Goal: Task Accomplishment & Management: Manage account settings

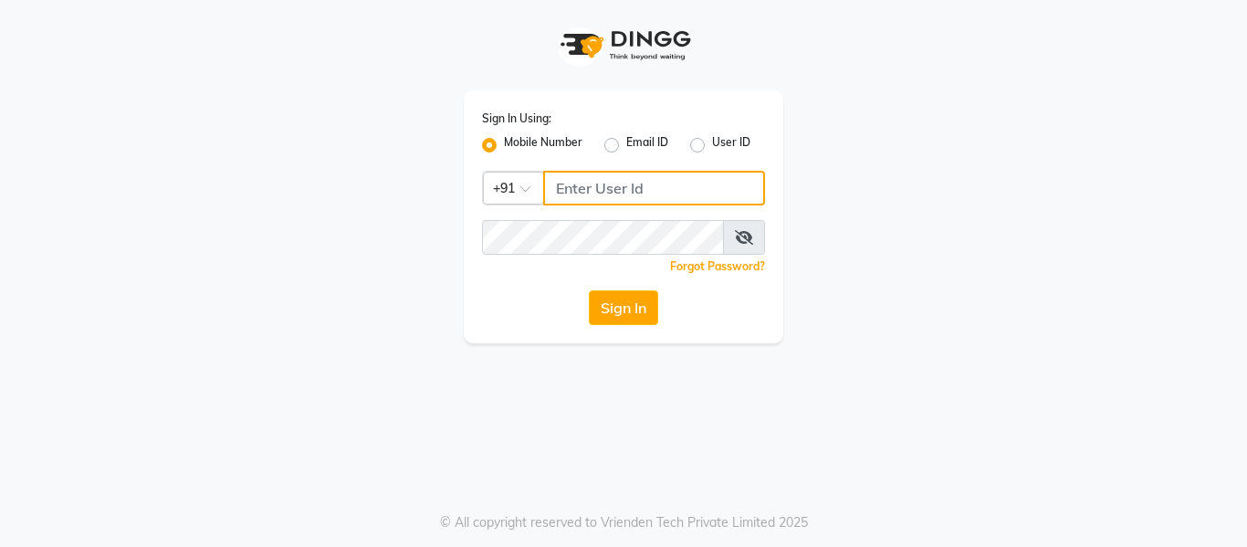
click at [636, 185] on input "Username" at bounding box center [654, 188] width 222 height 35
type input "9343093042"
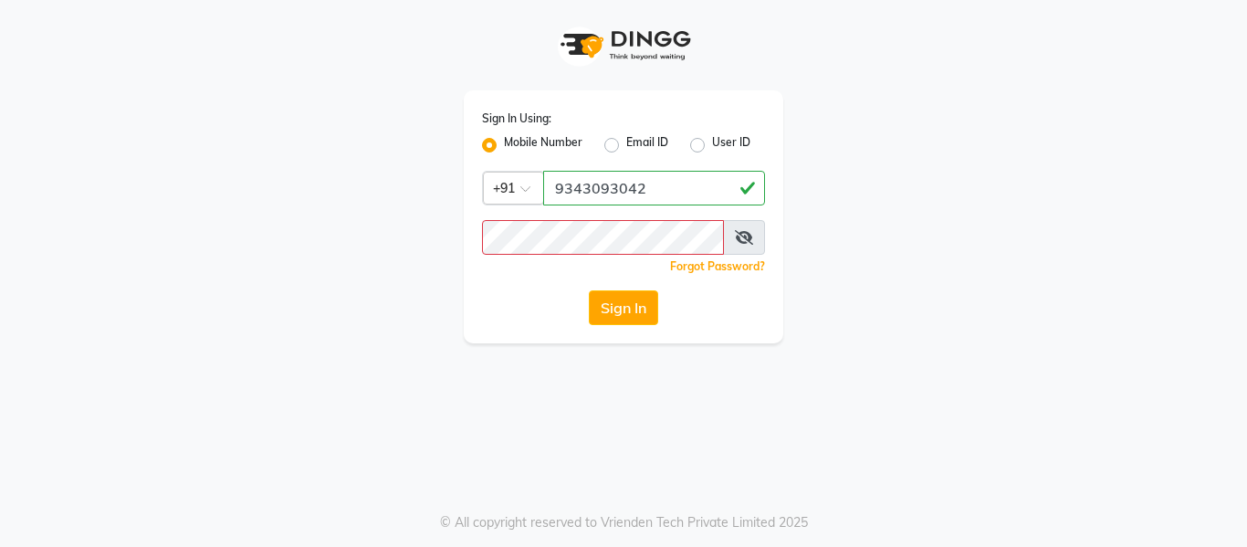
click at [626, 139] on label "Email ID" at bounding box center [647, 145] width 42 height 22
click at [626, 139] on input "Email ID" at bounding box center [632, 140] width 12 height 12
radio input "true"
radio input "false"
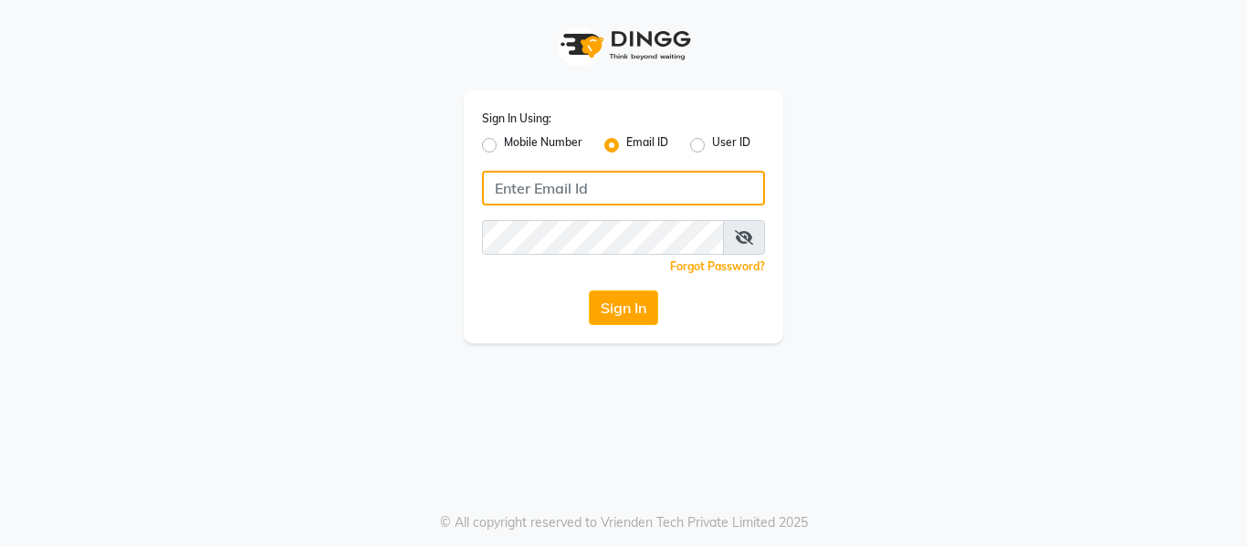
click at [598, 187] on input "Username" at bounding box center [623, 188] width 283 height 35
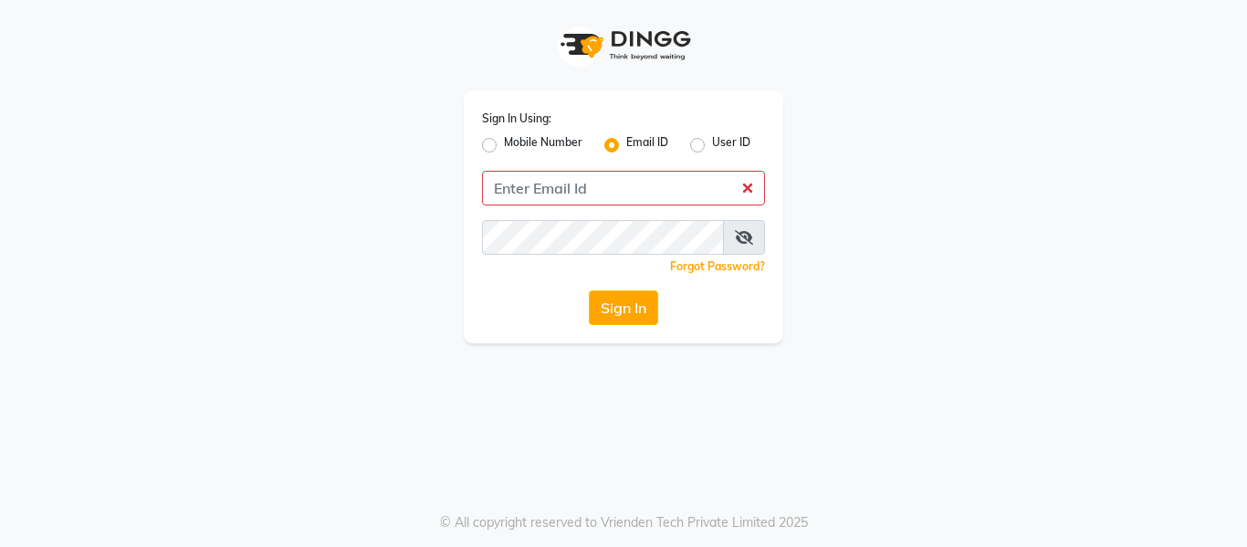
click at [504, 151] on label "Mobile Number" at bounding box center [543, 145] width 79 height 22
click at [504, 146] on input "Mobile Number" at bounding box center [510, 140] width 12 height 12
radio input "true"
radio input "false"
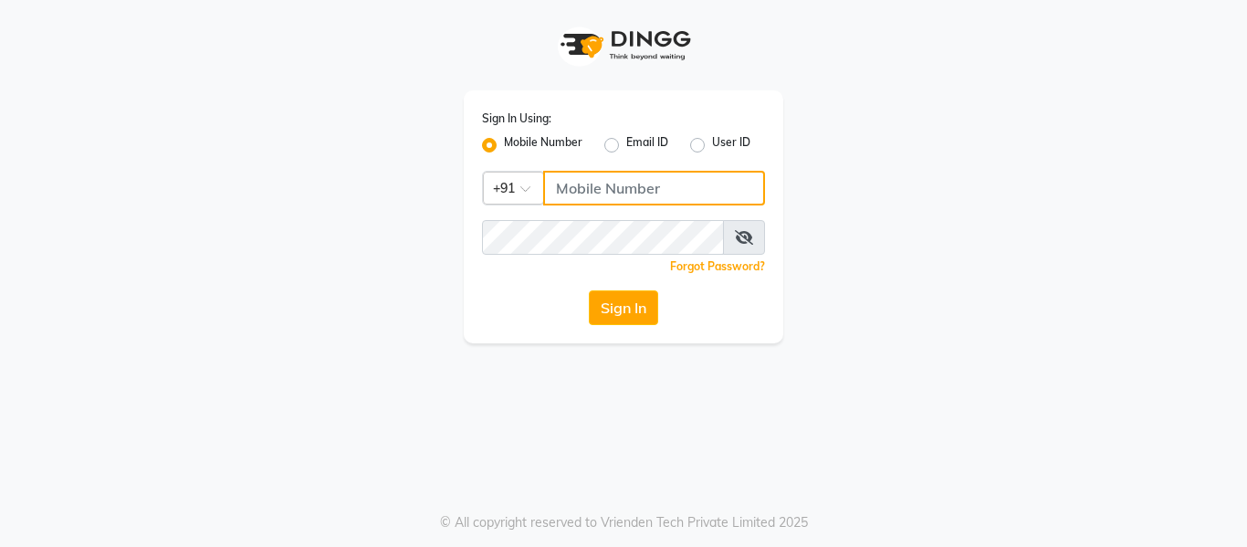
click at [596, 186] on input "Username" at bounding box center [654, 188] width 222 height 35
type input "93"
click at [606, 190] on input "93" at bounding box center [654, 188] width 222 height 35
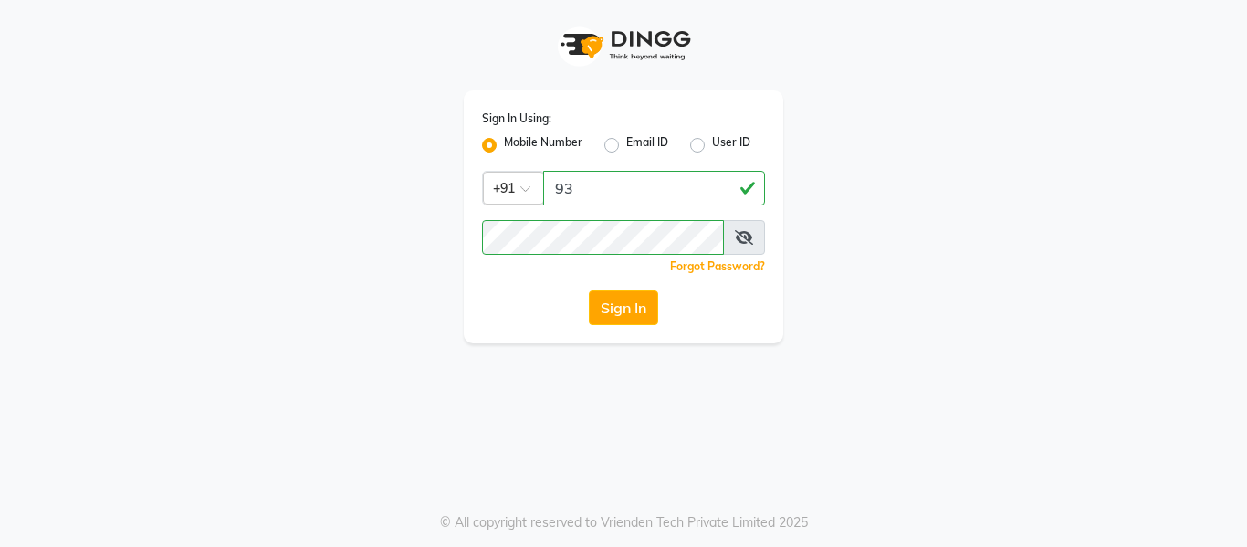
click at [749, 236] on icon at bounding box center [744, 237] width 18 height 15
click at [626, 148] on label "Email ID" at bounding box center [647, 145] width 42 height 22
click at [626, 146] on input "Email ID" at bounding box center [632, 140] width 12 height 12
radio input "true"
radio input "false"
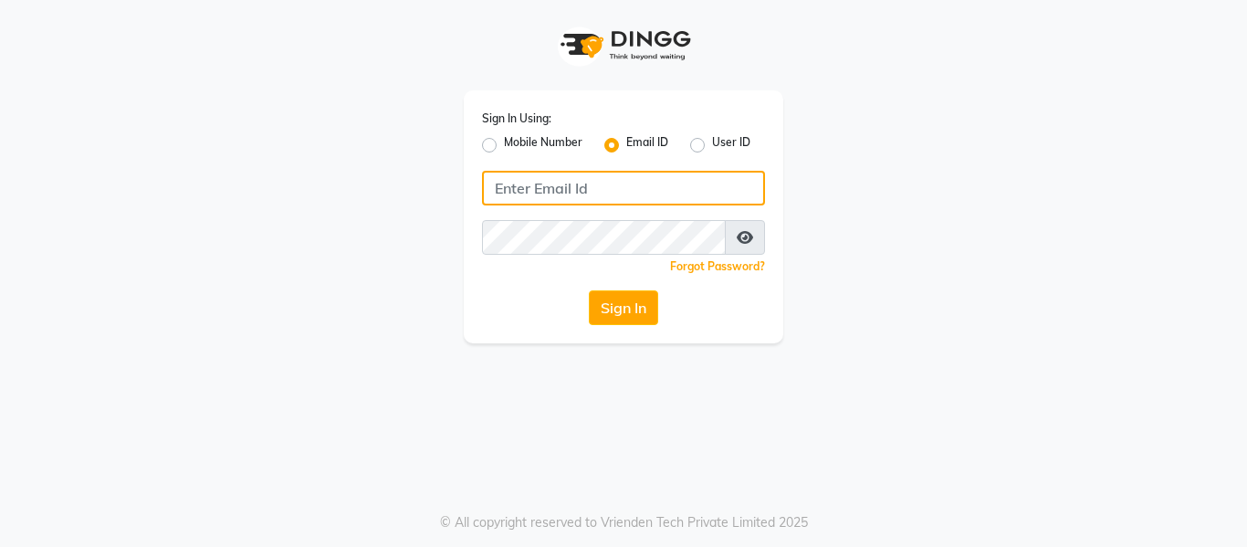
click at [603, 201] on input "Username" at bounding box center [623, 188] width 283 height 35
type input "sudhir.infiniti@gmail.com"
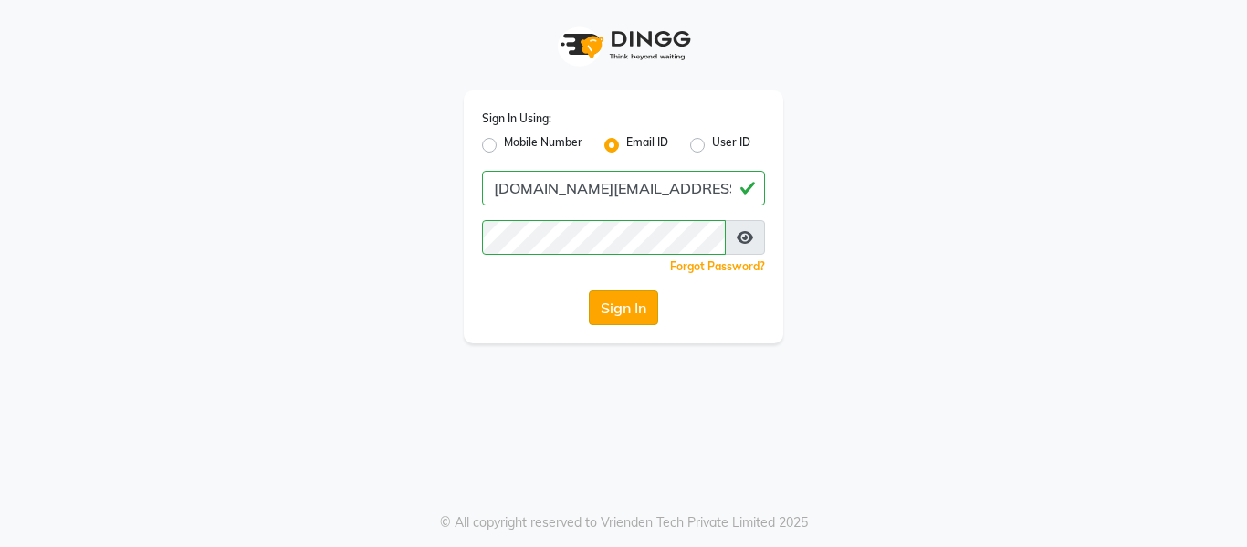
click at [611, 314] on button "Sign In" at bounding box center [623, 307] width 69 height 35
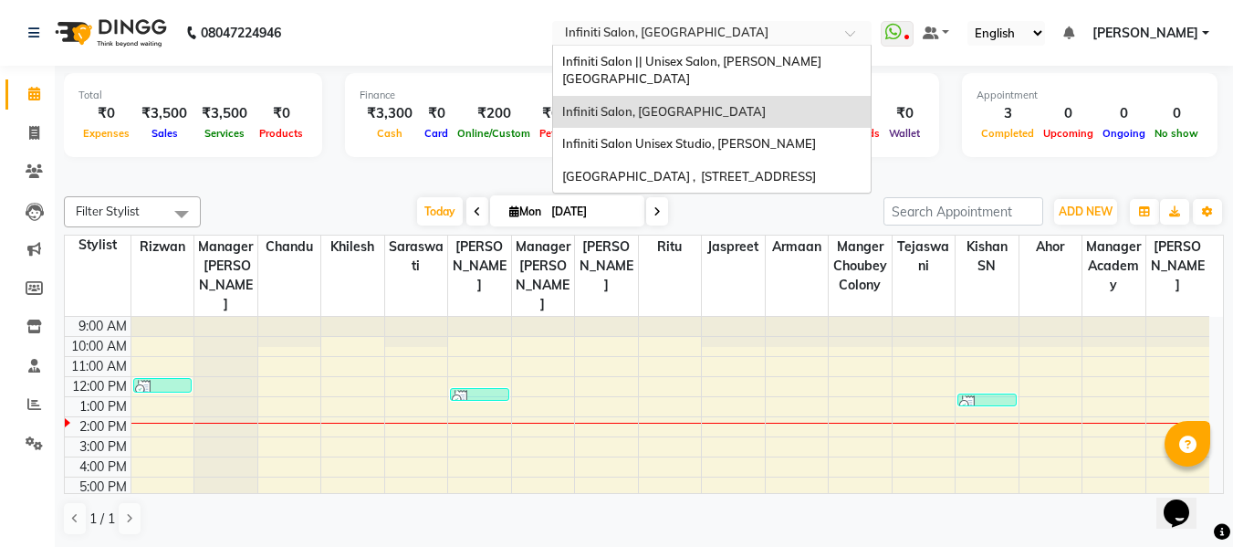
click at [849, 32] on span at bounding box center [856, 38] width 23 height 18
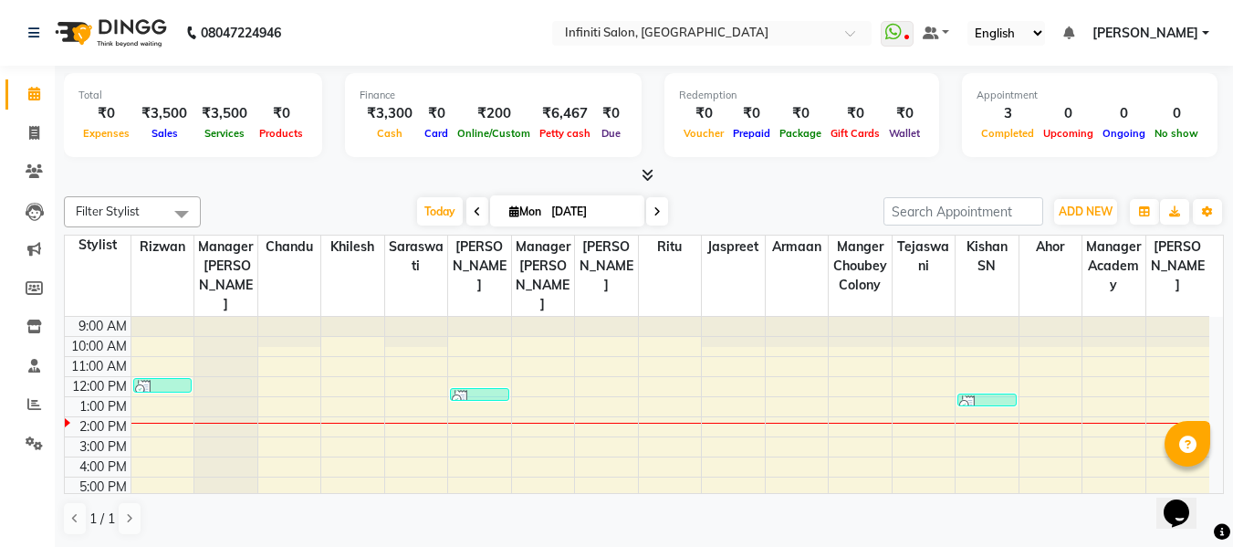
click at [475, 26] on nav "08047224946 Select Location × Infiniti Salon, Shankar Nagar WhatsApp Status ✕ S…" at bounding box center [616, 33] width 1233 height 66
click at [37, 442] on icon at bounding box center [34, 443] width 17 height 14
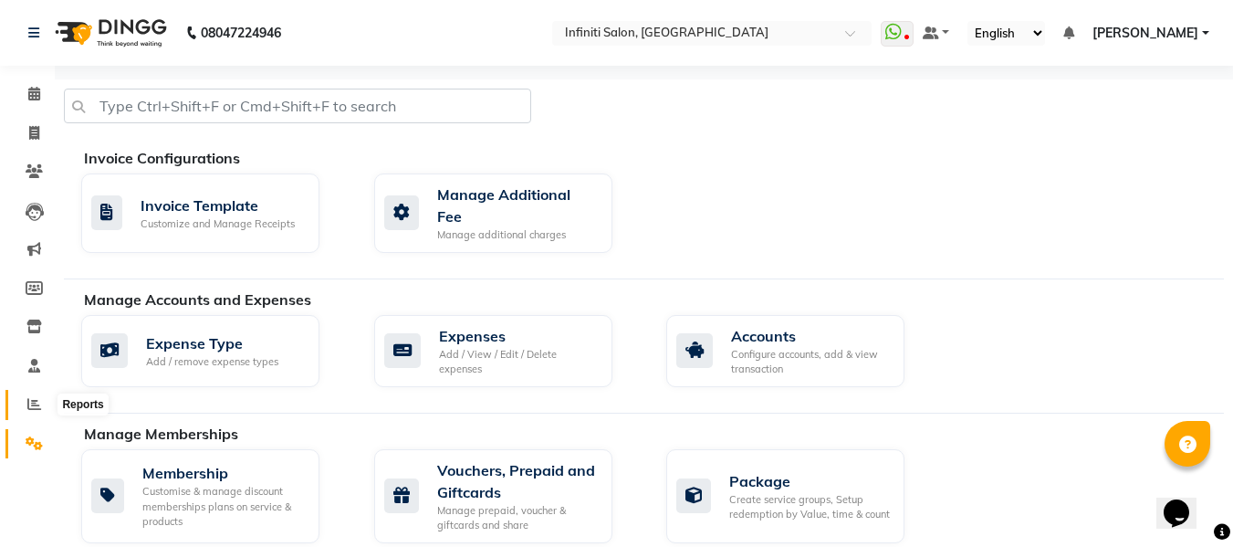
click at [39, 409] on icon at bounding box center [34, 404] width 14 height 14
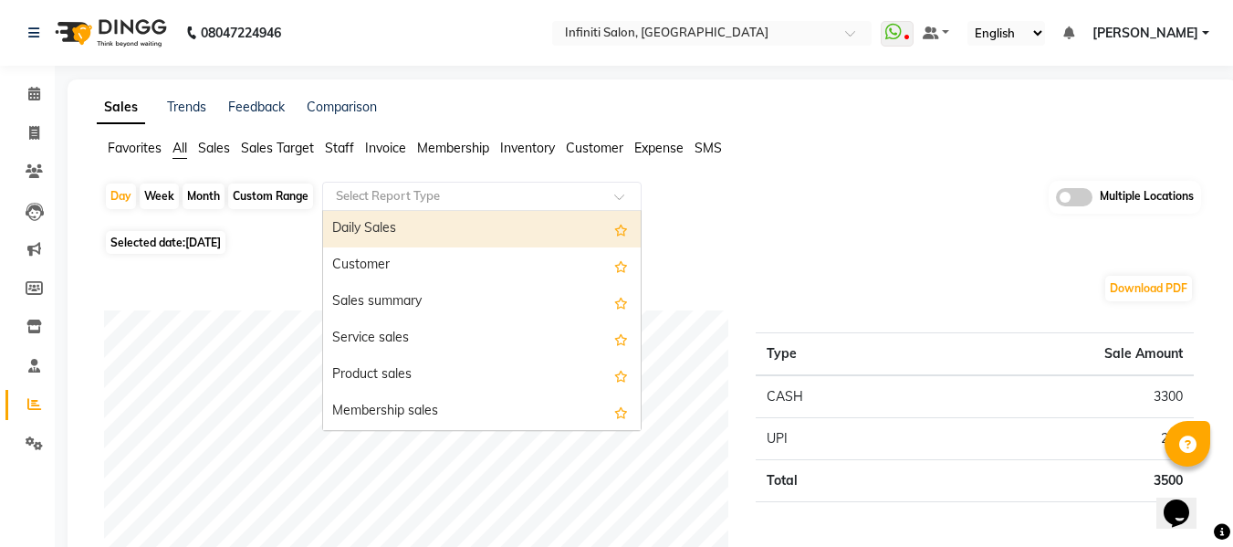
click at [407, 199] on input "text" at bounding box center [463, 196] width 263 height 18
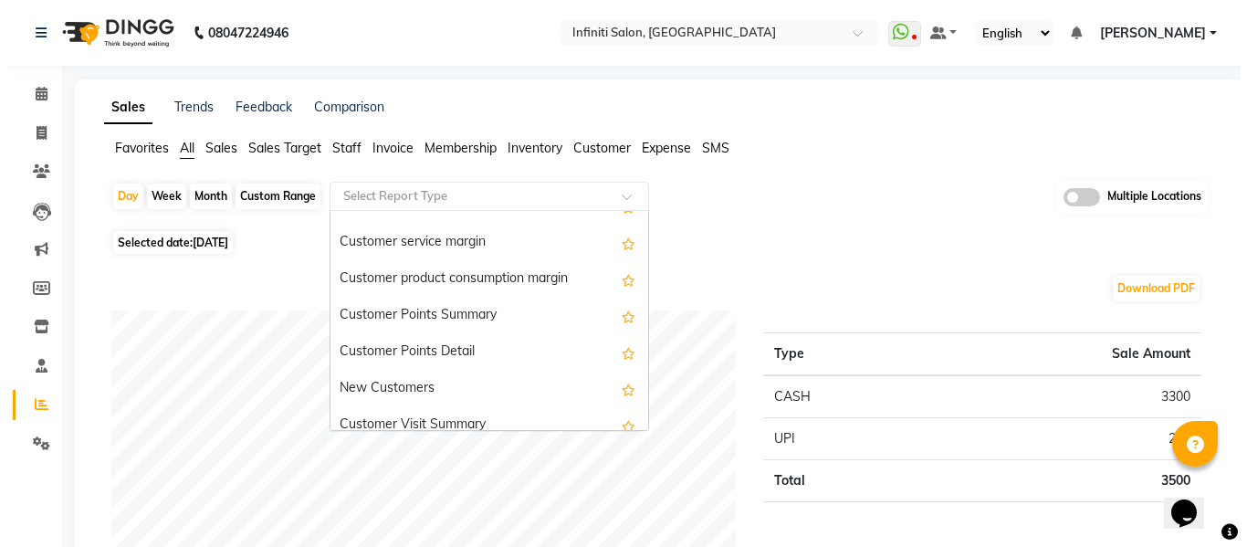
scroll to position [2805, 0]
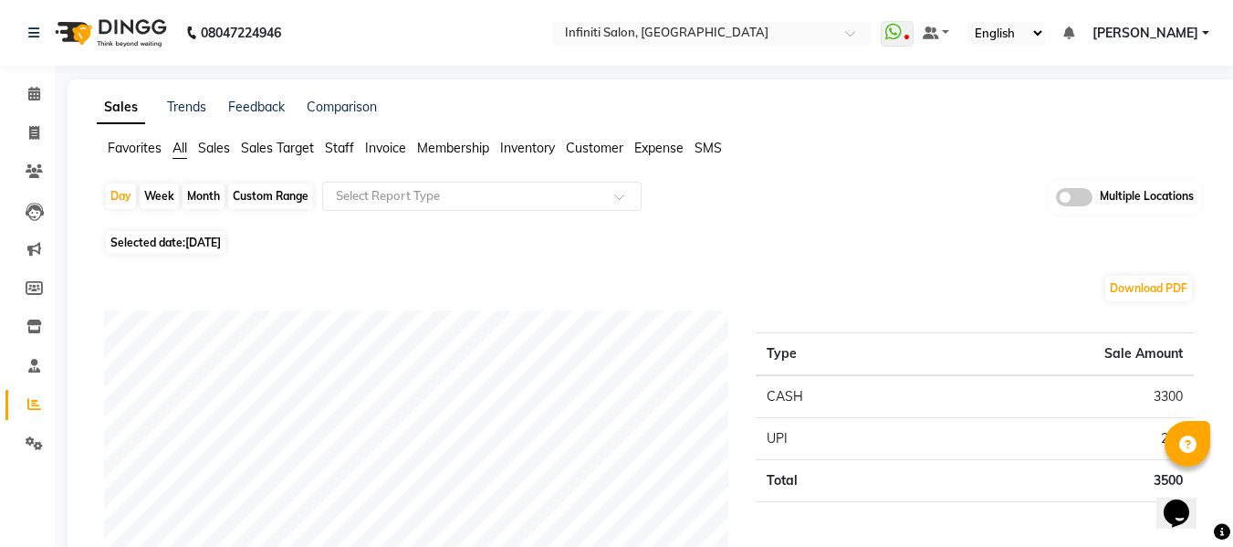
click at [712, 152] on span "SMS" at bounding box center [708, 148] width 27 height 16
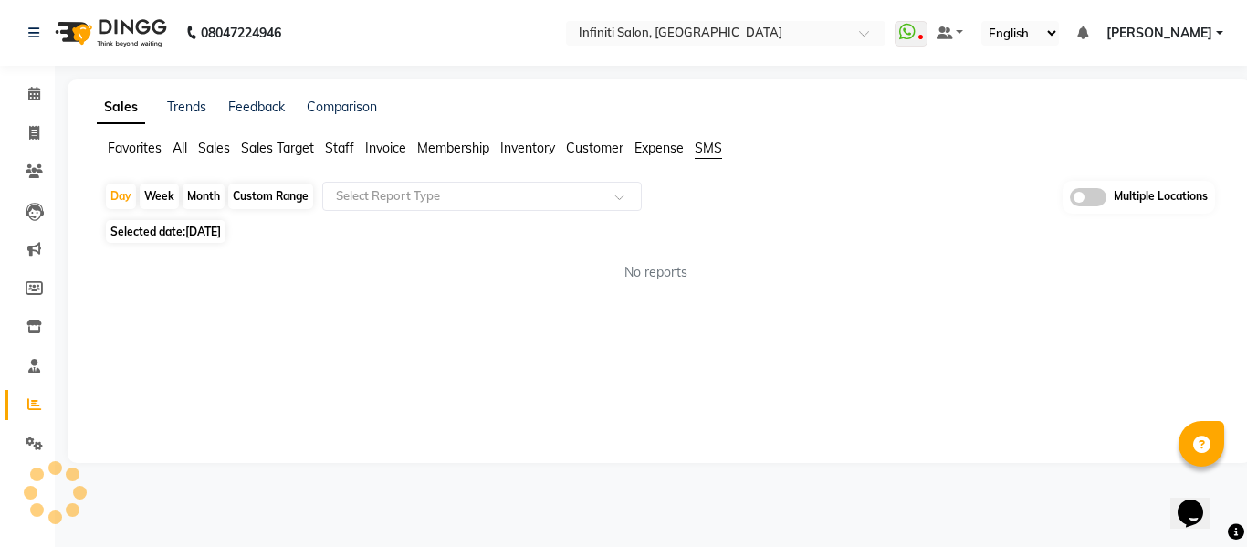
click at [663, 146] on span "Expense" at bounding box center [658, 148] width 49 height 16
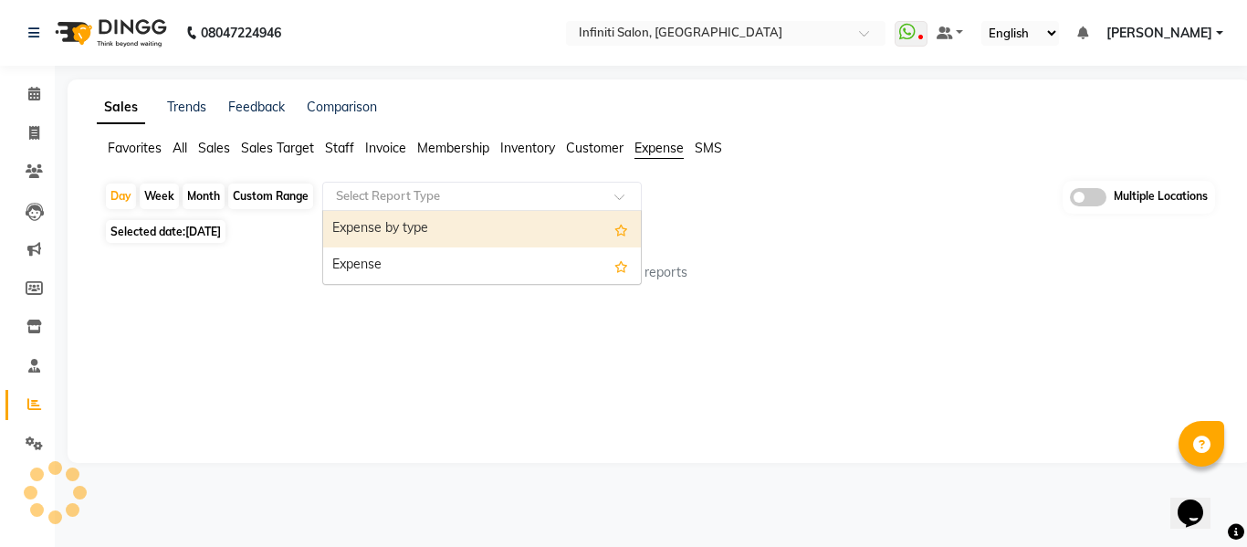
click at [552, 194] on input "text" at bounding box center [463, 196] width 263 height 18
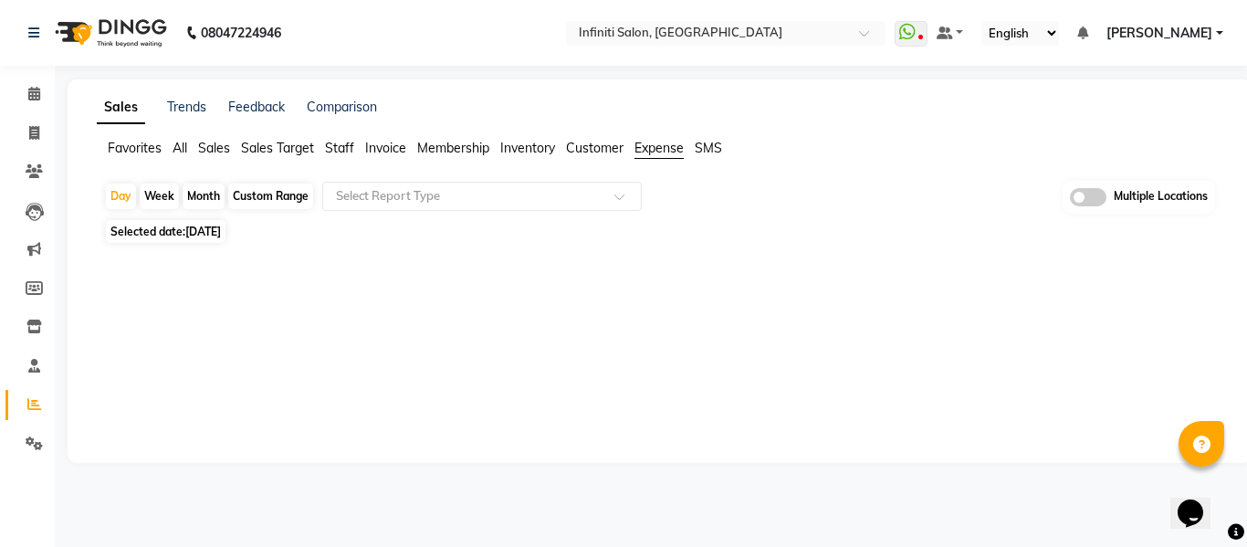
click at [603, 152] on span "Customer" at bounding box center [595, 148] width 58 height 16
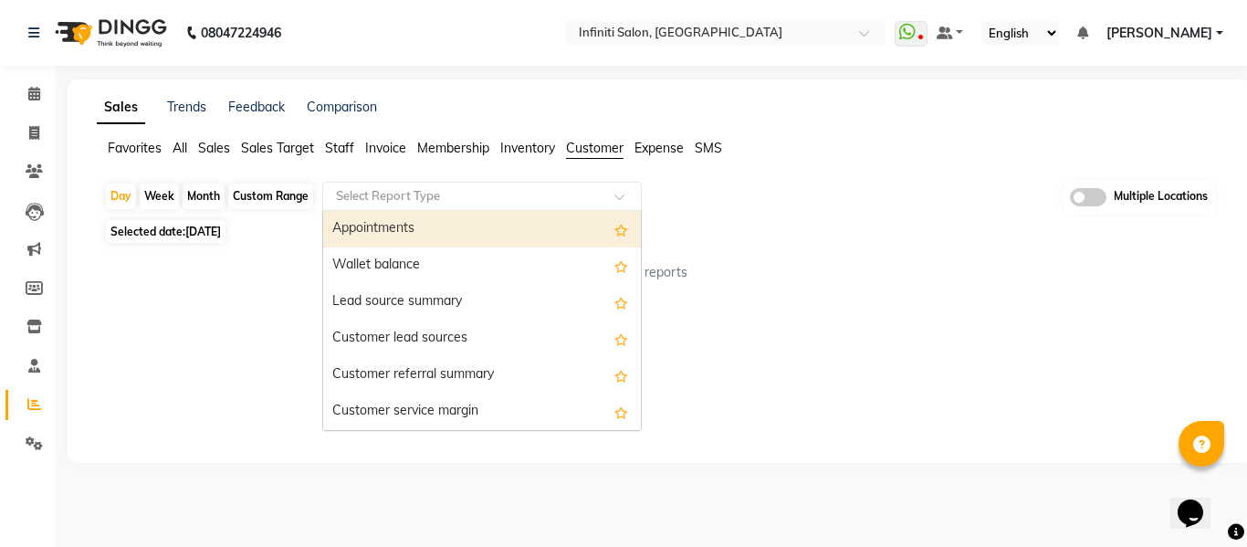
click at [552, 185] on div "Select Report Type" at bounding box center [481, 196] width 319 height 29
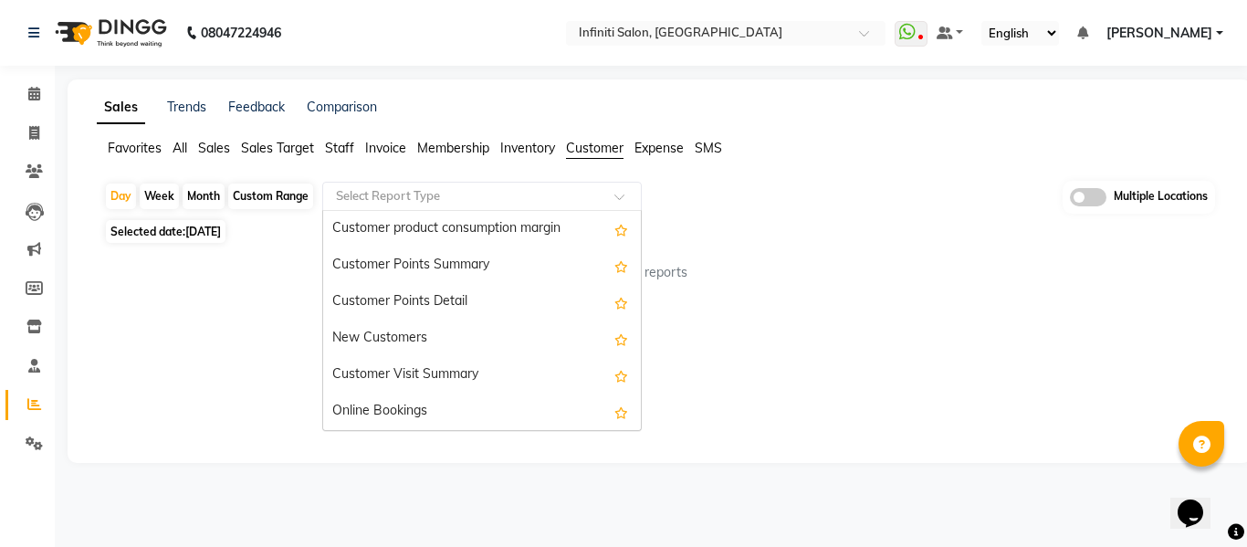
scroll to position [0, 0]
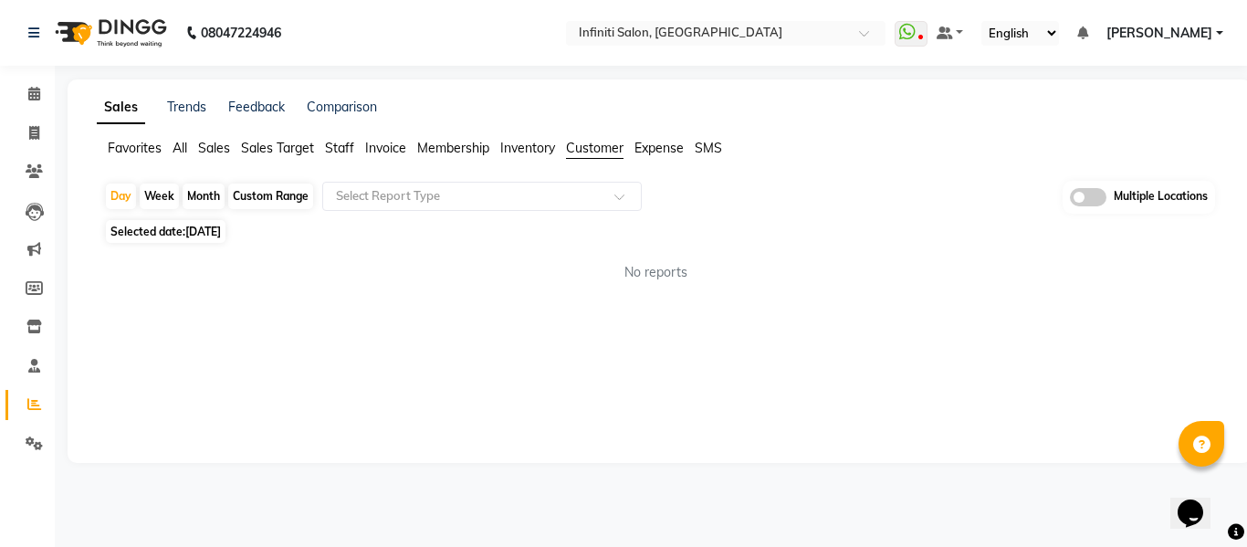
click at [523, 150] on span "Inventory" at bounding box center [527, 148] width 55 height 16
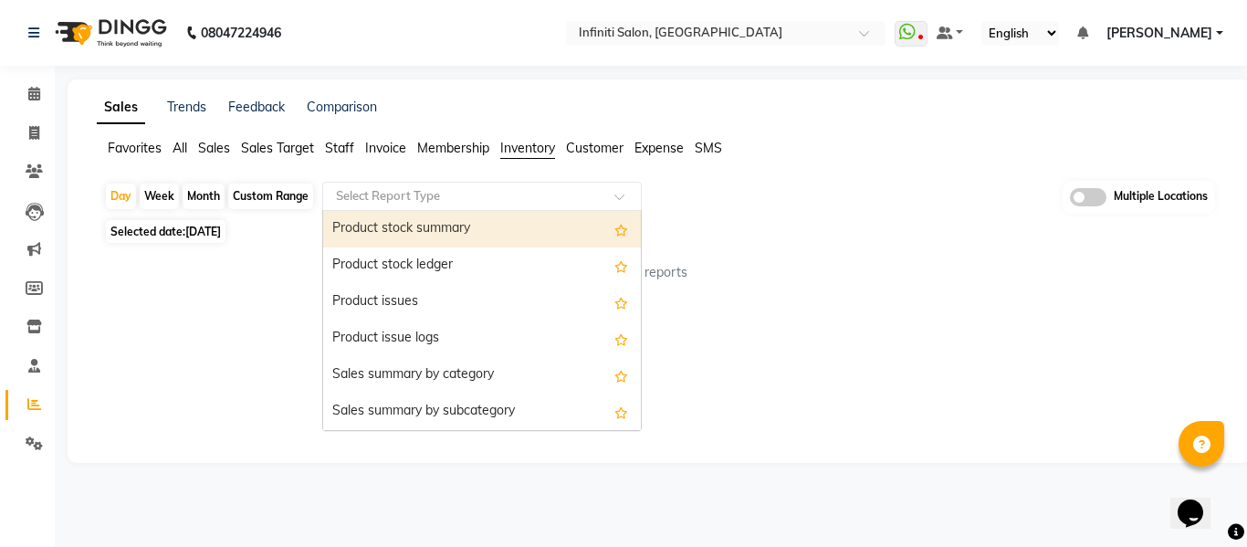
click at [542, 187] on input "text" at bounding box center [463, 196] width 263 height 18
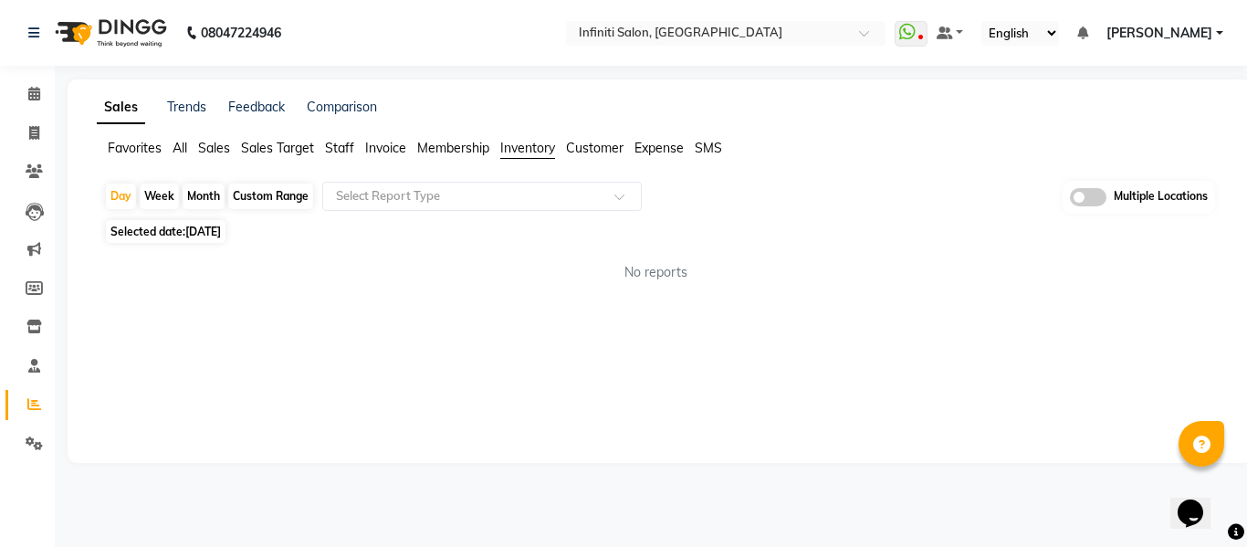
click at [207, 148] on span "Sales" at bounding box center [214, 148] width 32 height 16
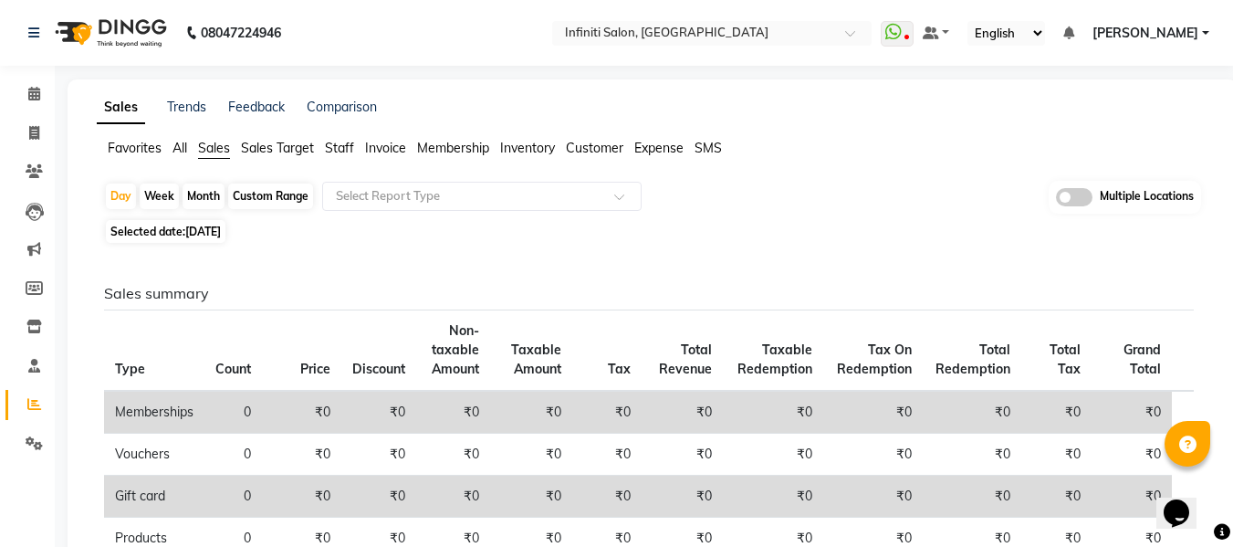
click at [515, 150] on span "Inventory" at bounding box center [527, 148] width 55 height 16
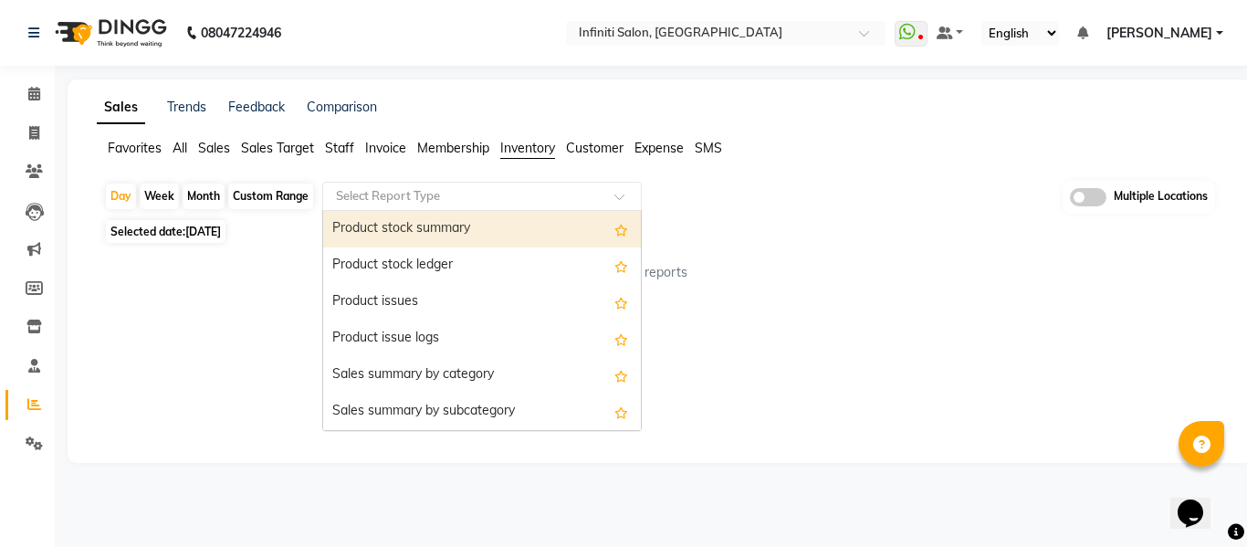
click at [418, 196] on input "text" at bounding box center [463, 196] width 263 height 18
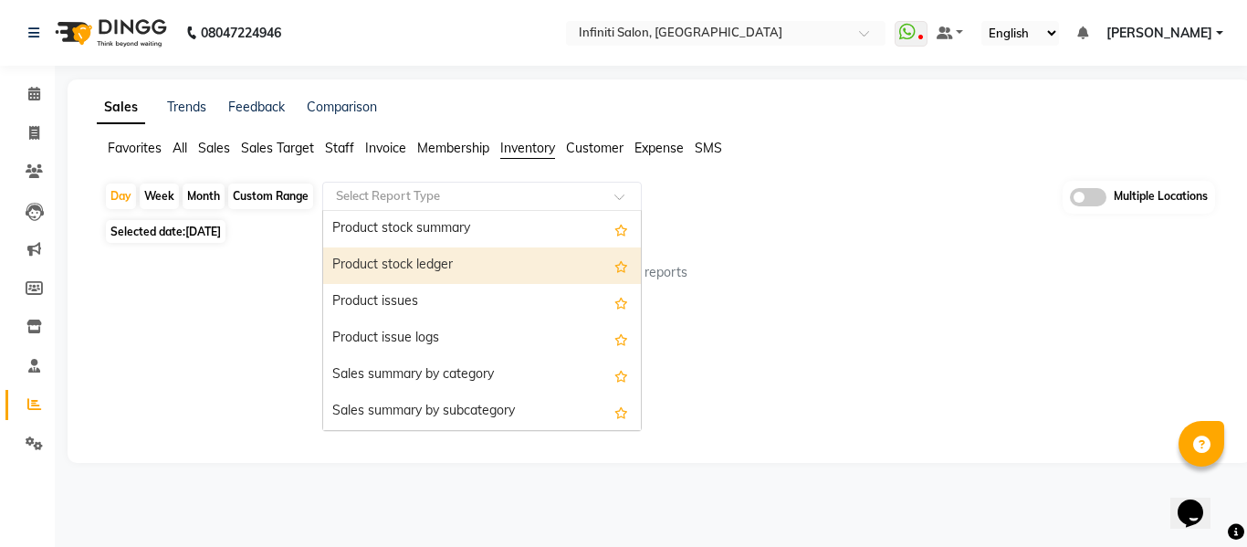
click at [412, 250] on div "Product stock ledger" at bounding box center [482, 265] width 318 height 37
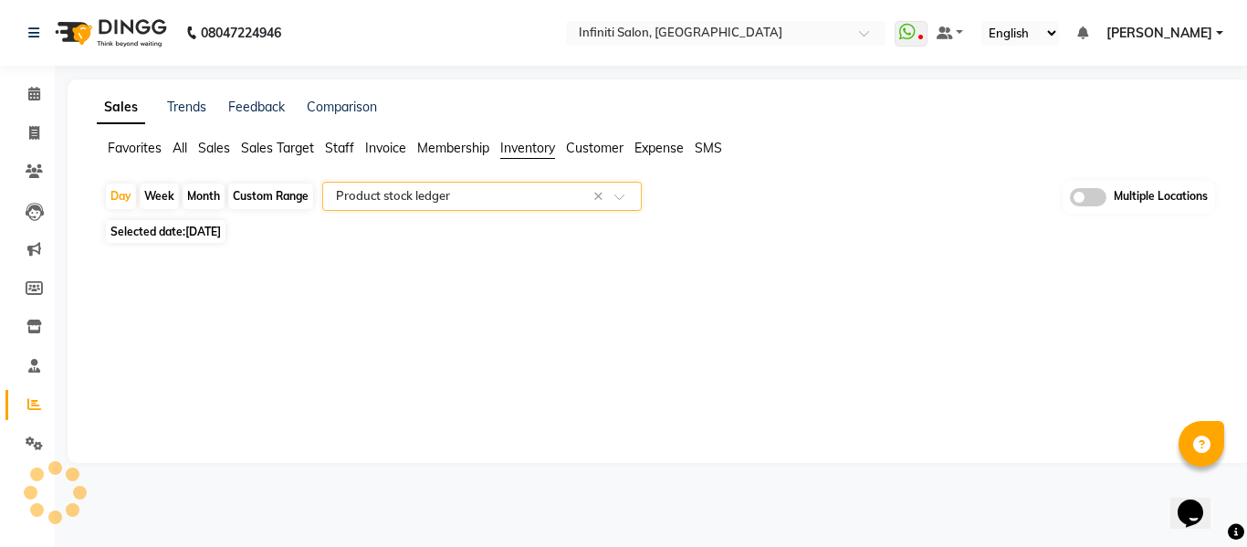
select select "full_report"
select select "csv"
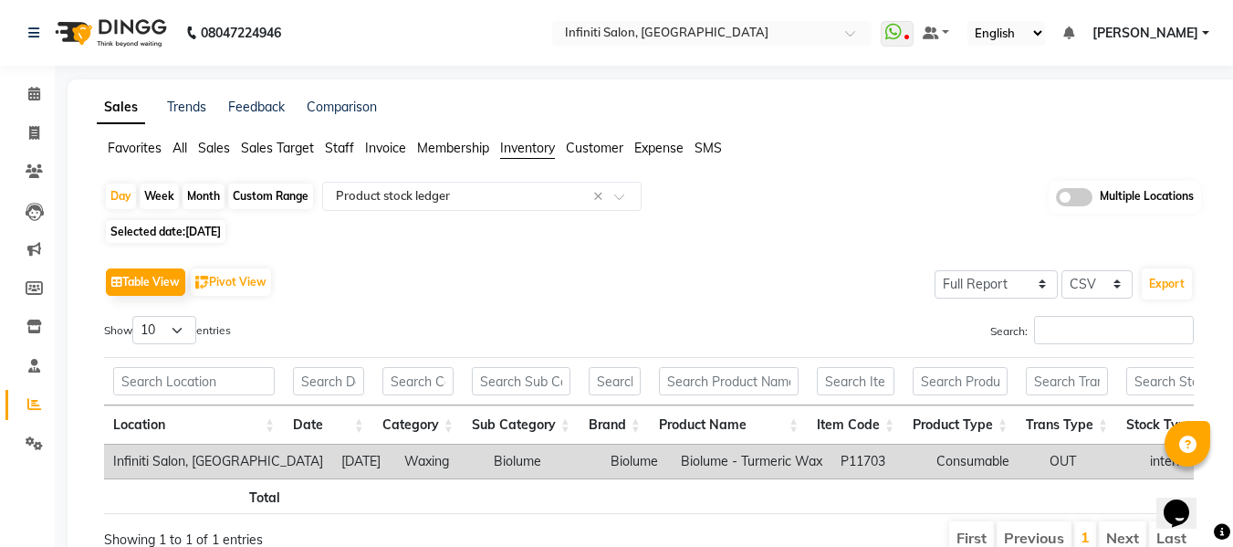
click at [198, 197] on div "Month" at bounding box center [204, 196] width 42 height 26
select select "9"
select select "2025"
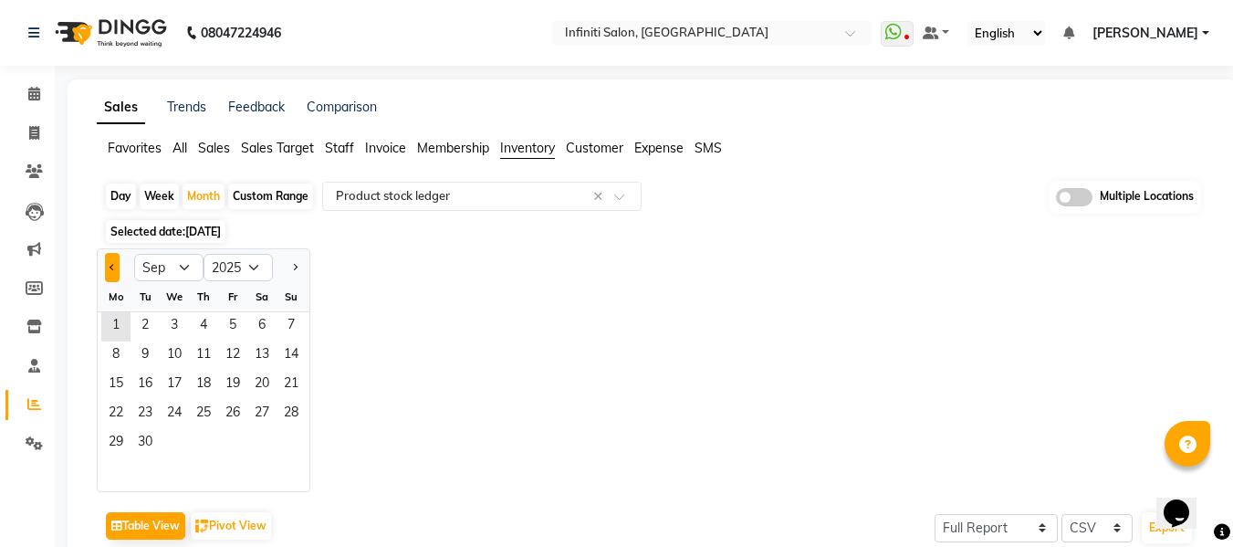
click at [111, 271] on button "Previous month" at bounding box center [112, 267] width 15 height 29
select select "8"
click at [230, 320] on span "1" at bounding box center [232, 326] width 29 height 29
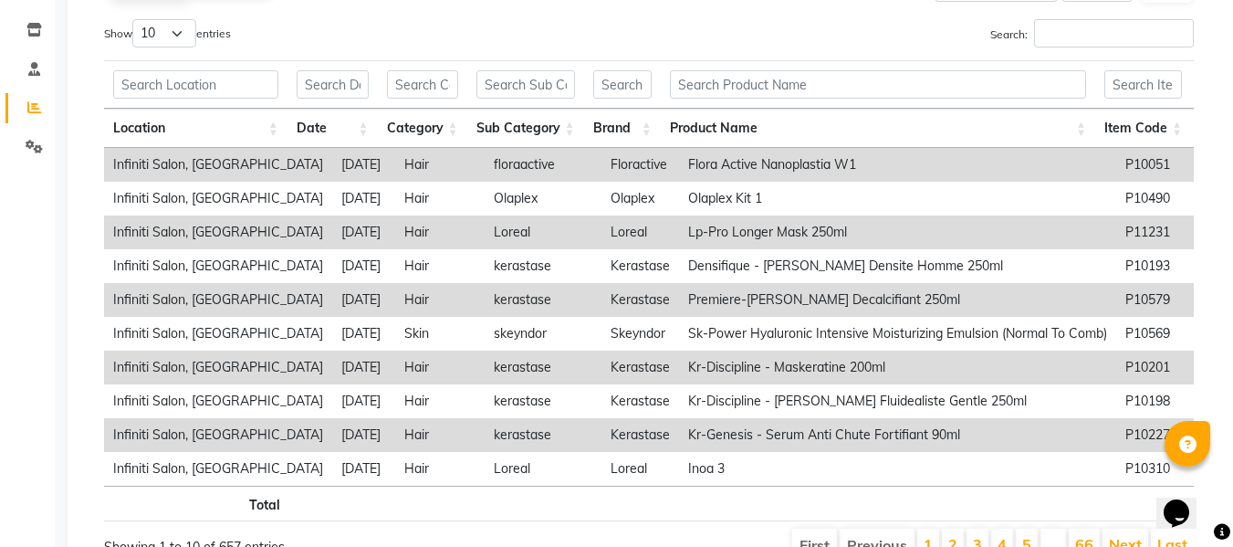
scroll to position [291, 0]
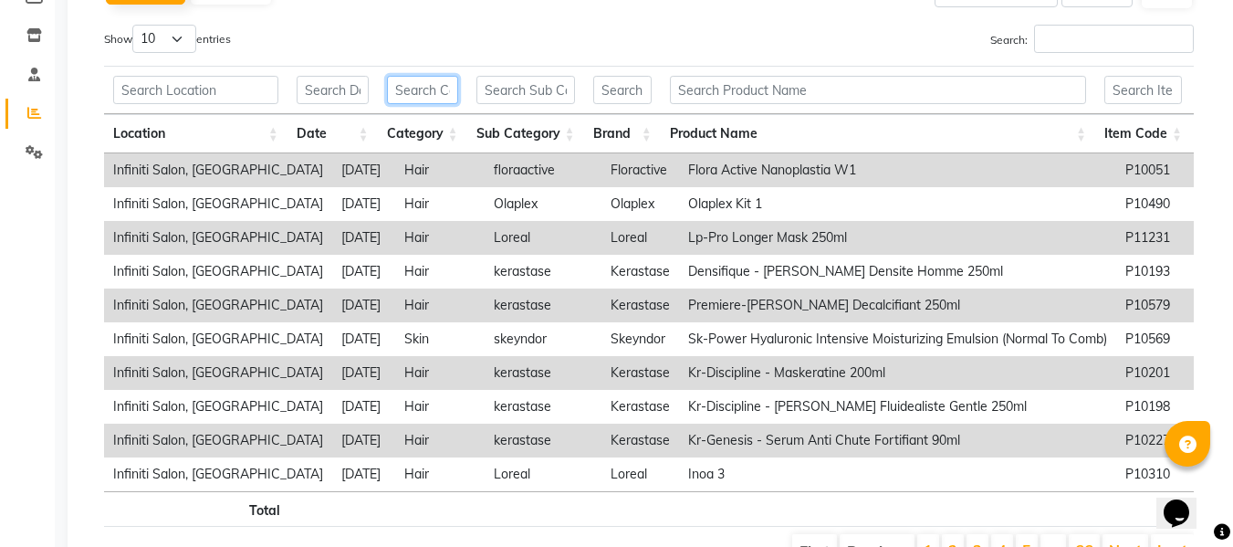
click at [439, 89] on input "text" at bounding box center [422, 90] width 71 height 28
click at [518, 91] on input "text" at bounding box center [526, 90] width 99 height 28
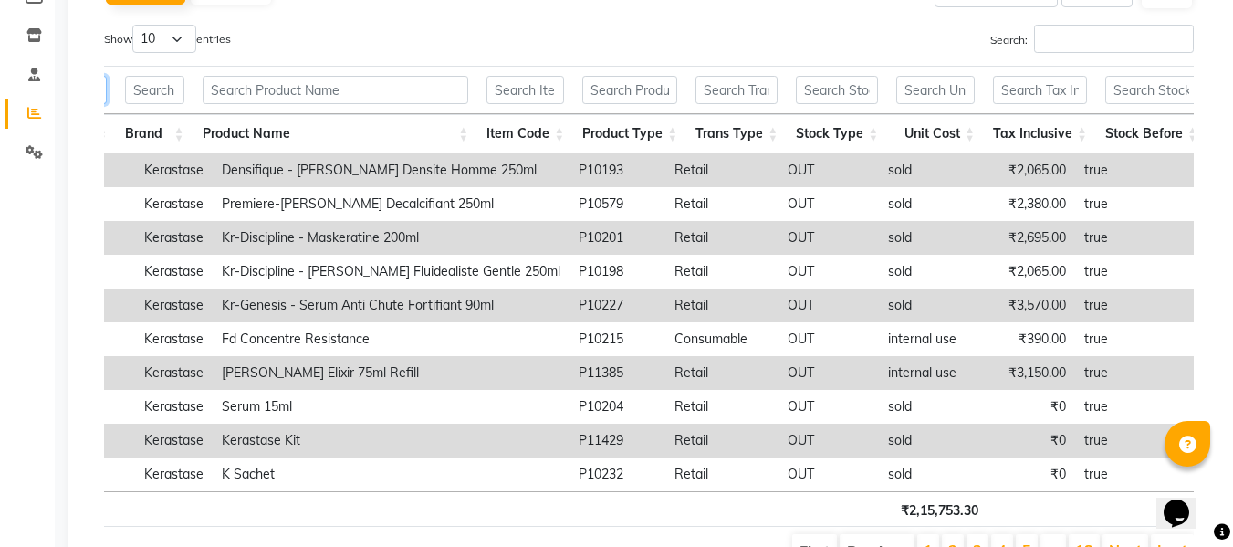
scroll to position [0, 0]
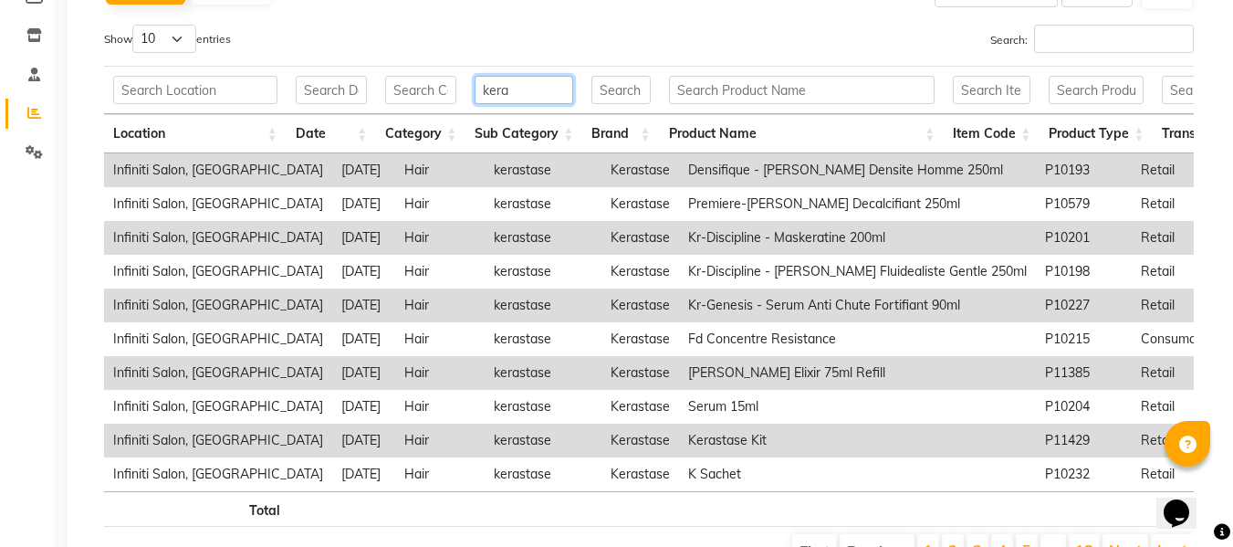
type input "kera"
click at [1096, 81] on input "text" at bounding box center [1096, 90] width 95 height 28
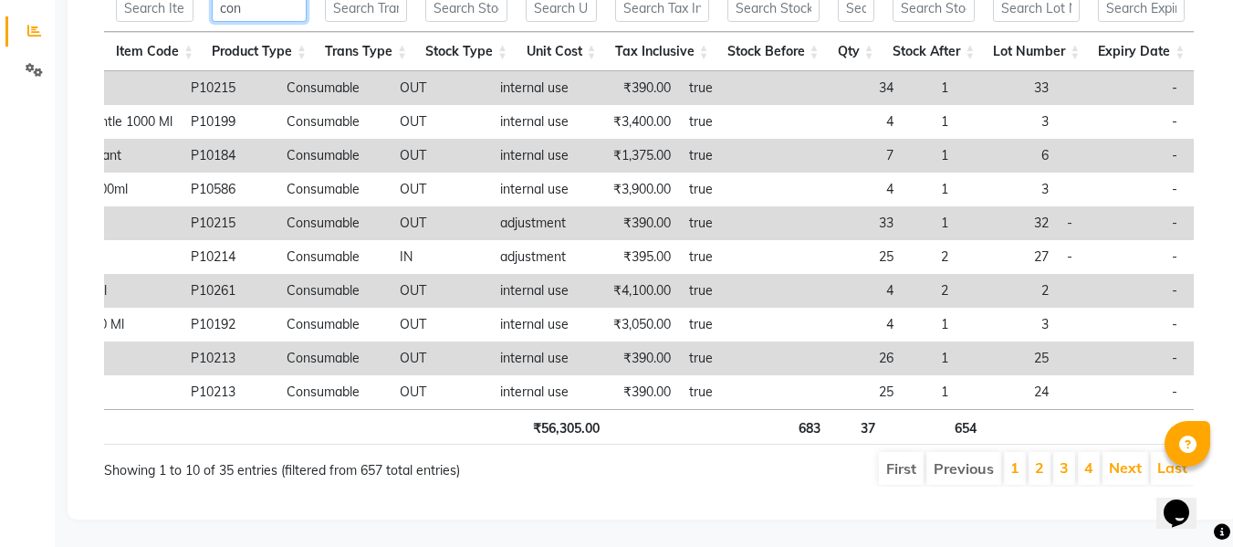
type input "con"
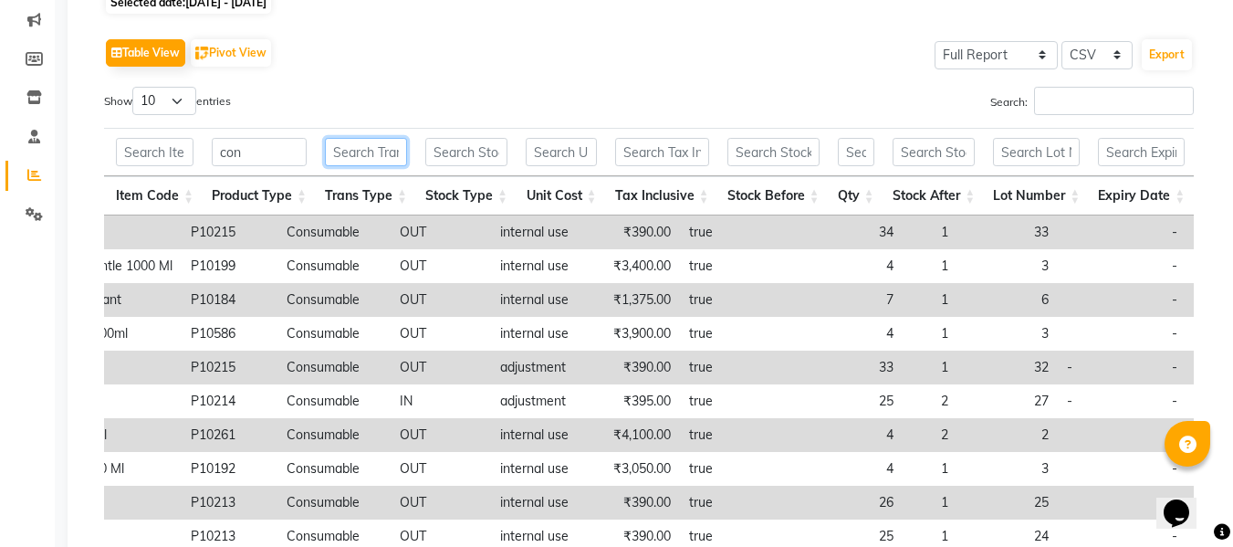
click at [382, 149] on input "text" at bounding box center [366, 152] width 82 height 28
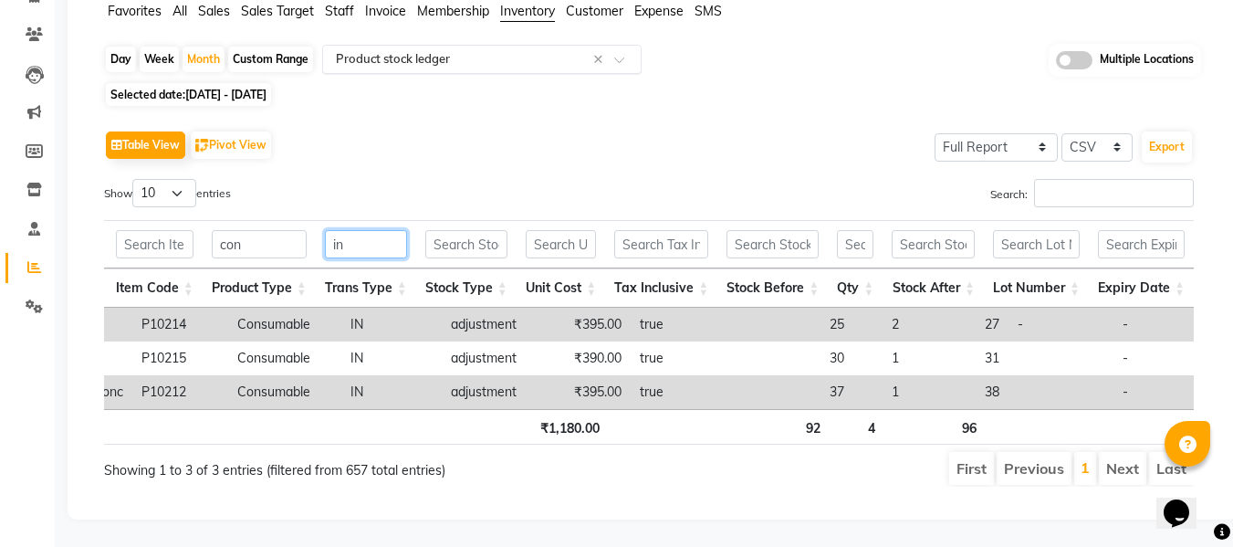
type input "in"
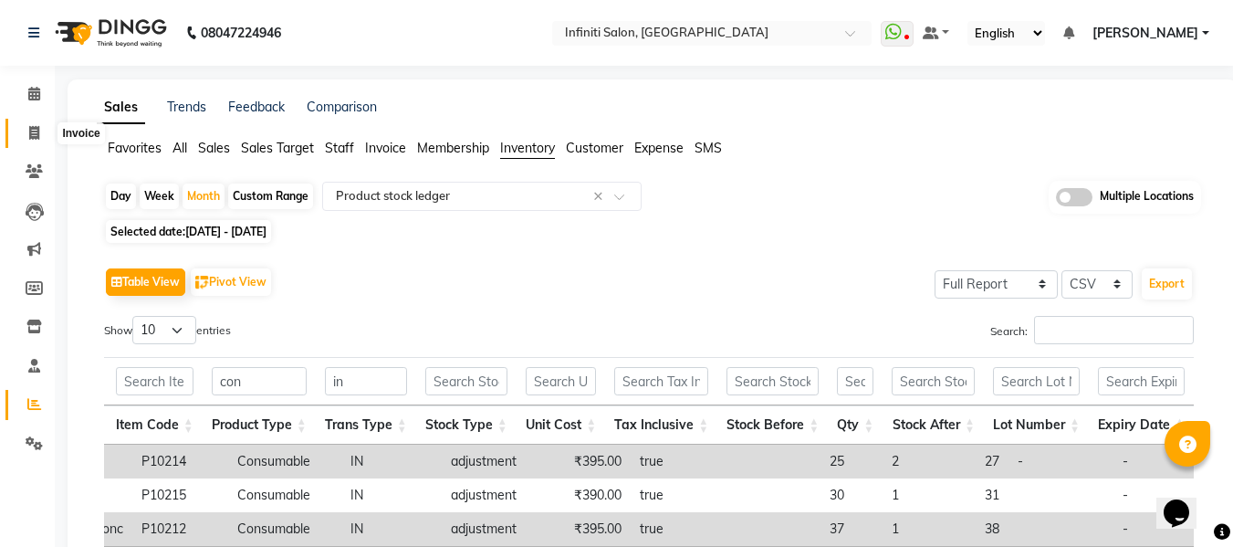
click at [27, 132] on span at bounding box center [34, 133] width 32 height 21
select select "service"
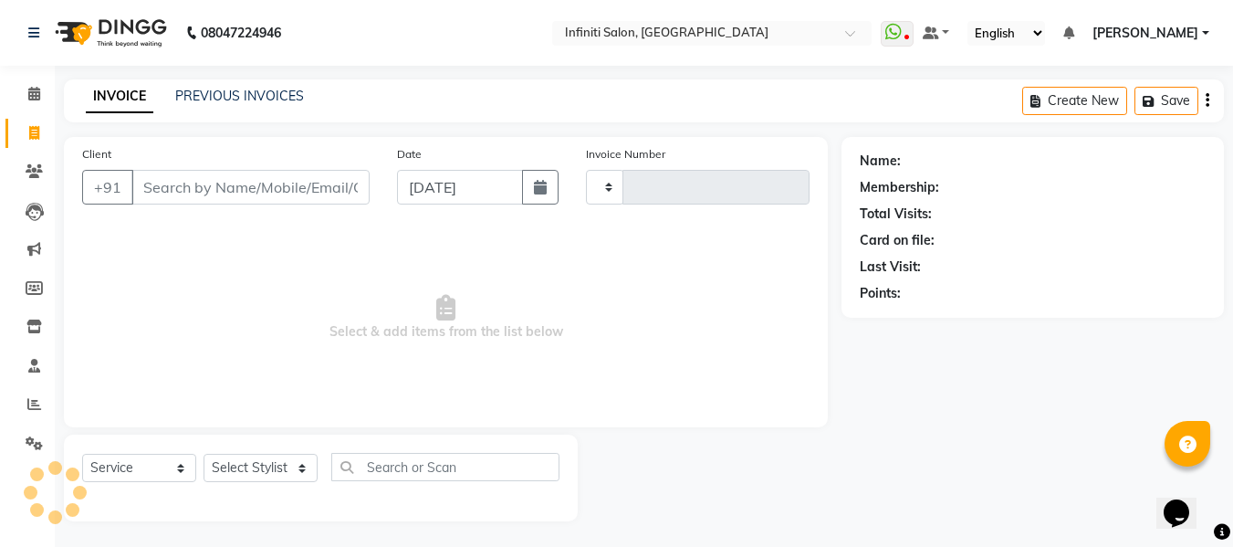
scroll to position [2, 0]
type input "2760"
select select "5804"
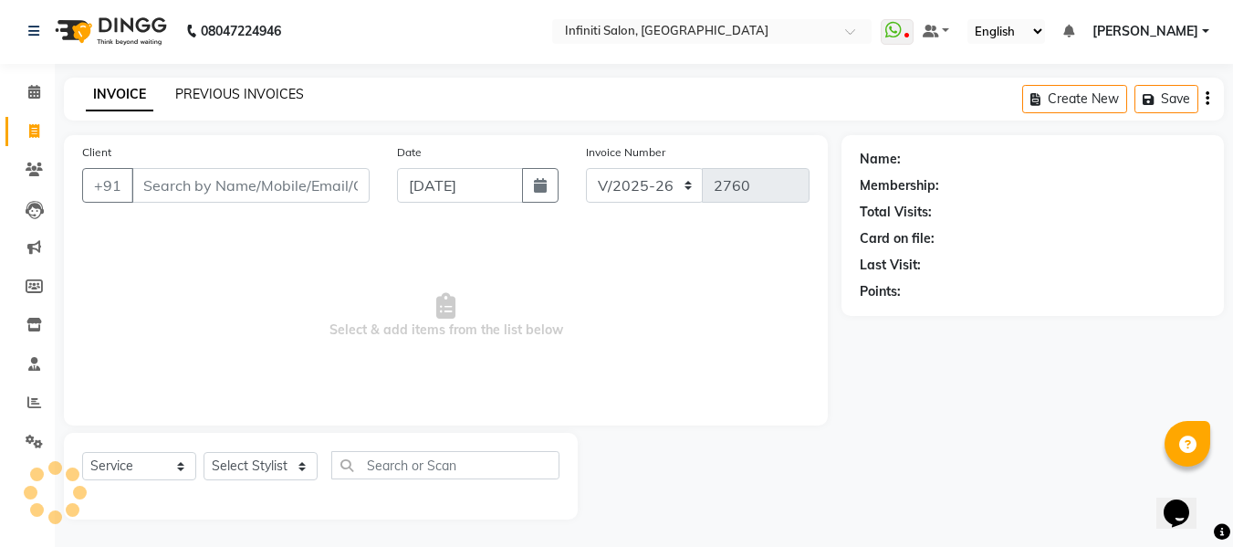
click at [254, 93] on link "PREVIOUS INVOICES" at bounding box center [239, 94] width 129 height 16
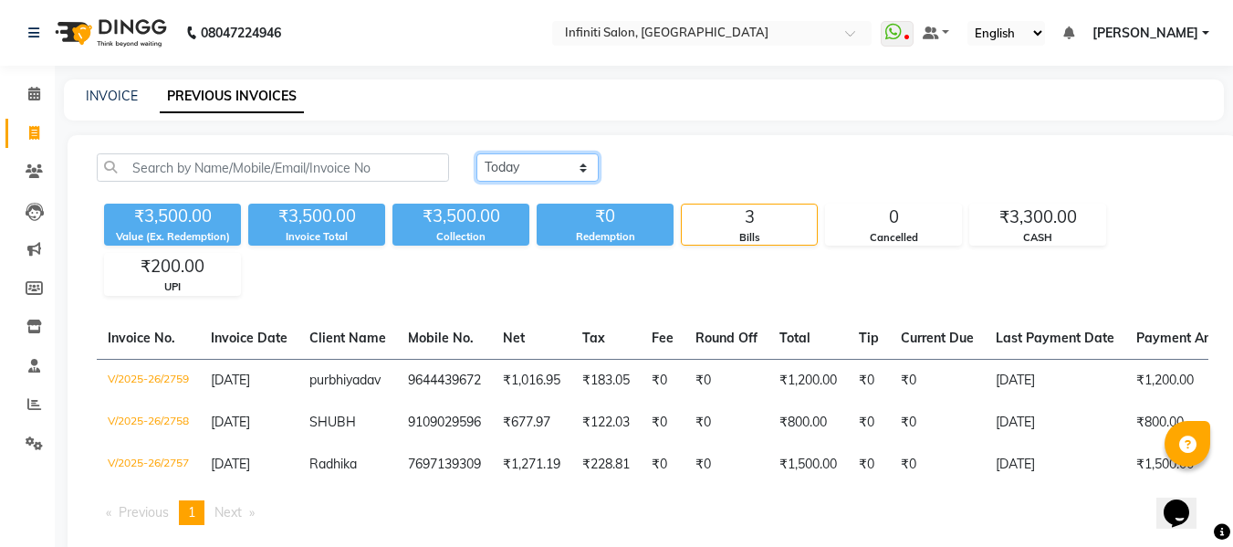
click at [534, 174] on select "Today Yesterday Custom Range" at bounding box center [538, 167] width 122 height 28
select select "yesterday"
click at [477, 153] on select "Today Yesterday Custom Range" at bounding box center [538, 167] width 122 height 28
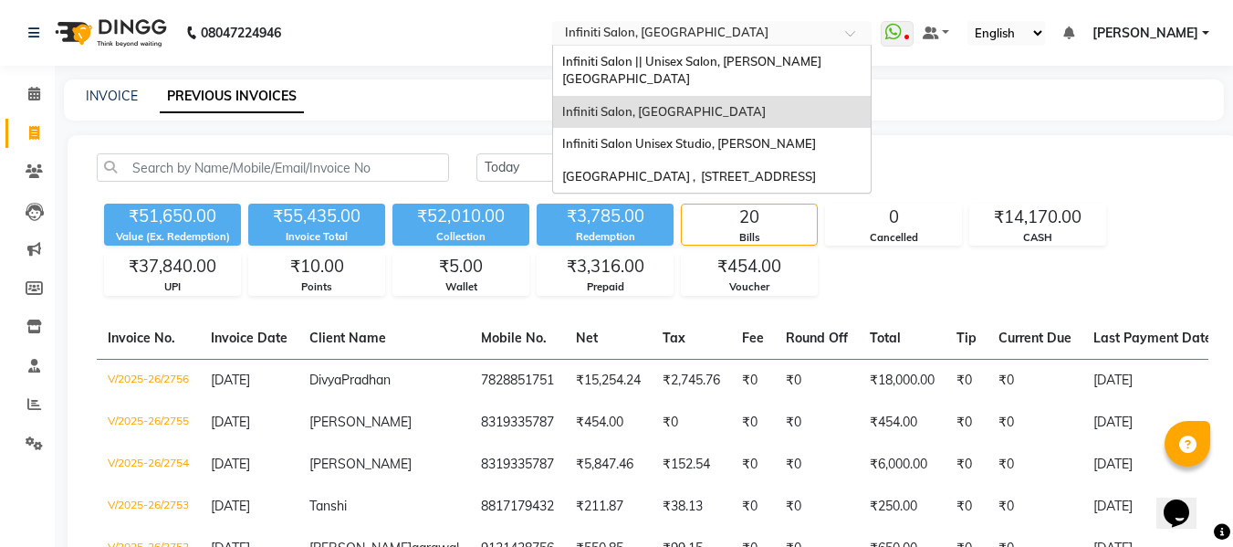
click at [735, 29] on input "text" at bounding box center [693, 35] width 265 height 18
click at [676, 128] on div "Infiniti Salon Unisex Studio, [PERSON_NAME]" at bounding box center [712, 144] width 318 height 33
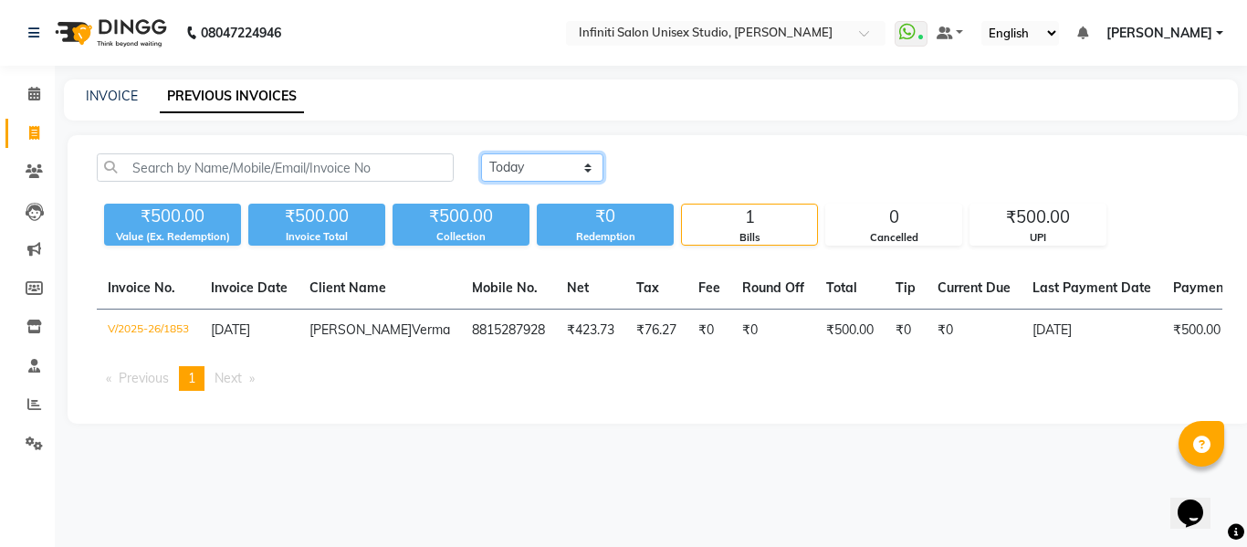
click at [499, 170] on select "[DATE] [DATE] Custom Range" at bounding box center [542, 167] width 122 height 28
select select "[DATE]"
click at [481, 153] on select "[DATE] [DATE] Custom Range" at bounding box center [542, 167] width 122 height 28
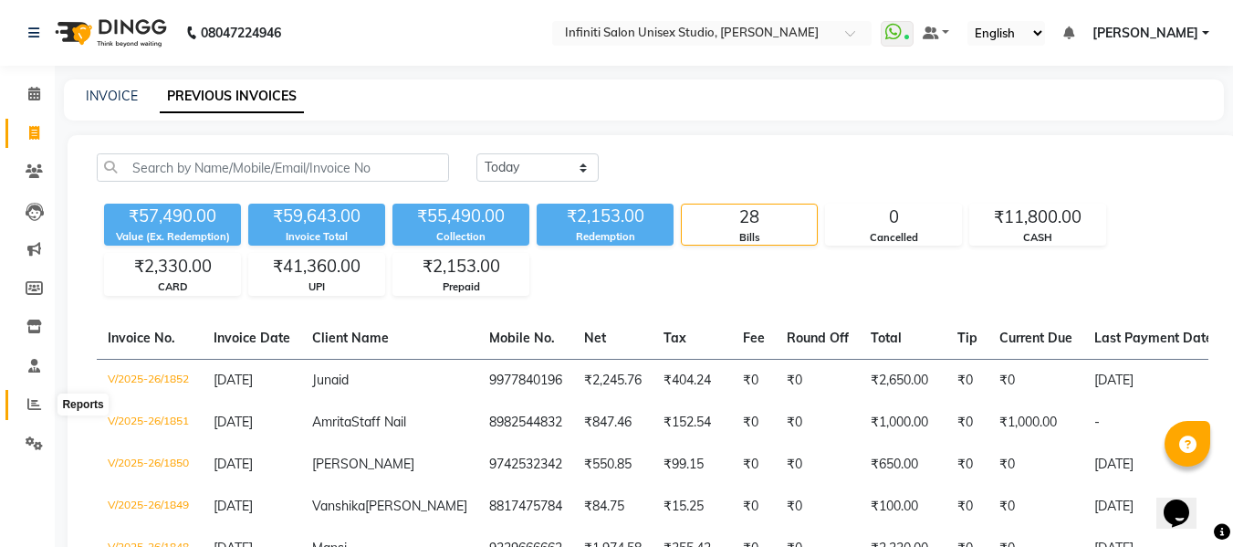
click at [31, 403] on icon at bounding box center [34, 404] width 14 height 14
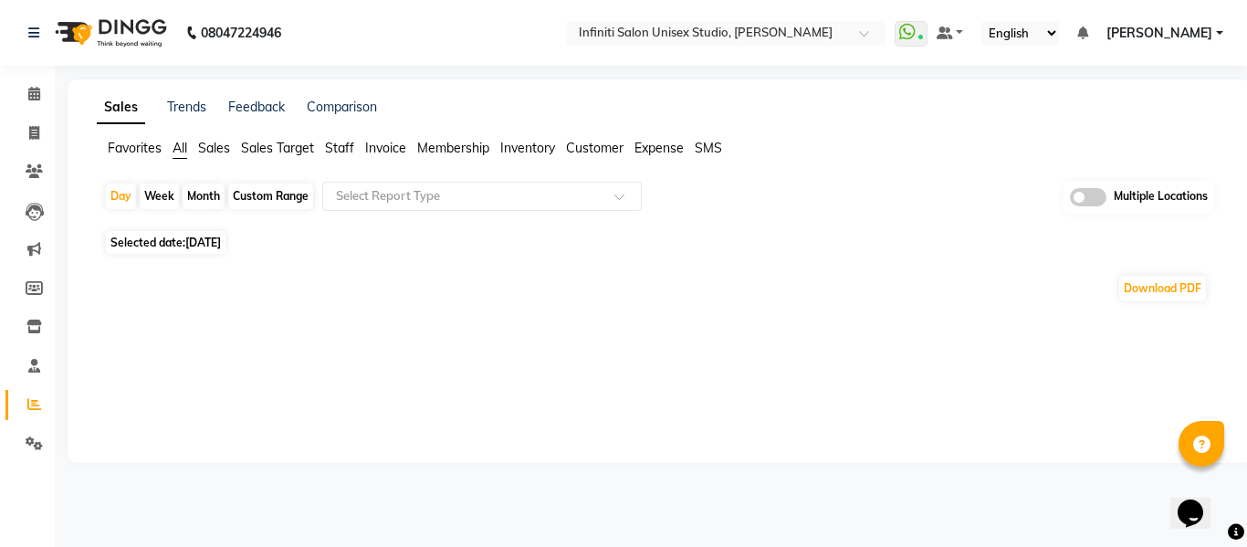
click at [534, 152] on span "Inventory" at bounding box center [527, 148] width 55 height 16
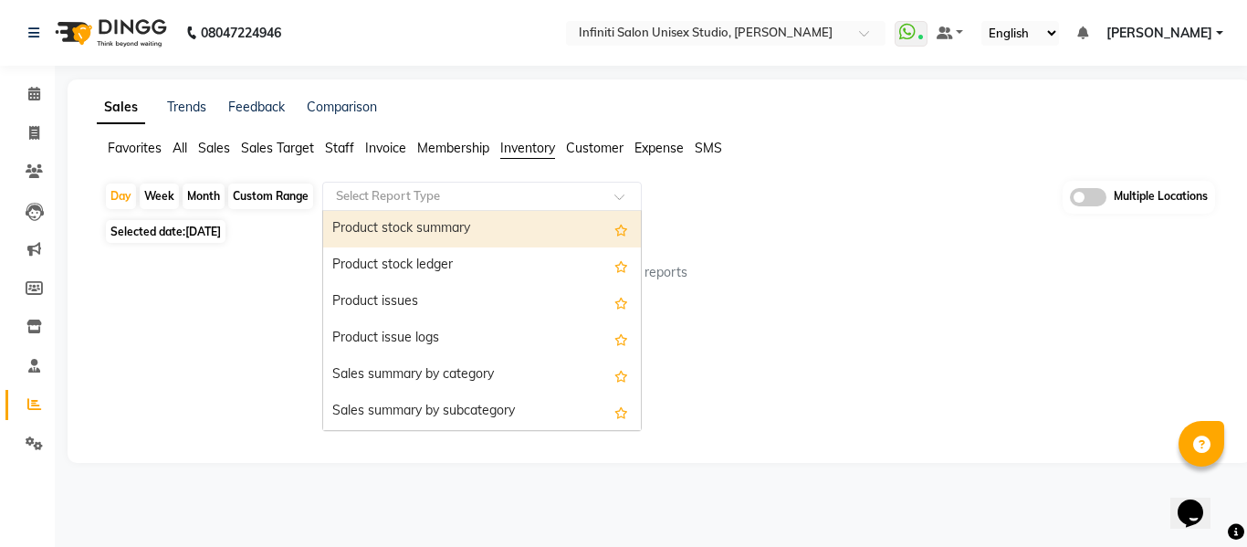
click at [441, 193] on input "text" at bounding box center [463, 196] width 263 height 18
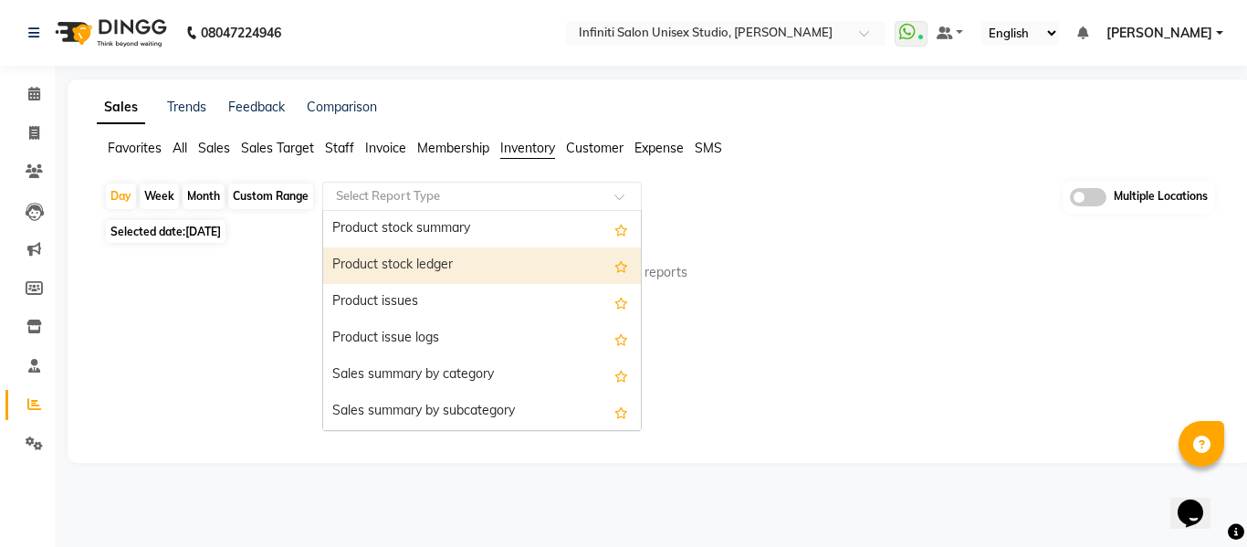
click at [418, 257] on div "Product stock ledger" at bounding box center [482, 265] width 318 height 37
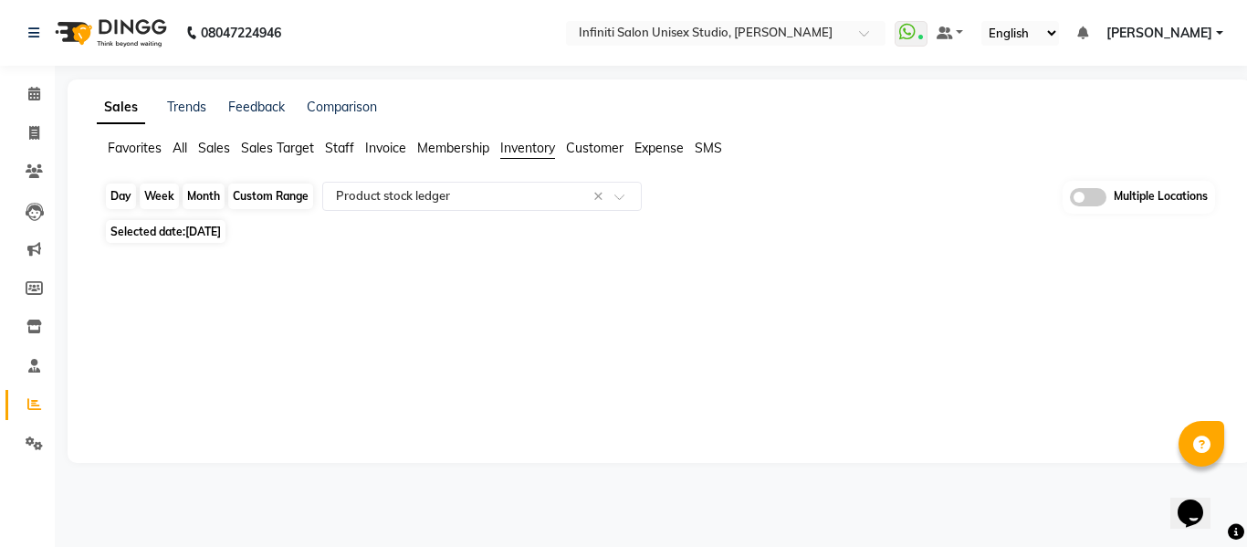
click at [118, 205] on div "Day" at bounding box center [121, 196] width 30 height 26
select select "9"
select select "2025"
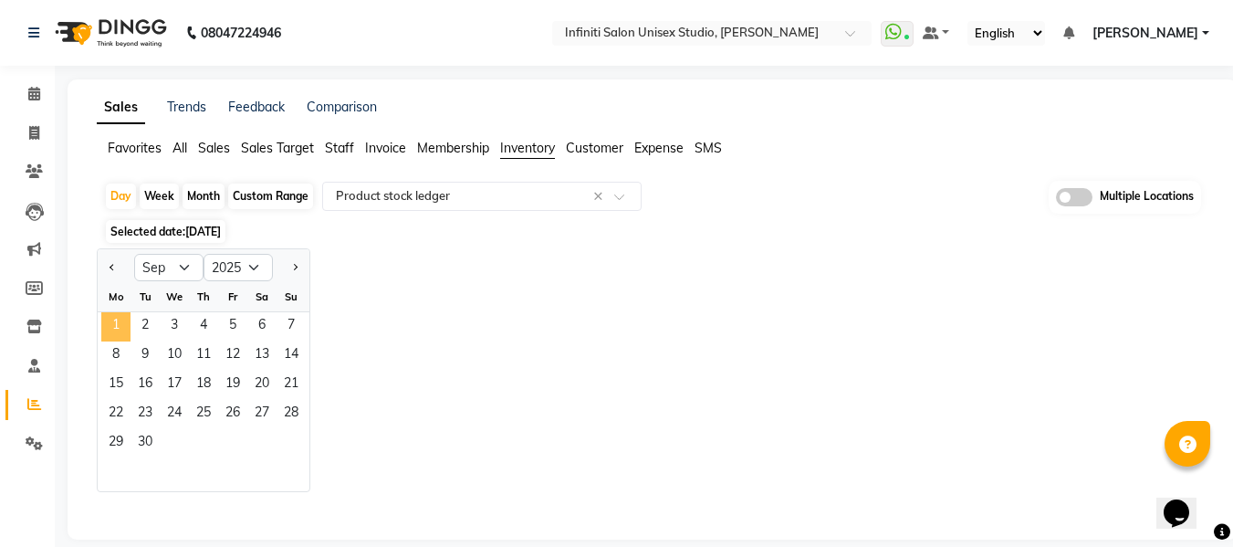
click at [122, 330] on span "1" at bounding box center [115, 326] width 29 height 29
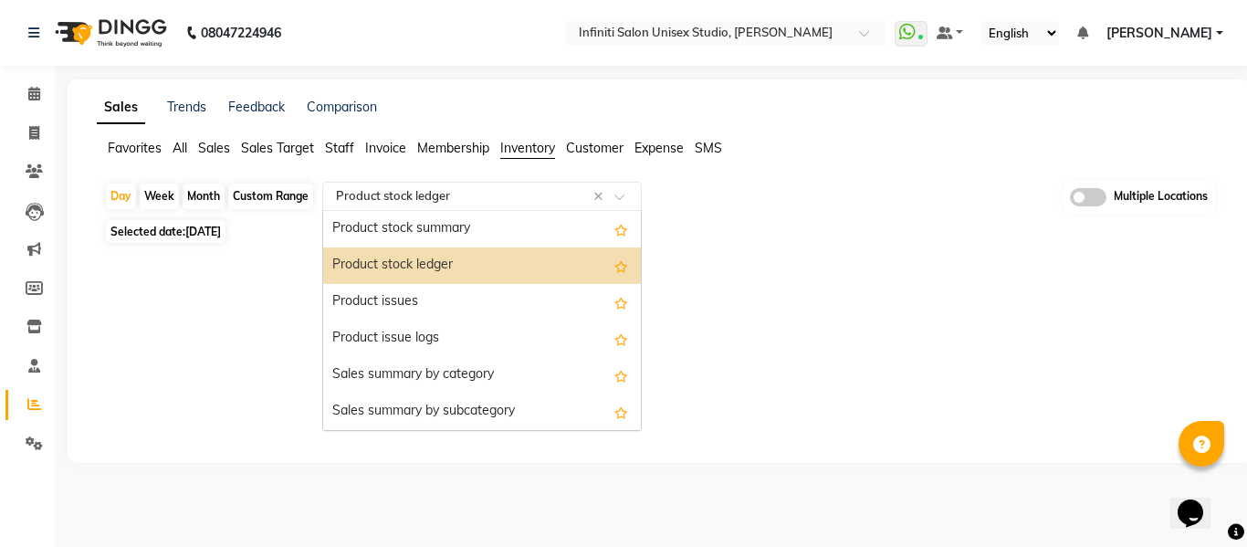
click at [532, 200] on input "text" at bounding box center [463, 196] width 263 height 18
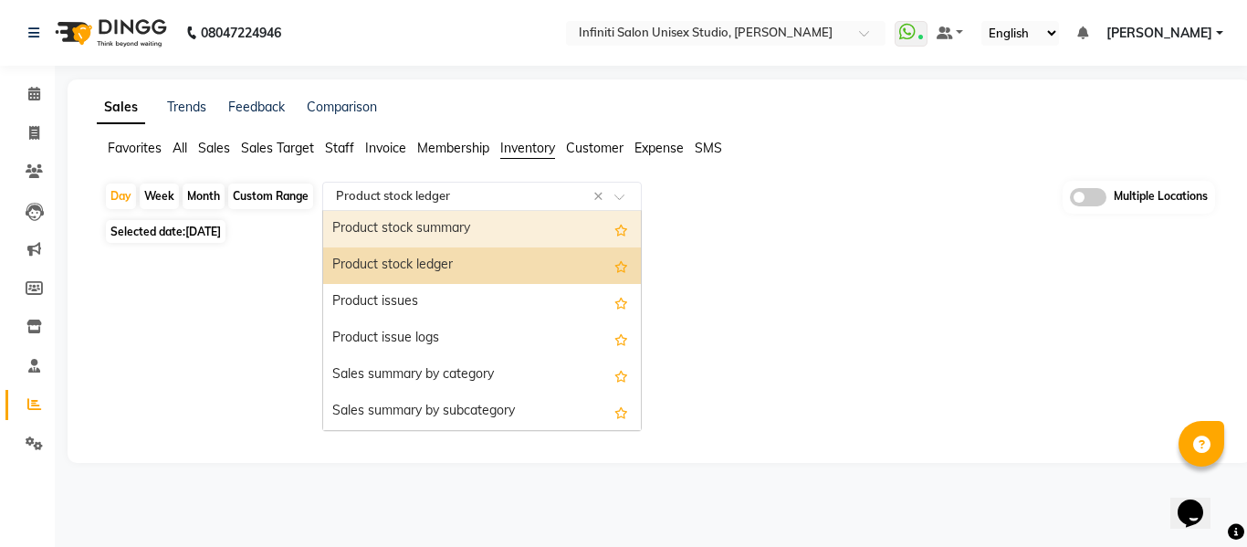
click at [490, 238] on div "Product stock summary" at bounding box center [482, 229] width 318 height 37
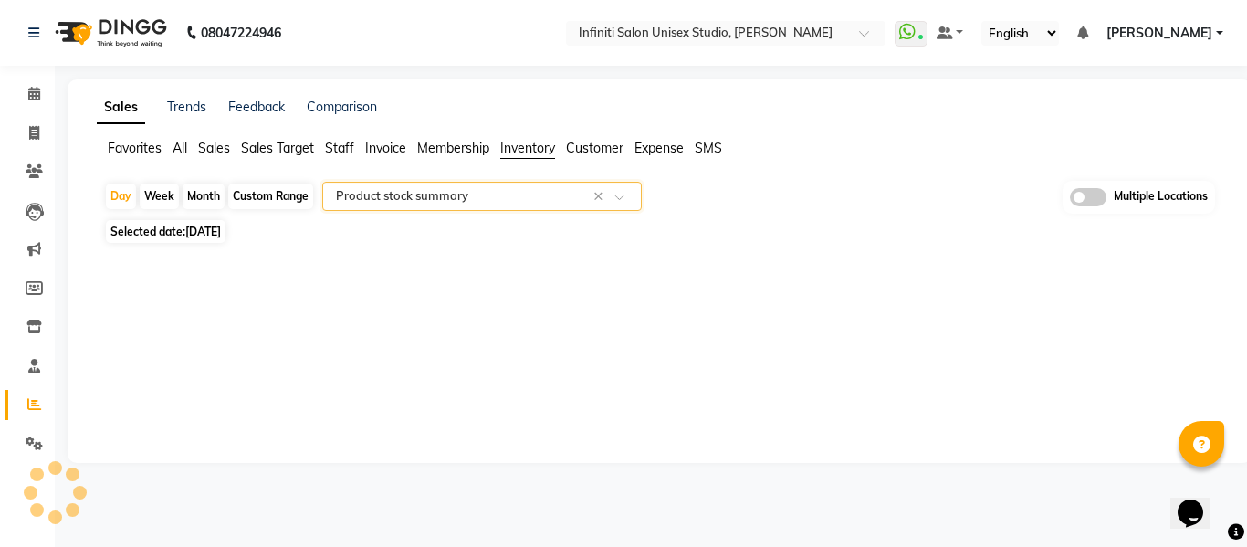
select select "full_report"
select select "csv"
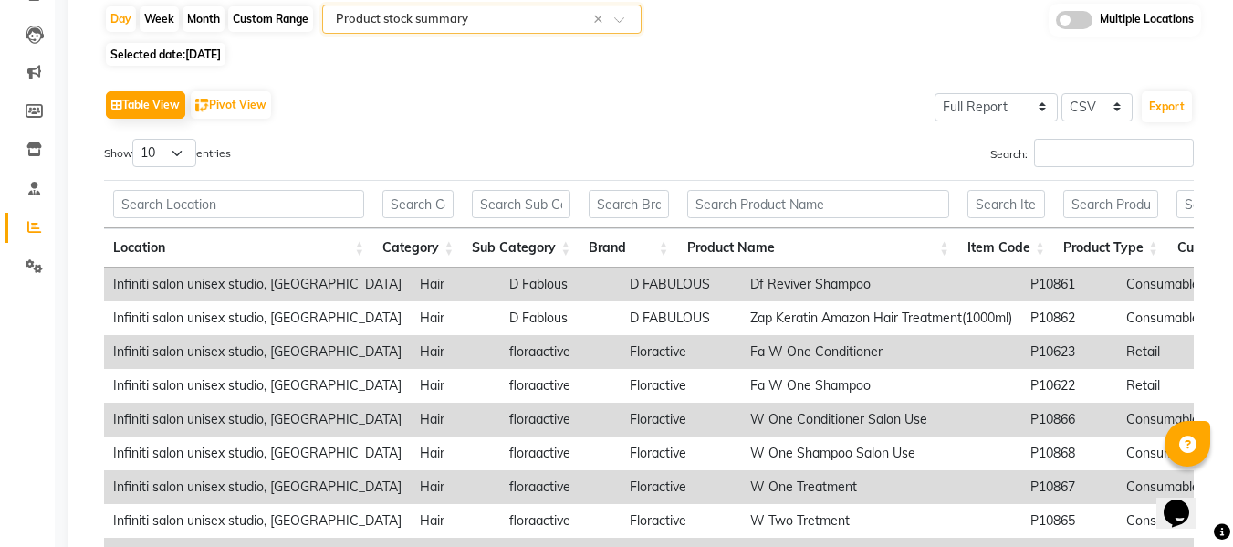
scroll to position [120, 0]
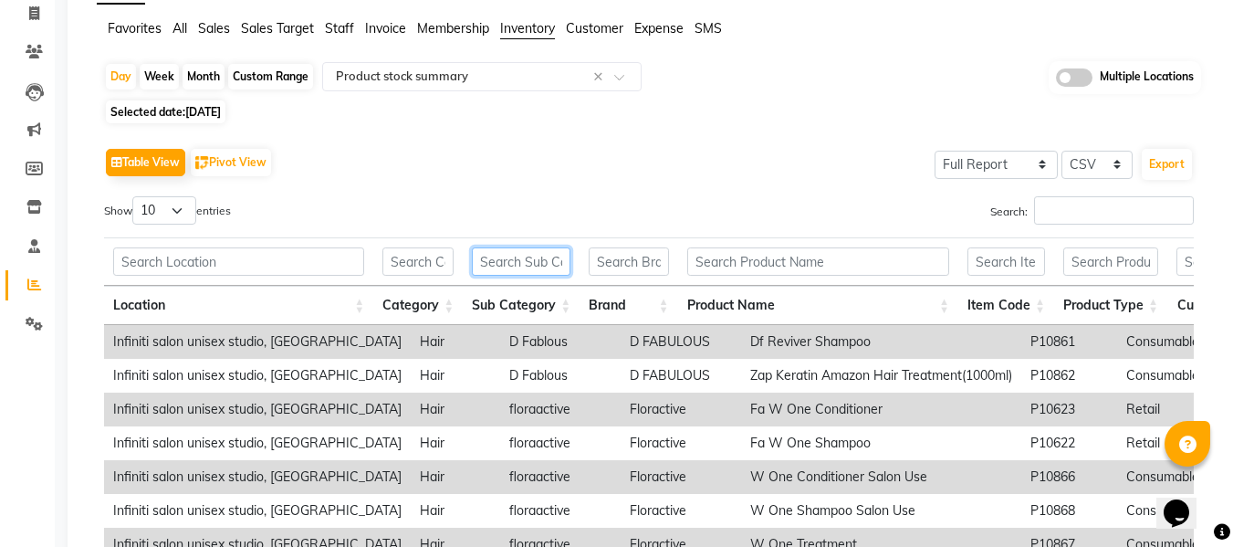
click at [499, 260] on input "text" at bounding box center [521, 261] width 99 height 28
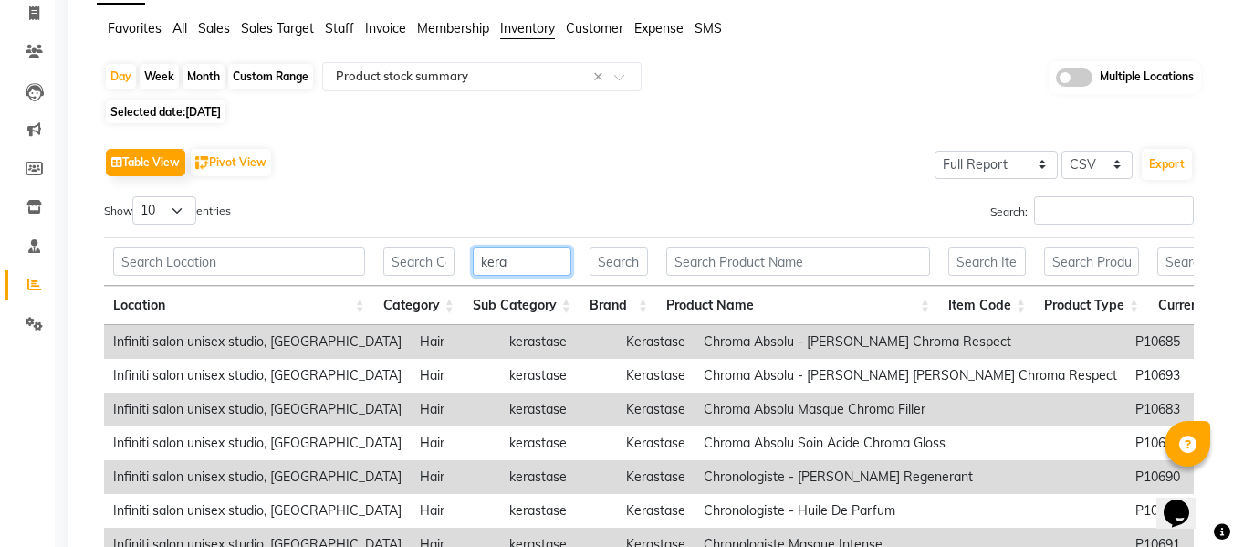
type input "kera"
click at [1079, 262] on input "text" at bounding box center [1091, 261] width 95 height 28
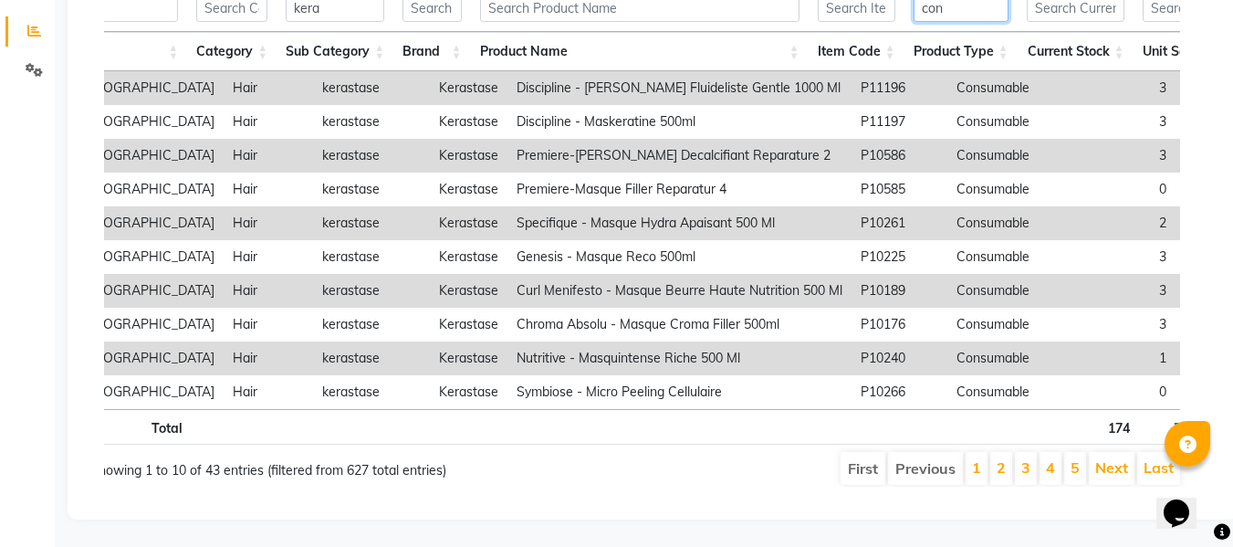
scroll to position [0, 538]
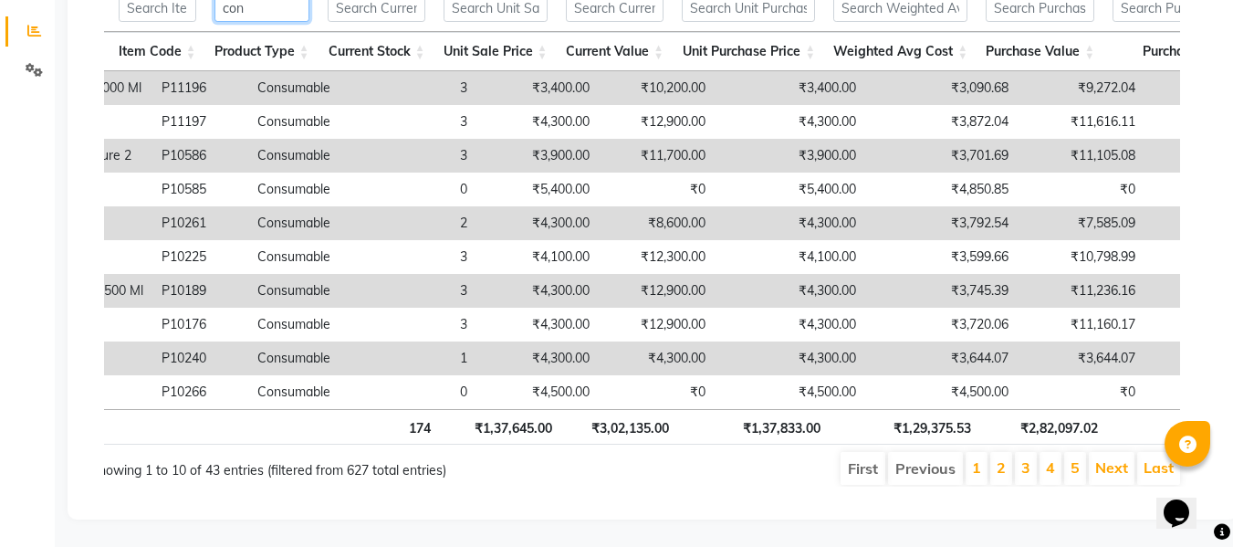
type input "con"
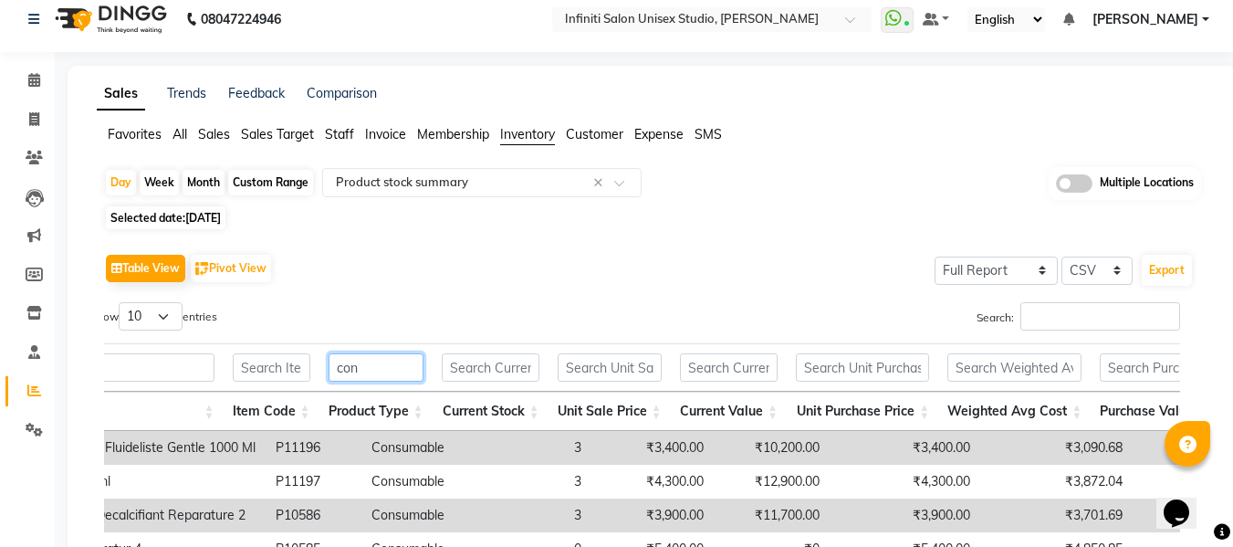
scroll to position [0, 0]
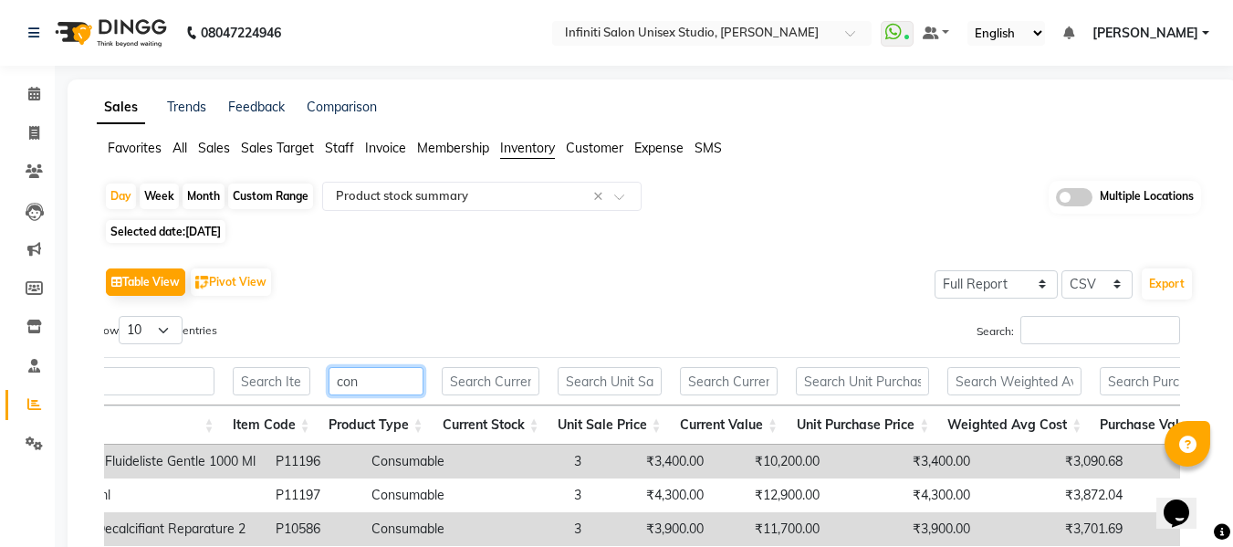
click at [392, 375] on input "con" at bounding box center [376, 381] width 95 height 28
click at [195, 383] on input "text" at bounding box center [54, 381] width 319 height 28
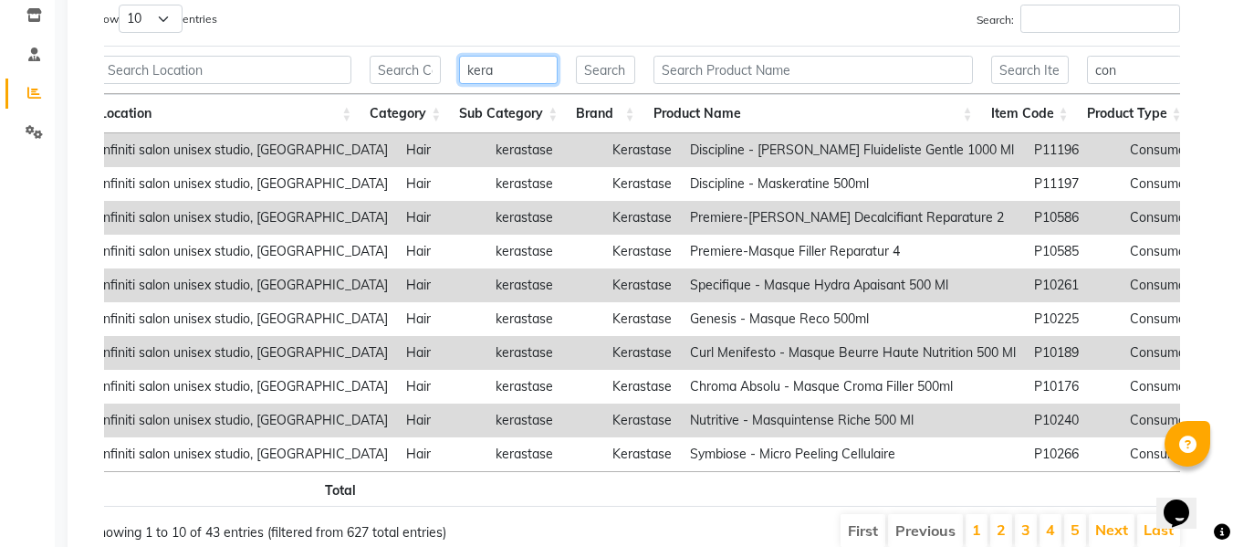
click at [518, 70] on input "kera" at bounding box center [508, 70] width 99 height 28
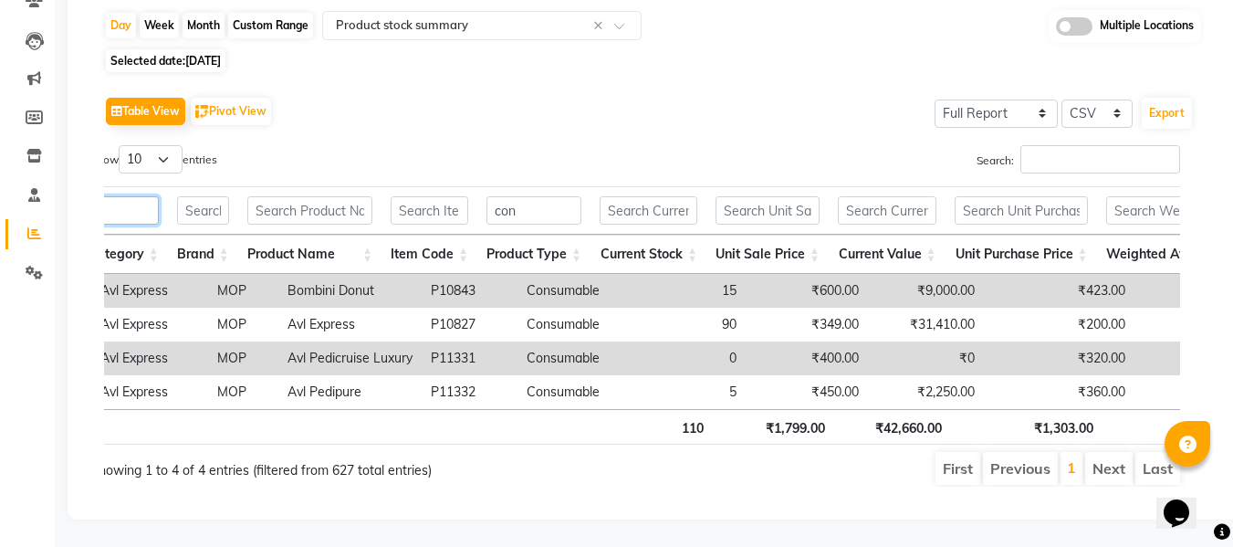
scroll to position [0, 550]
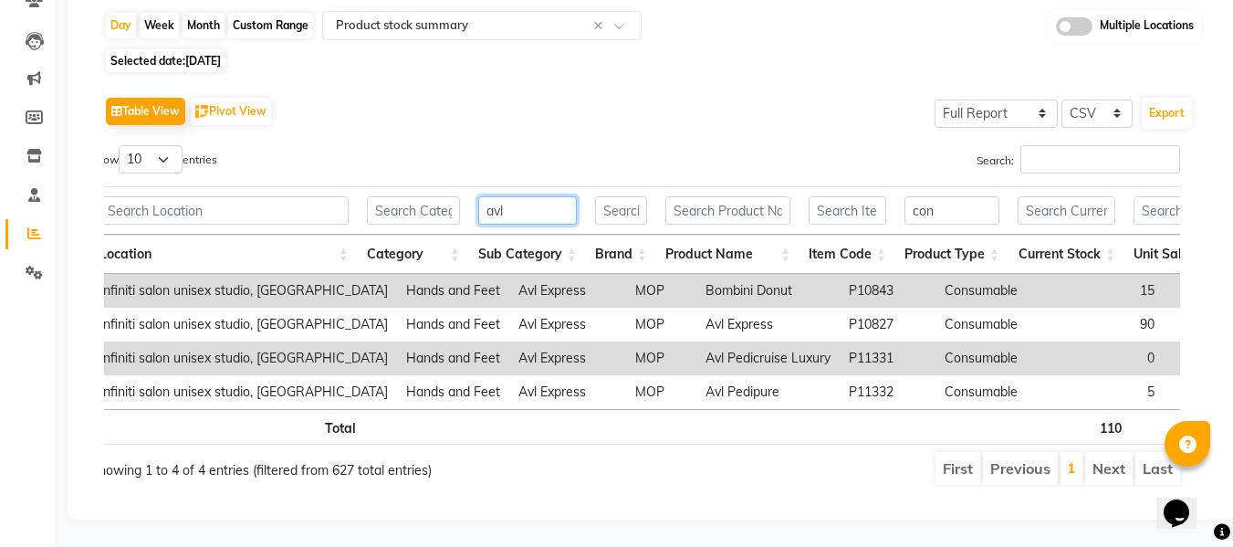
click at [532, 196] on input "avl" at bounding box center [527, 210] width 99 height 28
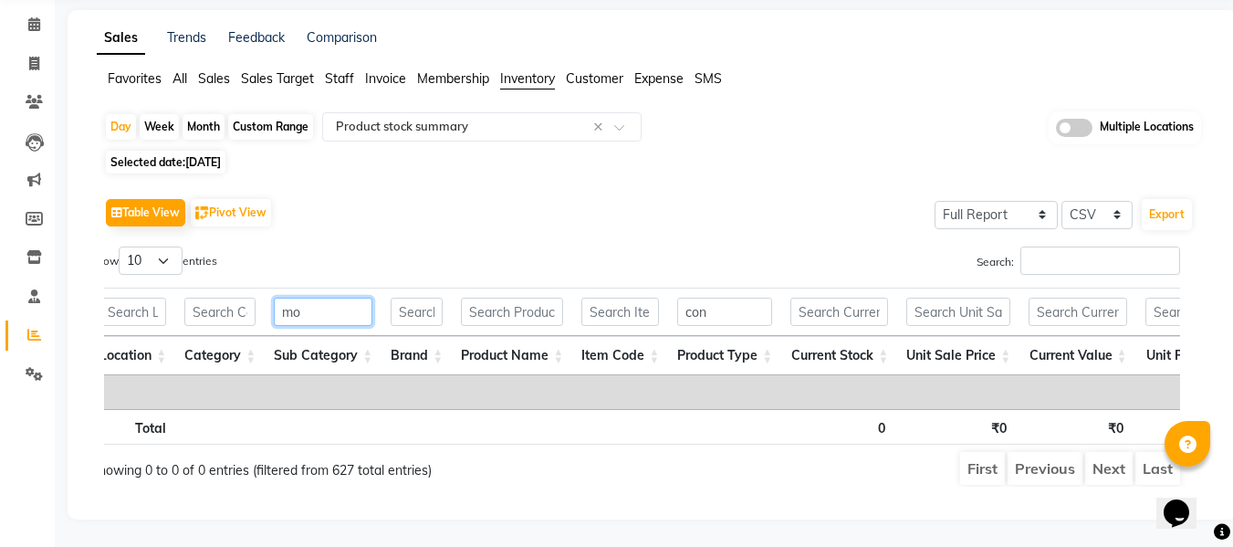
type input "m"
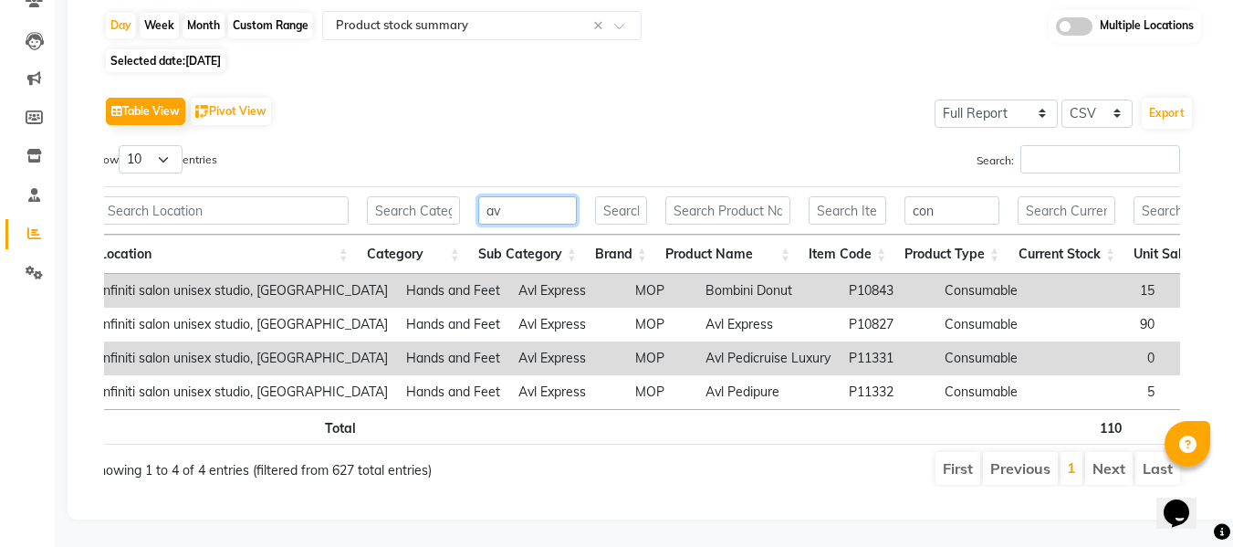
type input "avl"
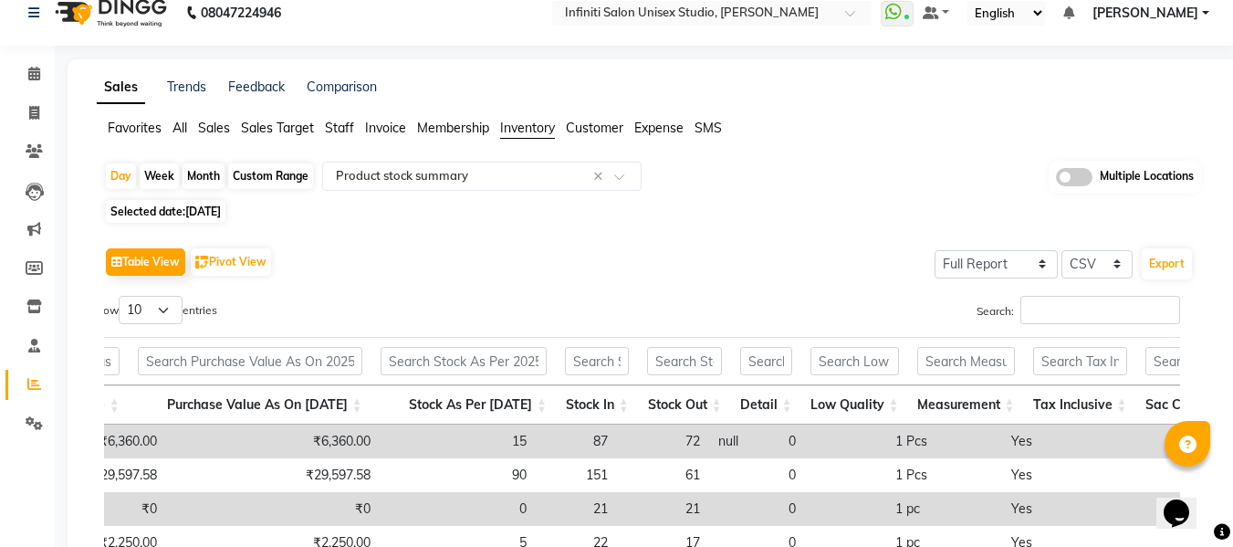
scroll to position [8, 0]
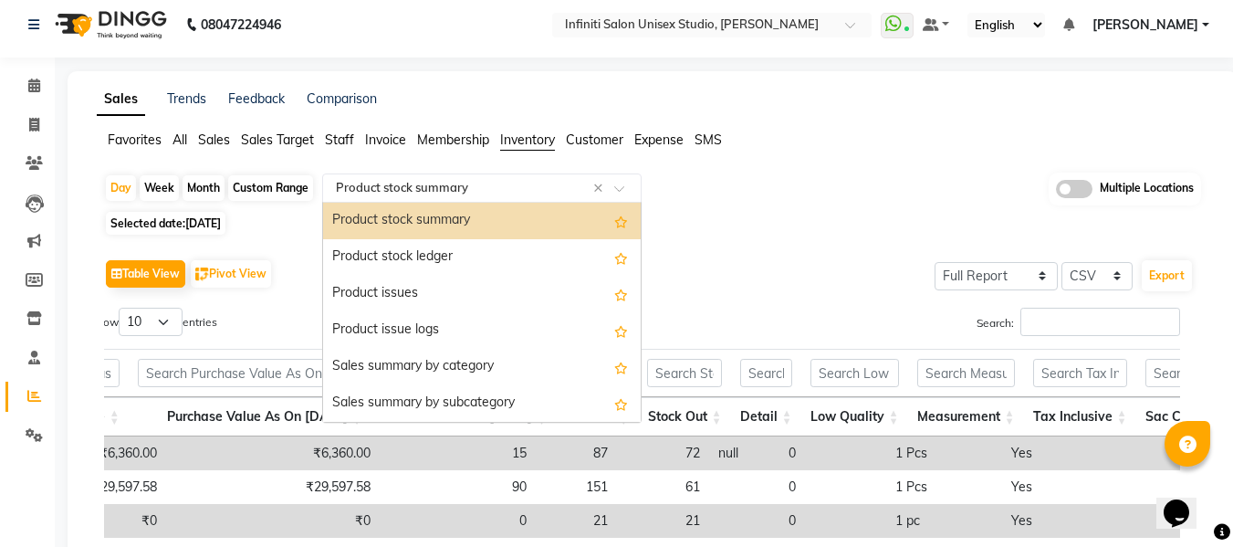
click at [427, 185] on input "text" at bounding box center [463, 188] width 263 height 18
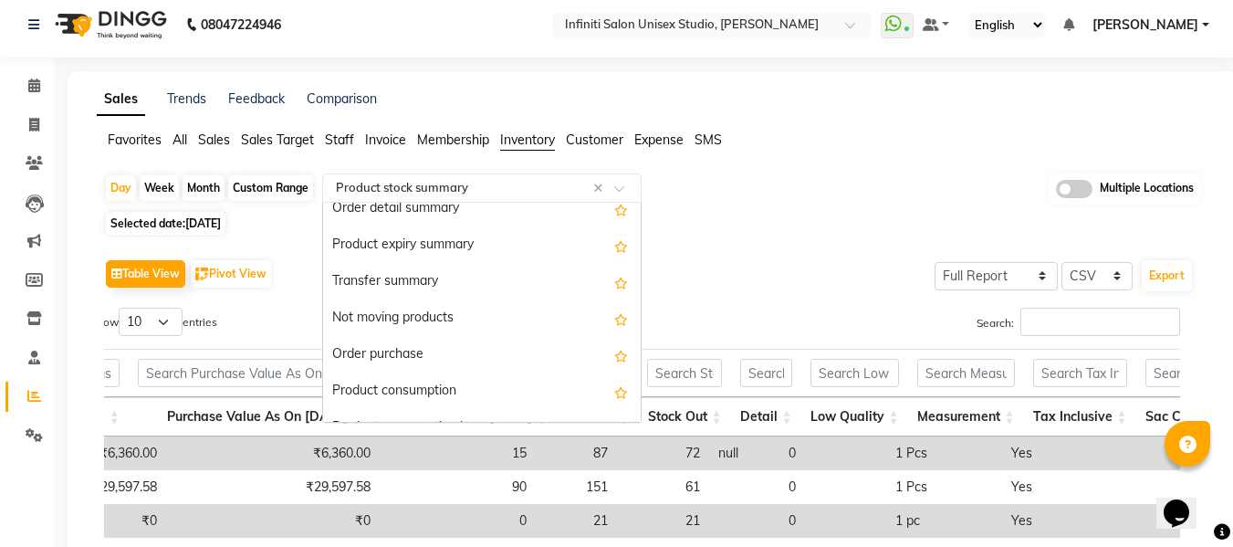
scroll to position [253, 0]
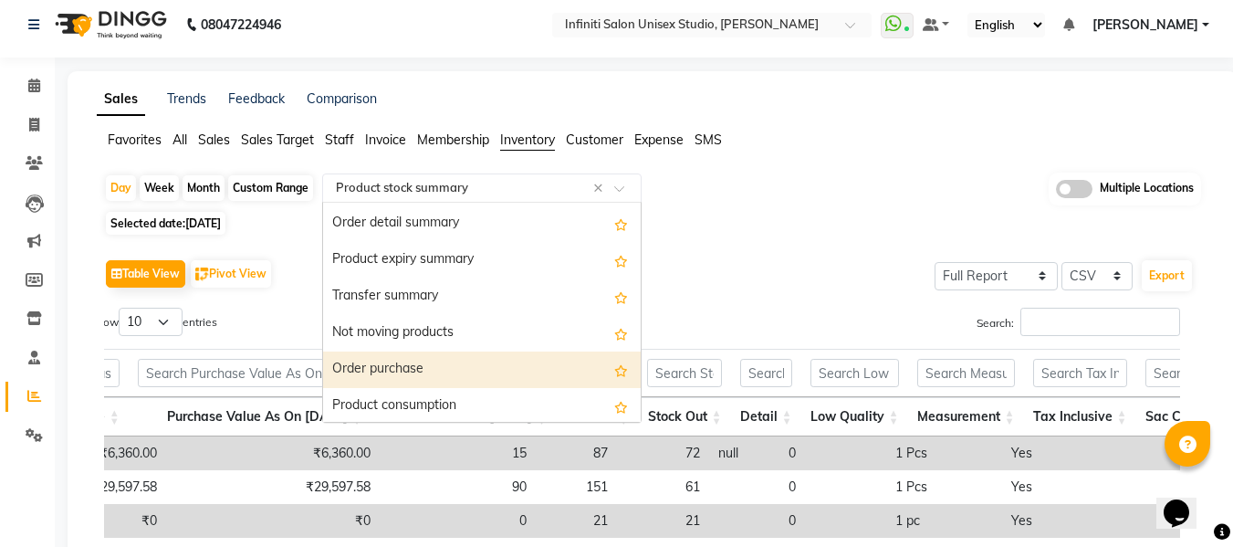
click at [412, 368] on div "Order purchase" at bounding box center [482, 369] width 318 height 37
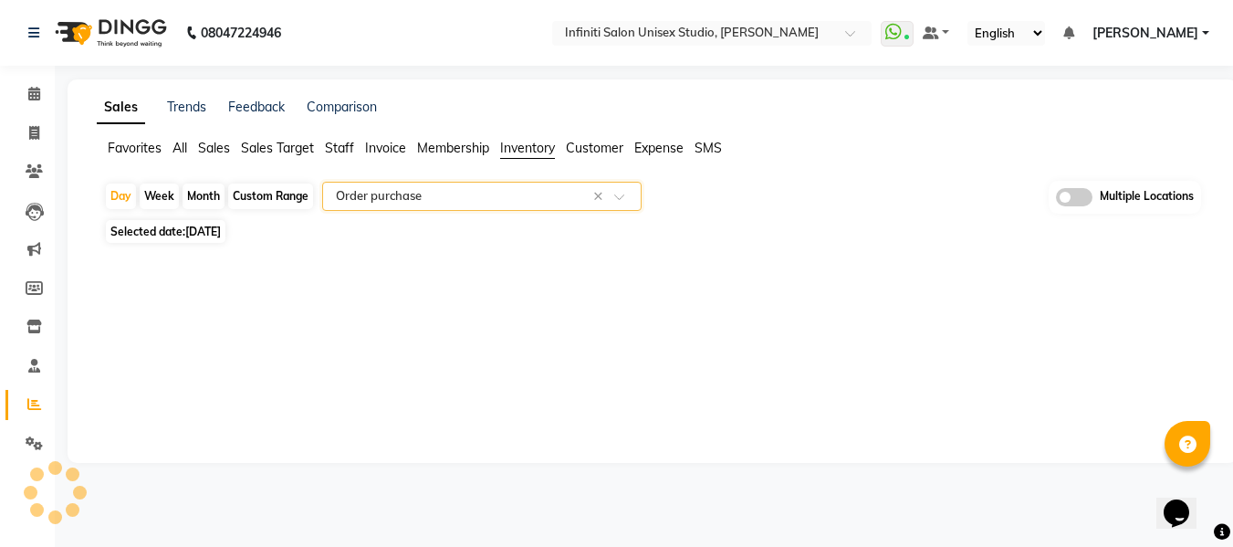
scroll to position [0, 0]
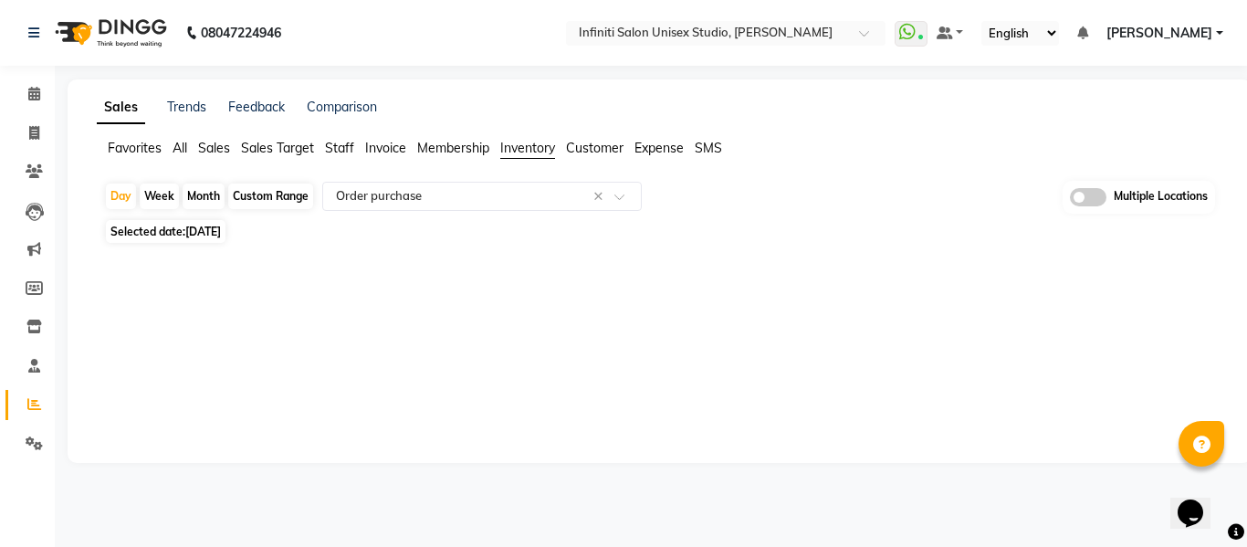
click at [204, 200] on div "Month" at bounding box center [204, 196] width 42 height 26
select select "9"
select select "2025"
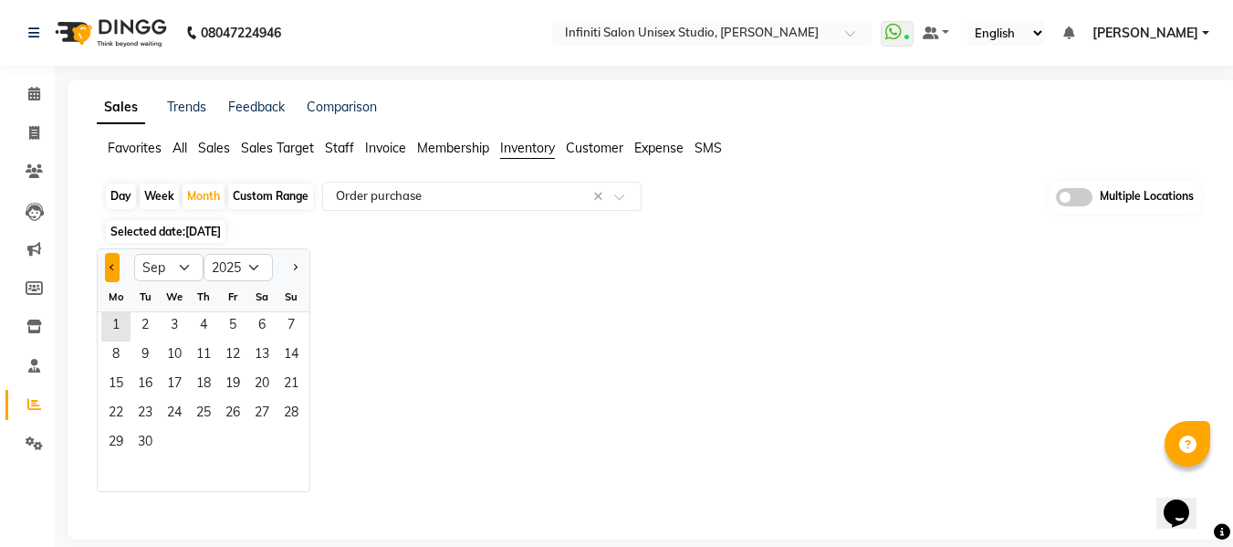
click at [116, 267] on span "Previous month" at bounding box center [113, 266] width 6 height 6
select select "8"
click at [236, 323] on span "1" at bounding box center [232, 326] width 29 height 29
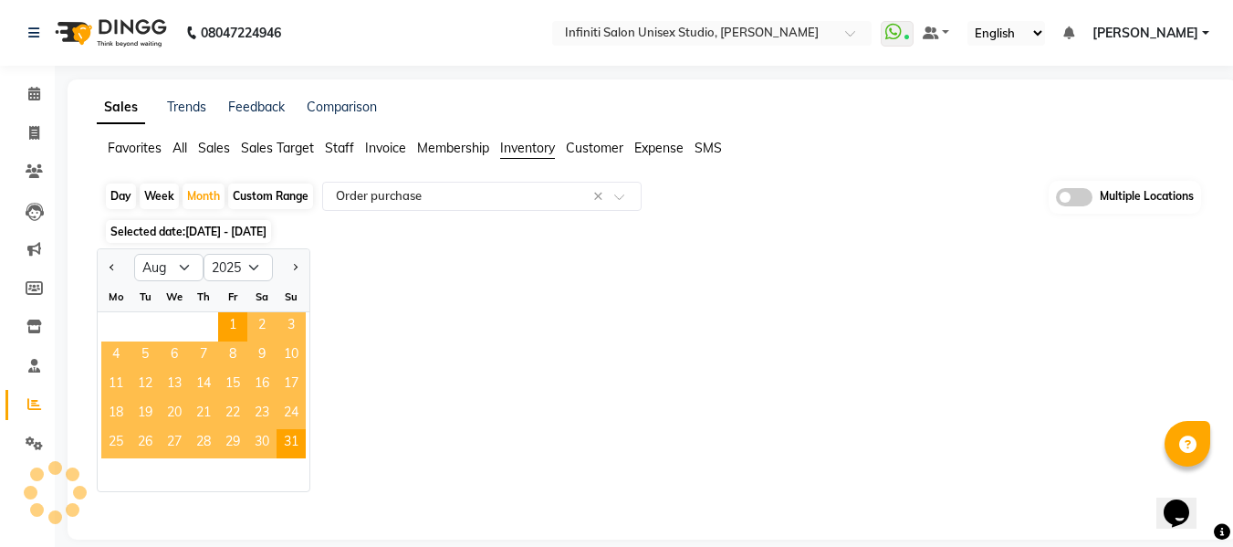
select select "full_report"
select select "csv"
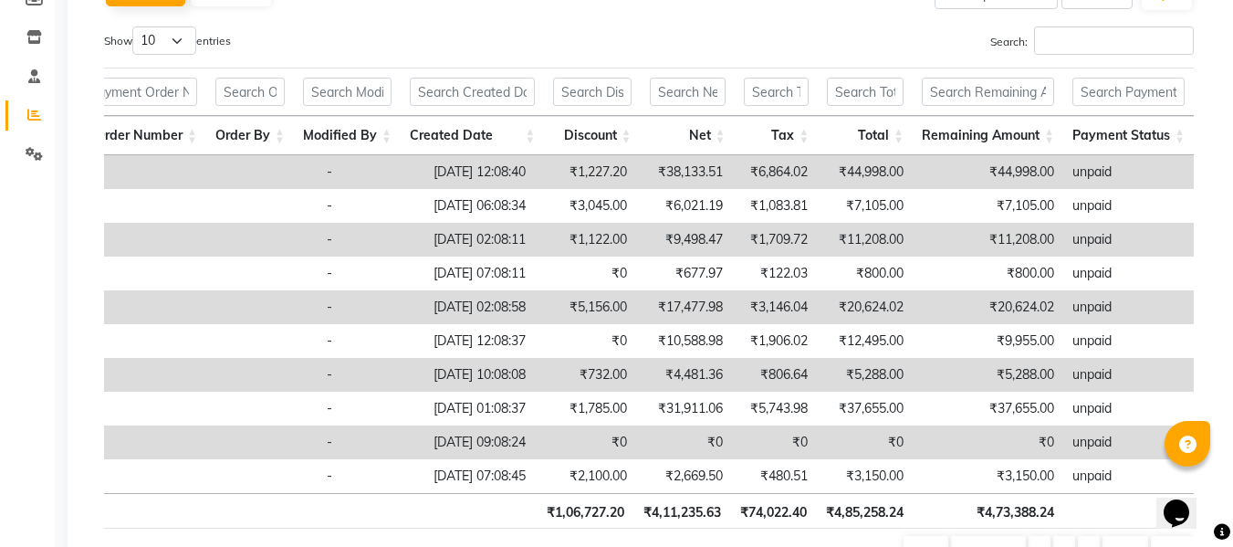
scroll to position [0, 474]
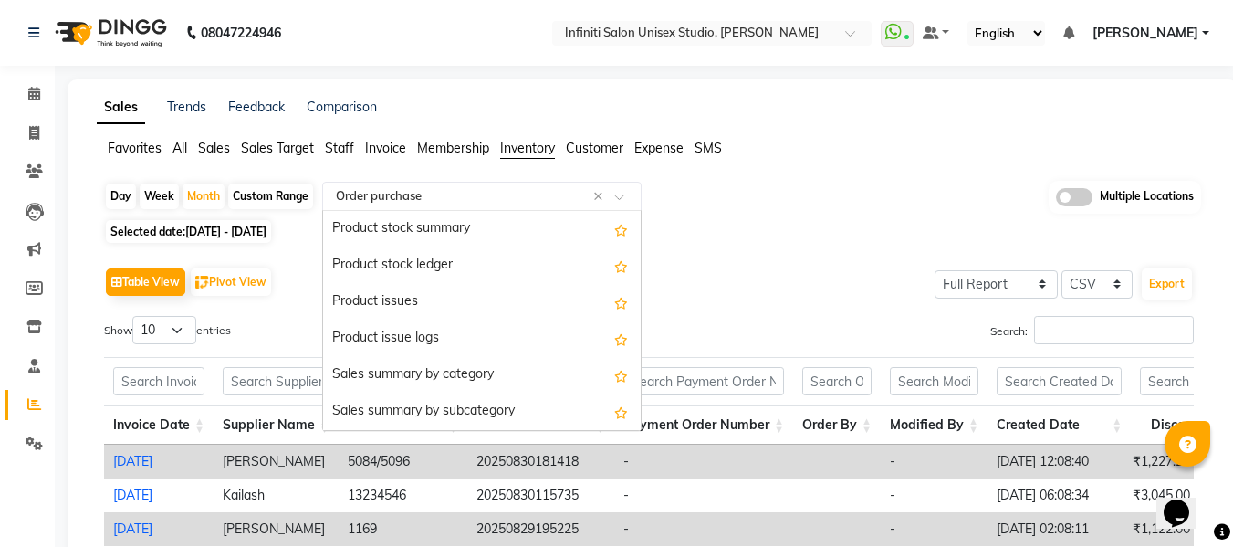
click at [511, 188] on input "text" at bounding box center [463, 196] width 263 height 18
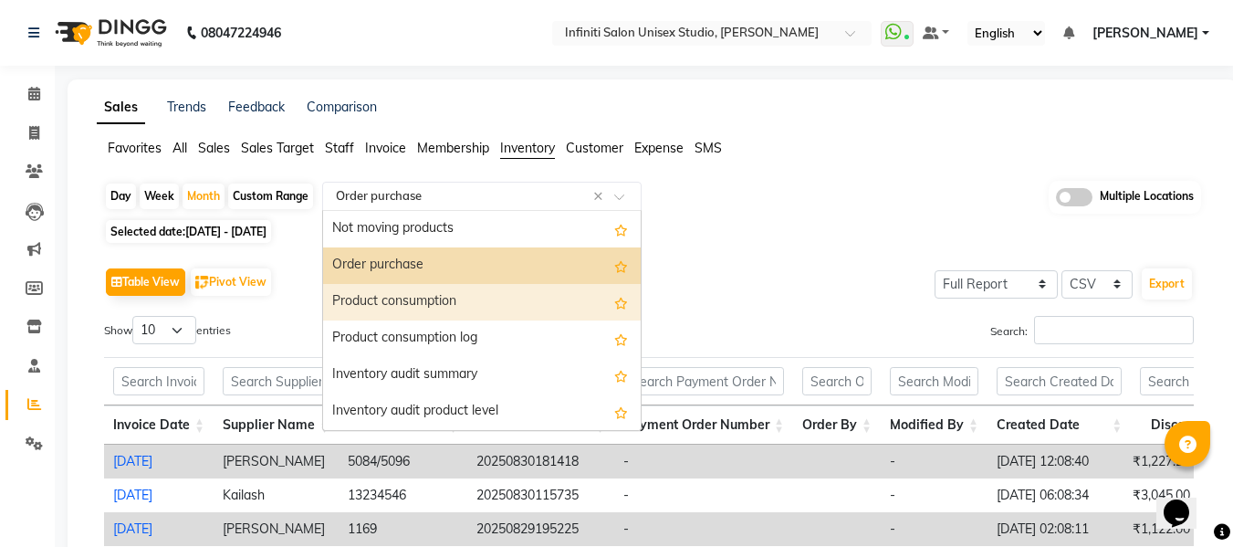
click at [481, 299] on div "Product consumption" at bounding box center [482, 302] width 318 height 37
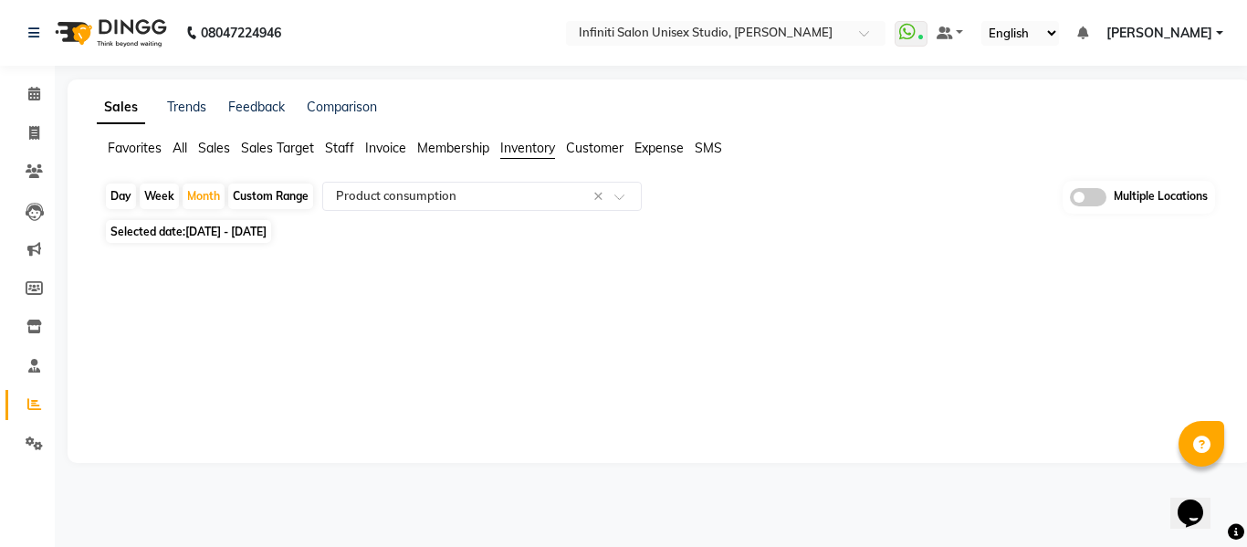
click at [210, 225] on span "01-08-2025 - 31-08-2025" at bounding box center [225, 232] width 81 height 14
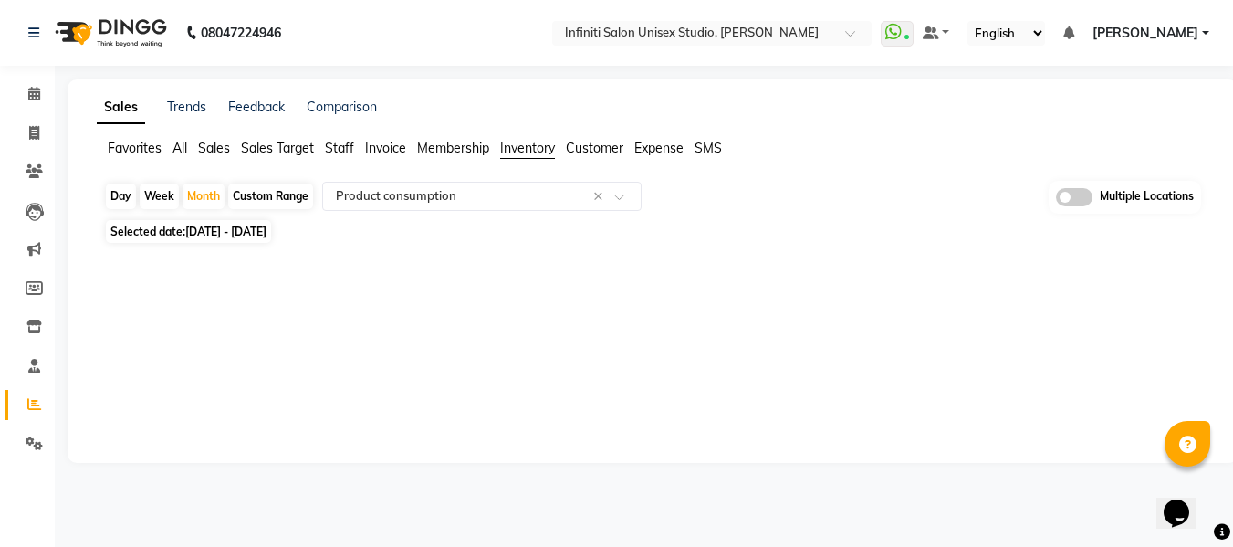
select select "8"
select select "2025"
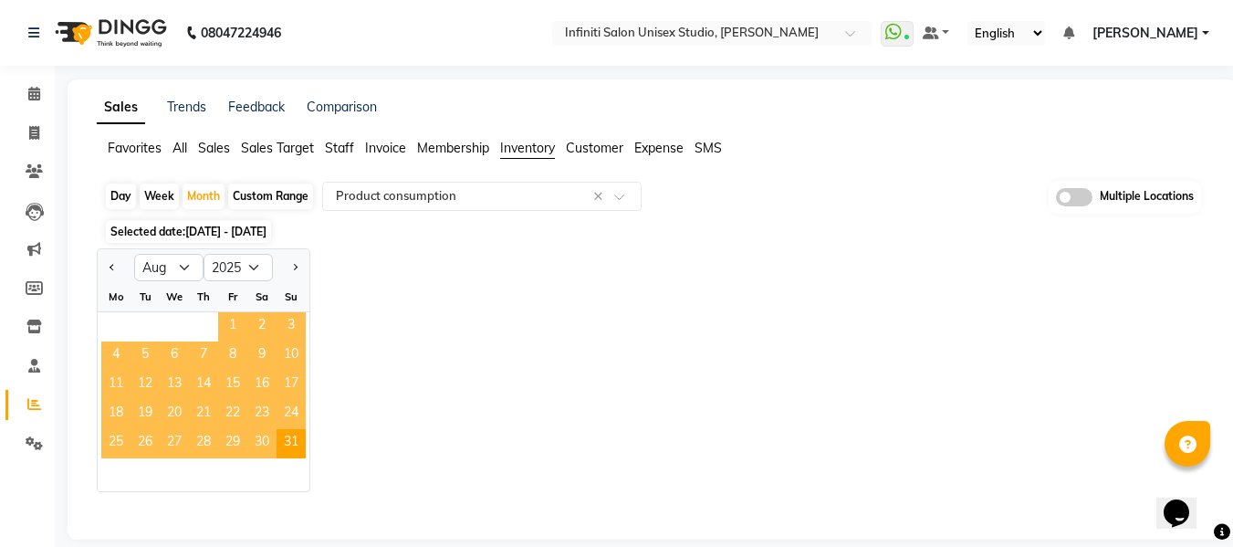
click at [225, 319] on span "1" at bounding box center [232, 326] width 29 height 29
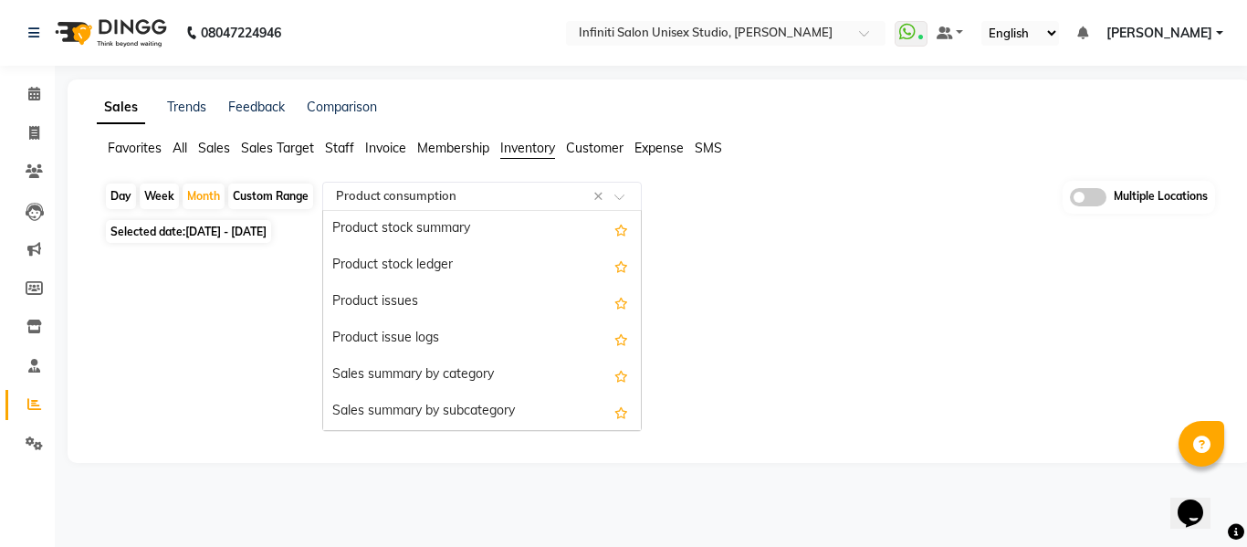
click at [522, 199] on input "text" at bounding box center [463, 196] width 263 height 18
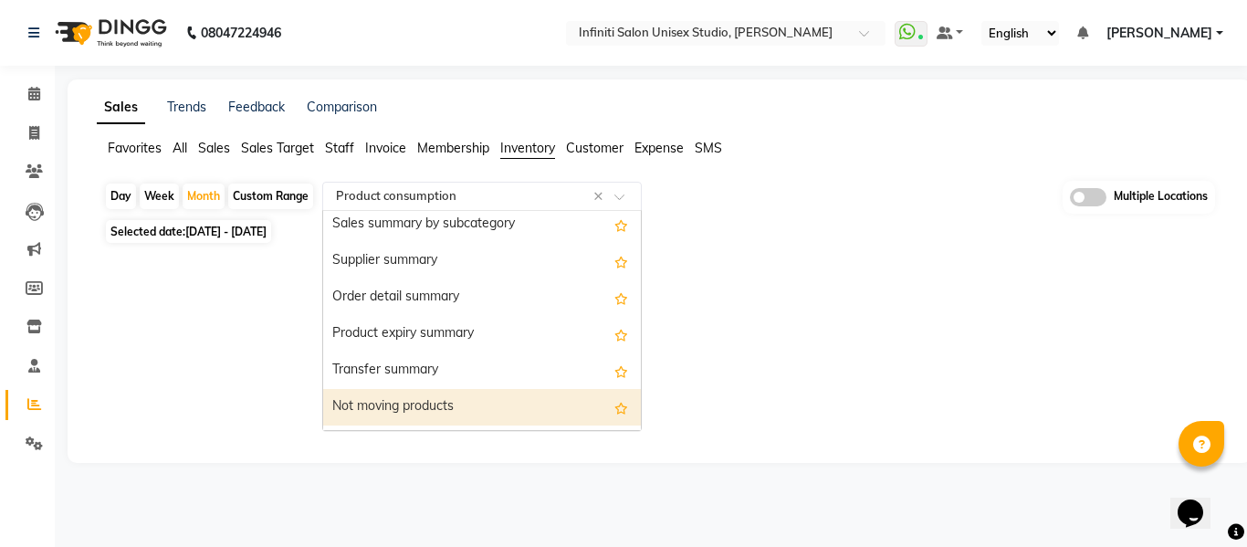
click at [416, 398] on div "Not moving products" at bounding box center [482, 407] width 318 height 37
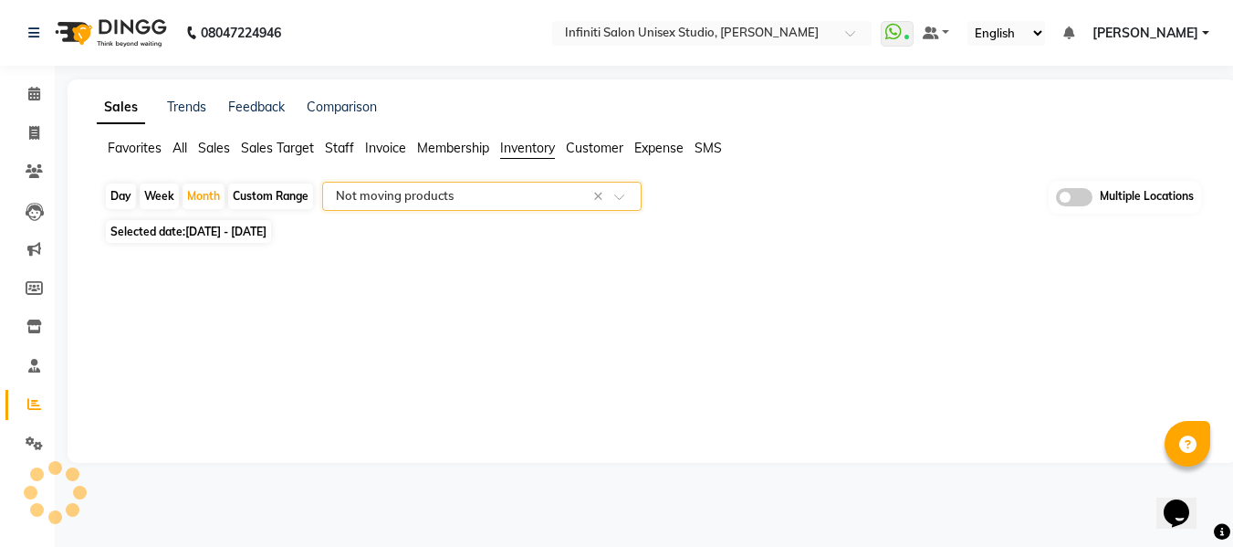
select select "full_report"
select select "csv"
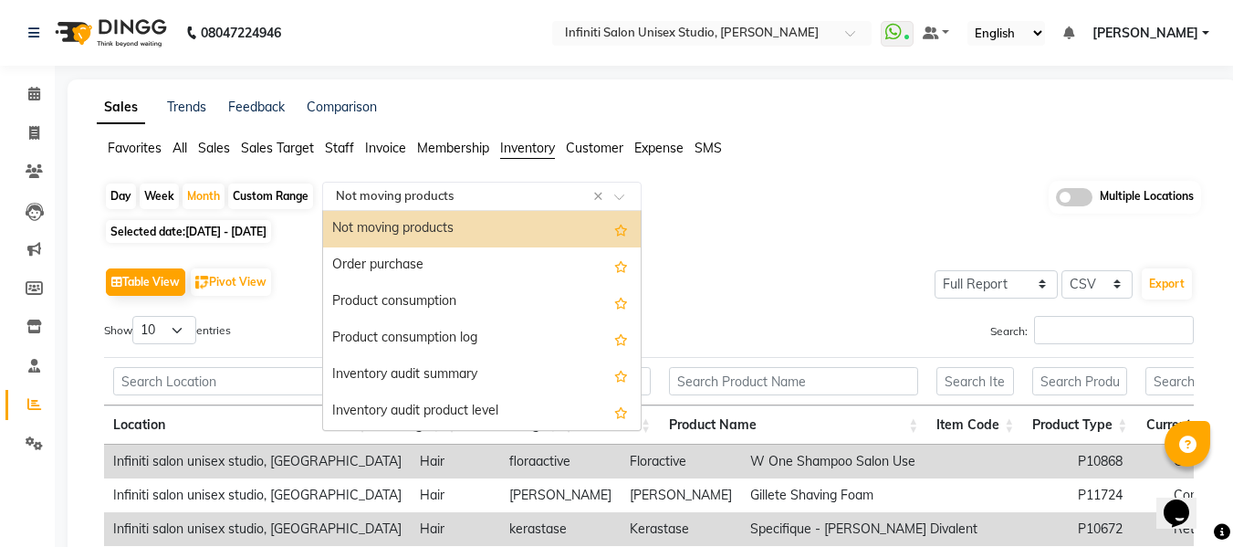
click at [530, 197] on input "text" at bounding box center [463, 196] width 263 height 18
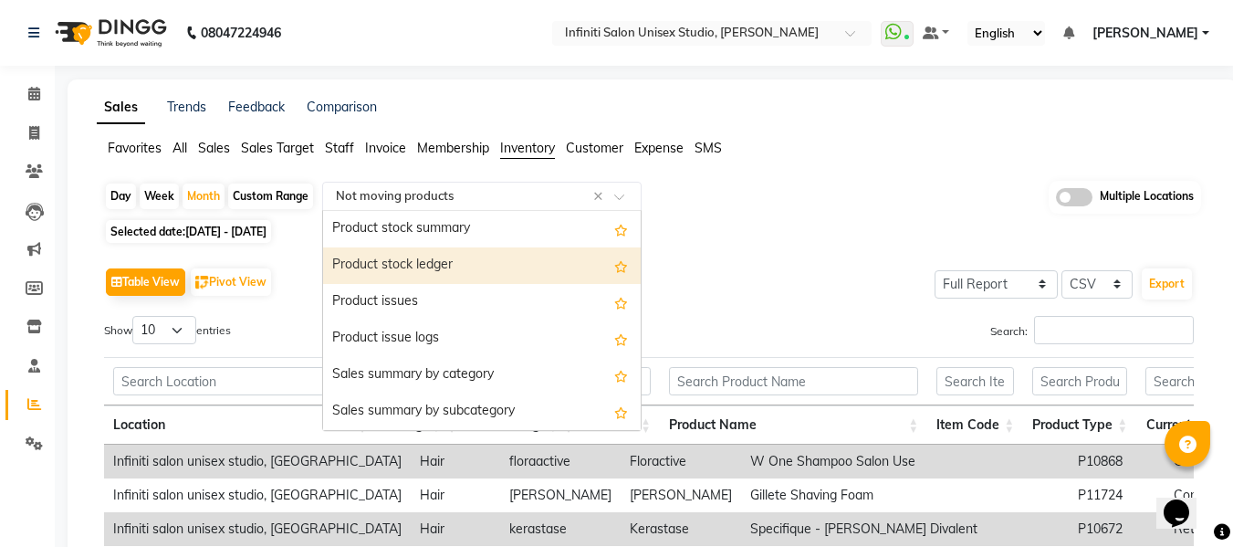
click at [458, 260] on div "Product stock ledger" at bounding box center [482, 265] width 318 height 37
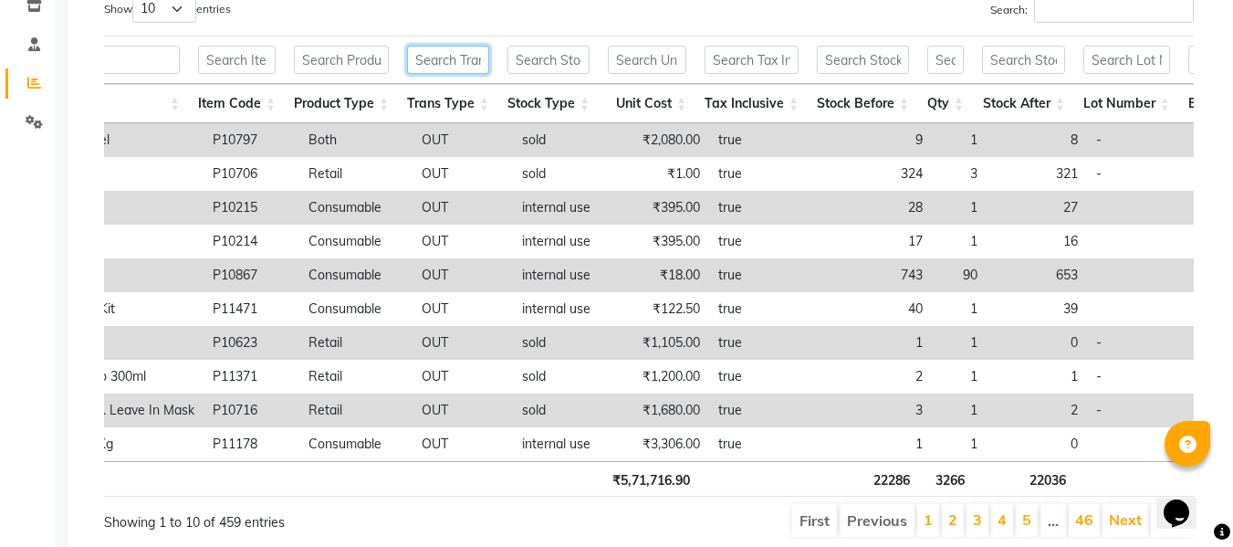
click at [448, 53] on input "text" at bounding box center [448, 60] width 82 height 28
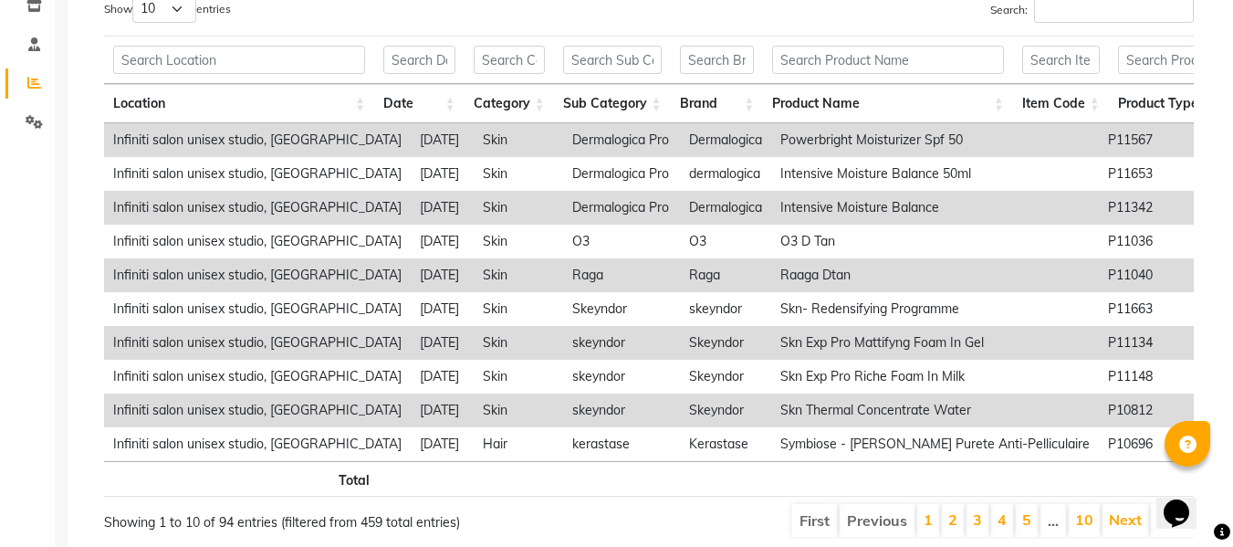
type input "in"
click at [697, 56] on input "text" at bounding box center [717, 60] width 75 height 28
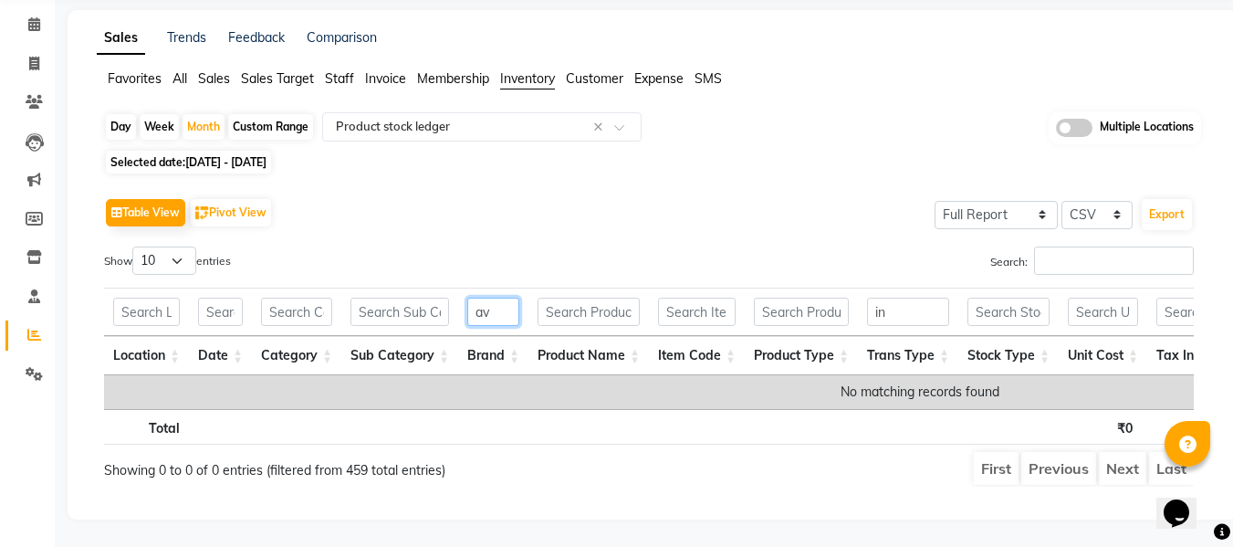
type input "a"
type input "m"
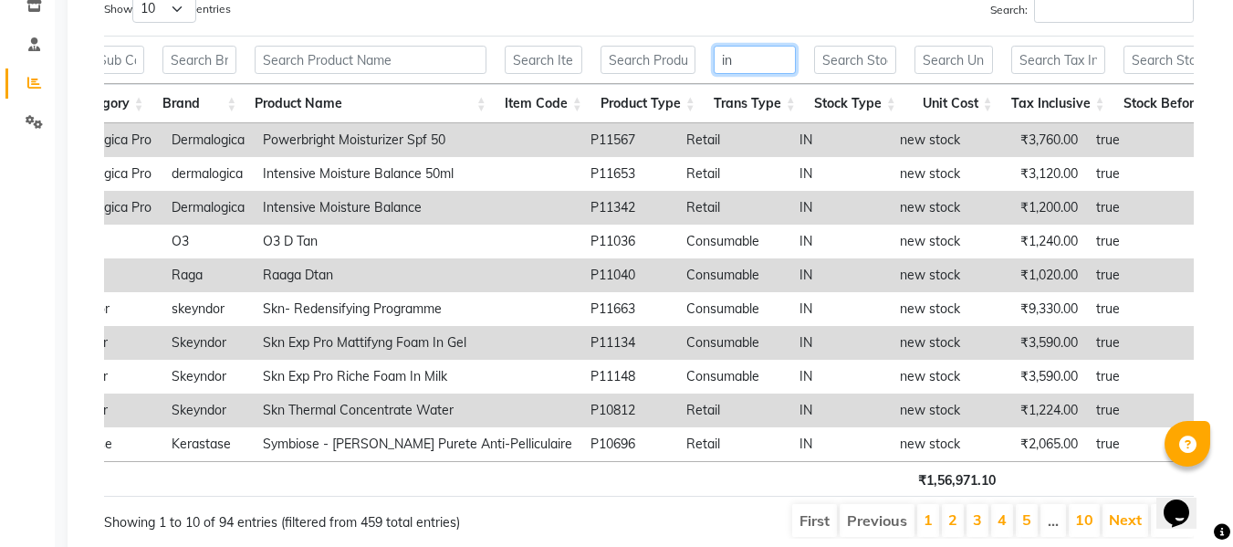
click at [770, 52] on input "in" at bounding box center [755, 60] width 82 height 28
click at [680, 60] on input "text" at bounding box center [648, 60] width 95 height 28
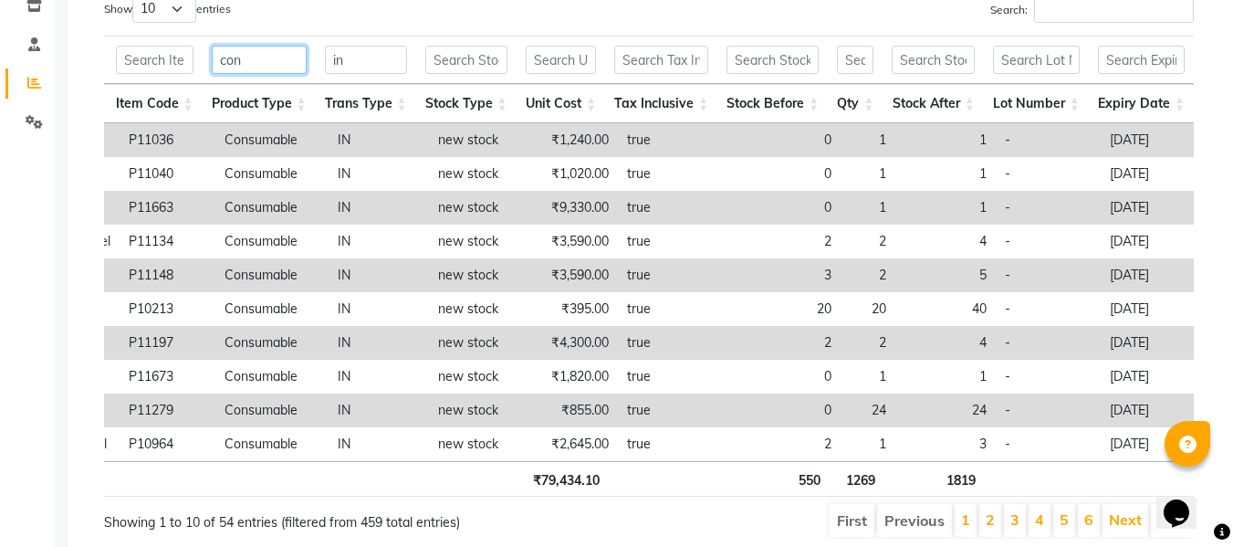
type input "con"
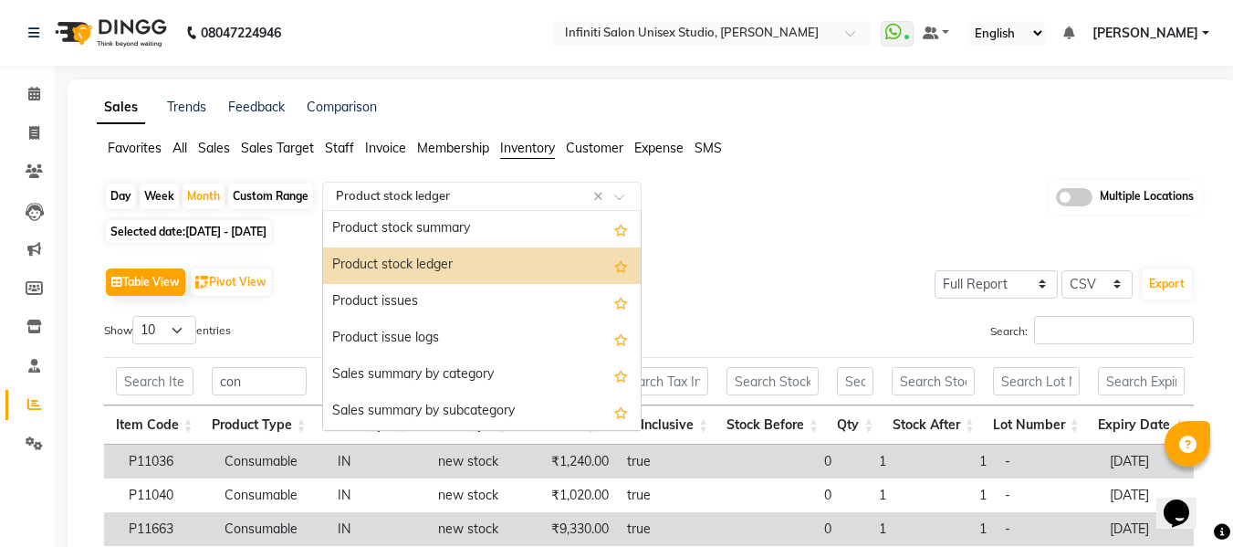
click at [420, 196] on input "text" at bounding box center [463, 196] width 263 height 18
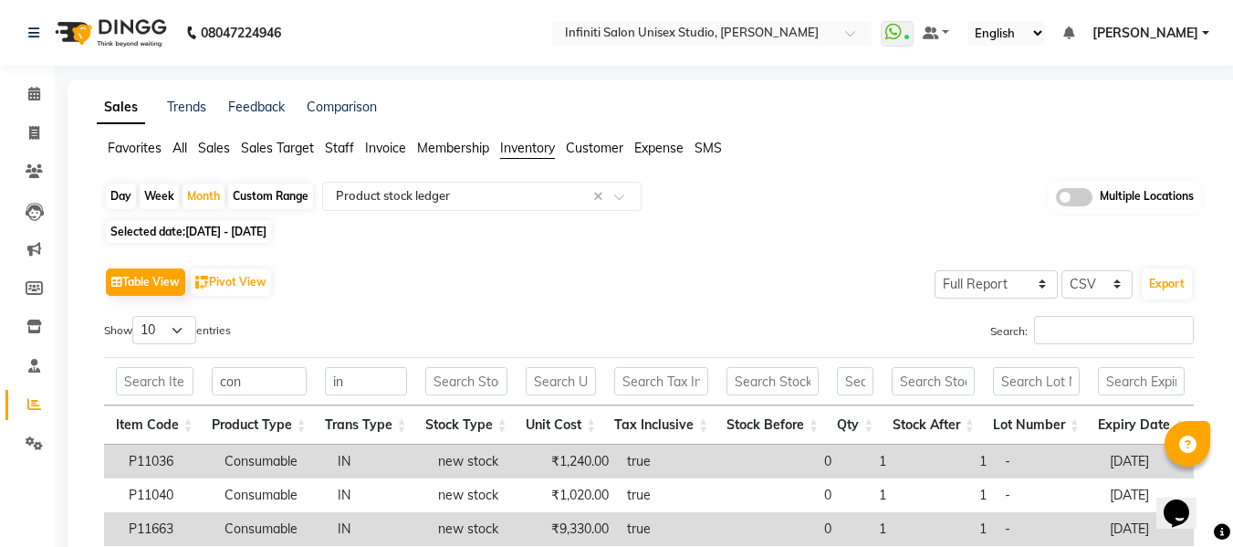
click at [208, 145] on span "Sales" at bounding box center [214, 148] width 32 height 16
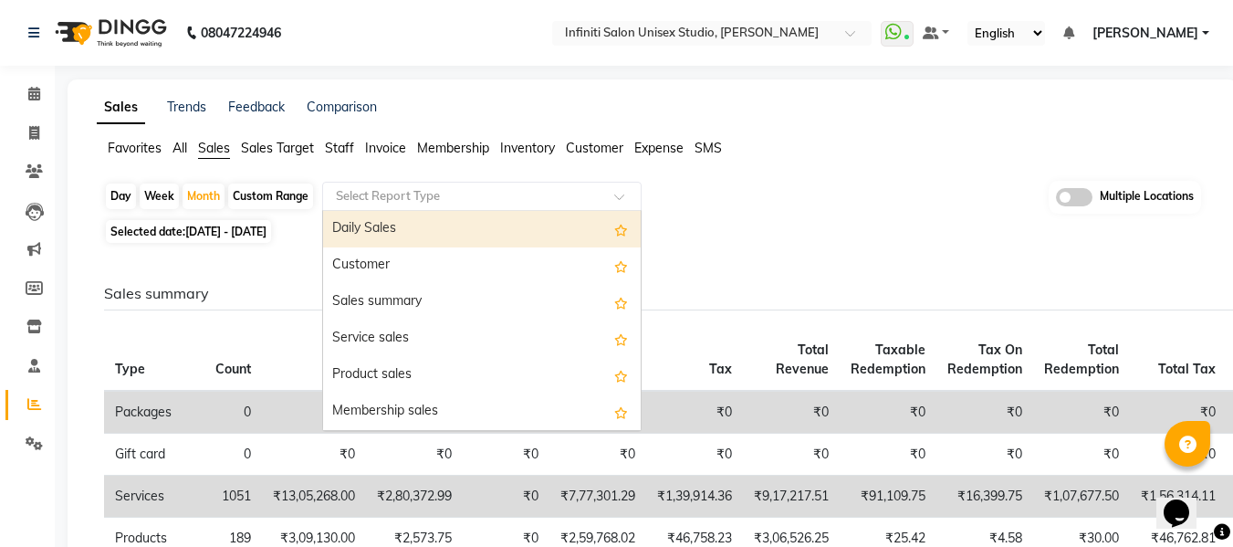
click at [392, 207] on div "Select Report Type" at bounding box center [481, 196] width 319 height 29
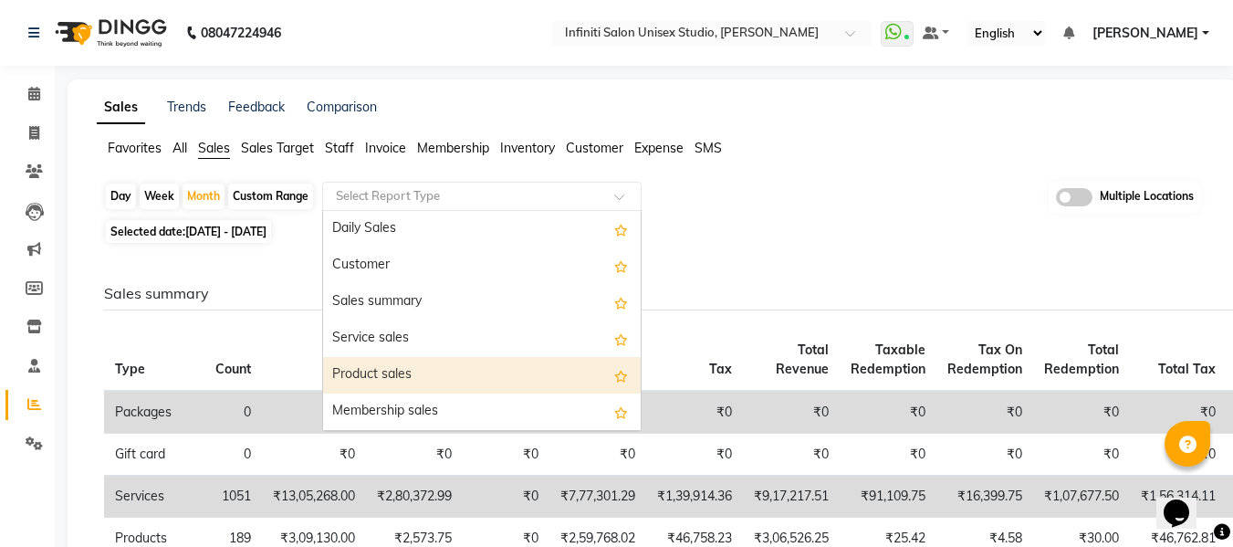
click at [378, 381] on div "Product sales" at bounding box center [482, 375] width 318 height 37
select select "full_report"
select select "csv"
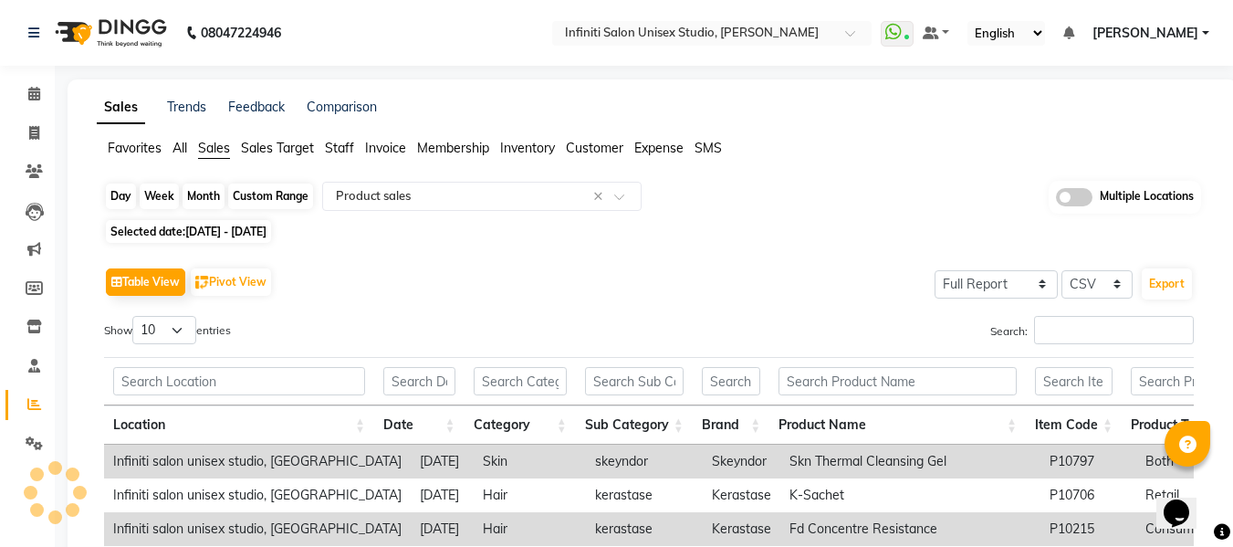
click at [205, 203] on div "Month" at bounding box center [204, 196] width 42 height 26
select select "8"
select select "2025"
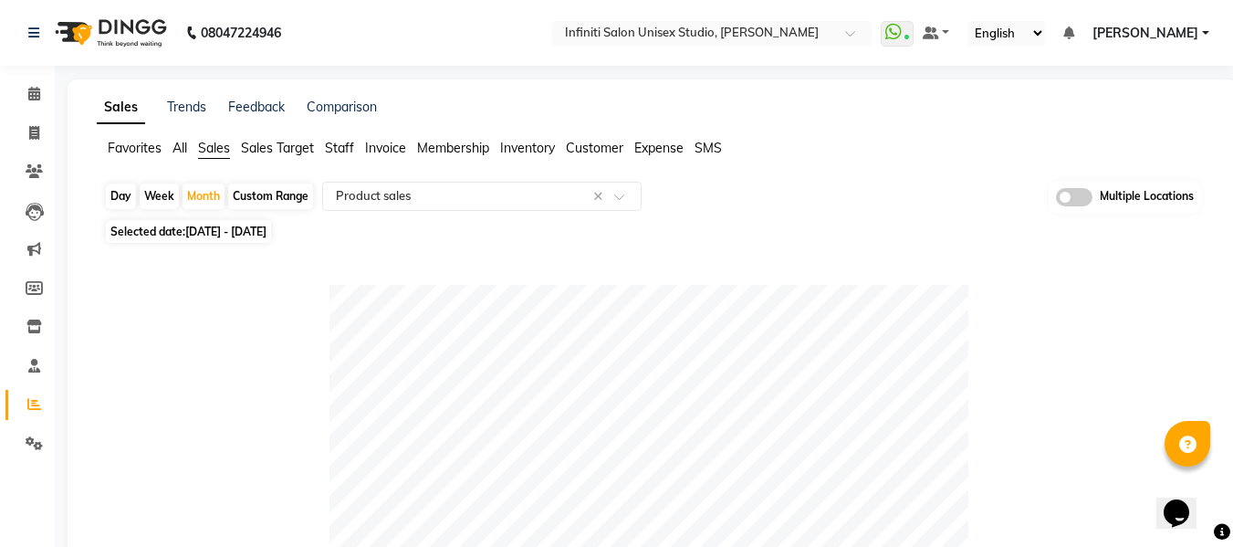
click at [219, 236] on span "[DATE] - [DATE]" at bounding box center [225, 232] width 81 height 14
select select "8"
select select "2025"
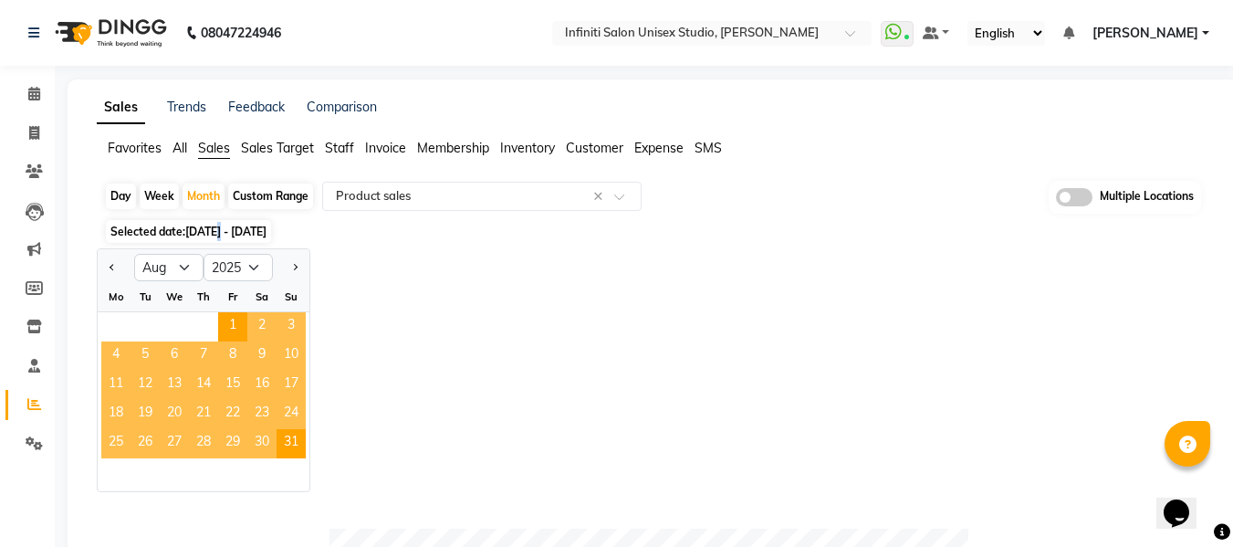
click at [219, 236] on span "[DATE] - [DATE]" at bounding box center [225, 232] width 81 height 14
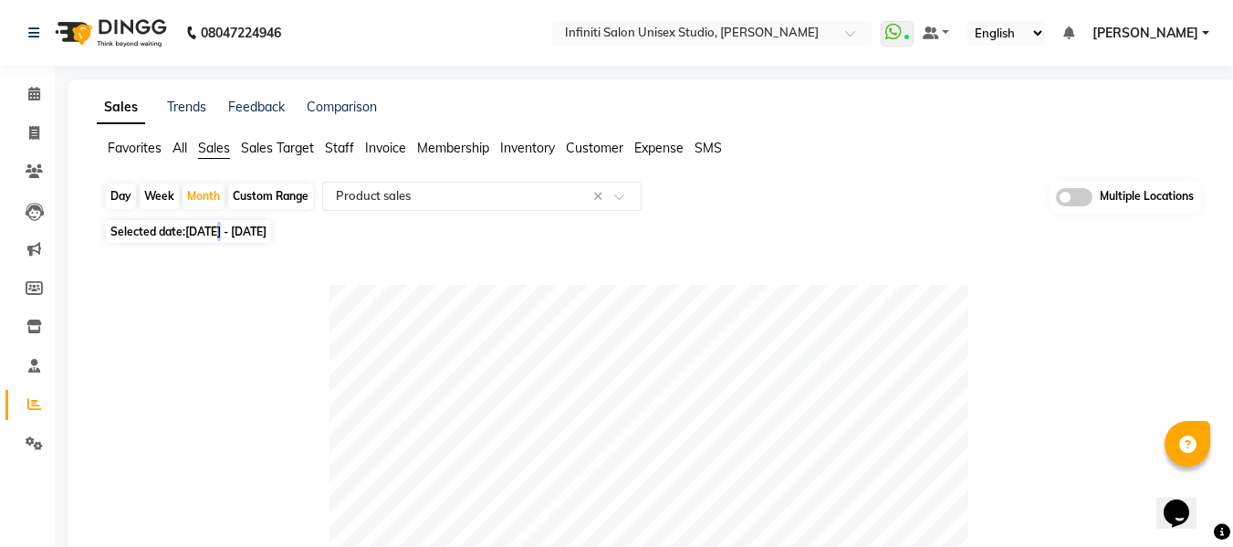
click at [219, 236] on span "[DATE] - [DATE]" at bounding box center [225, 232] width 81 height 14
select select "8"
select select "2025"
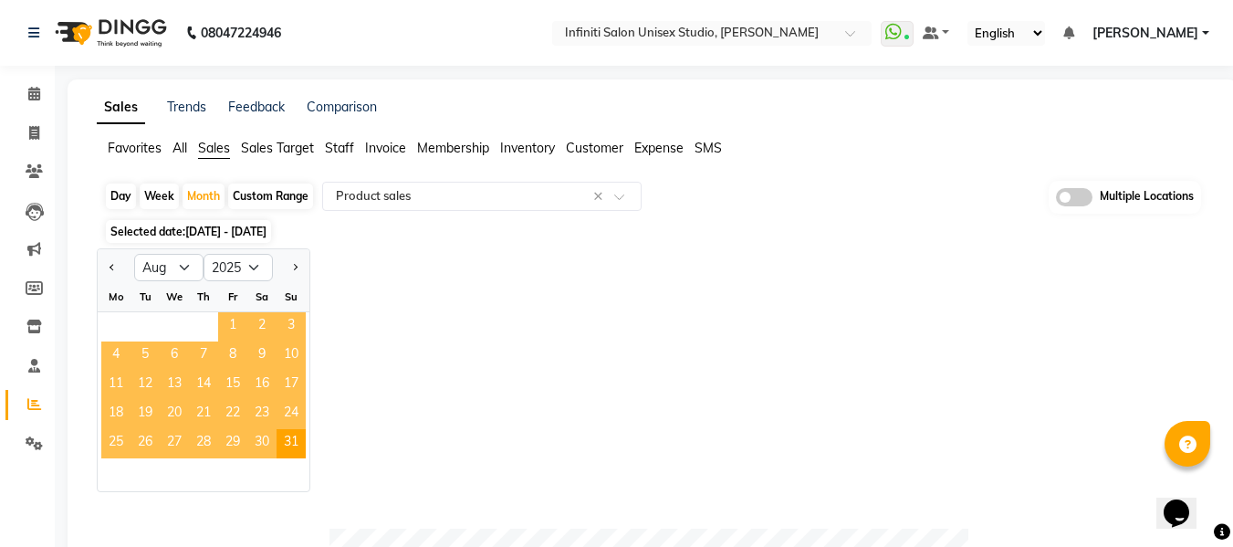
click at [228, 323] on span "1" at bounding box center [232, 326] width 29 height 29
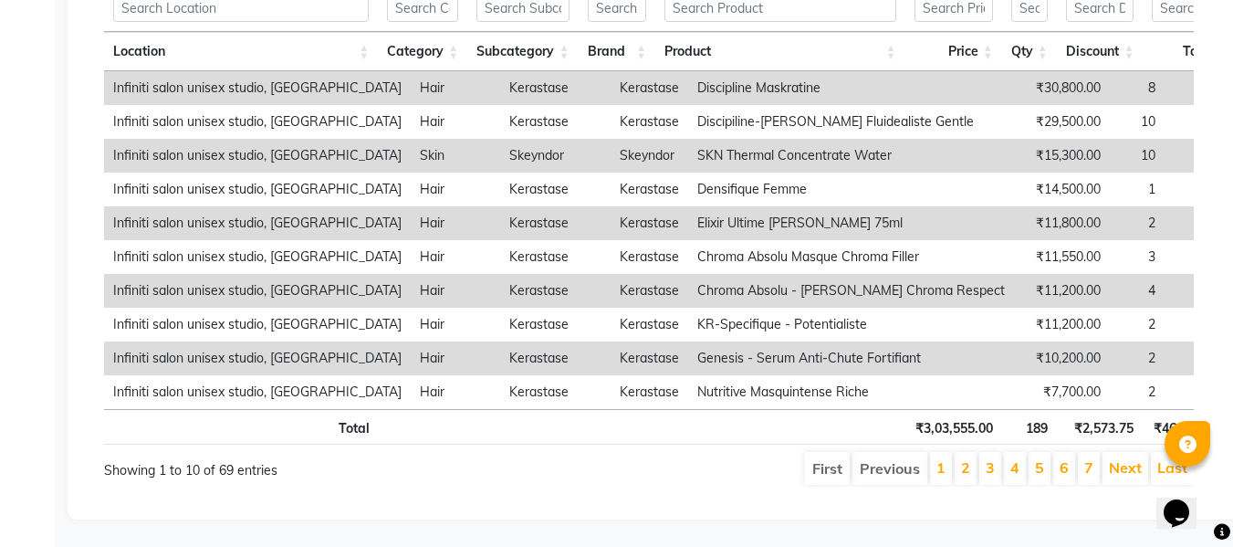
scroll to position [916, 0]
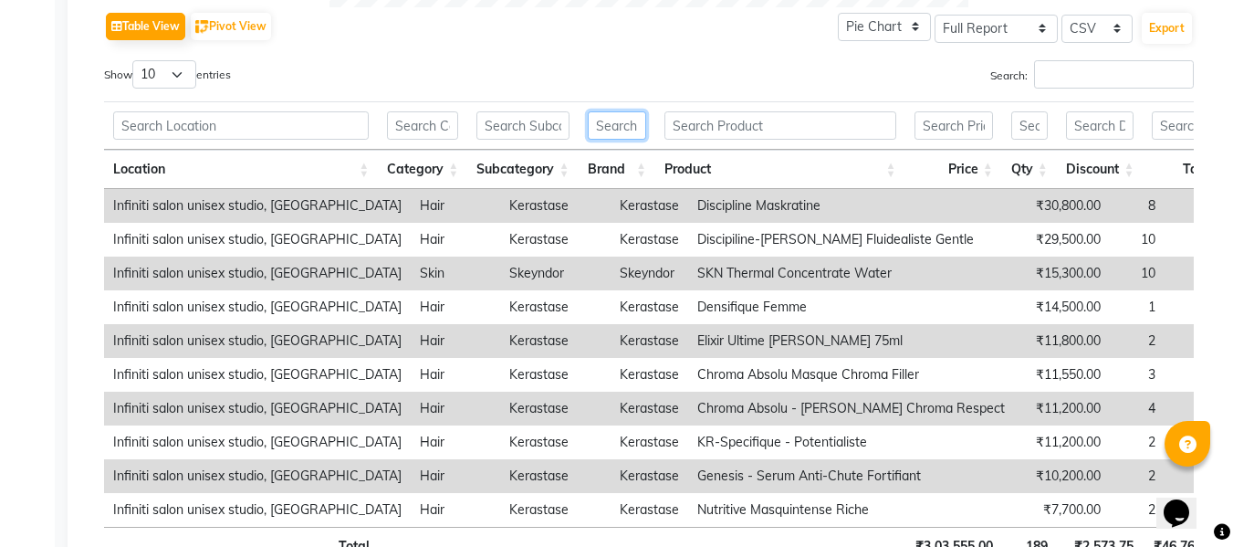
click at [602, 121] on input "text" at bounding box center [617, 125] width 58 height 28
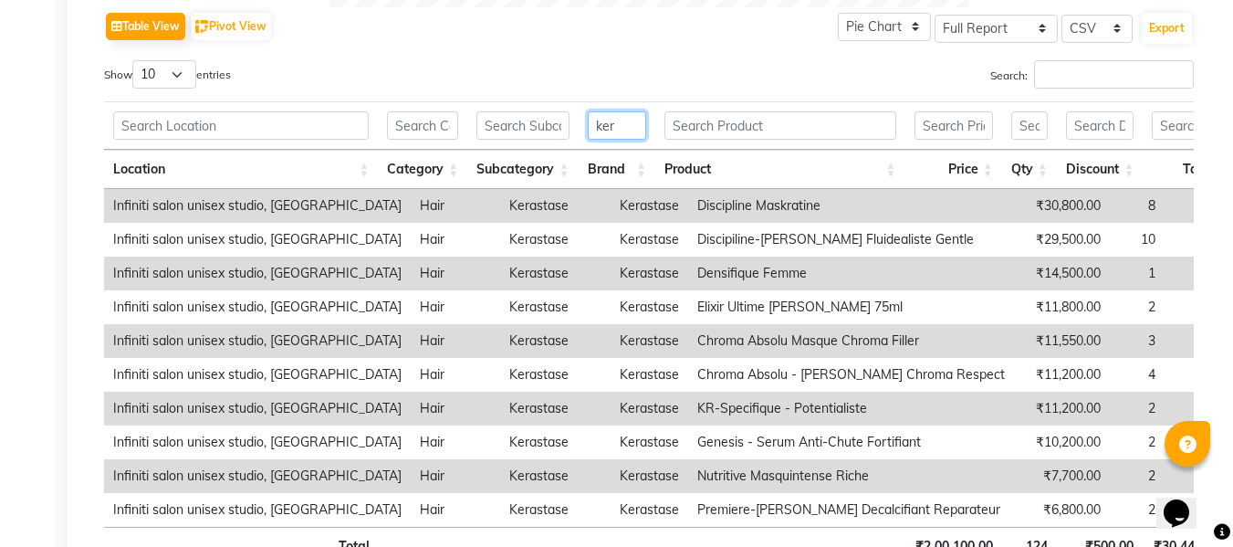
type input "ker"
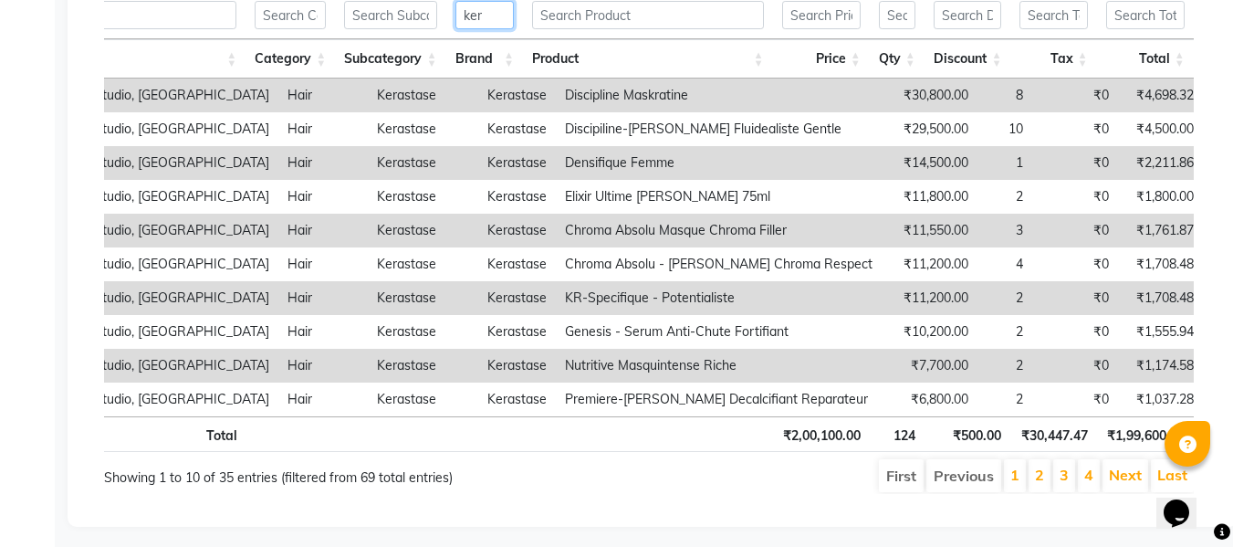
scroll to position [1024, 0]
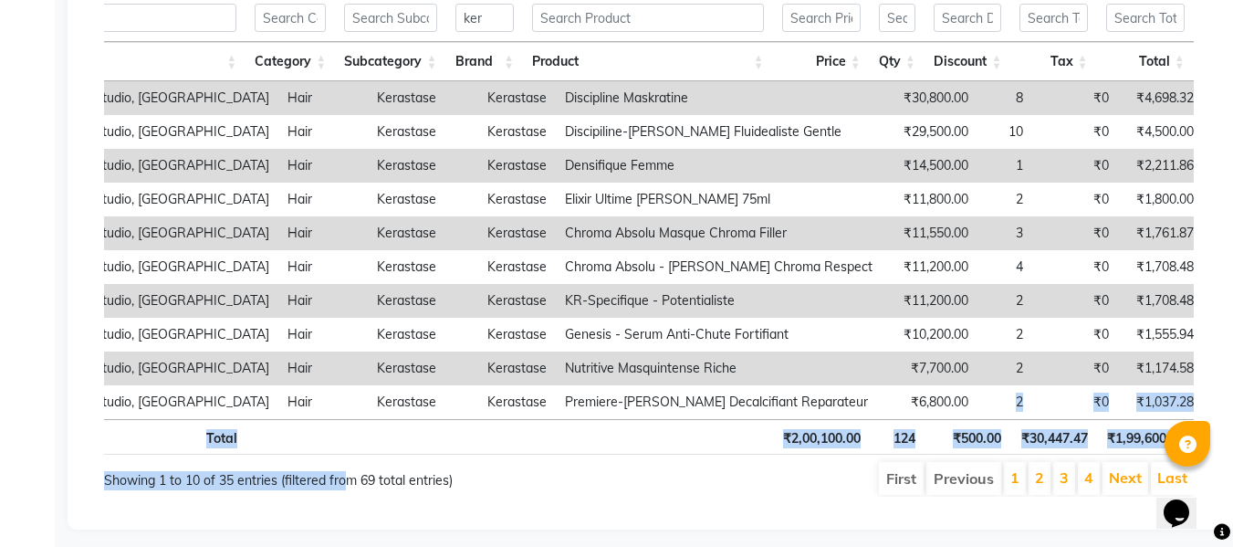
drag, startPoint x: 907, startPoint y: 417, endPoint x: 345, endPoint y: 481, distance: 565.9
click at [345, 481] on div "Show 10 25 50 100 entries Search: ker Location Category Subcategory Brand Produ…" at bounding box center [649, 225] width 1090 height 544
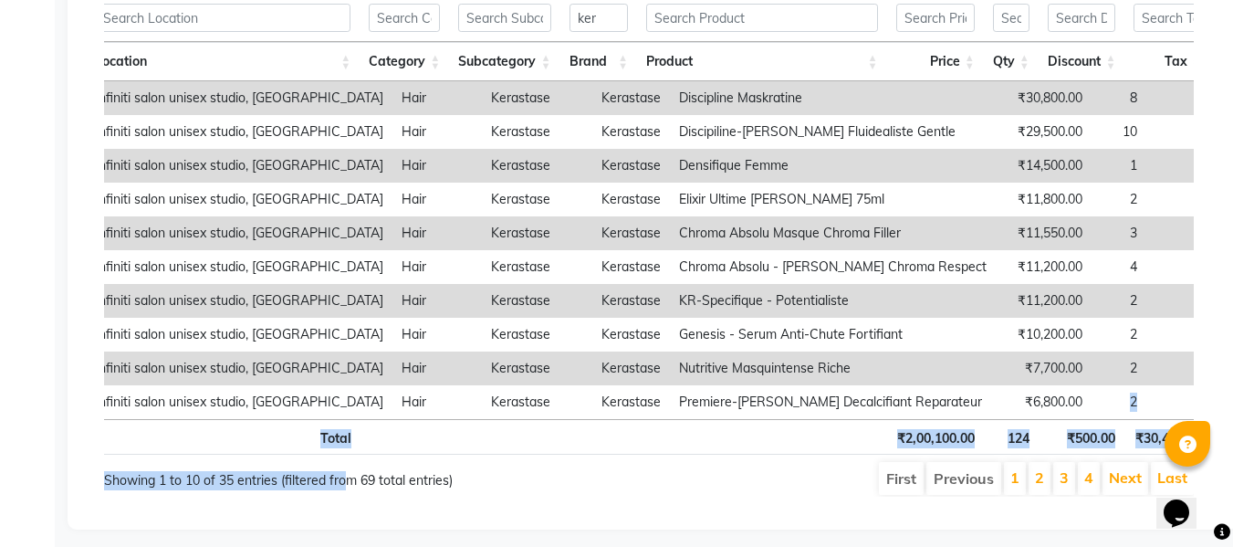
scroll to position [0, 0]
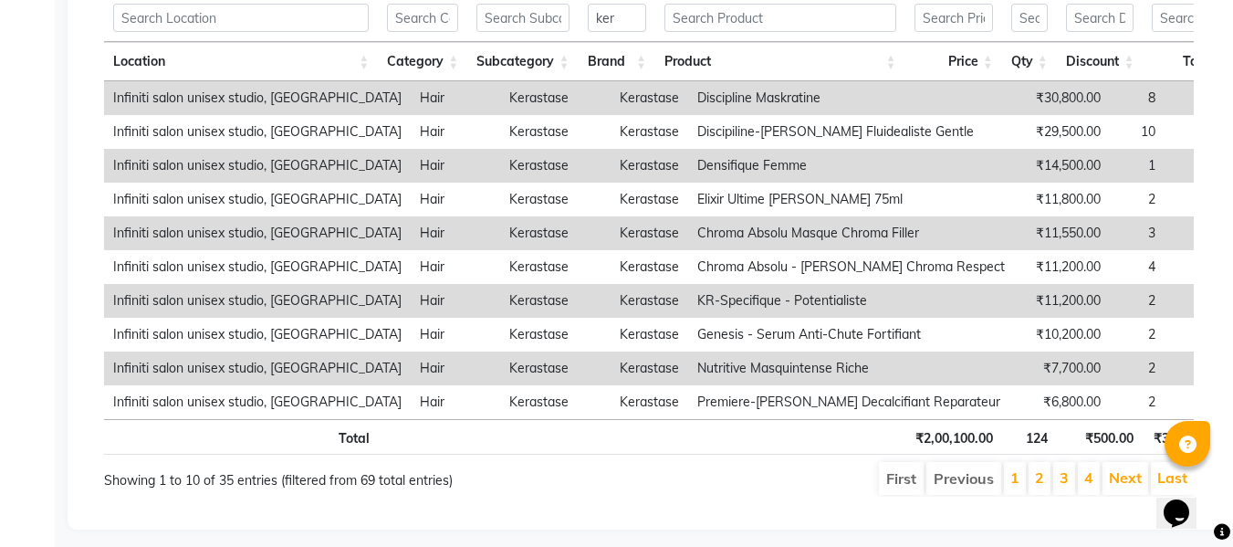
click at [631, 103] on td "Kerastase" at bounding box center [650, 98] width 78 height 34
click at [812, 90] on td "Discipline Maskratine" at bounding box center [851, 98] width 326 height 34
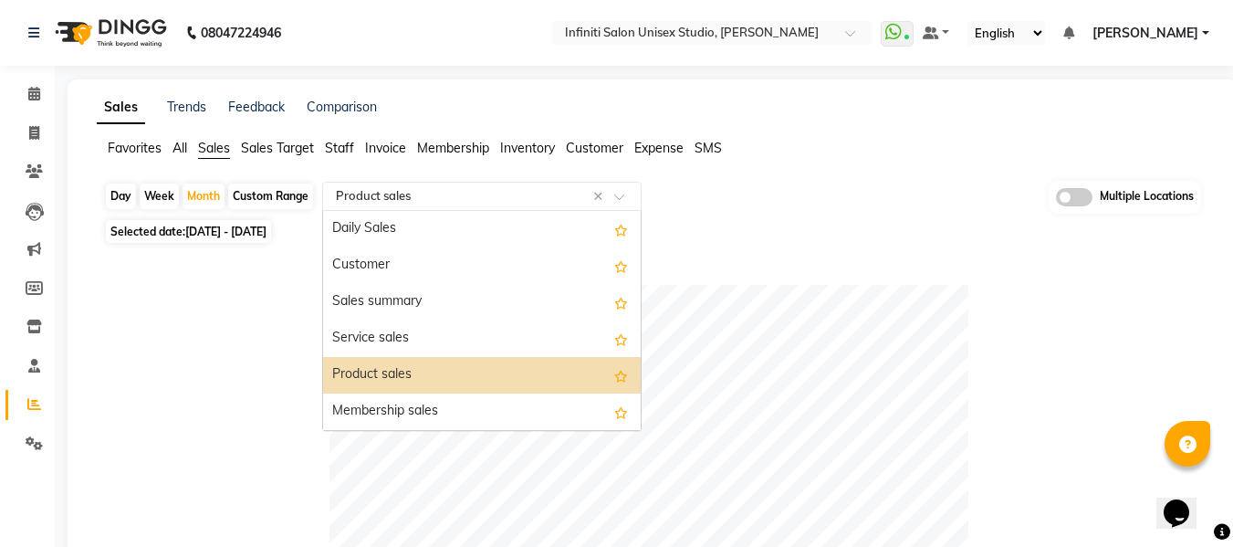
click at [521, 202] on input "text" at bounding box center [463, 196] width 263 height 18
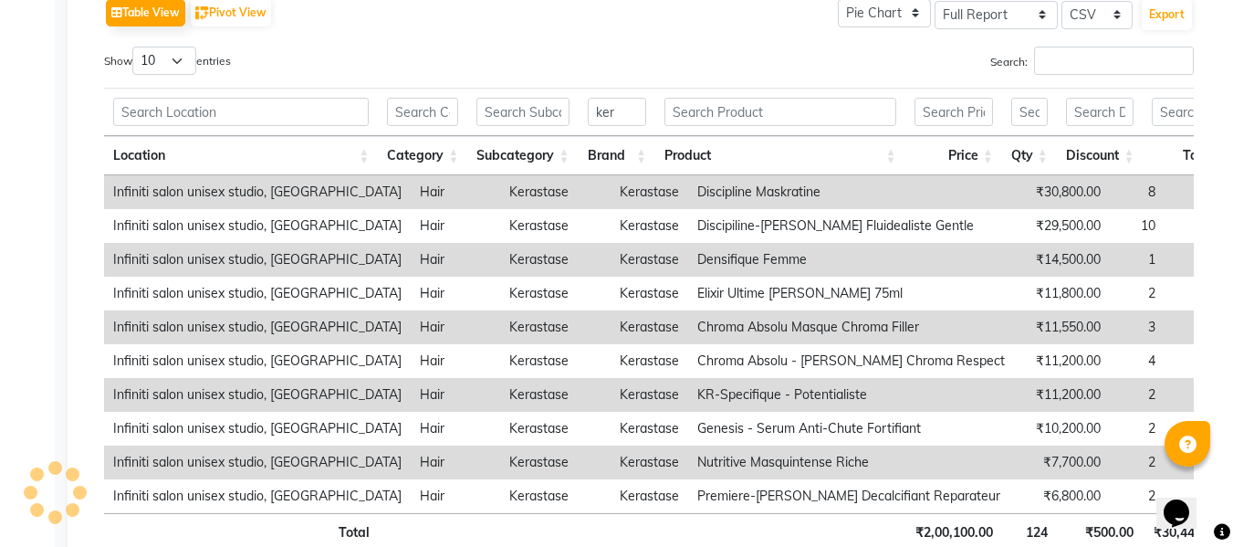
scroll to position [1036, 0]
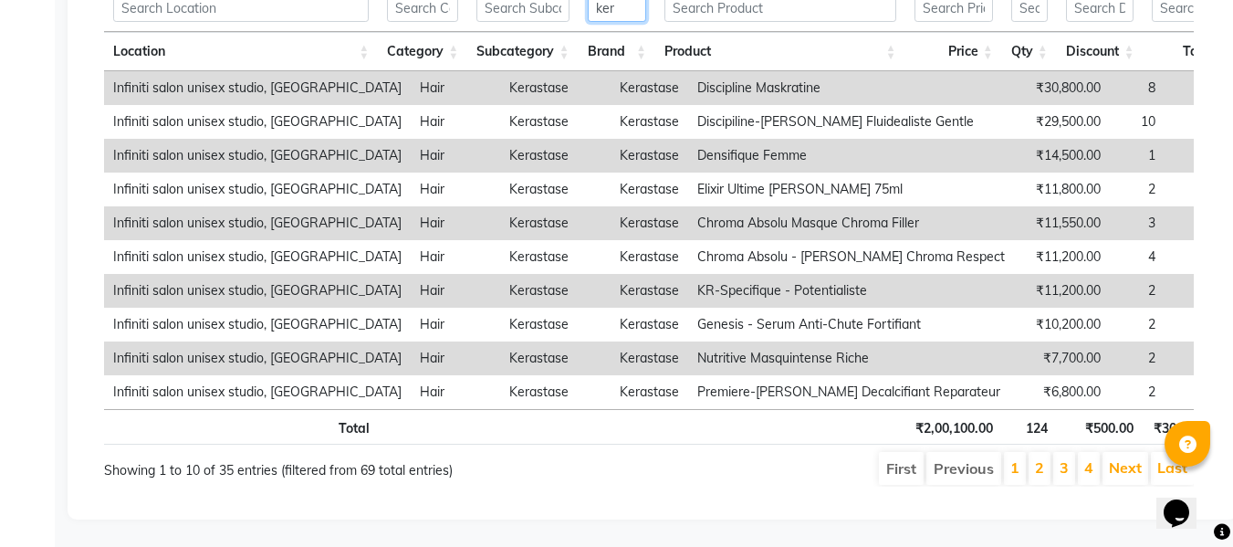
click at [624, 7] on input "ker" at bounding box center [617, 8] width 58 height 28
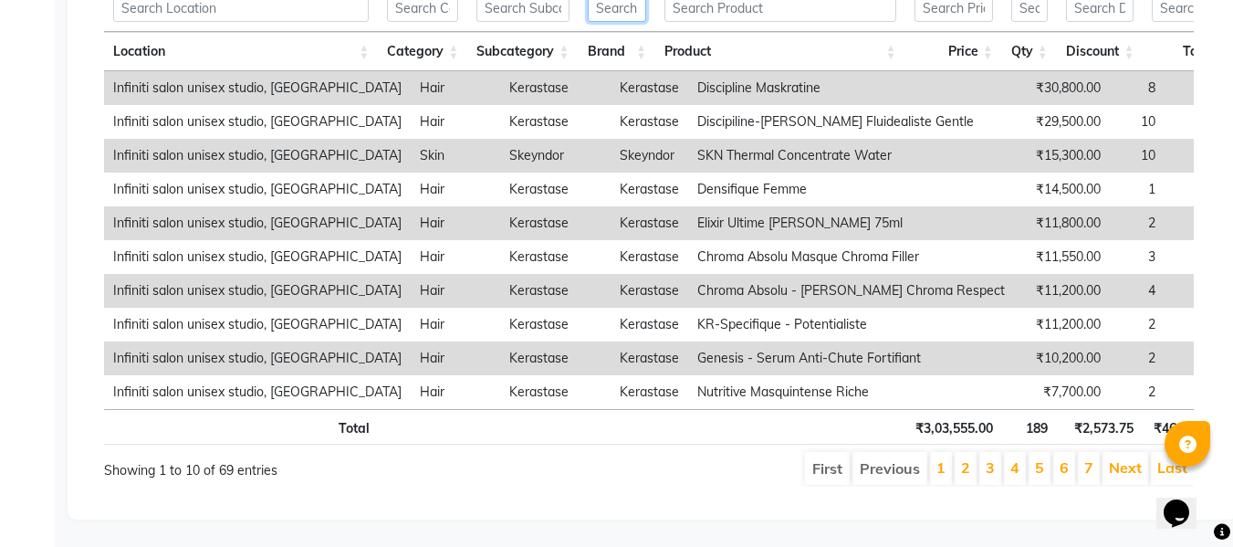
click at [622, 12] on input "text" at bounding box center [617, 8] width 58 height 28
type input "ker"
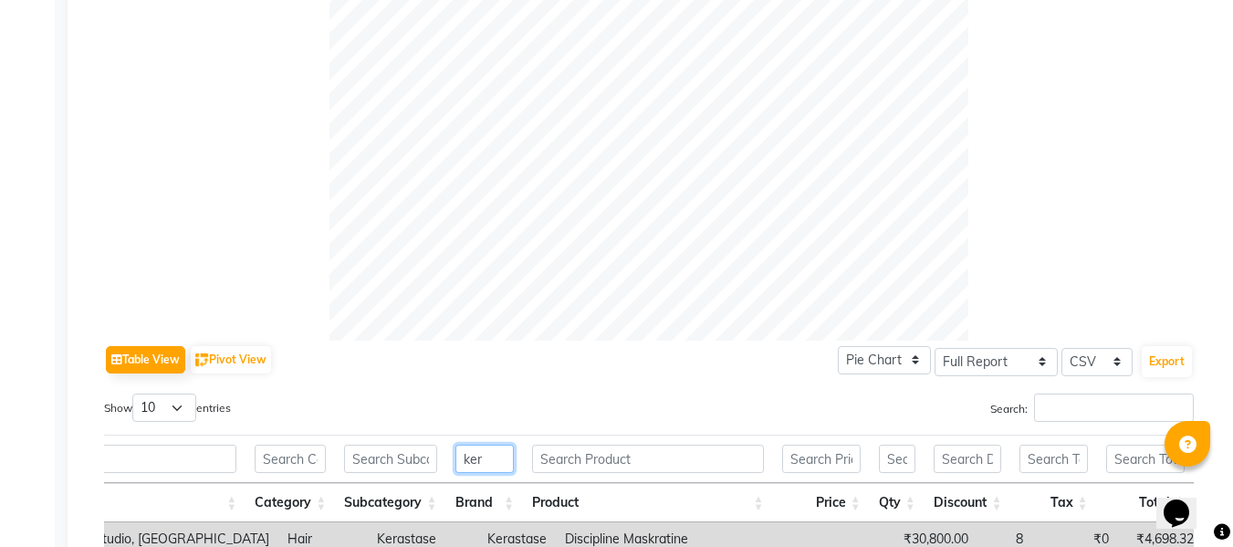
scroll to position [0, 0]
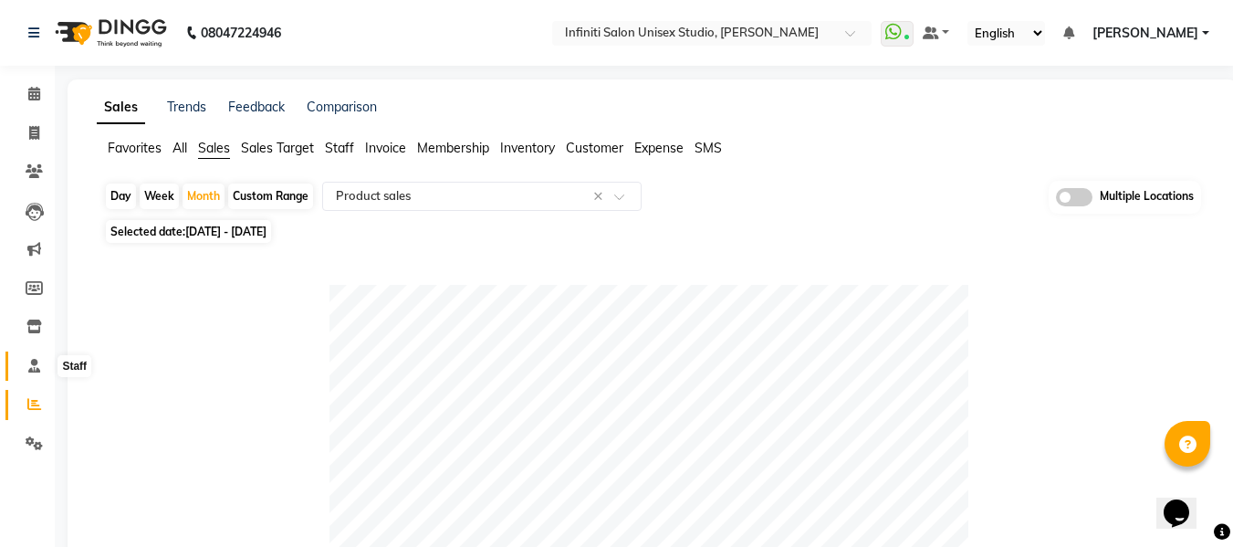
click at [31, 361] on icon at bounding box center [34, 366] width 12 height 14
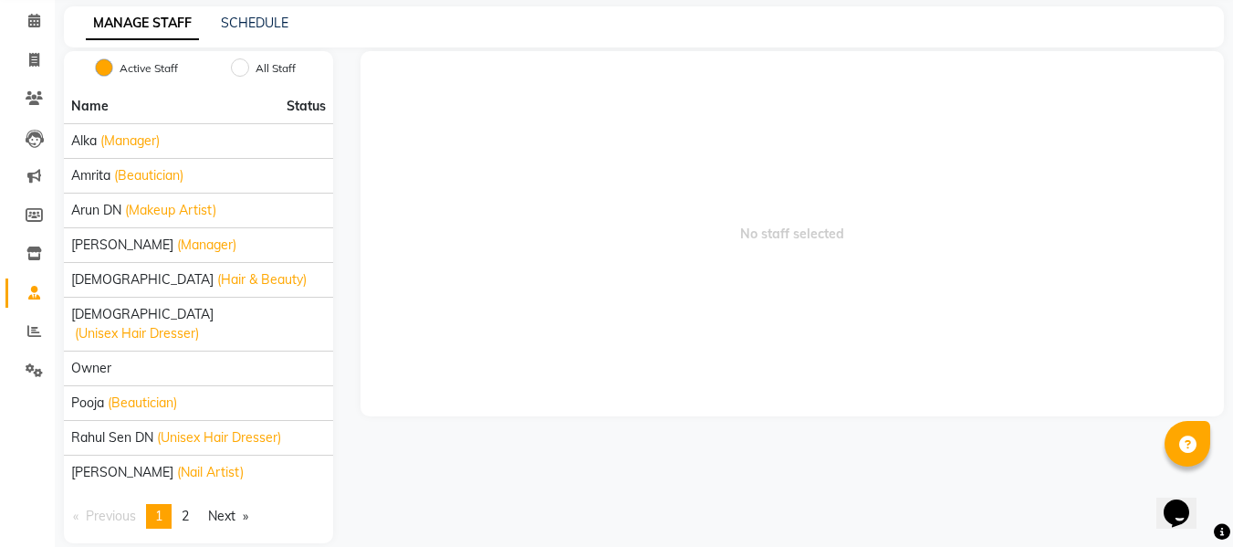
scroll to position [78, 0]
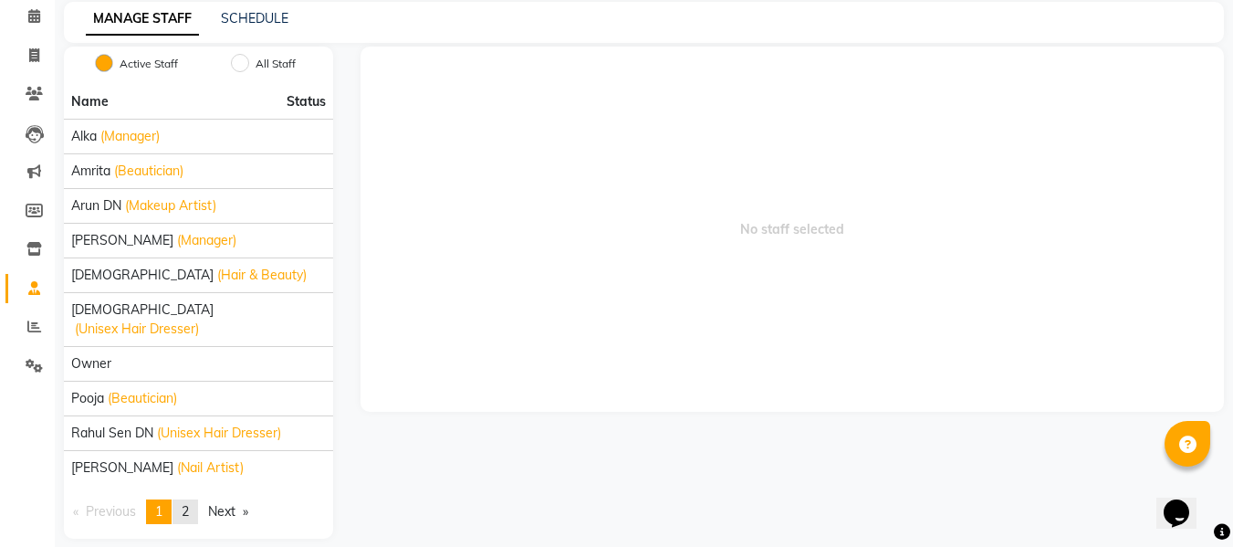
click at [189, 503] on span "2" at bounding box center [185, 511] width 7 height 16
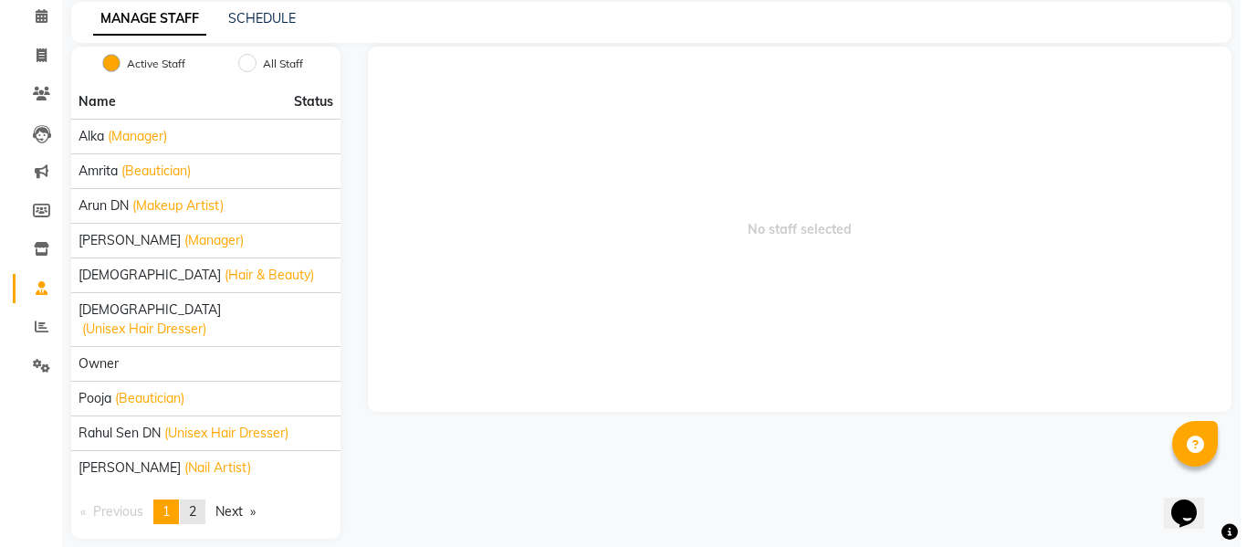
scroll to position [0, 0]
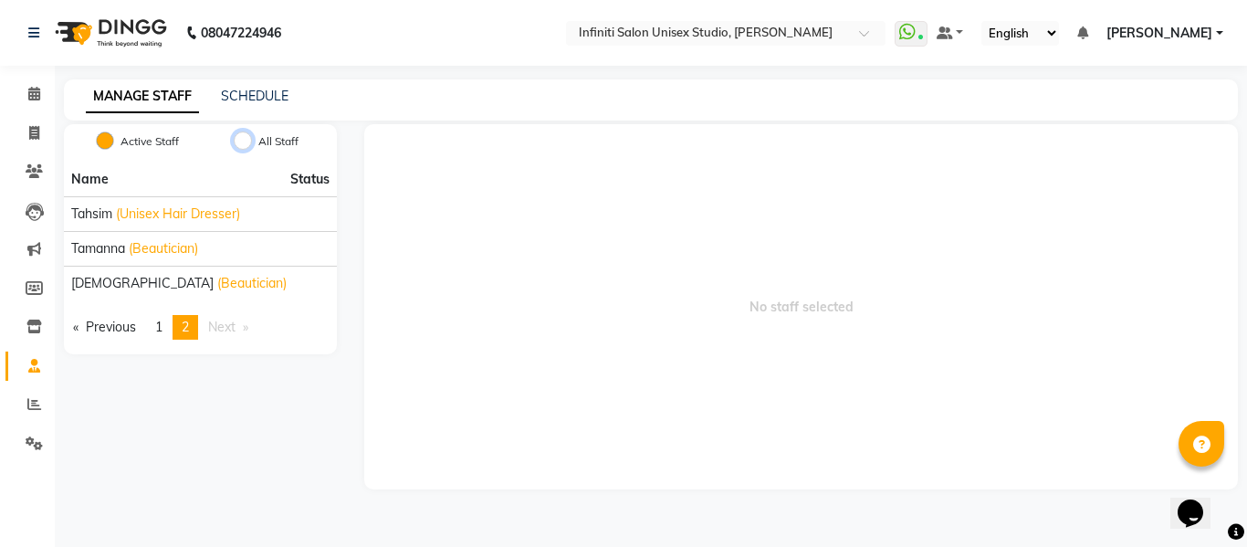
click at [244, 143] on input "All Staff" at bounding box center [243, 140] width 18 height 18
radio input "true"
radio input "false"
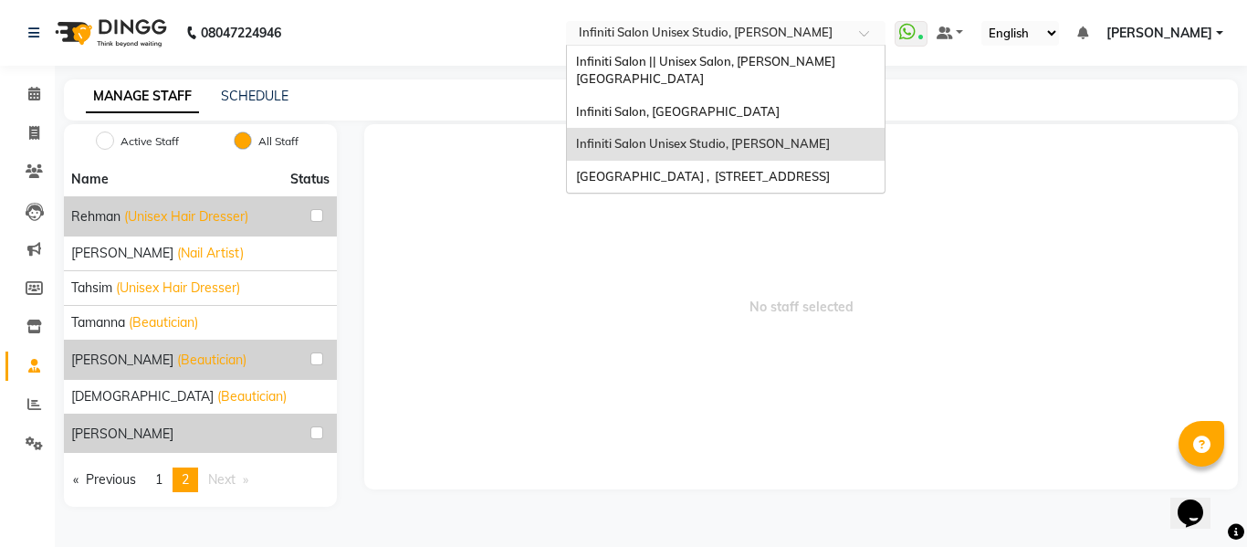
click at [866, 39] on span at bounding box center [870, 38] width 23 height 18
click at [732, 104] on span "Infiniti Salon, Shankar Nagar" at bounding box center [678, 111] width 204 height 15
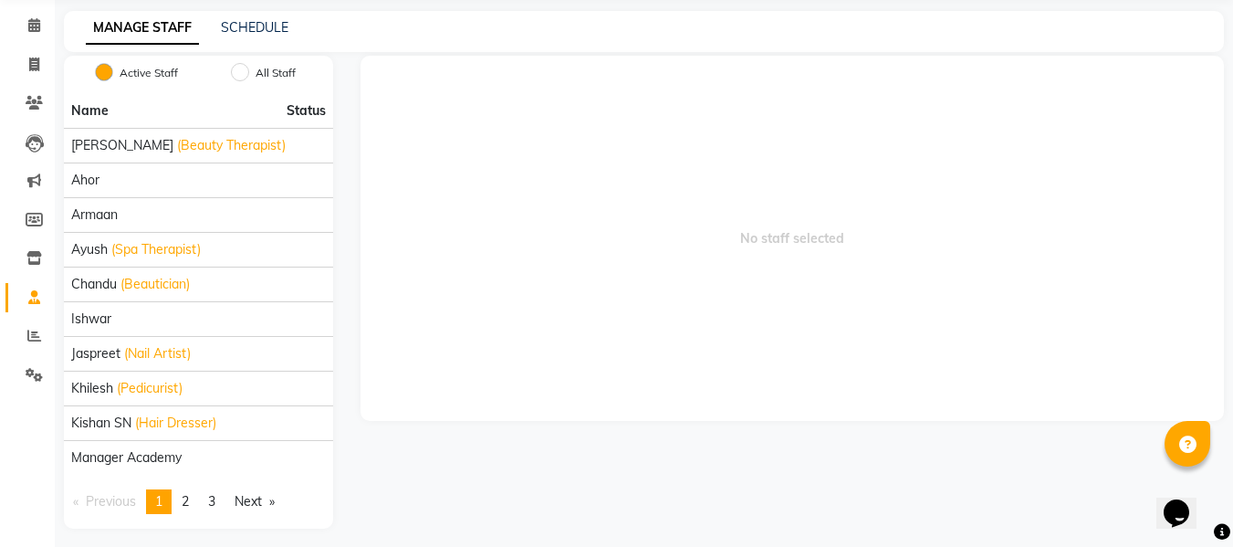
scroll to position [78, 0]
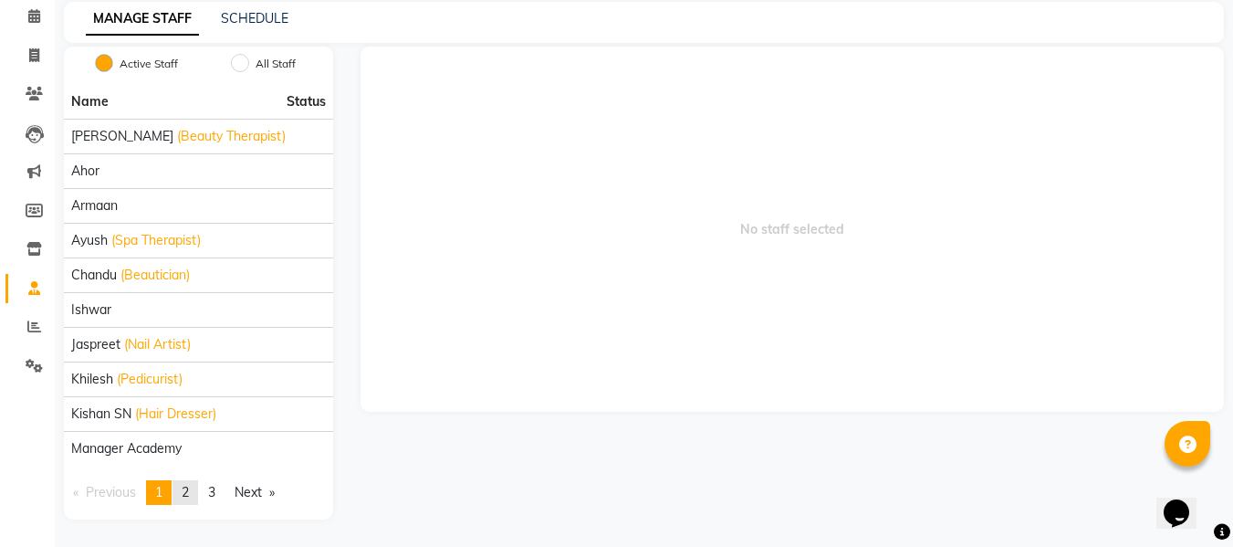
click at [189, 489] on span "2" at bounding box center [185, 492] width 7 height 16
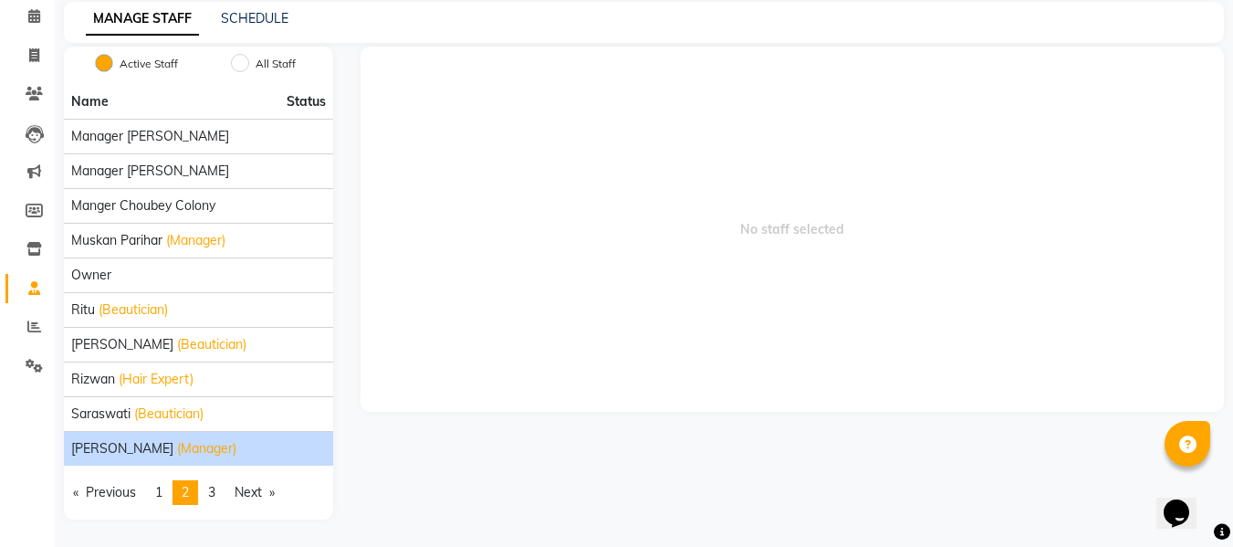
click at [157, 456] on span "[PERSON_NAME]" at bounding box center [122, 448] width 102 height 19
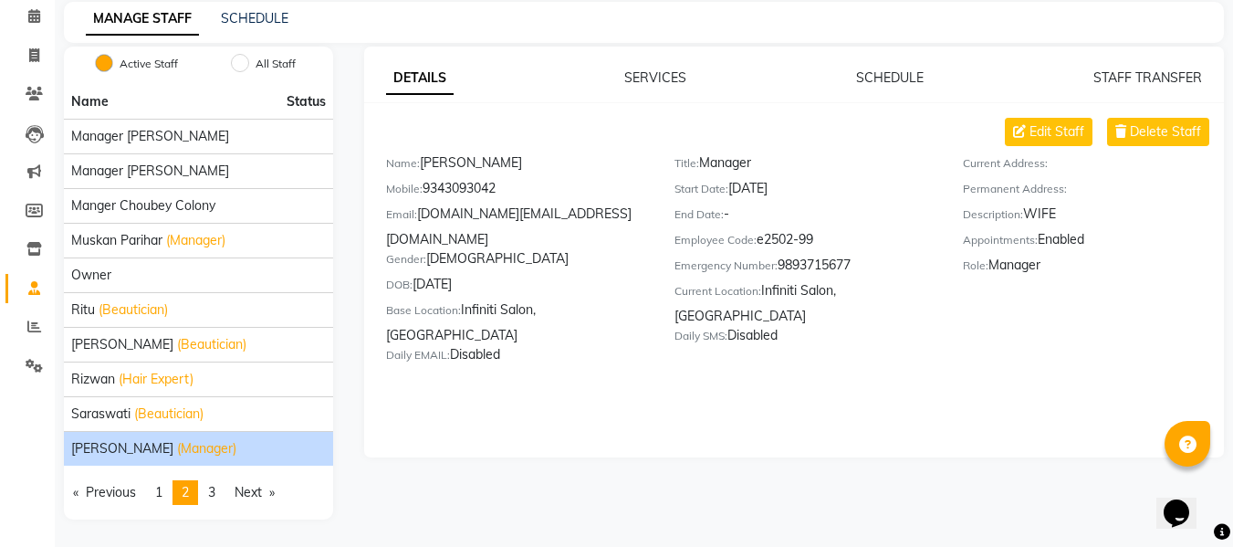
scroll to position [0, 0]
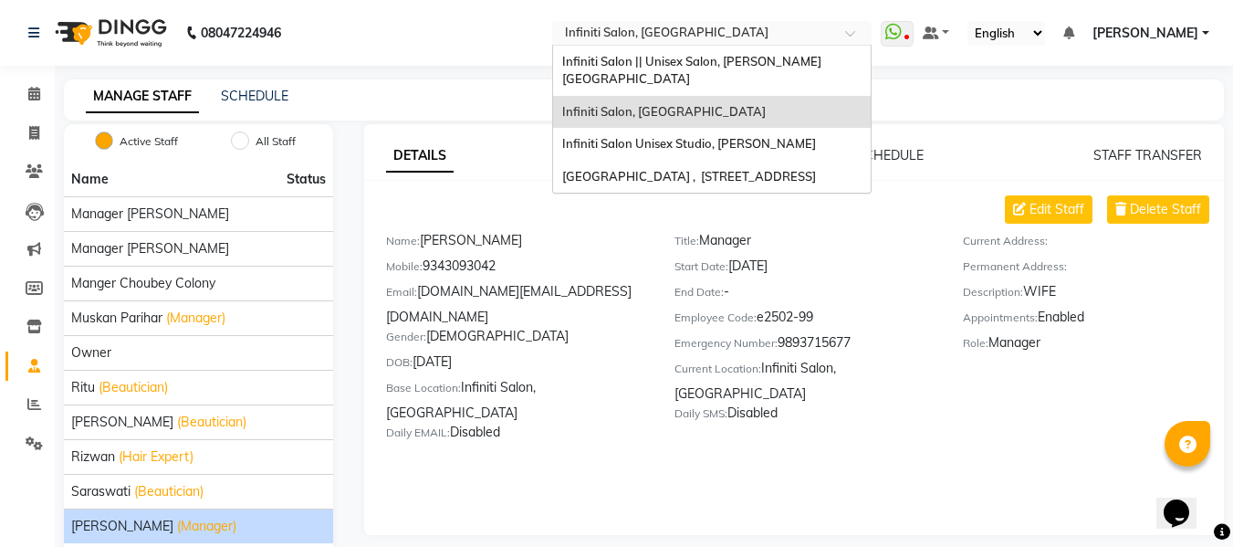
click at [745, 41] on input "text" at bounding box center [693, 35] width 265 height 18
click at [675, 136] on span "Infiniti Salon Unisex Studio, [PERSON_NAME]" at bounding box center [689, 143] width 254 height 15
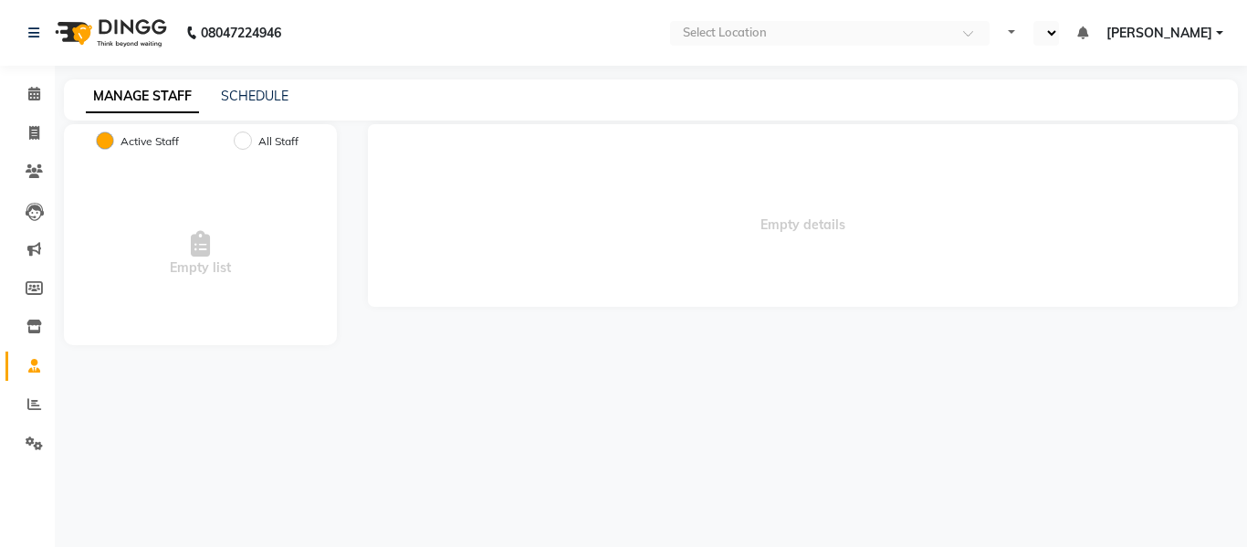
select select "en"
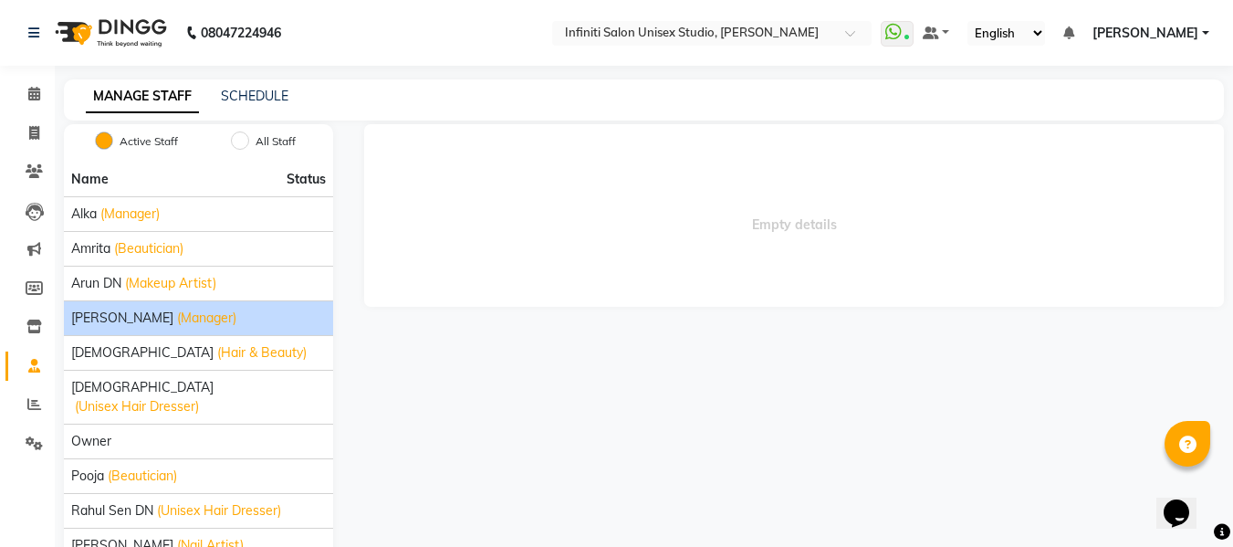
click at [120, 319] on span "[PERSON_NAME]" at bounding box center [122, 318] width 102 height 19
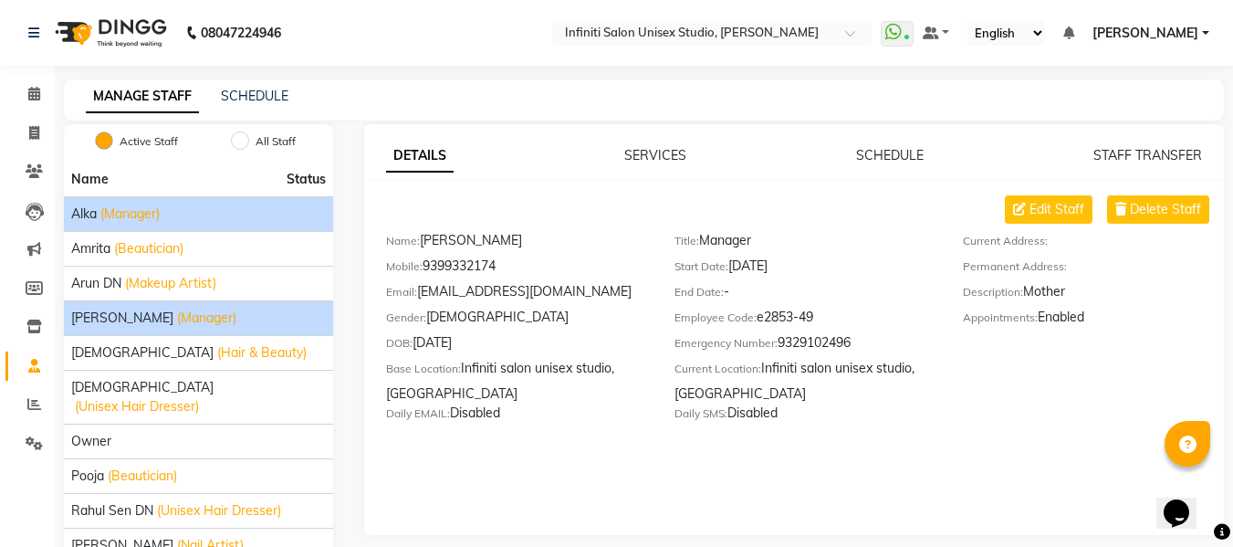
click at [99, 222] on div "Alka (Manager)" at bounding box center [198, 213] width 255 height 19
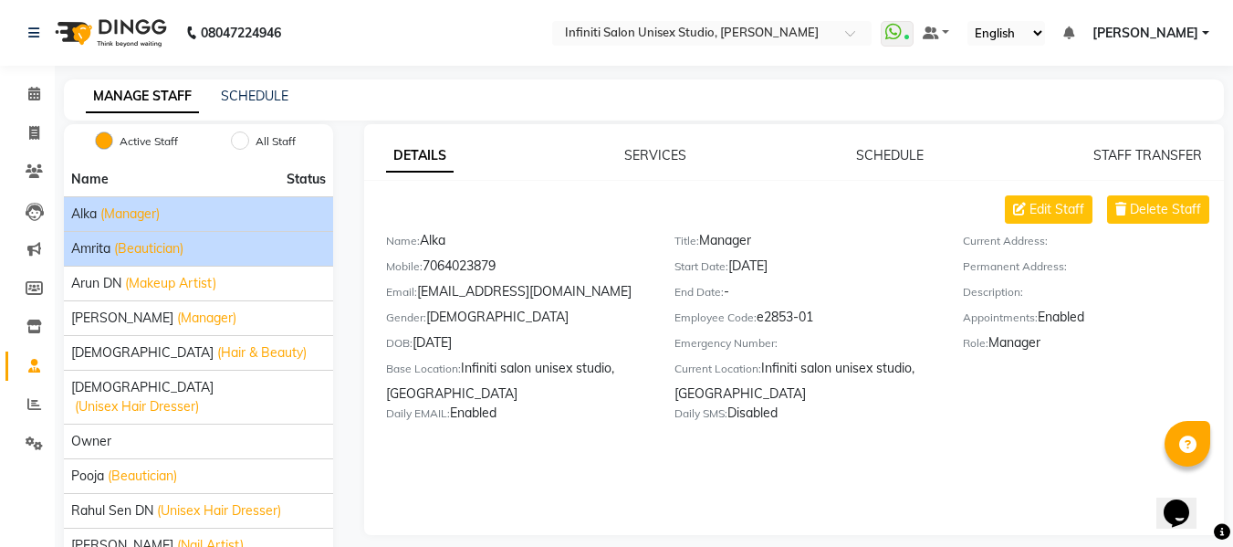
click at [169, 255] on span "(Beautician)" at bounding box center [148, 248] width 69 height 19
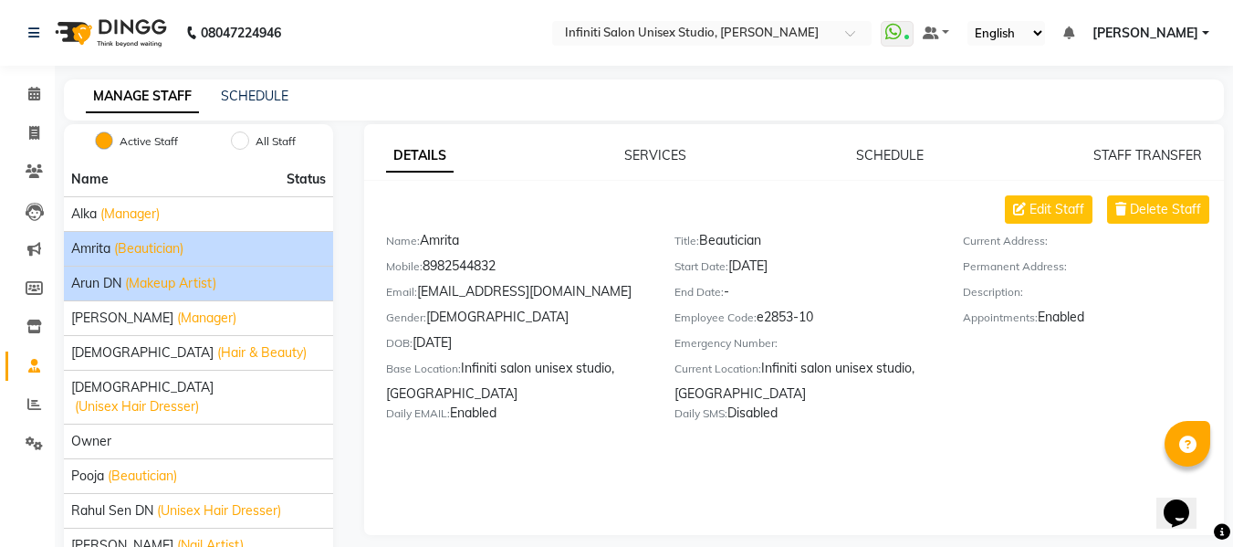
click at [134, 290] on span "(Makeup Artist)" at bounding box center [170, 283] width 91 height 19
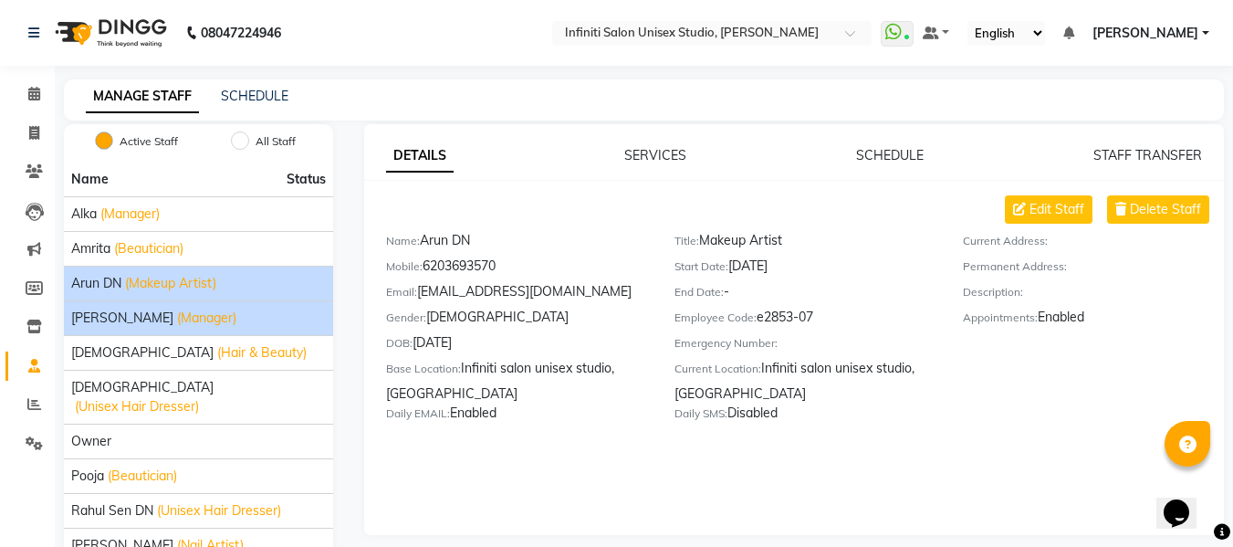
click at [122, 323] on span "Bharti Nigam" at bounding box center [122, 318] width 102 height 19
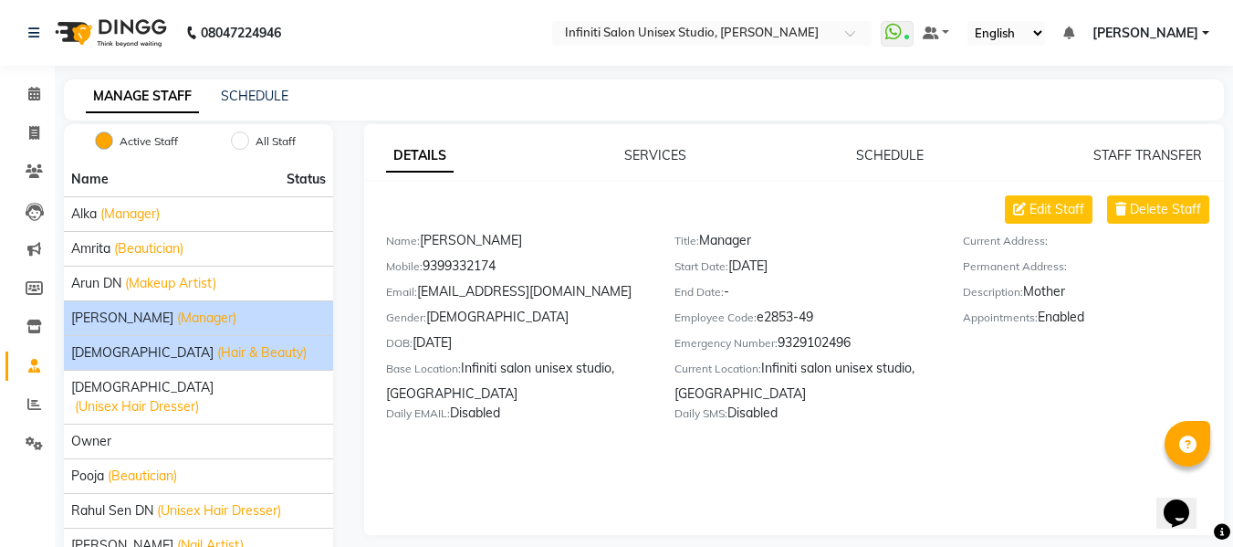
click at [217, 352] on span "(Hair & Beauty)" at bounding box center [261, 352] width 89 height 19
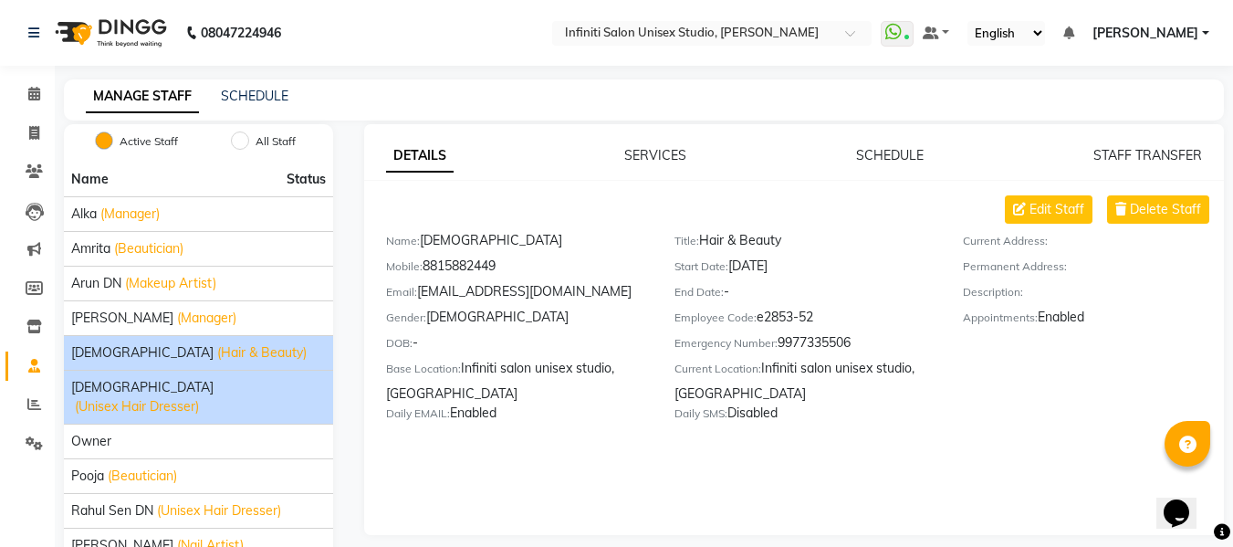
click at [99, 392] on span "Krishna" at bounding box center [142, 387] width 142 height 19
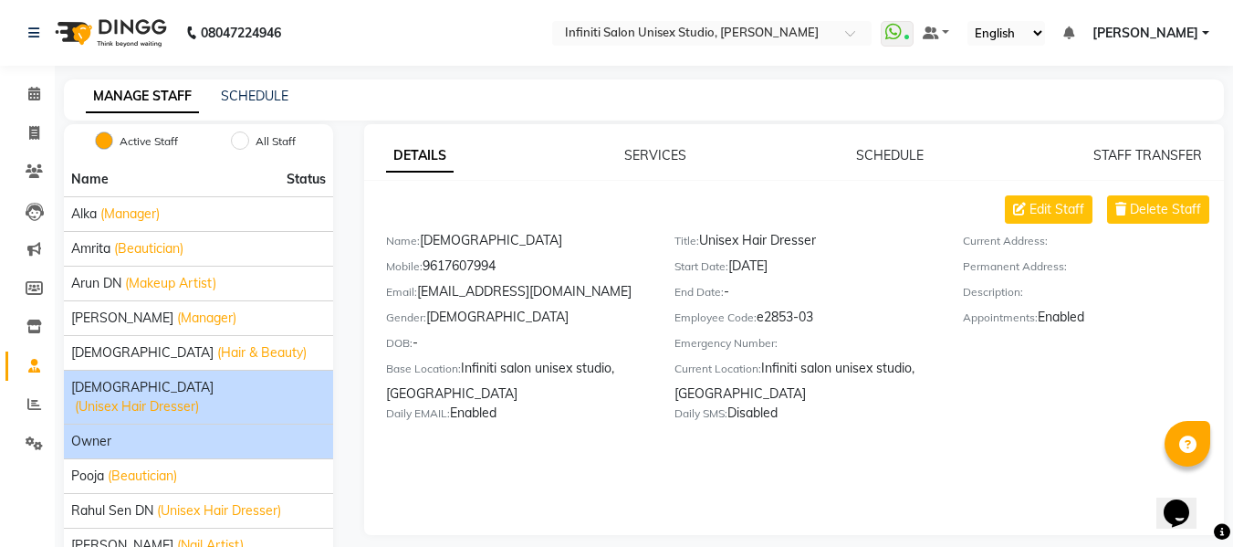
click at [95, 432] on span "Owner" at bounding box center [91, 441] width 40 height 19
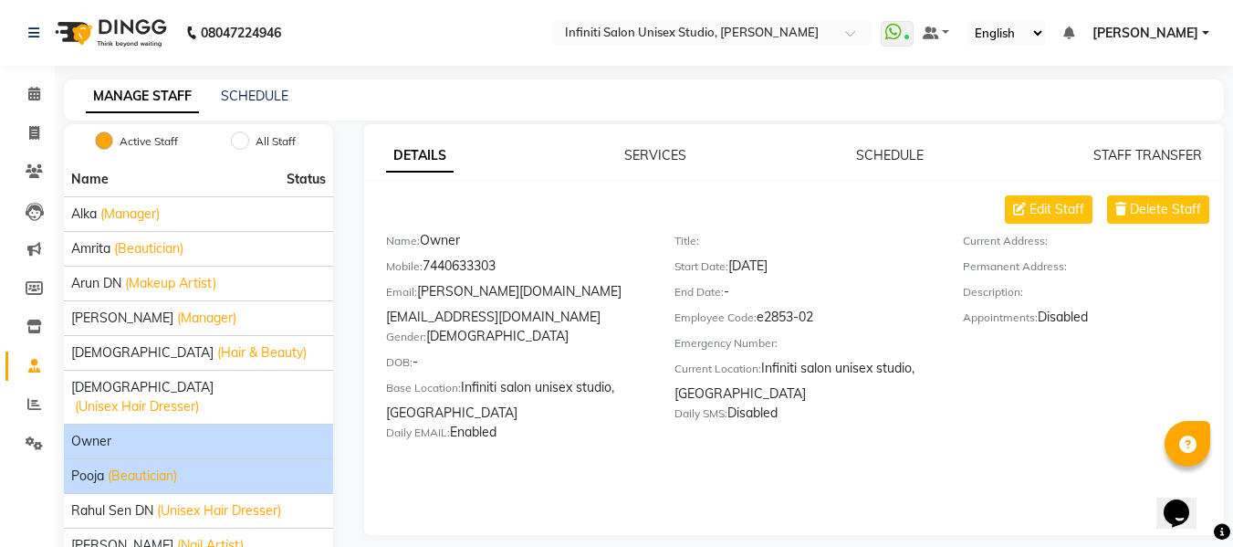
click at [110, 466] on span "(Beautician)" at bounding box center [142, 475] width 69 height 19
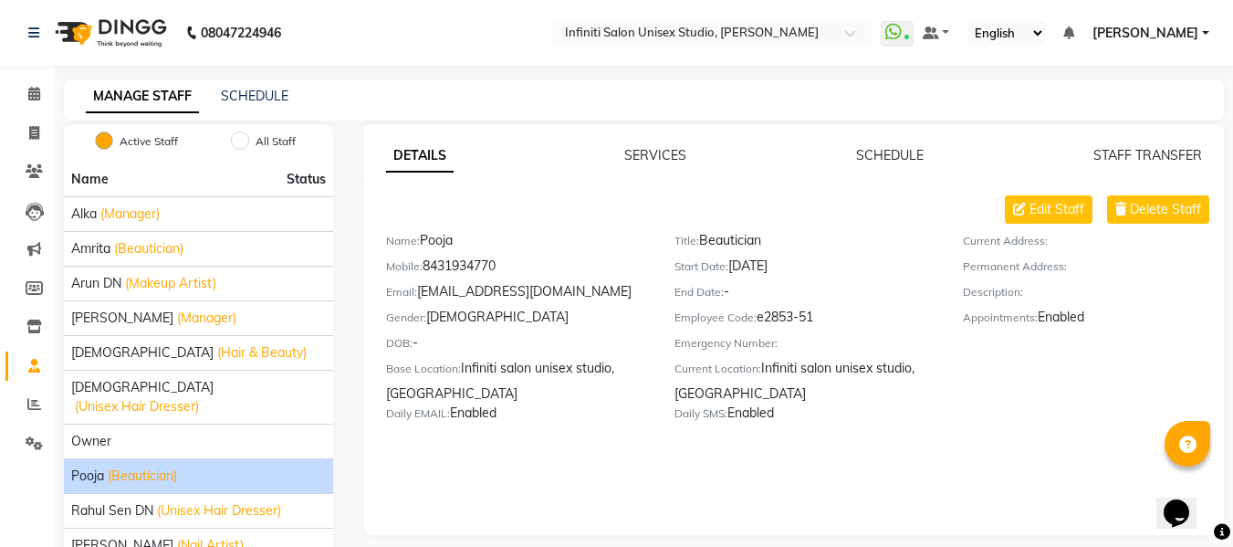
scroll to position [78, 0]
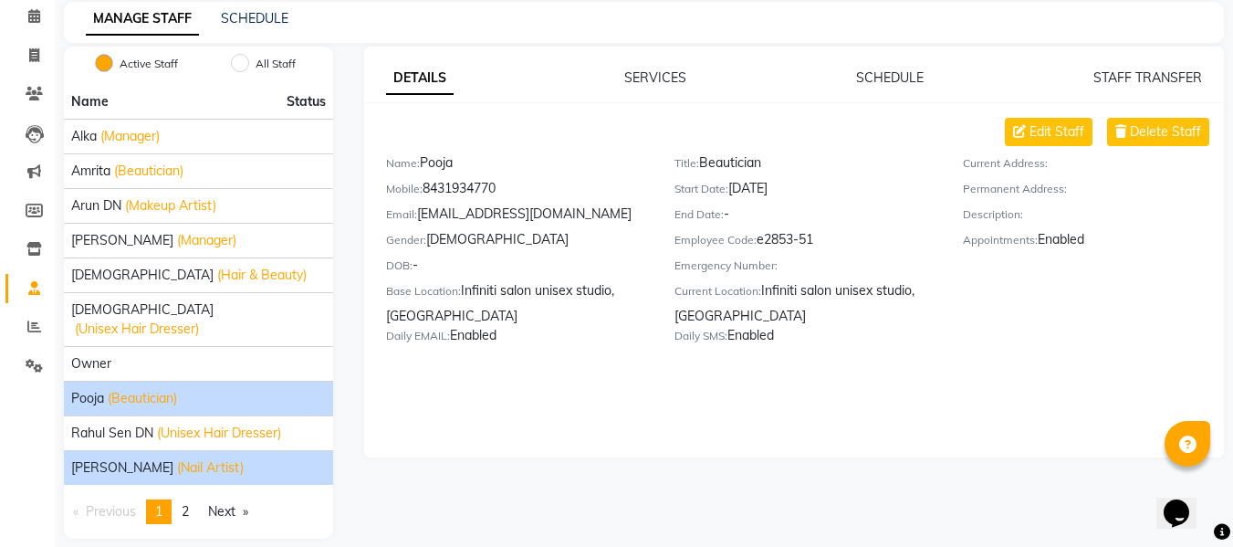
click at [108, 458] on span "Ritu Sahu" at bounding box center [122, 467] width 102 height 19
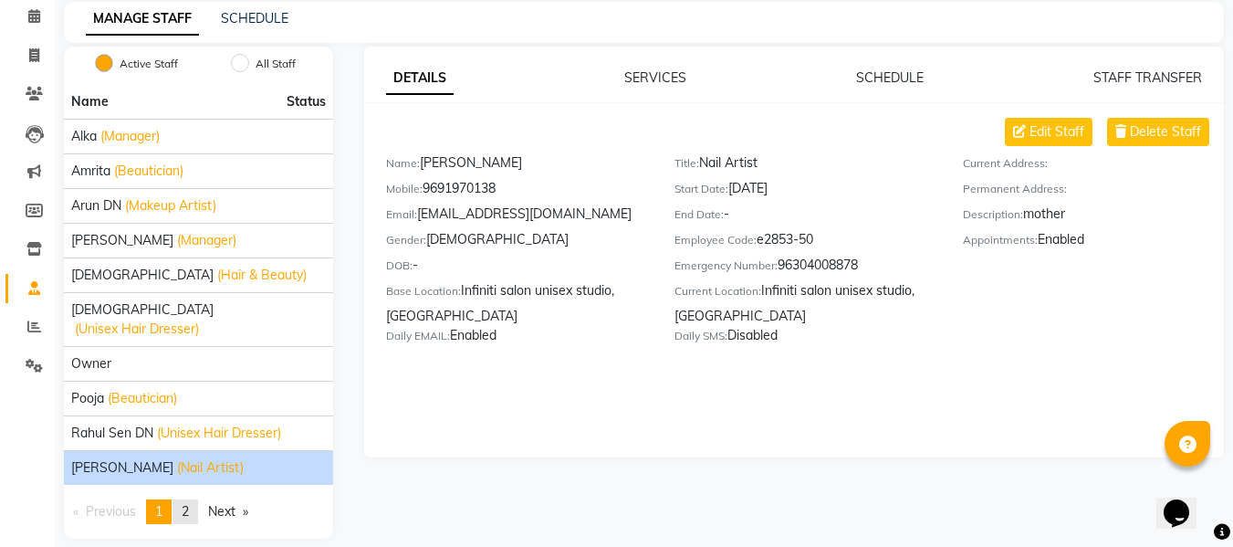
click at [185, 503] on span "2" at bounding box center [185, 511] width 7 height 16
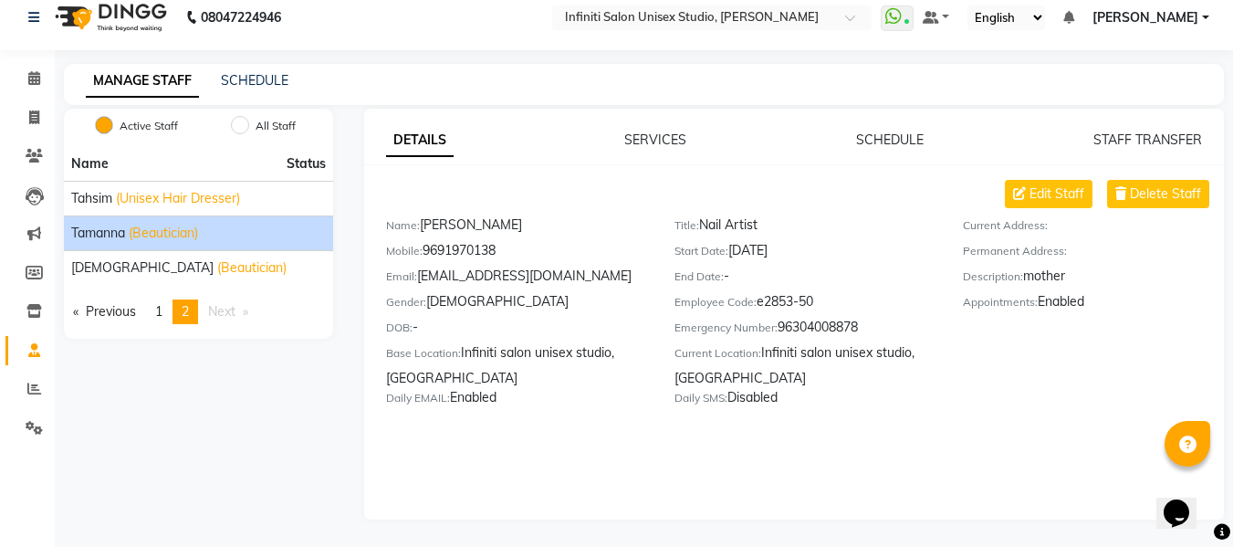
click at [108, 232] on span "Tamanna" at bounding box center [98, 233] width 54 height 19
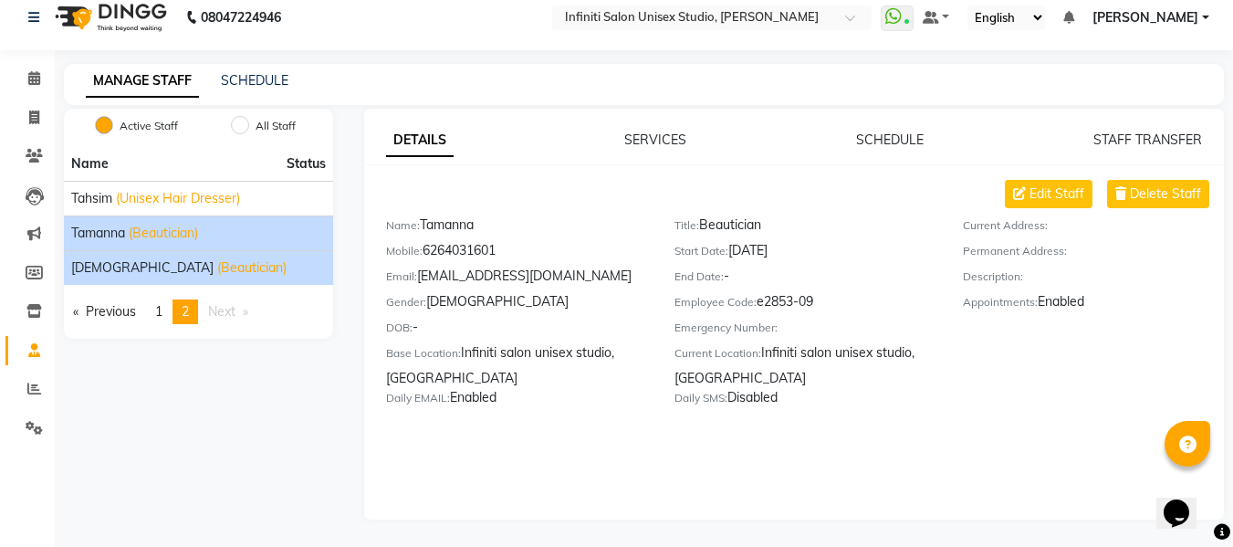
click at [108, 260] on span "Vaishali" at bounding box center [142, 267] width 142 height 19
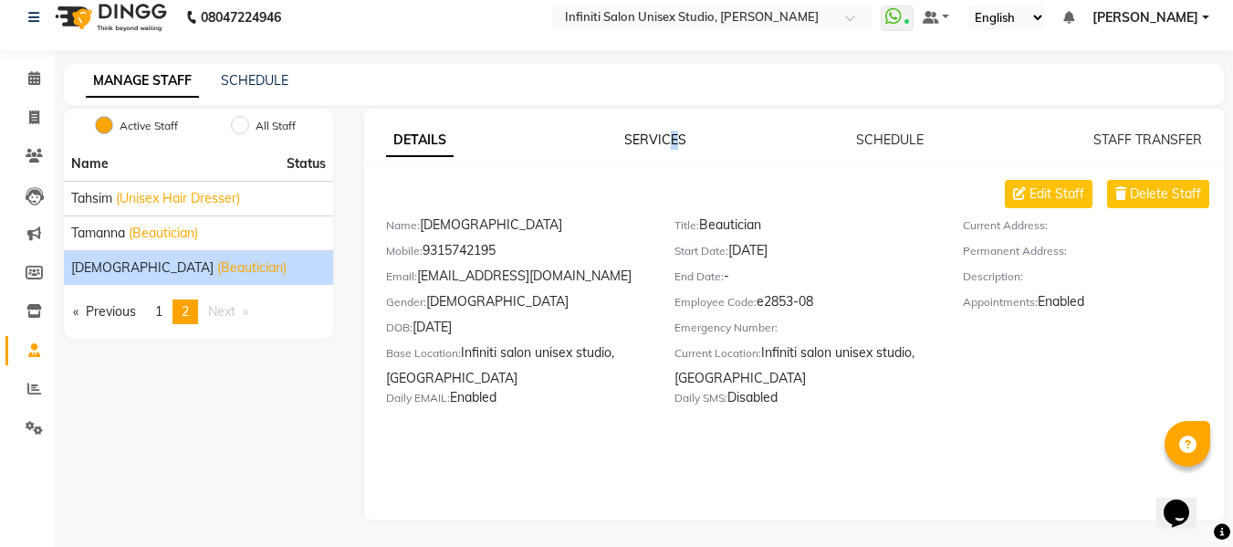
drag, startPoint x: 678, startPoint y: 129, endPoint x: 670, endPoint y: 137, distance: 11.6
click at [670, 137] on div "DETAILS SERVICES SCHEDULE STAFF TRANSFER Edit Staff Delete Staff Name: Vaishali…" at bounding box center [794, 314] width 860 height 411
click at [670, 137] on link "SERVICES" at bounding box center [655, 139] width 62 height 16
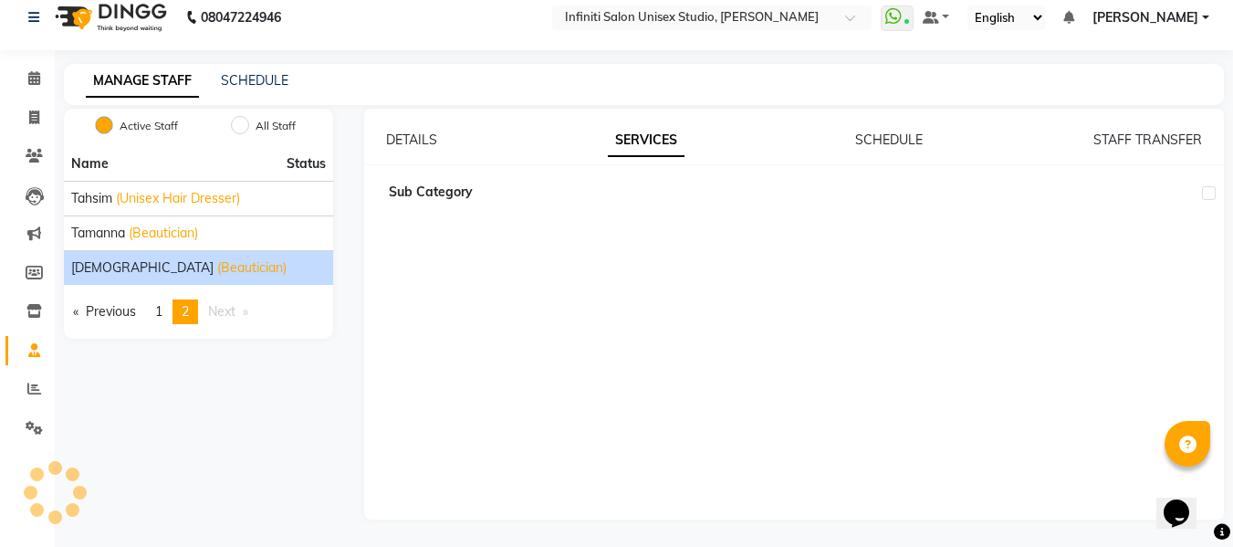
scroll to position [78, 0]
checkbox input "true"
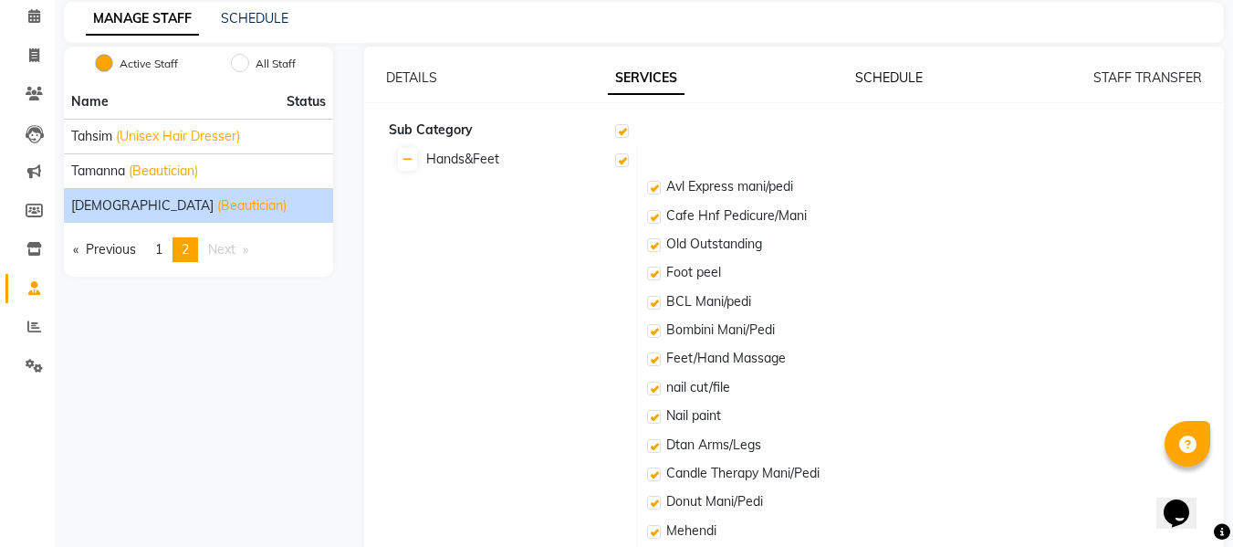
click at [895, 73] on link "SCHEDULE" at bounding box center [889, 77] width 68 height 16
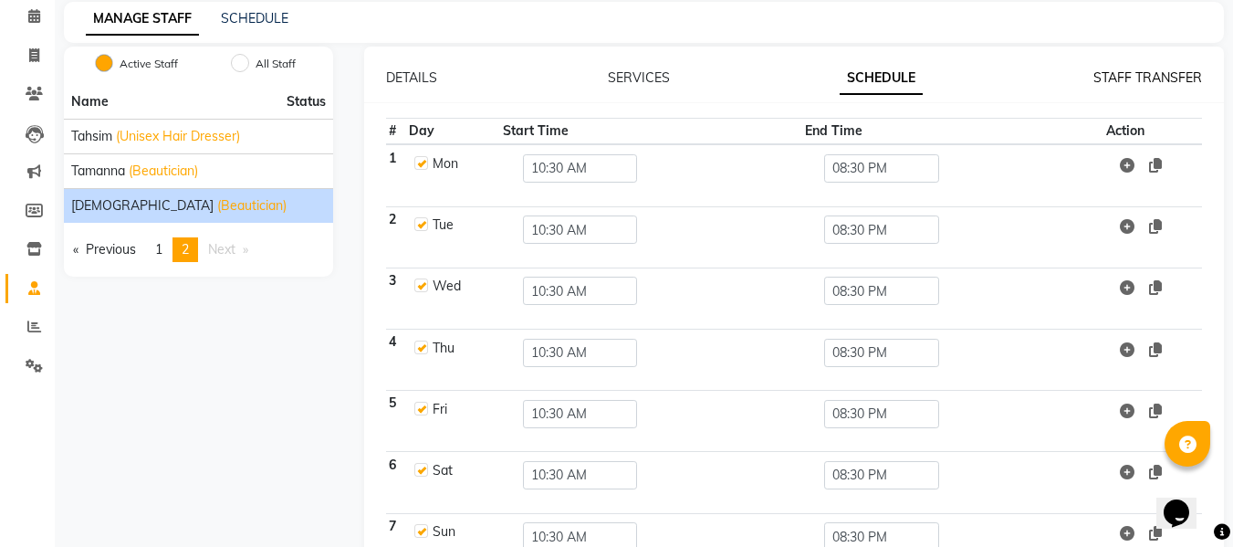
click at [1118, 78] on link "STAFF TRANSFER" at bounding box center [1148, 77] width 109 height 16
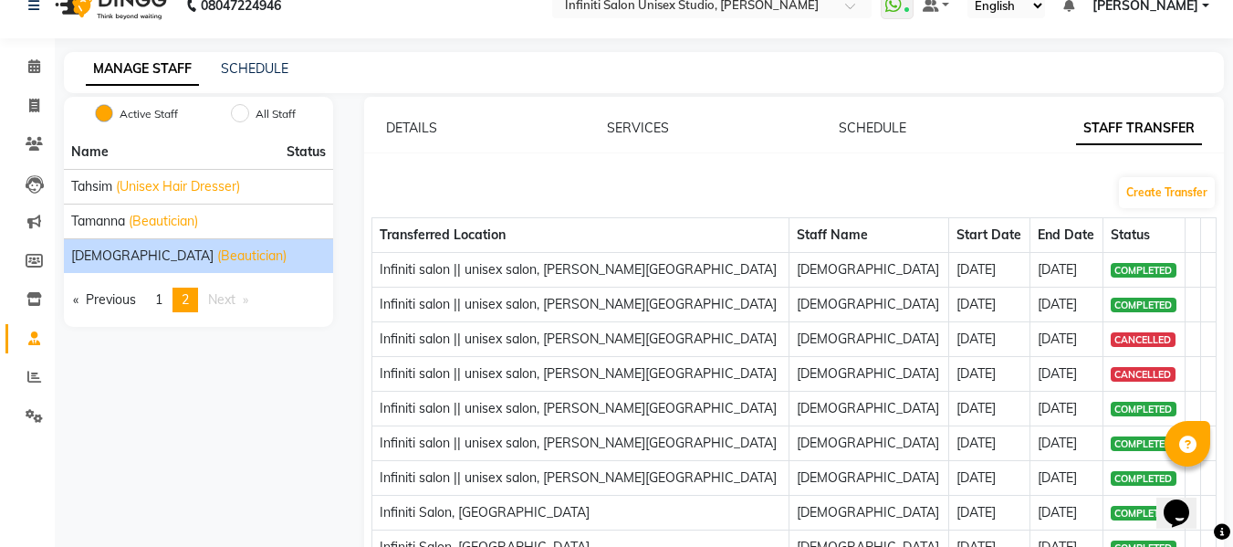
scroll to position [0, 0]
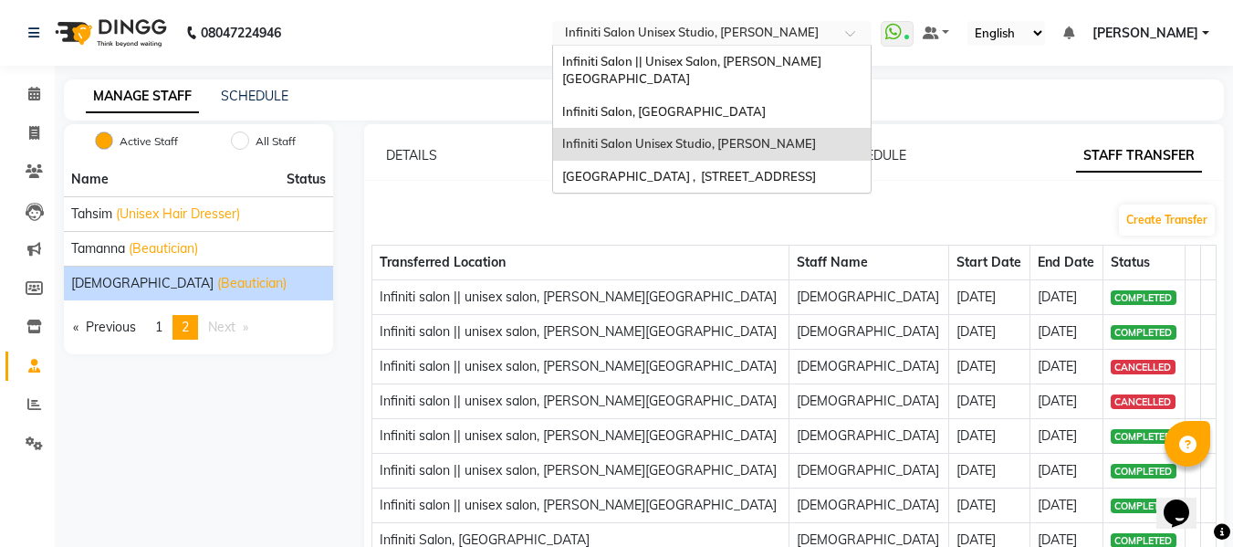
click at [644, 44] on ng-select "Select Location × Infiniti Salon Unisex Studio, Devendra Nagar Infiniti Salon |…" at bounding box center [711, 33] width 319 height 25
click at [643, 169] on span "[GEOGRAPHIC_DATA] , [STREET_ADDRESS]" at bounding box center [689, 176] width 254 height 15
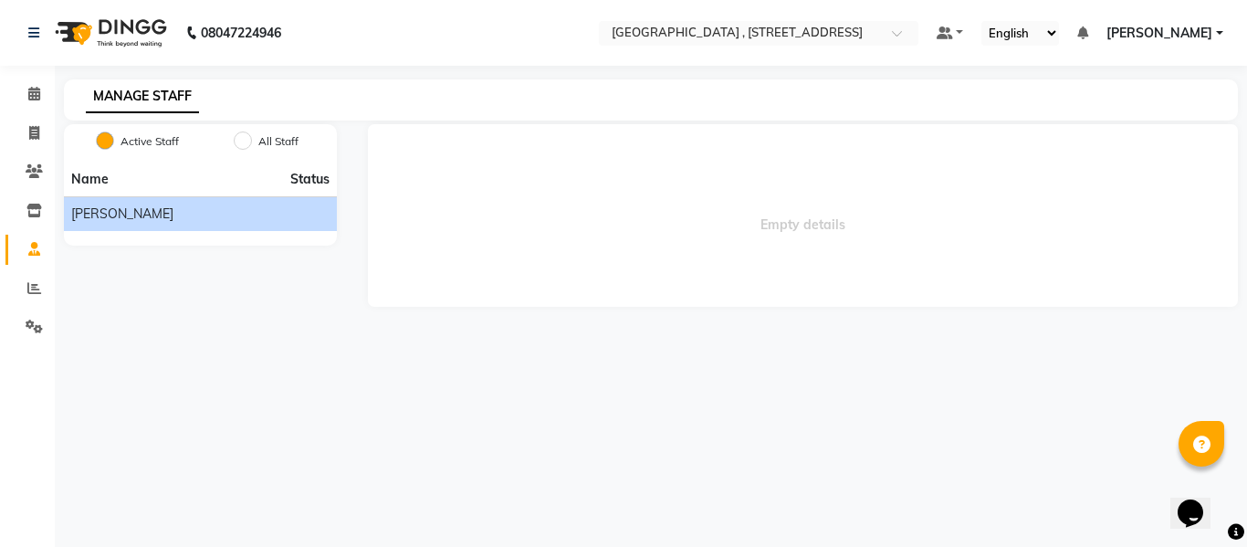
click at [85, 216] on span "[PERSON_NAME]" at bounding box center [122, 213] width 102 height 19
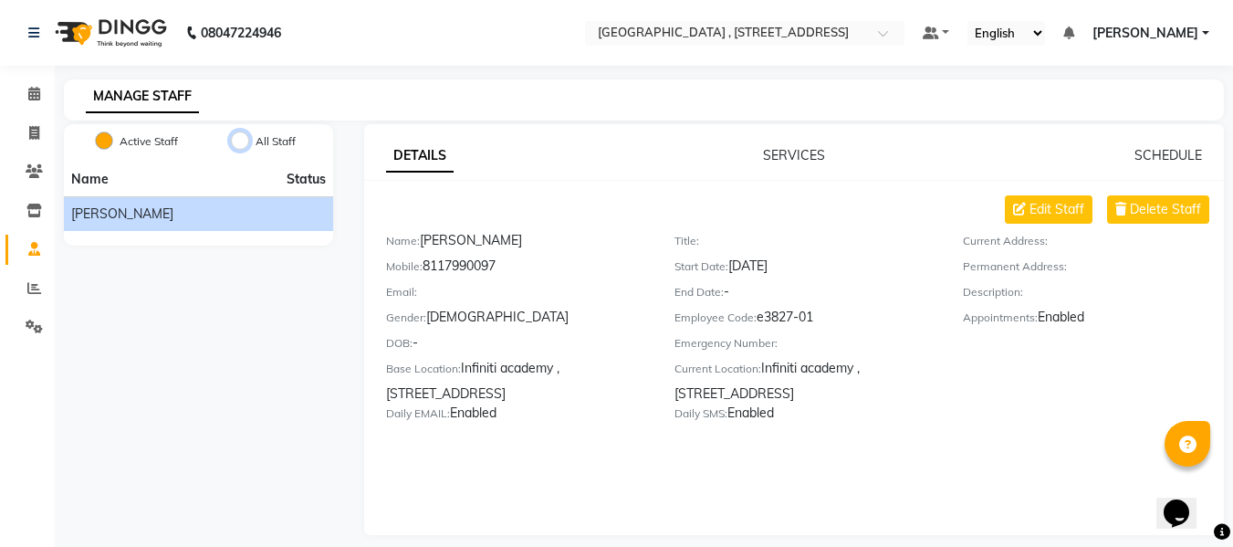
click at [234, 145] on input "All Staff" at bounding box center [240, 140] width 18 height 18
radio input "true"
radio input "false"
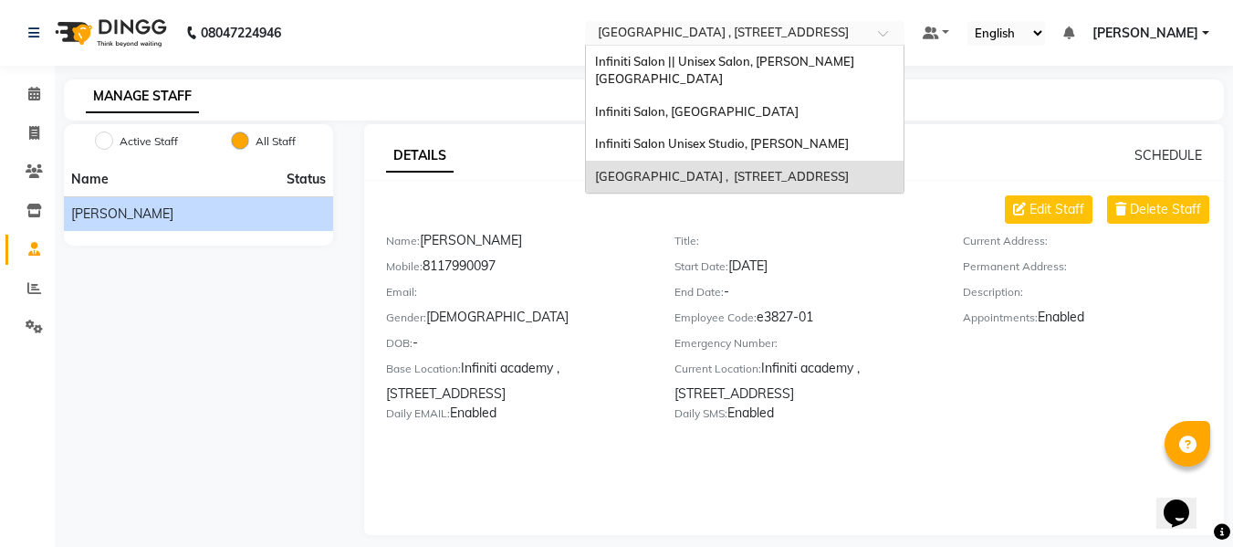
click at [806, 32] on input "text" at bounding box center [726, 35] width 265 height 18
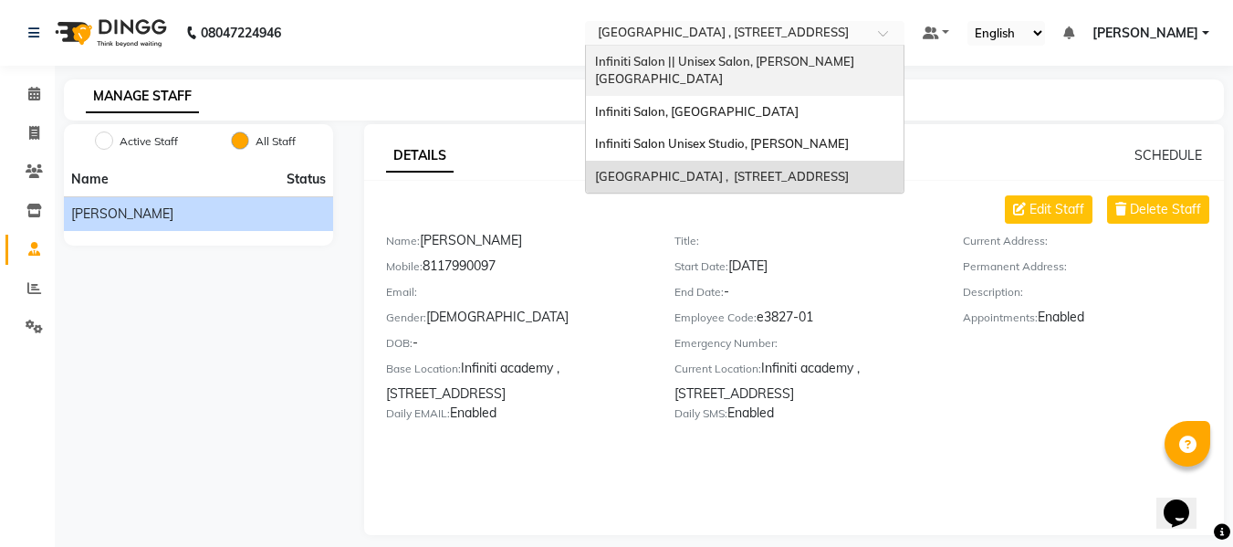
click at [762, 61] on span "Infiniti Salon || Unisex Salon, [PERSON_NAME][GEOGRAPHIC_DATA]" at bounding box center [724, 70] width 259 height 33
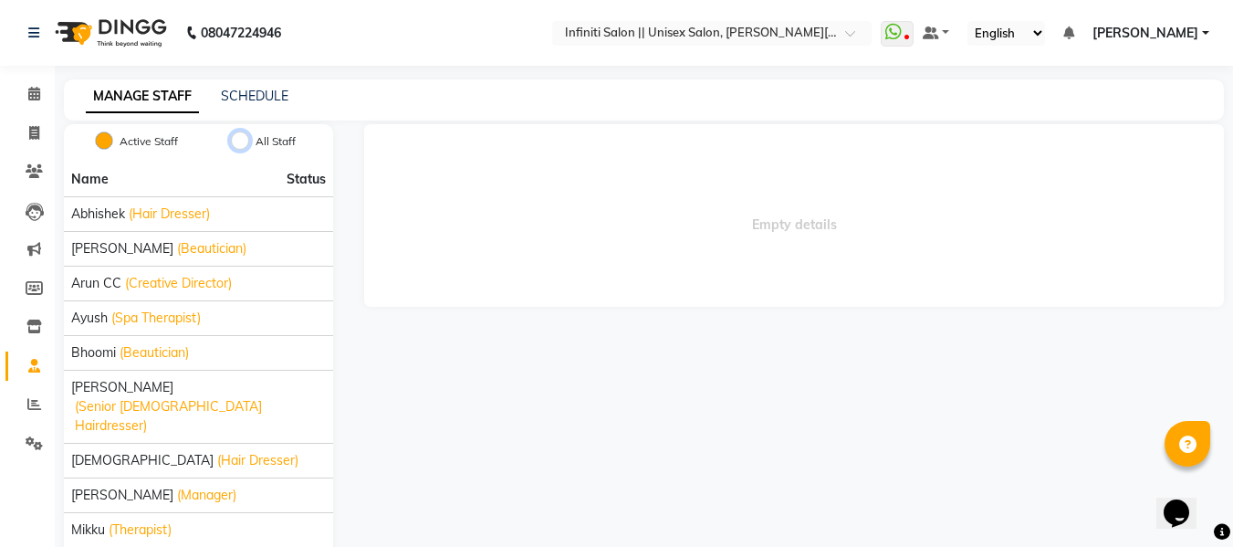
click at [233, 138] on input "All Staff" at bounding box center [240, 140] width 18 height 18
radio input "true"
radio input "false"
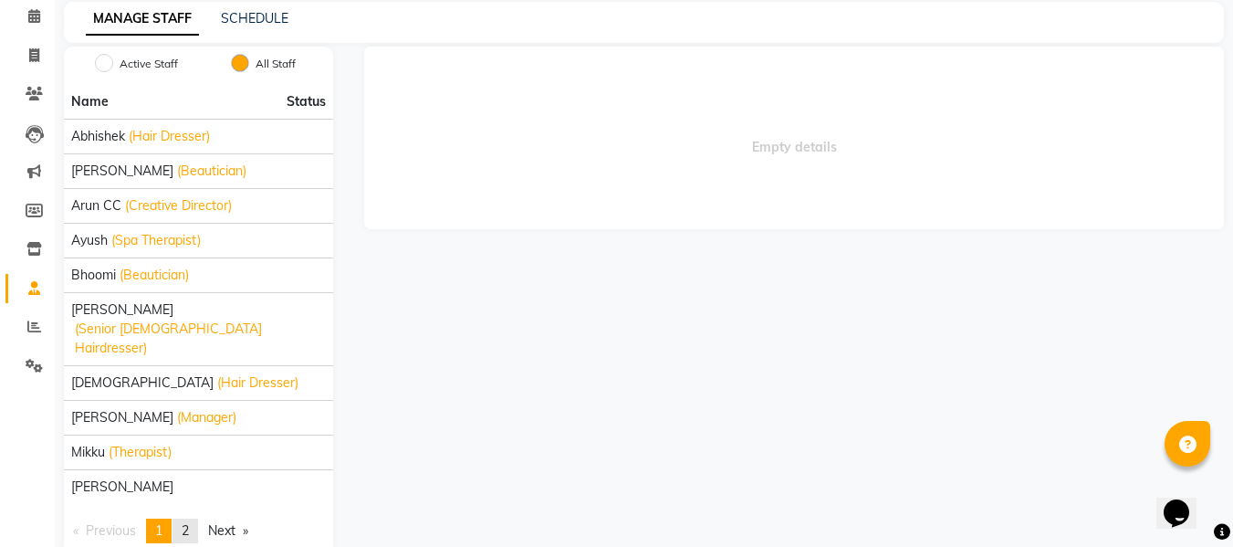
click at [194, 518] on link "page 2" at bounding box center [186, 530] width 26 height 25
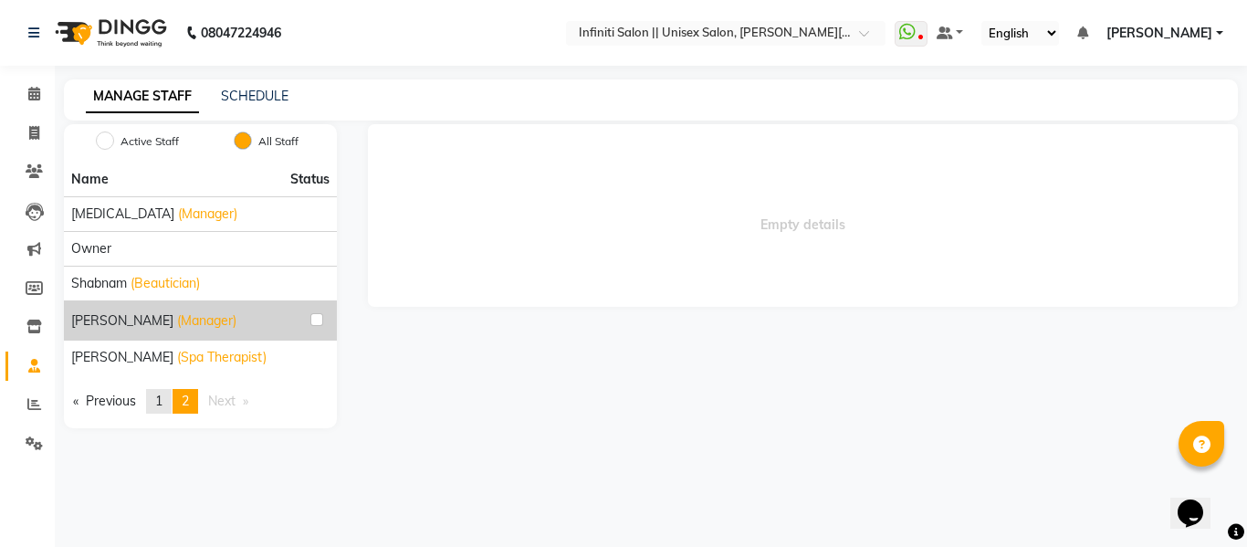
click at [162, 396] on span "1" at bounding box center [158, 401] width 7 height 16
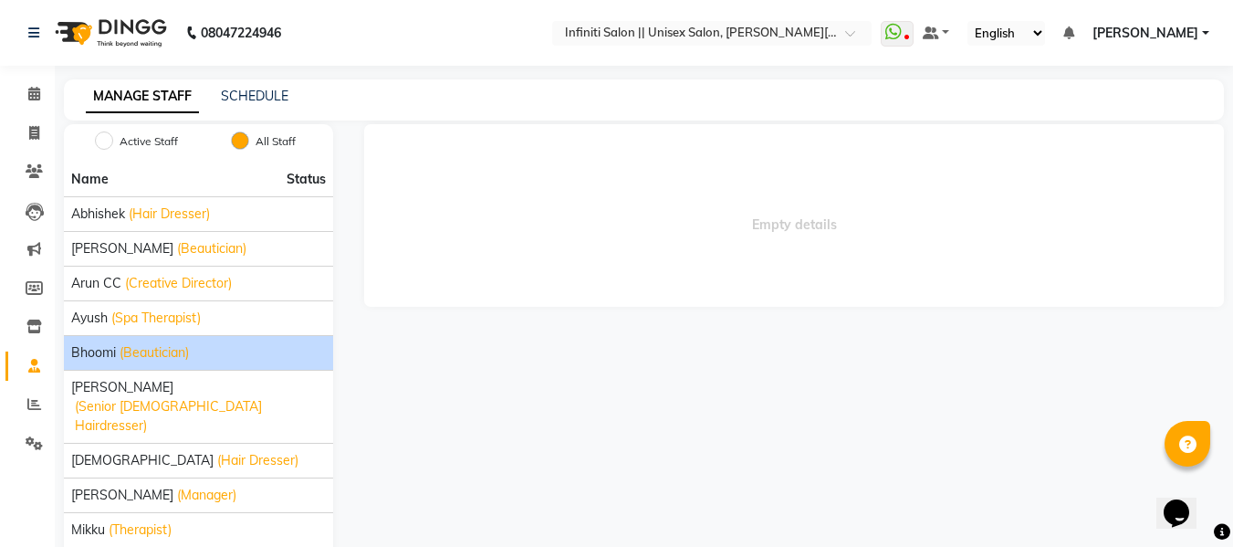
click at [109, 345] on span "Bhoomi" at bounding box center [93, 352] width 45 height 19
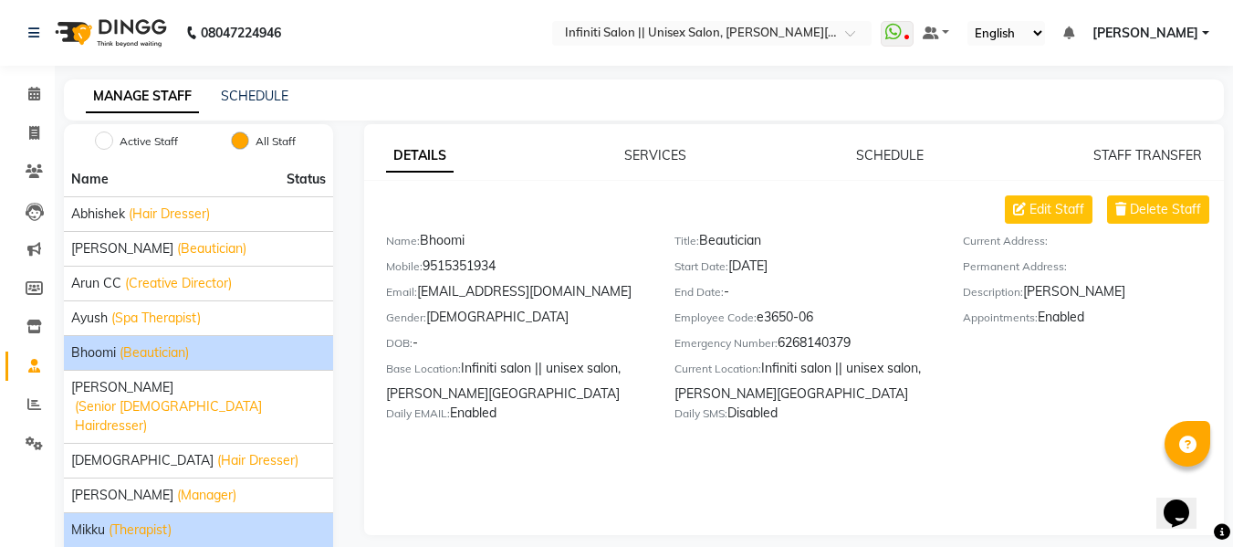
click at [131, 520] on span "(Therapist)" at bounding box center [140, 529] width 63 height 19
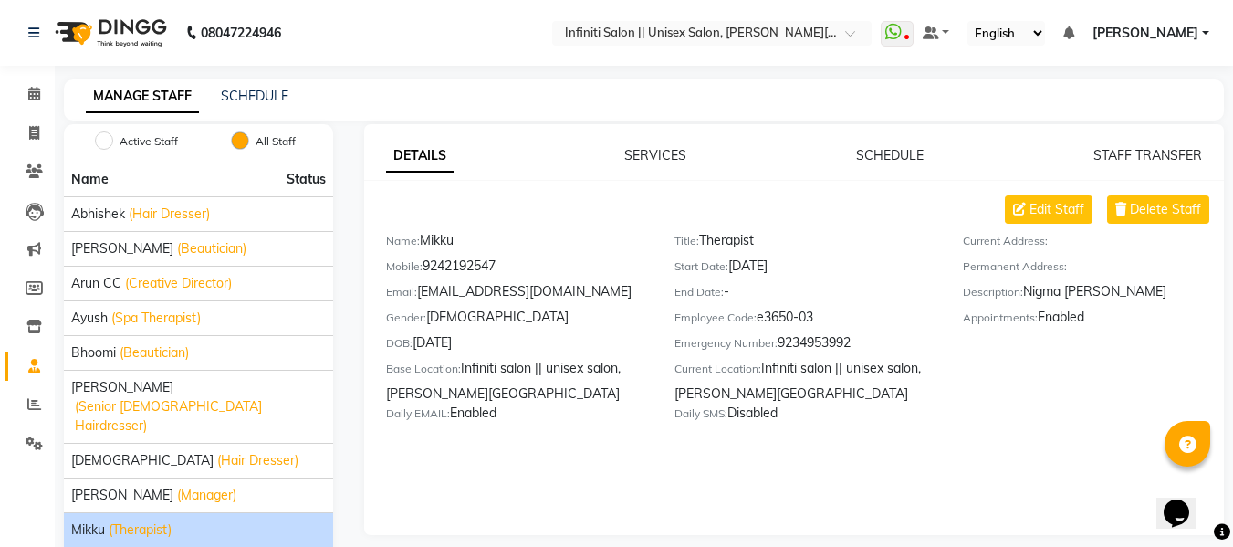
click at [340, 443] on div "Active Staff All Staff Name Status Abhishek (Hair Dresser) Anjali Mahato (Beaut…" at bounding box center [198, 379] width 297 height 511
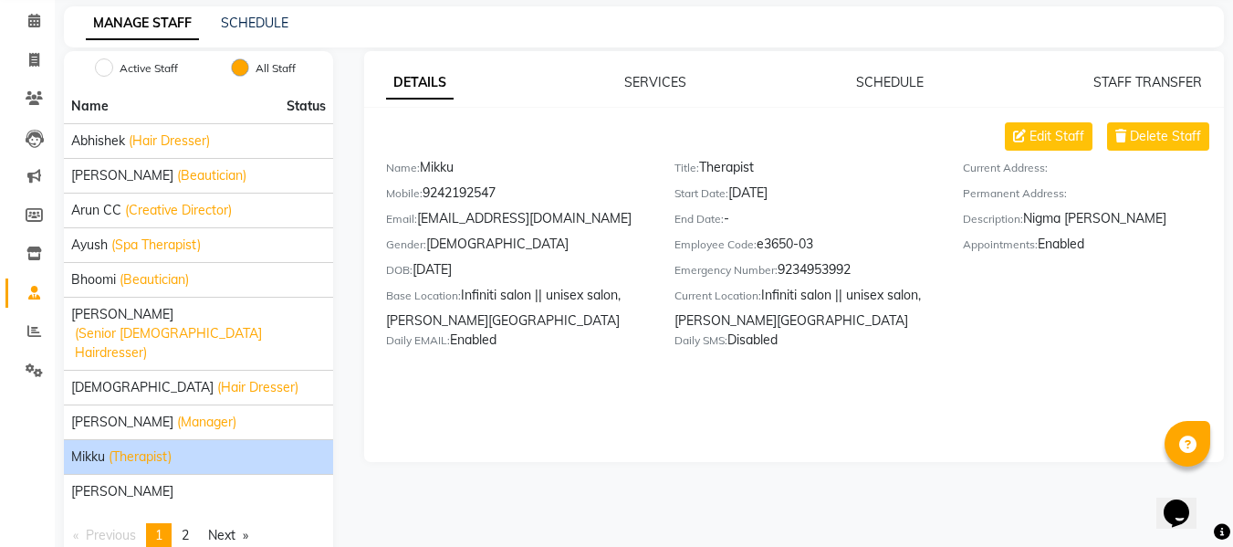
scroll to position [78, 0]
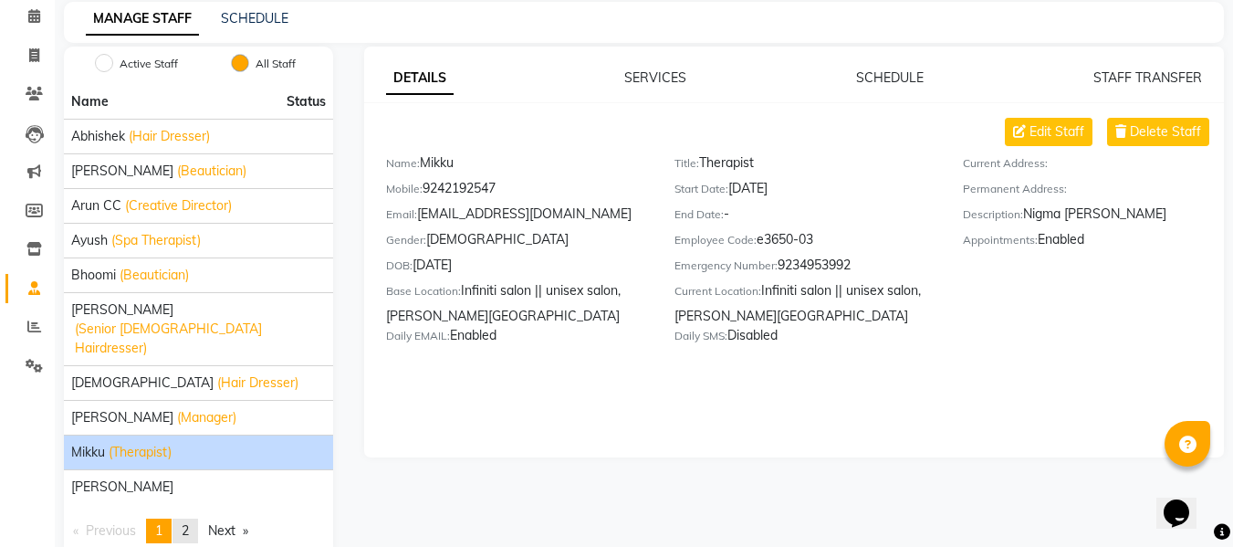
click at [194, 518] on link "page 2" at bounding box center [186, 530] width 26 height 25
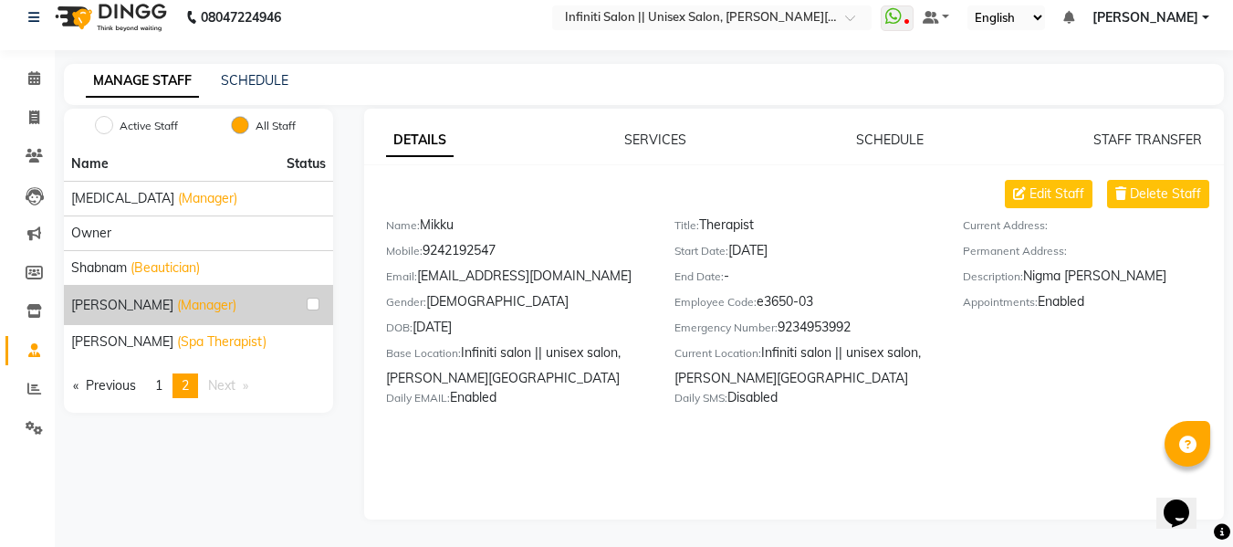
scroll to position [16, 0]
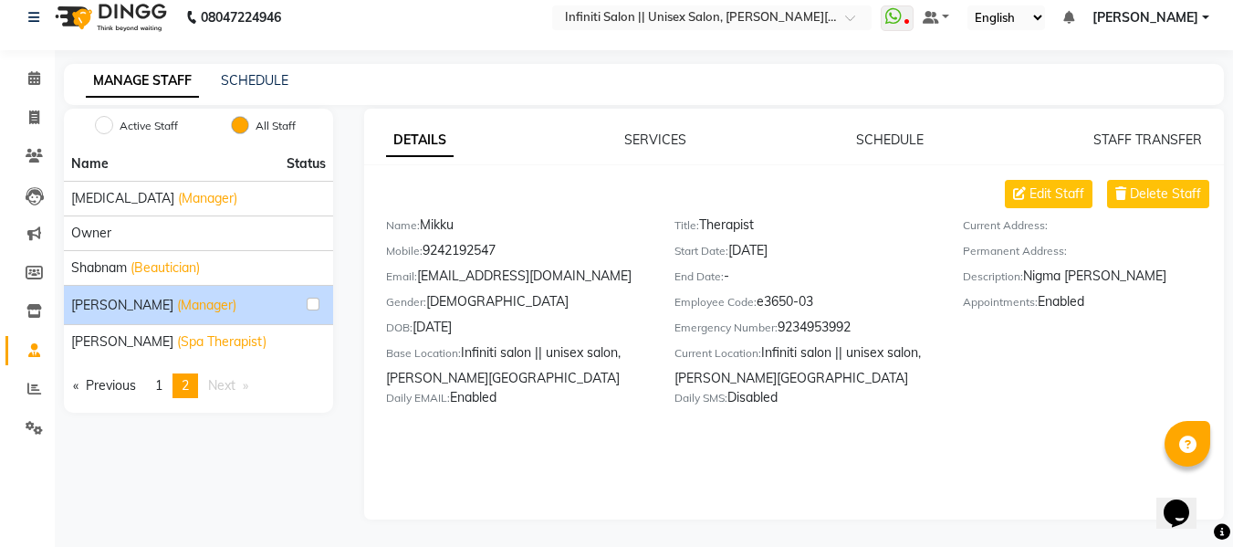
click at [103, 303] on span "[PERSON_NAME]" at bounding box center [122, 305] width 102 height 19
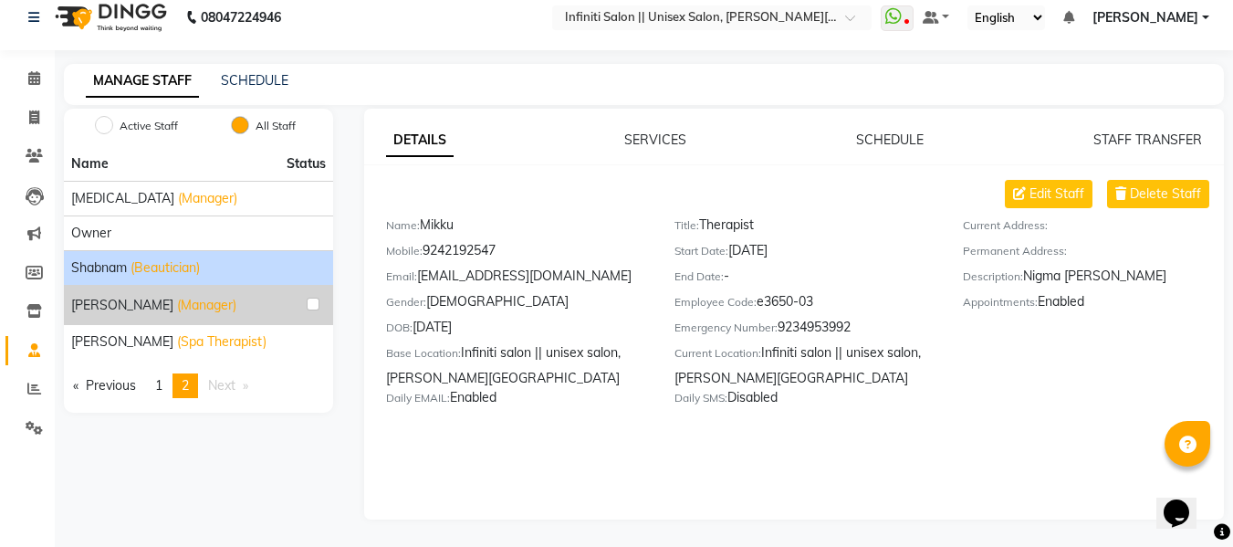
click at [108, 260] on span "Shabnam" at bounding box center [99, 267] width 56 height 19
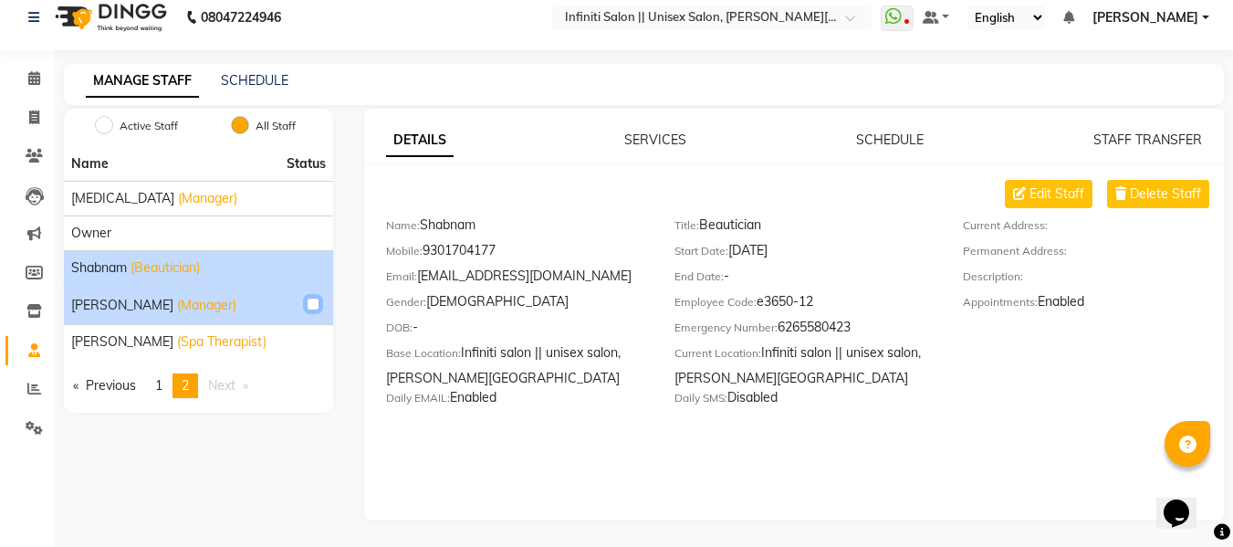
click at [319, 306] on input "checkbox" at bounding box center [313, 304] width 13 height 13
checkbox input "true"
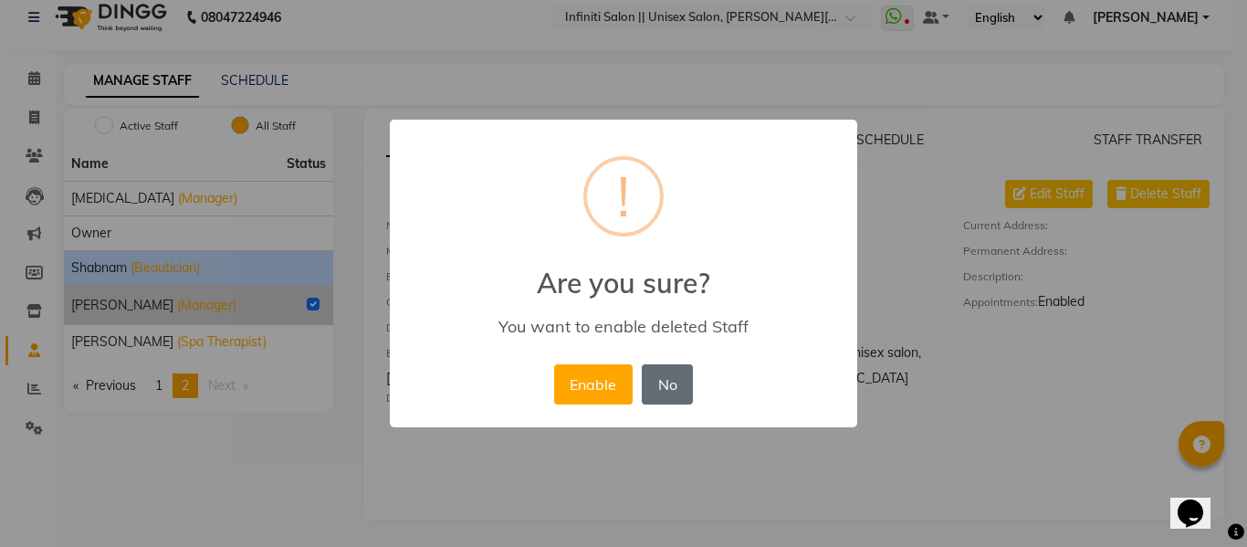
click at [655, 388] on button "No" at bounding box center [667, 384] width 51 height 40
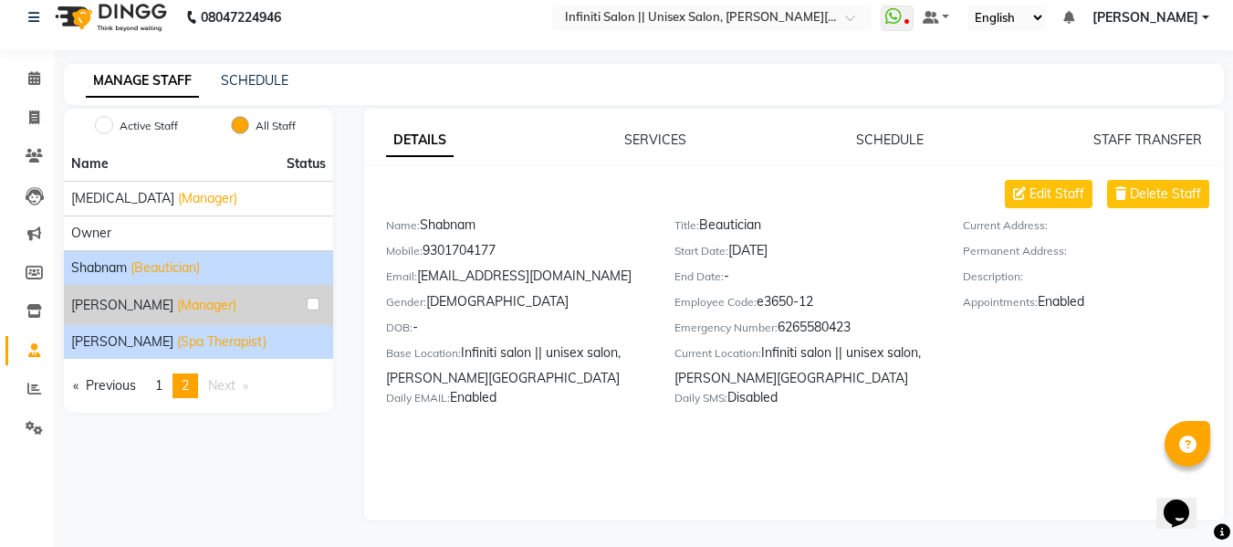
click at [177, 345] on span "(Spa Therapist)" at bounding box center [221, 341] width 89 height 19
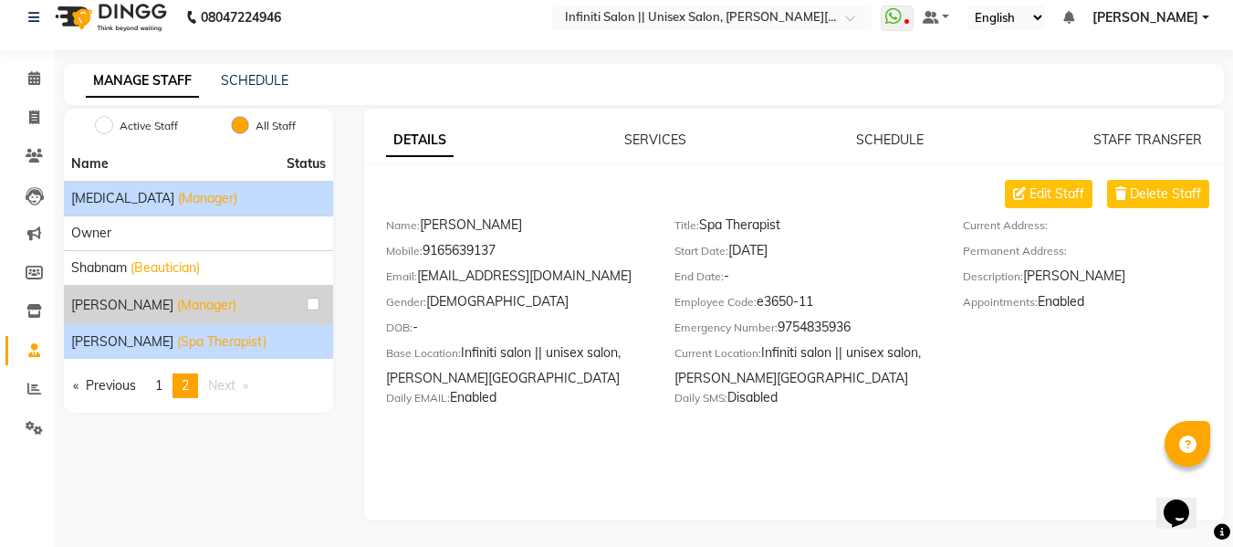
click at [103, 204] on span "Nikita" at bounding box center [122, 198] width 103 height 19
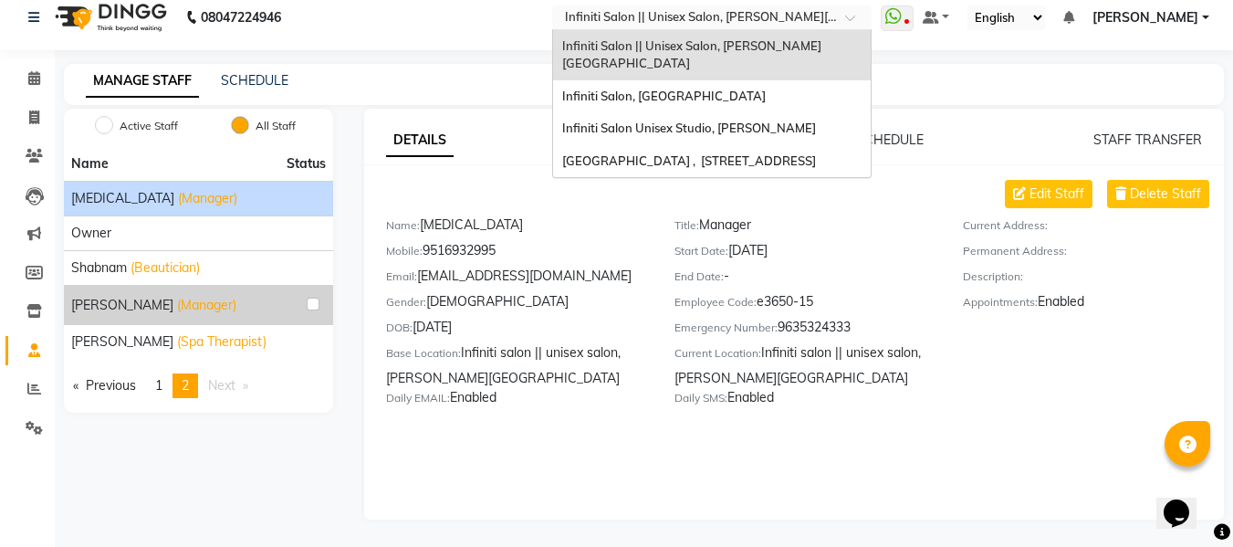
click at [847, 19] on div at bounding box center [711, 19] width 319 height 18
click at [756, 81] on div "Infiniti Salon, [GEOGRAPHIC_DATA]" at bounding box center [712, 96] width 318 height 33
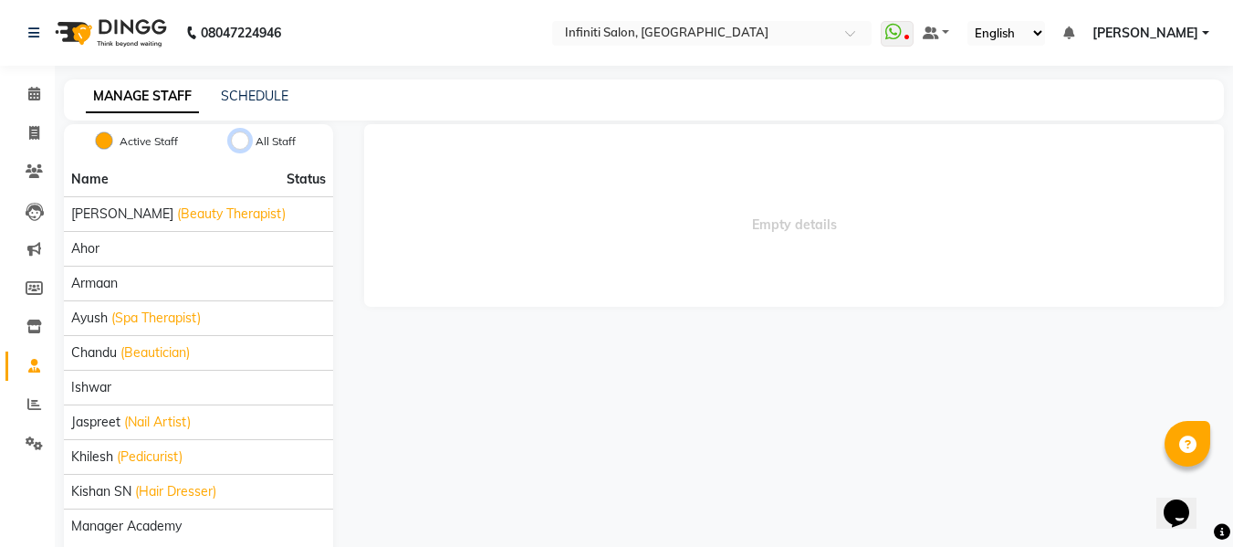
click at [243, 147] on input "All Staff" at bounding box center [240, 140] width 18 height 18
radio input "true"
radio input "false"
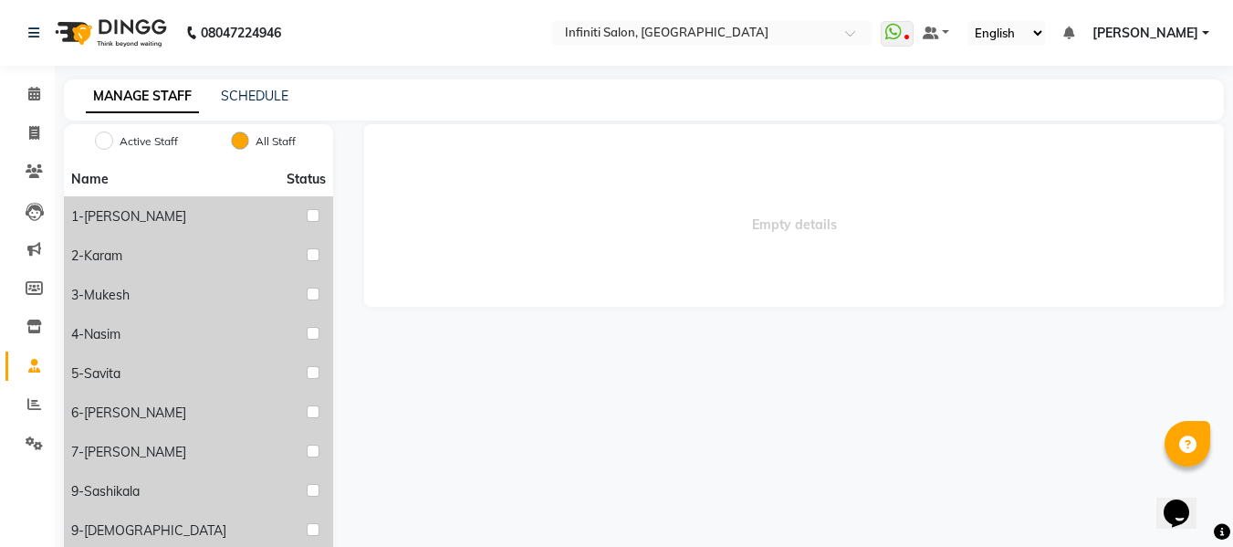
click at [225, 181] on li "Name Status" at bounding box center [198, 179] width 269 height 34
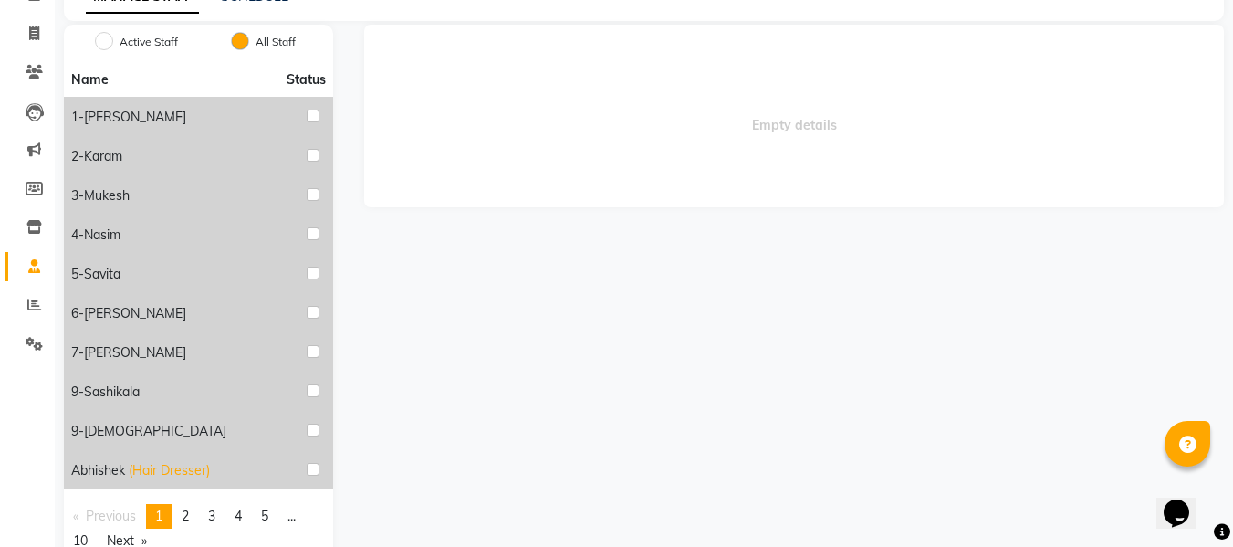
scroll to position [148, 0]
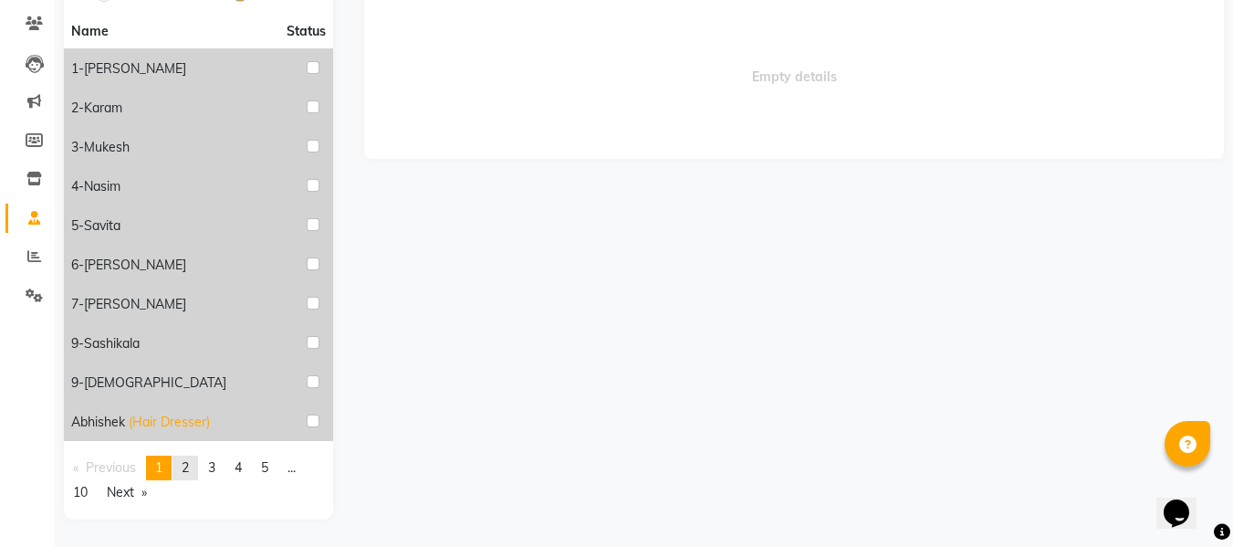
click at [186, 469] on span "2" at bounding box center [185, 467] width 7 height 16
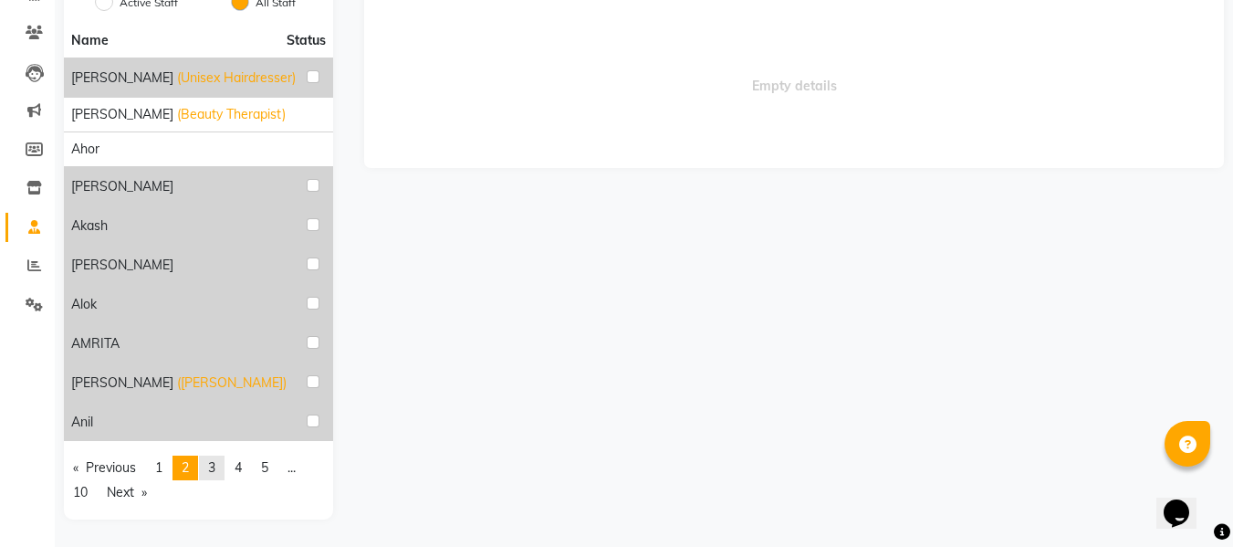
click at [215, 466] on span "3" at bounding box center [211, 467] width 7 height 16
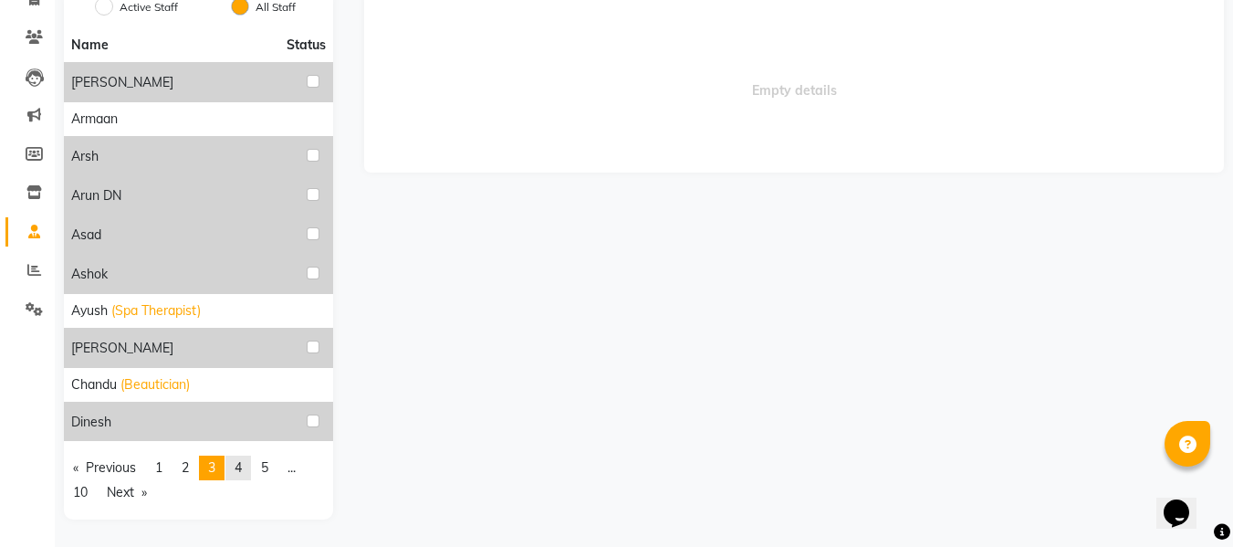
click at [242, 468] on span "4" at bounding box center [238, 467] width 7 height 16
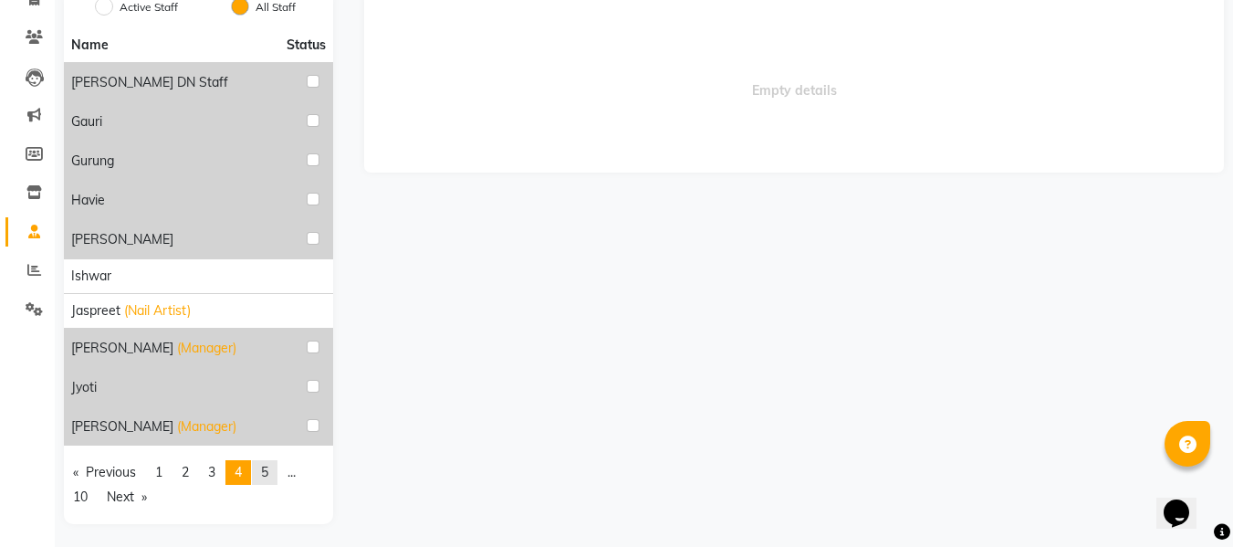
click at [268, 471] on span "5" at bounding box center [264, 472] width 7 height 16
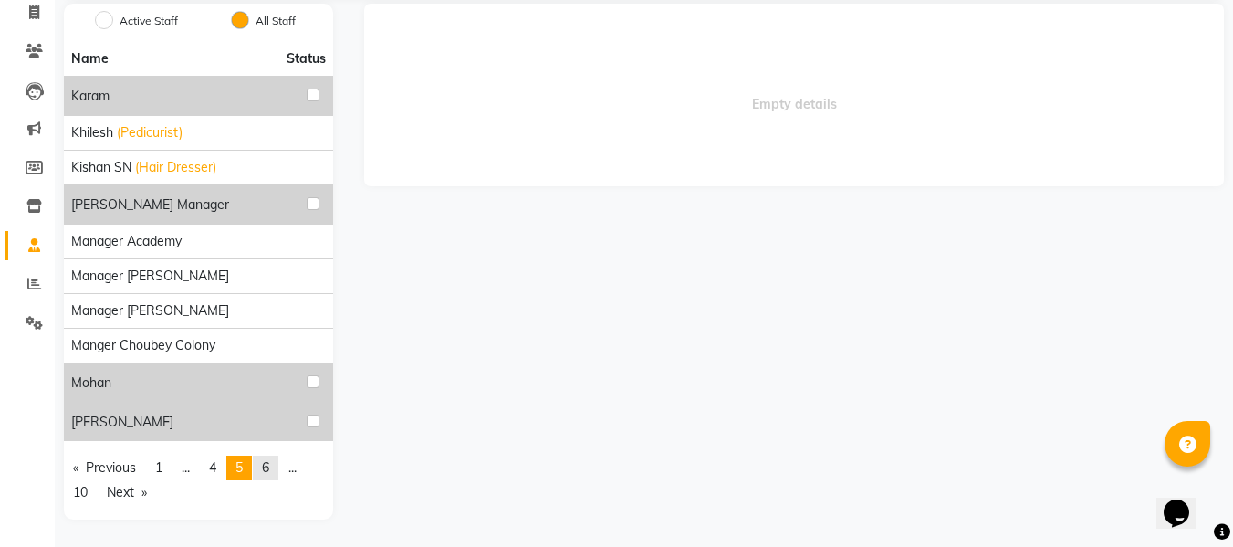
click at [269, 472] on span "6" at bounding box center [265, 467] width 7 height 16
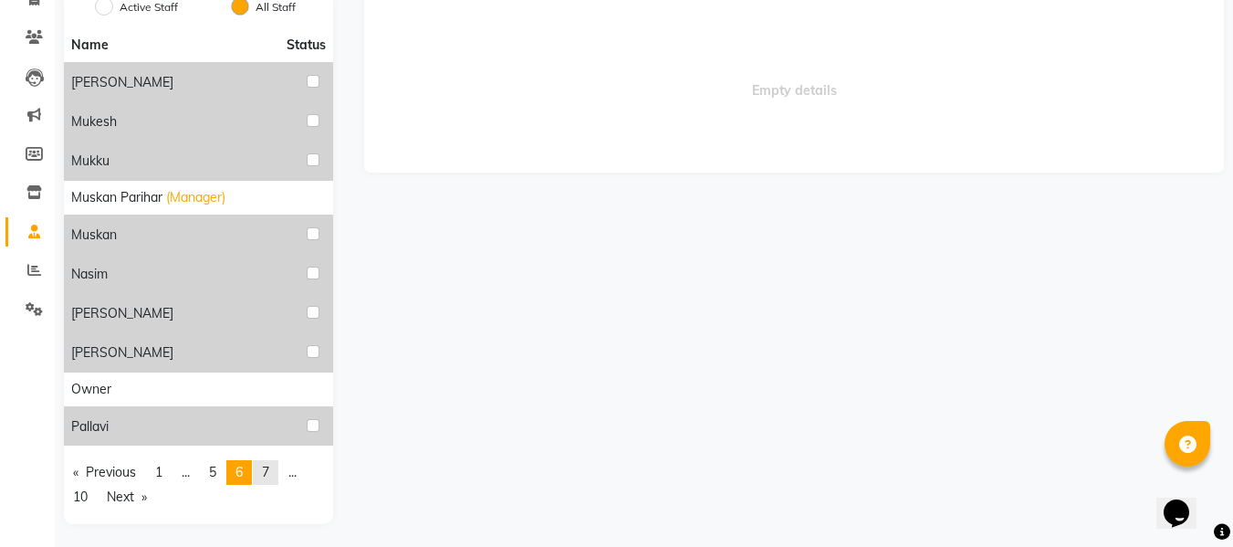
click at [276, 473] on link "page 7" at bounding box center [266, 472] width 26 height 25
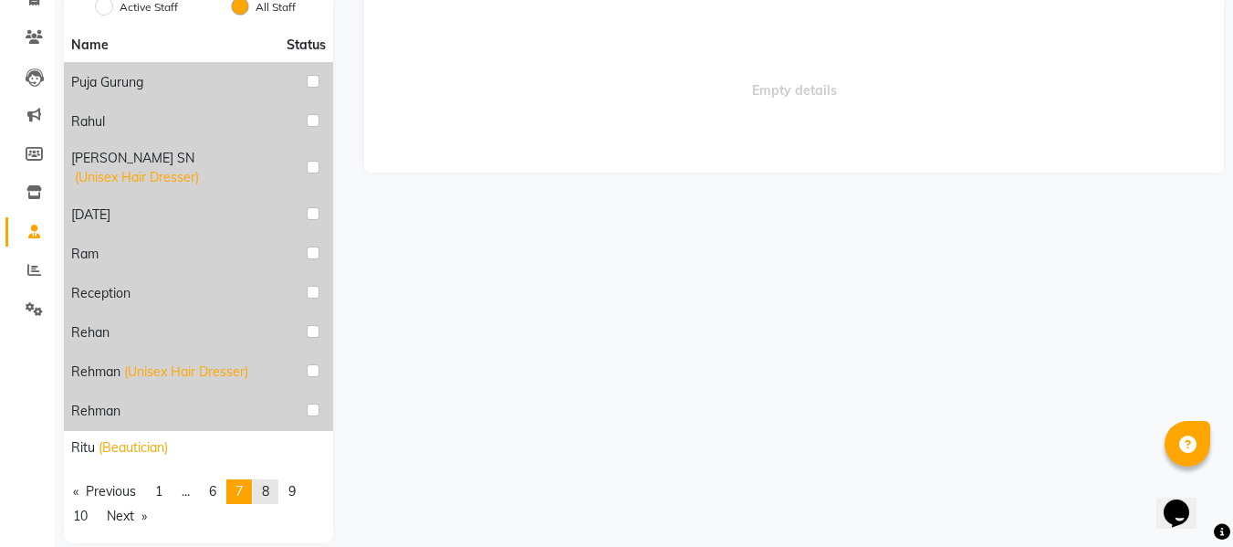
click at [276, 479] on link "page 8" at bounding box center [266, 491] width 26 height 25
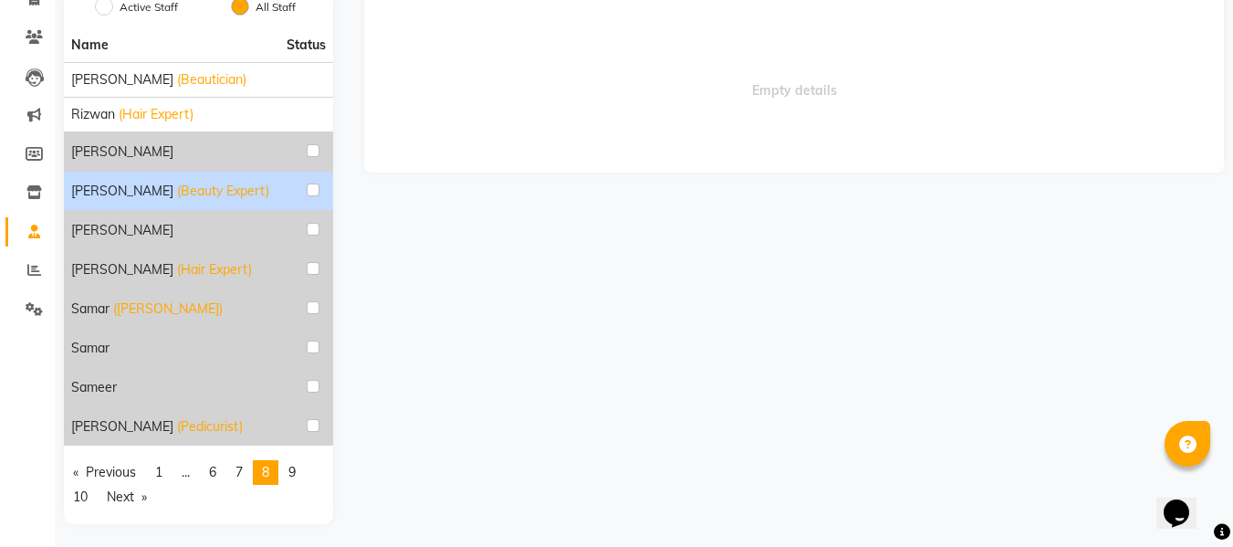
click at [177, 194] on span "(Beauty Expert)" at bounding box center [223, 191] width 92 height 19
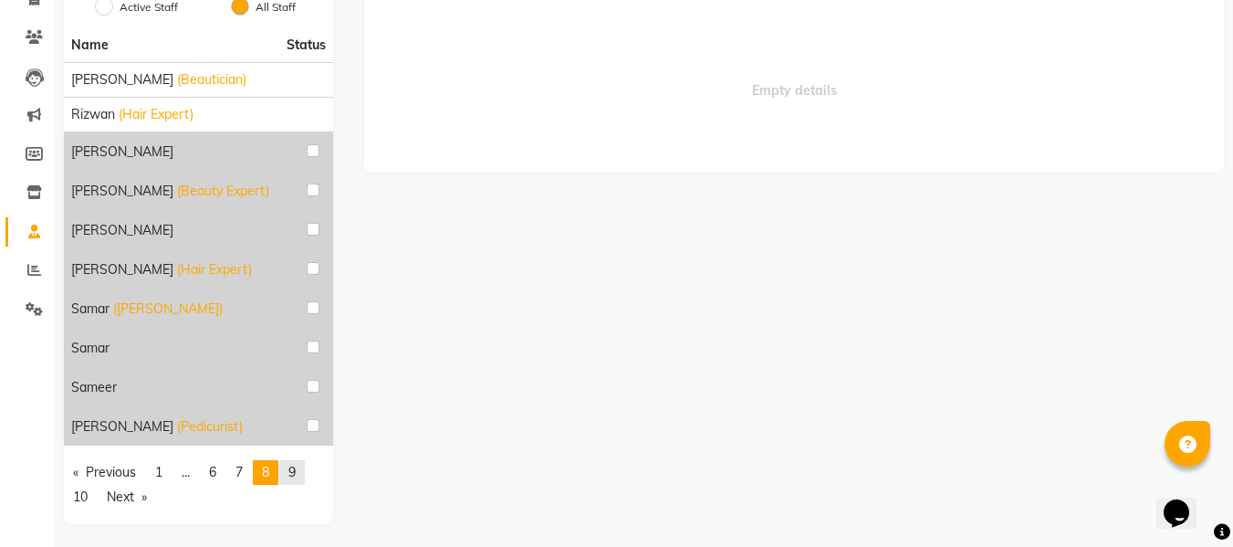
click at [305, 475] on link "page 9" at bounding box center [292, 472] width 26 height 25
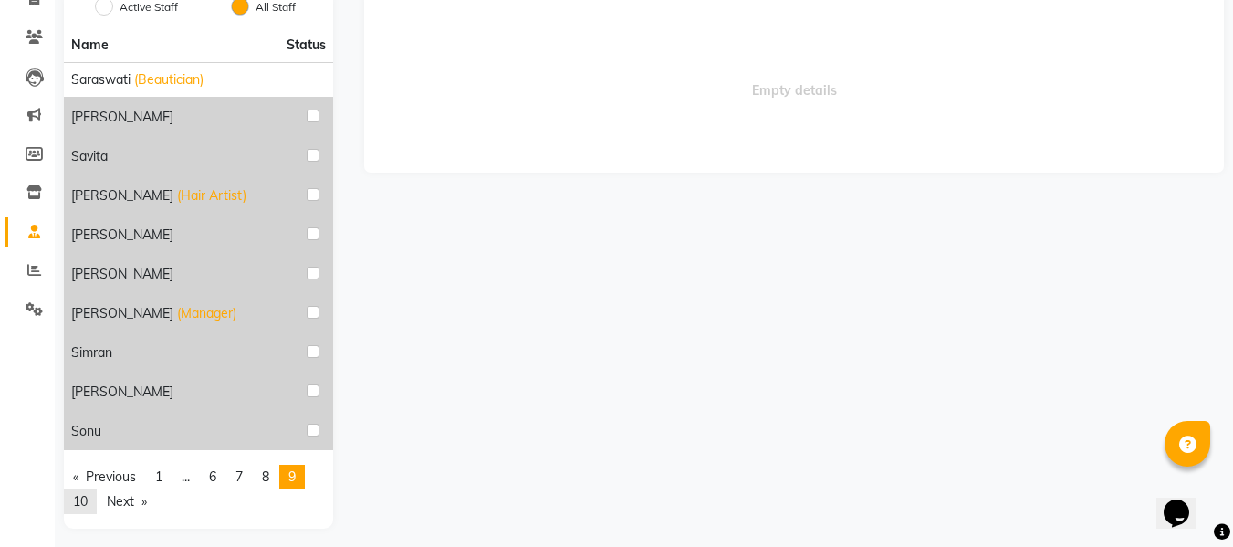
click at [68, 498] on link "page 10" at bounding box center [80, 501] width 33 height 25
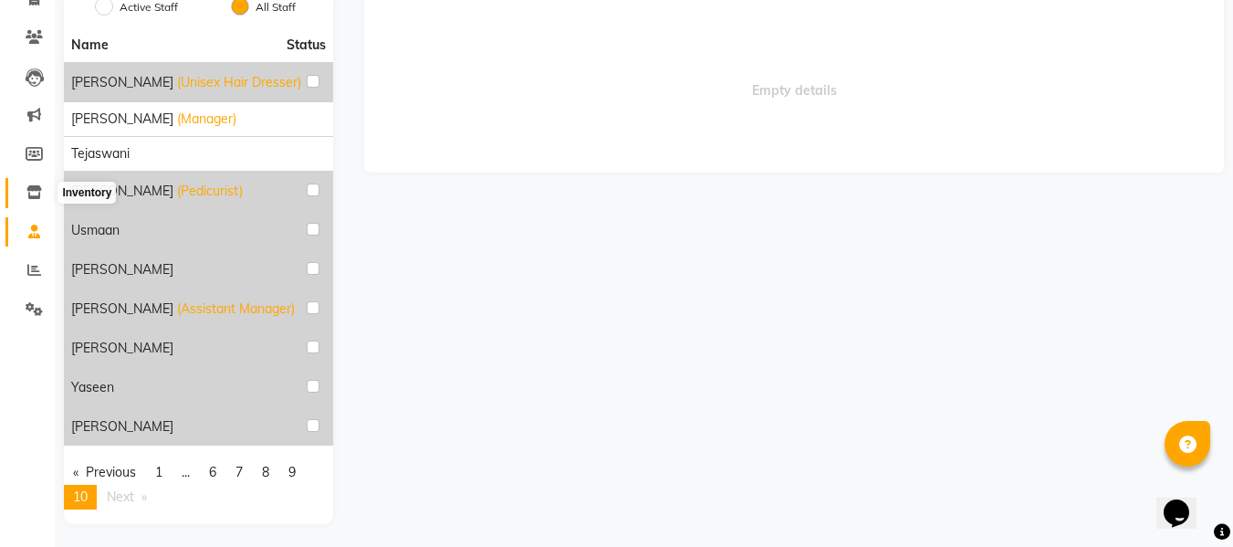
click at [27, 189] on icon at bounding box center [34, 192] width 16 height 14
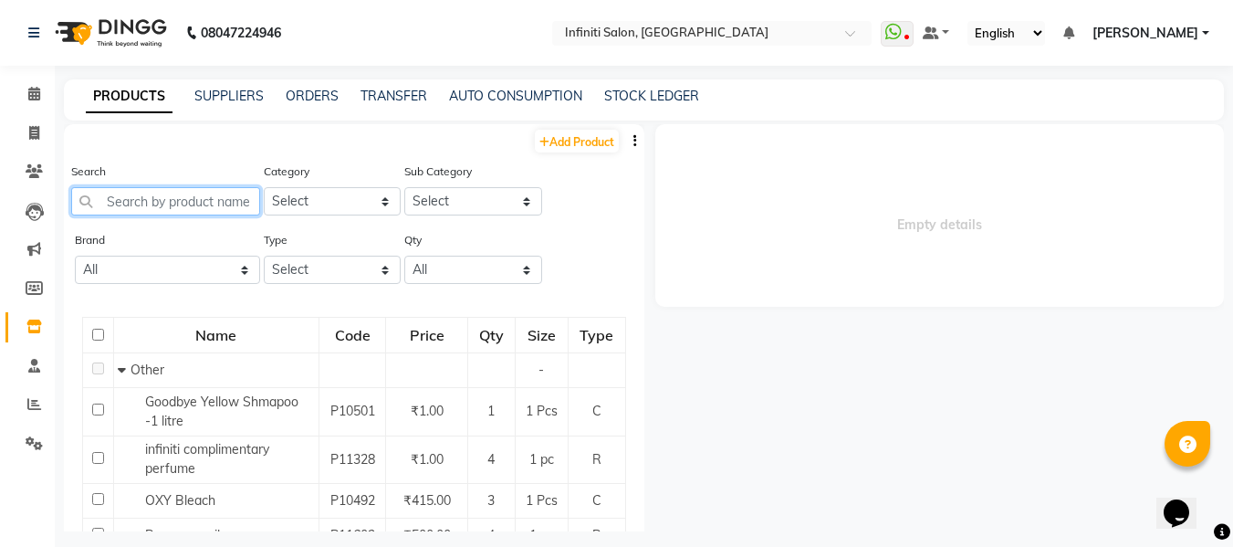
click at [194, 205] on input "text" at bounding box center [165, 201] width 189 height 28
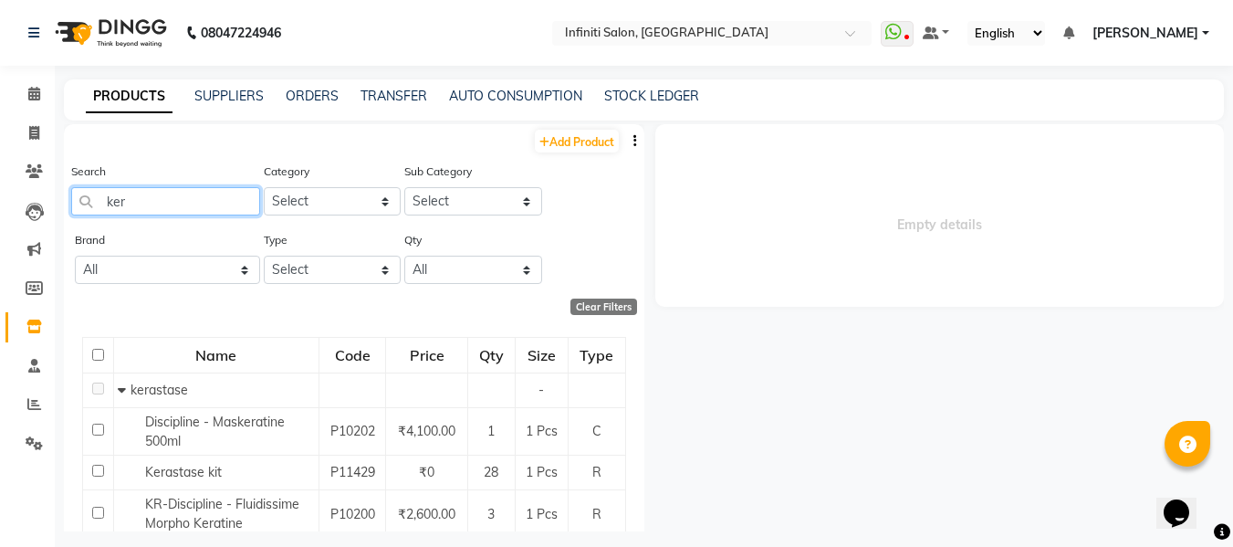
type input "ker"
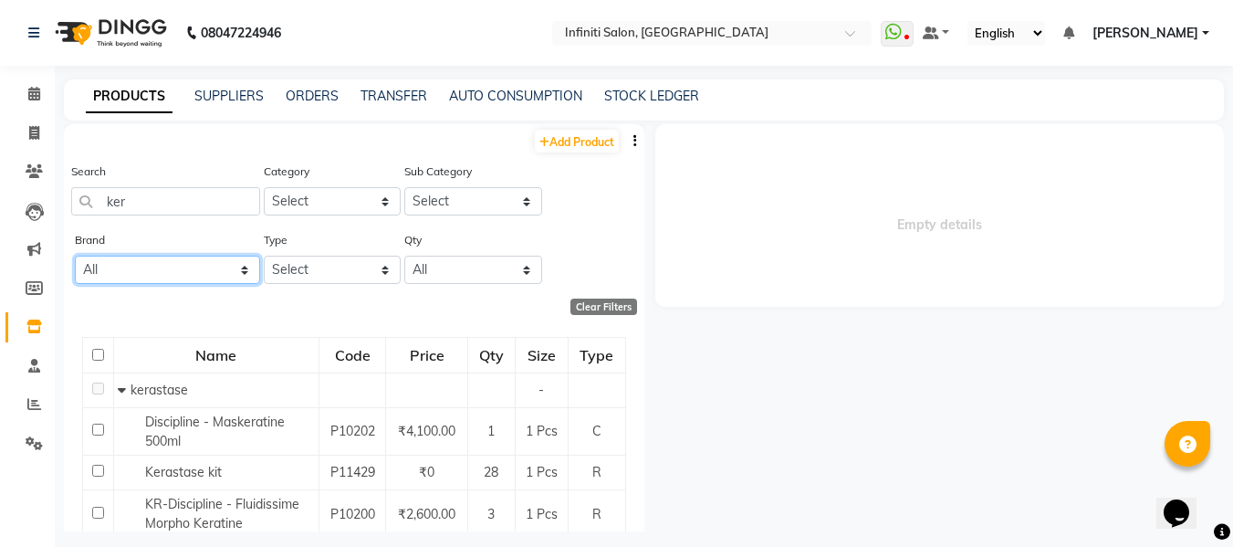
click at [188, 269] on select "All 8th Sense Alan Truman Avl Bcl Biolume Biosoft Cheryls D Fabulous Dr Rashel …" at bounding box center [167, 270] width 185 height 28
select select "kerastase"
click at [75, 256] on select "All 8th Sense Alan Truman Avl Bcl Biolume Biosoft Cheryls D Fabulous Dr Rashel …" at bounding box center [167, 270] width 185 height 28
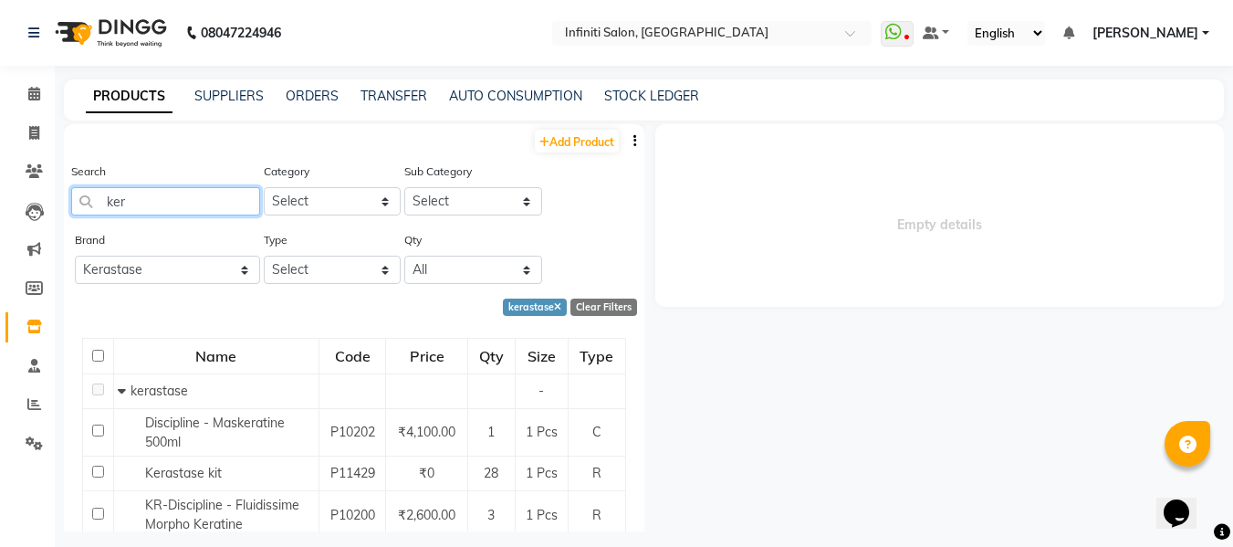
click at [154, 201] on input "ker" at bounding box center [165, 201] width 189 height 28
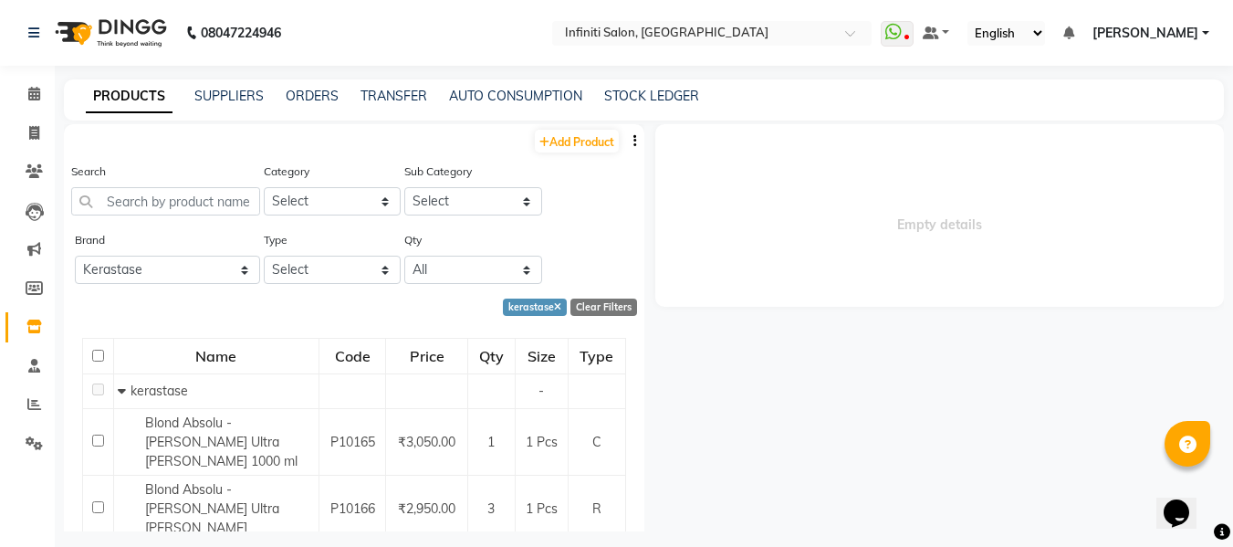
click at [220, 142] on div "Add Product" at bounding box center [354, 139] width 581 height 30
click at [340, 272] on select "Select Both Retail Consumable" at bounding box center [333, 270] width 138 height 28
select select "C"
click at [264, 256] on select "Select Both Retail Consumable" at bounding box center [333, 270] width 138 height 28
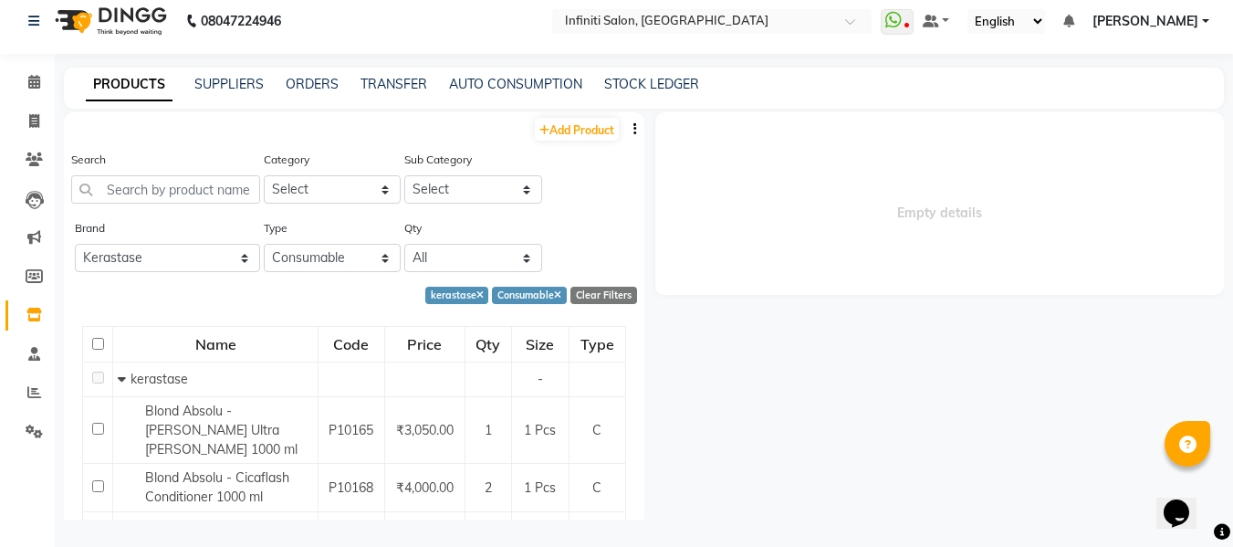
click at [95, 344] on input "checkbox" at bounding box center [98, 344] width 12 height 12
checkbox input "true"
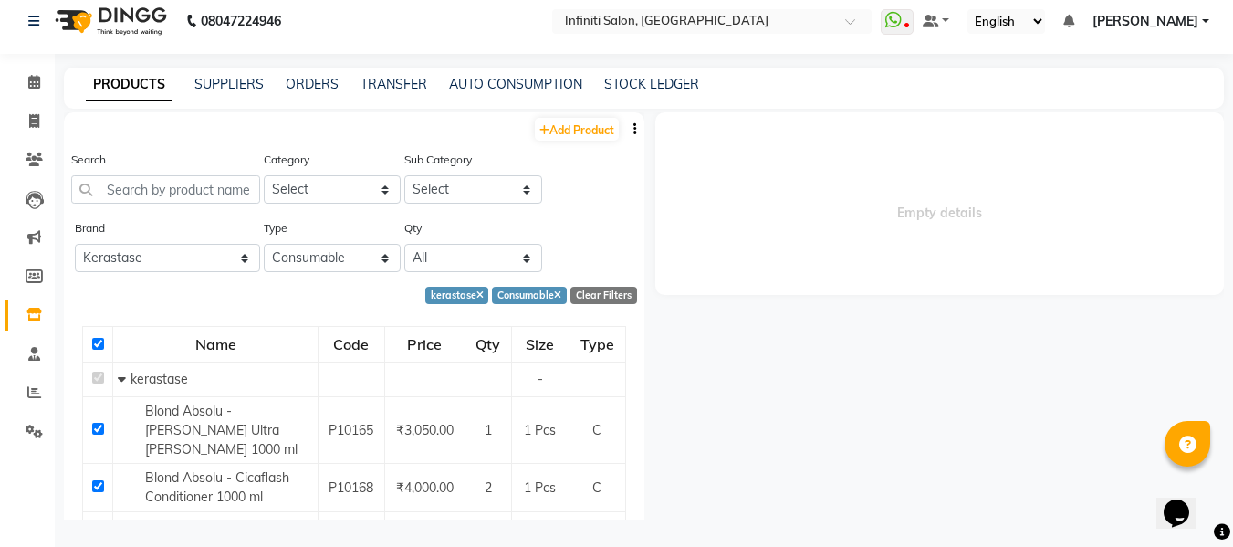
checkbox input "true"
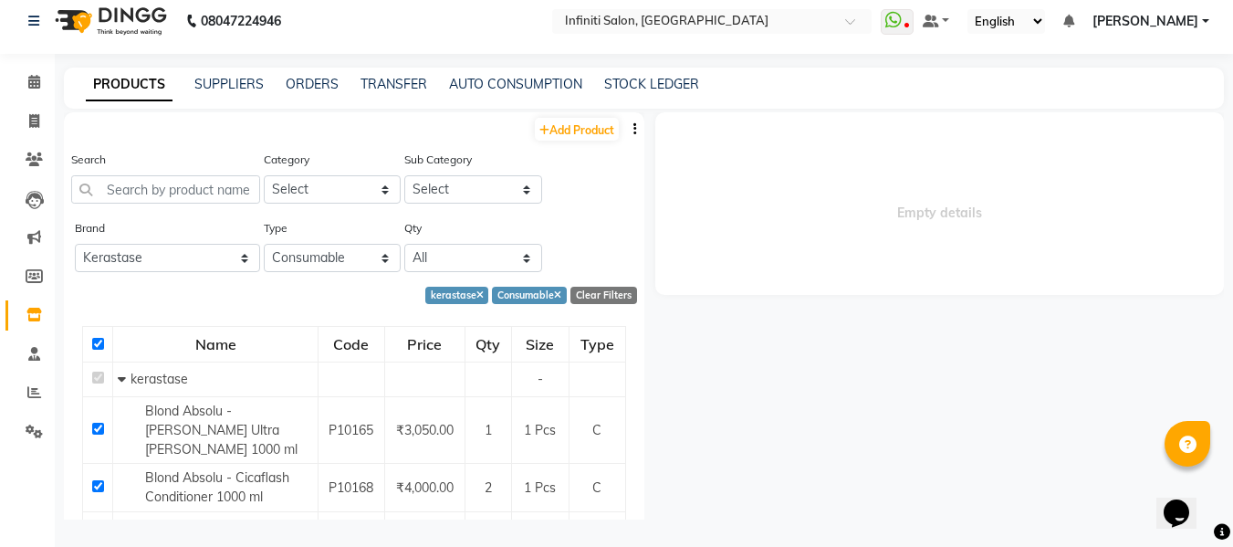
checkbox input "true"
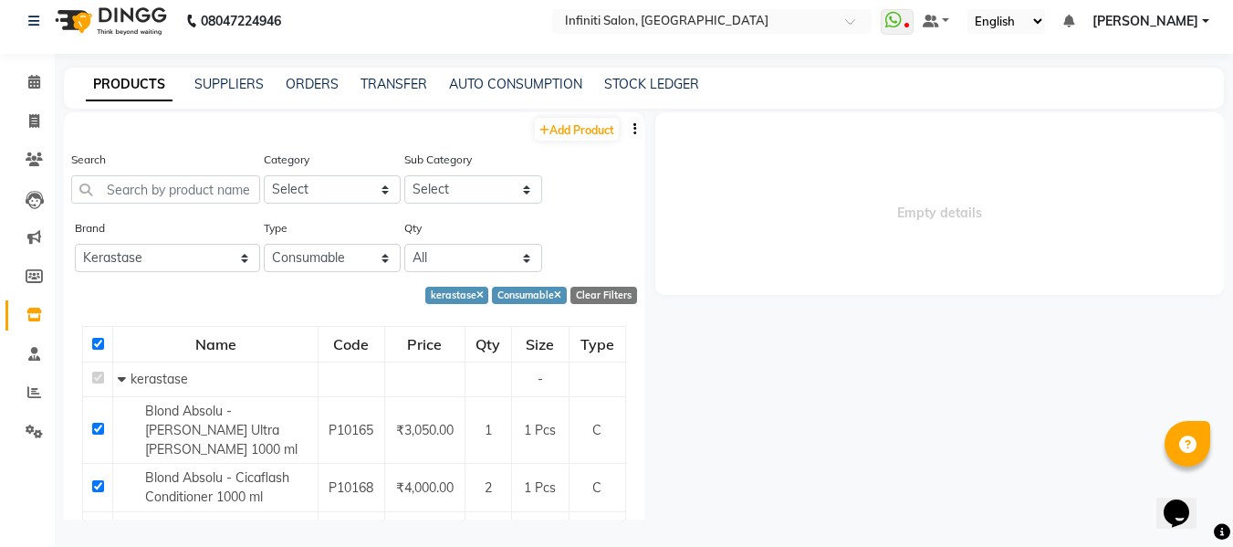
checkbox input "true"
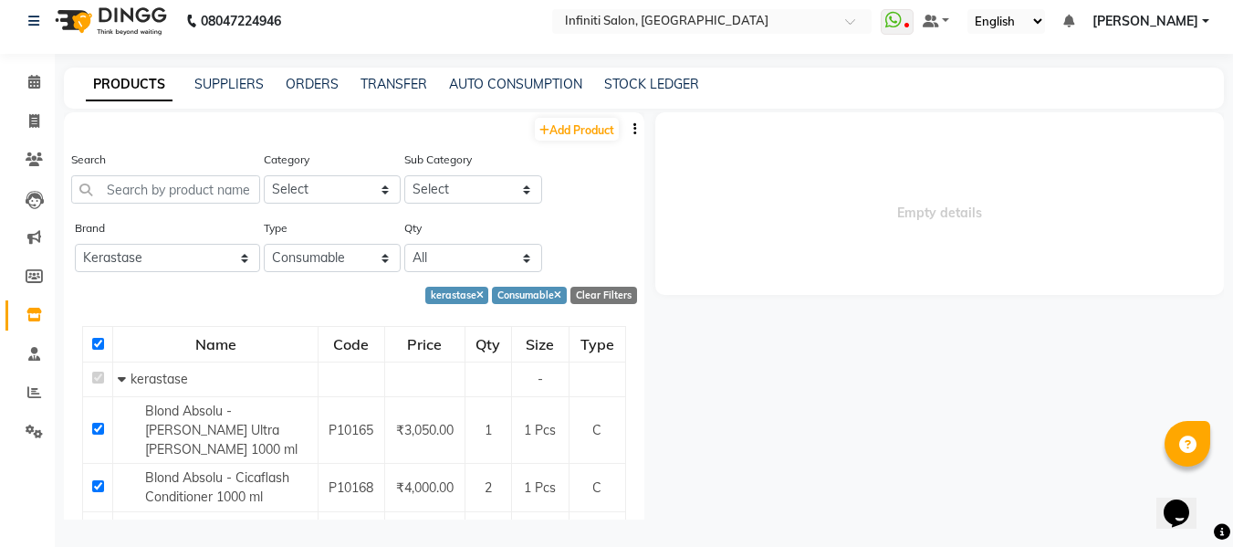
checkbox input "true"
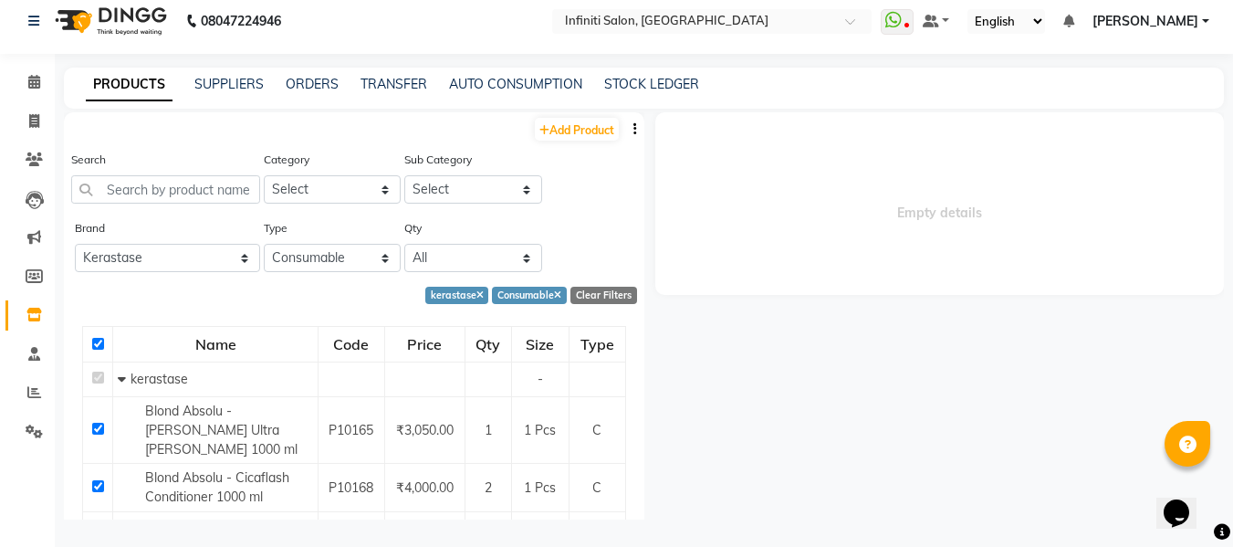
checkbox input "true"
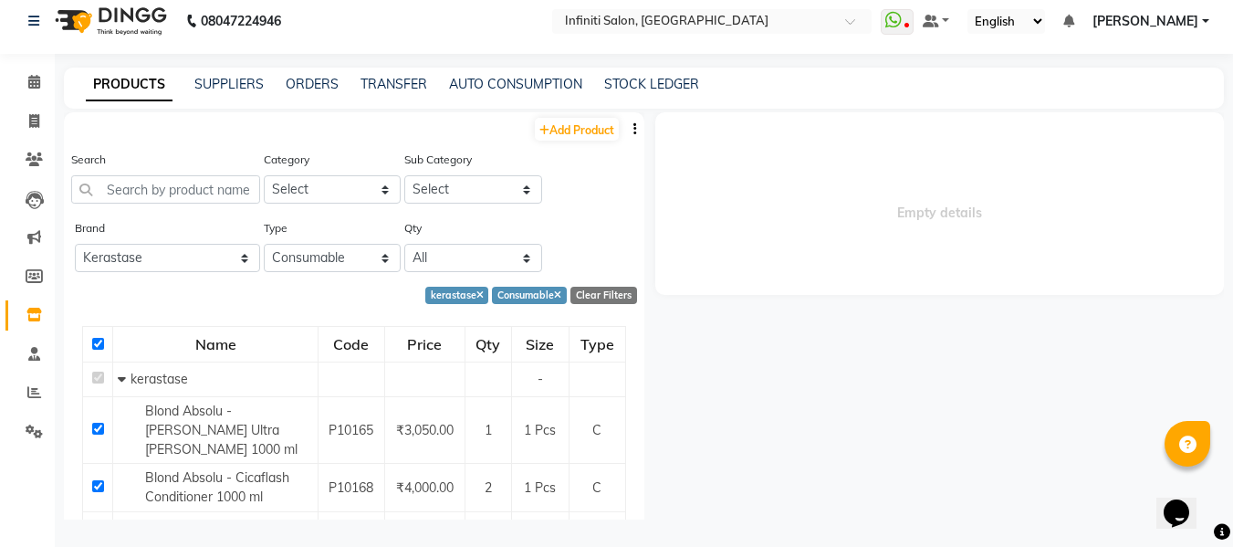
checkbox input "true"
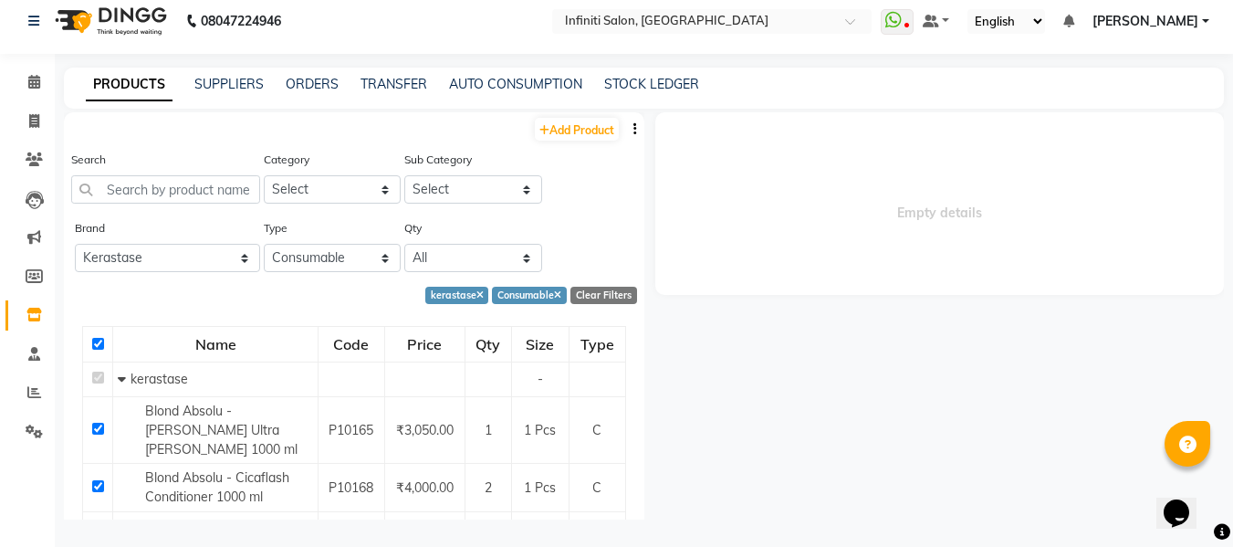
checkbox input "true"
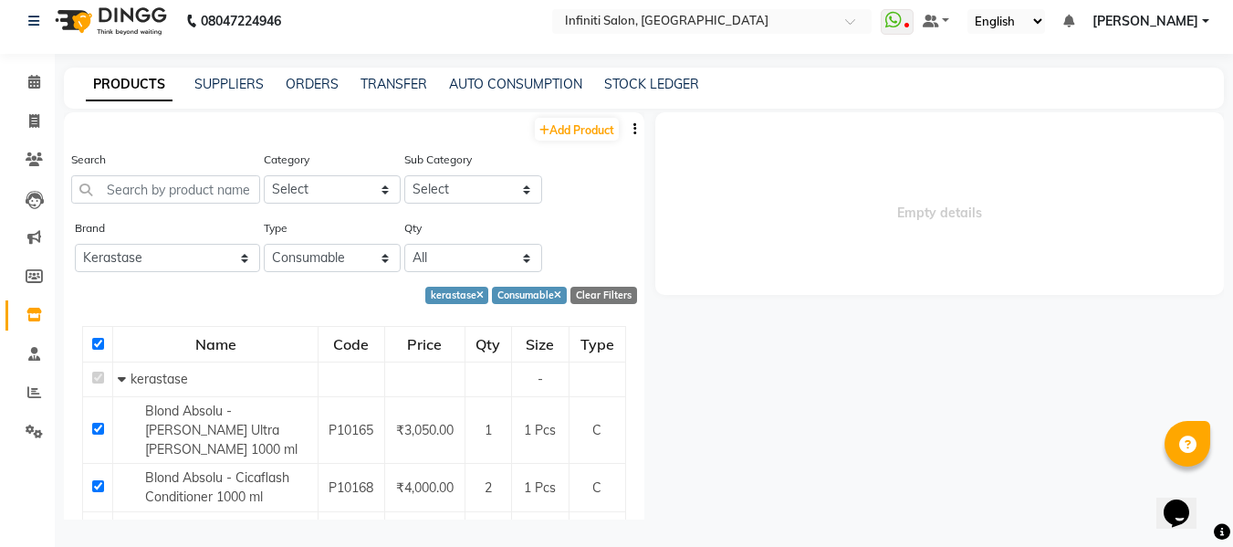
checkbox input "true"
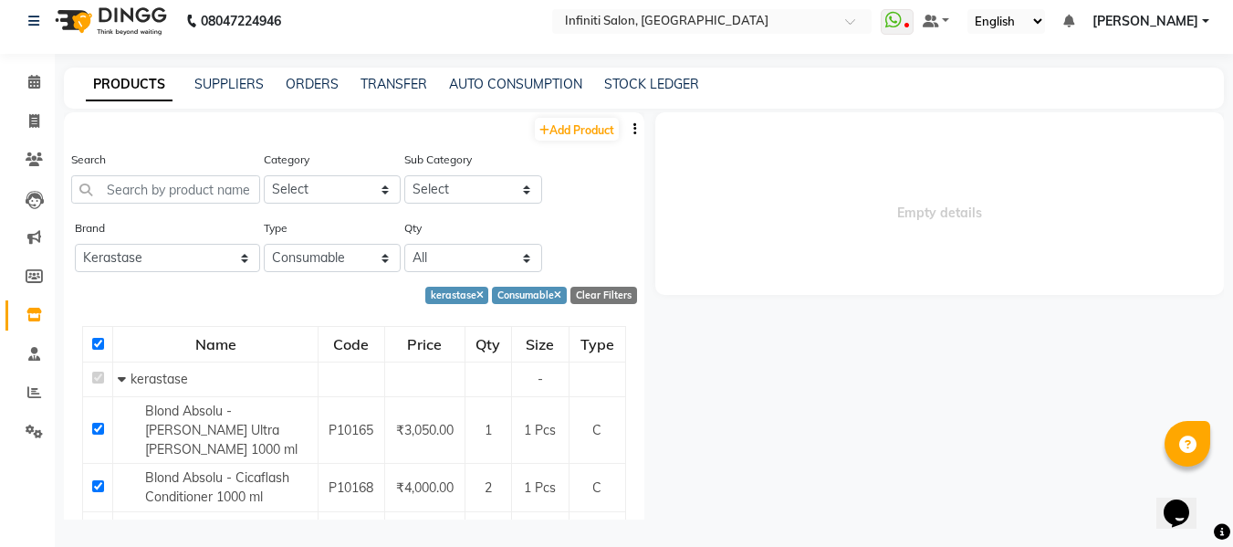
checkbox input "true"
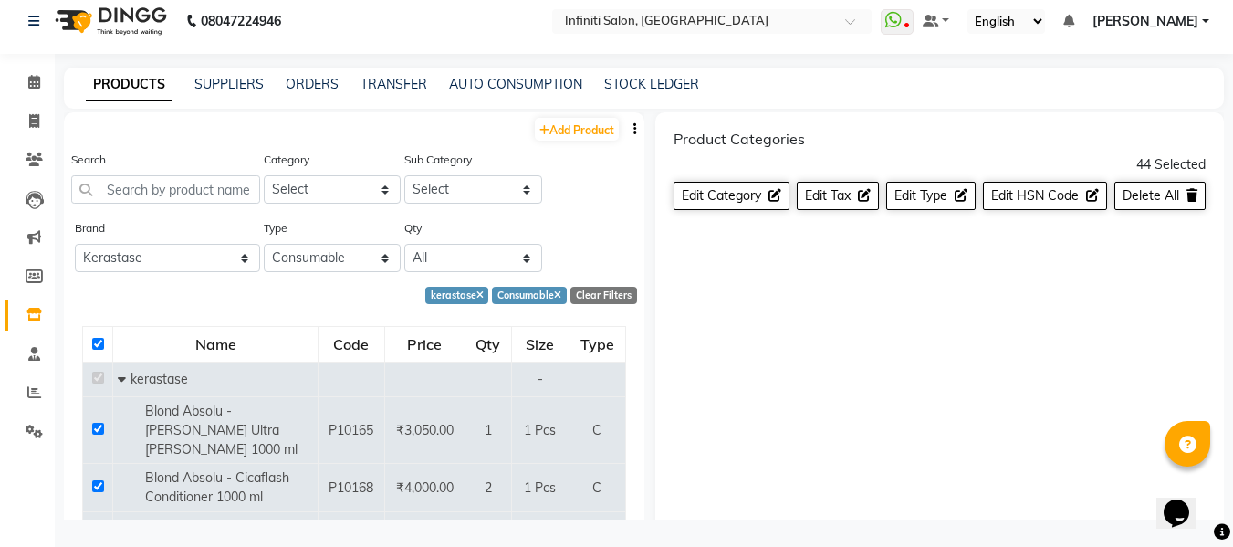
click at [99, 341] on input "checkbox" at bounding box center [98, 344] width 12 height 12
checkbox input "false"
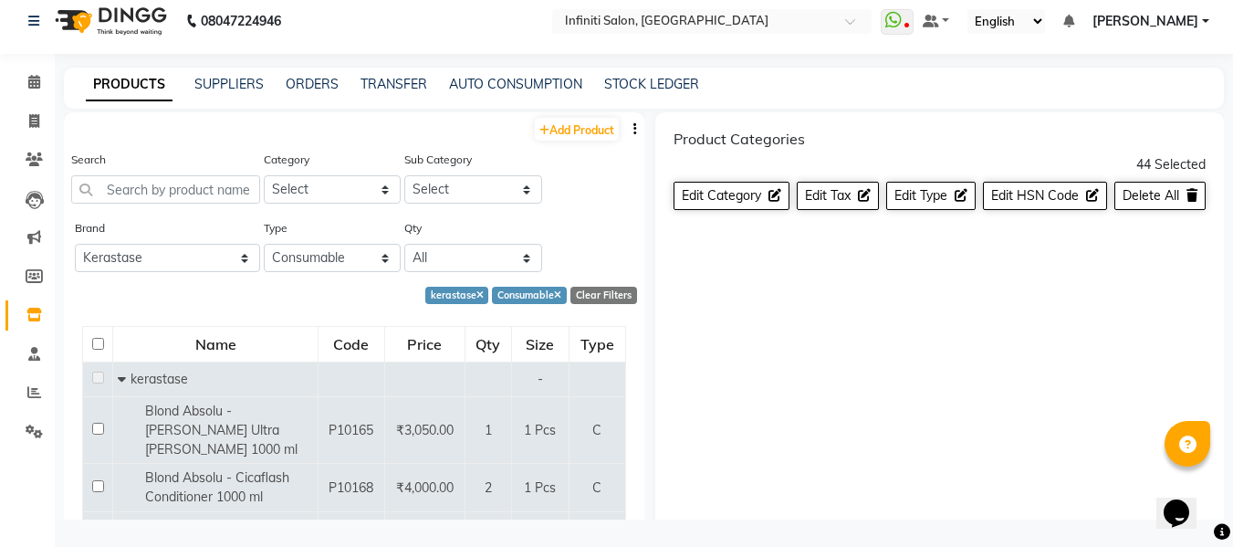
checkbox input "false"
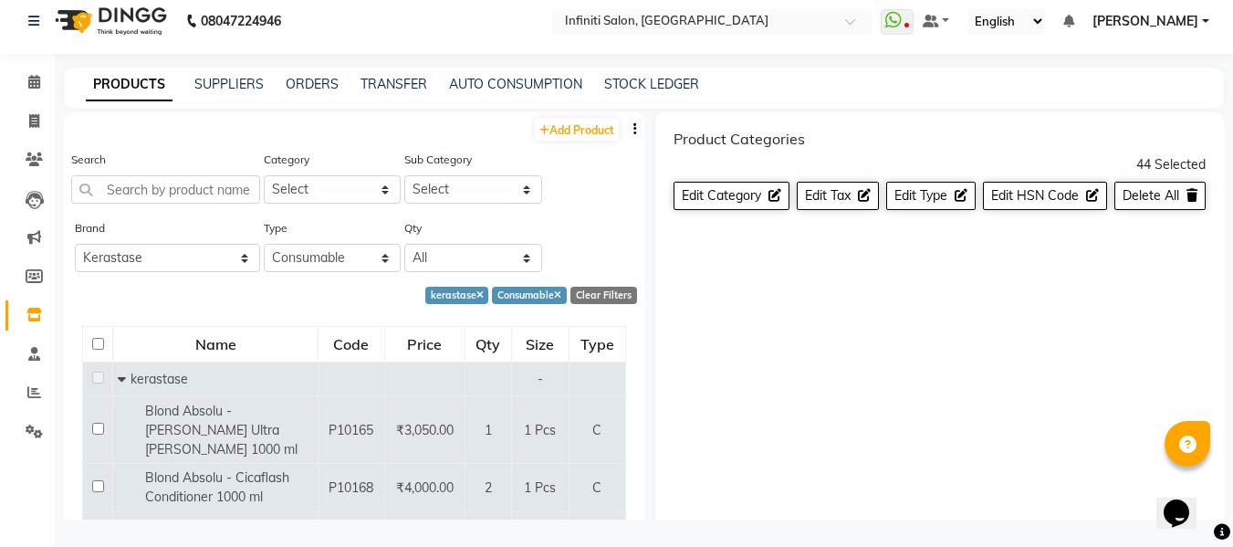
checkbox input "false"
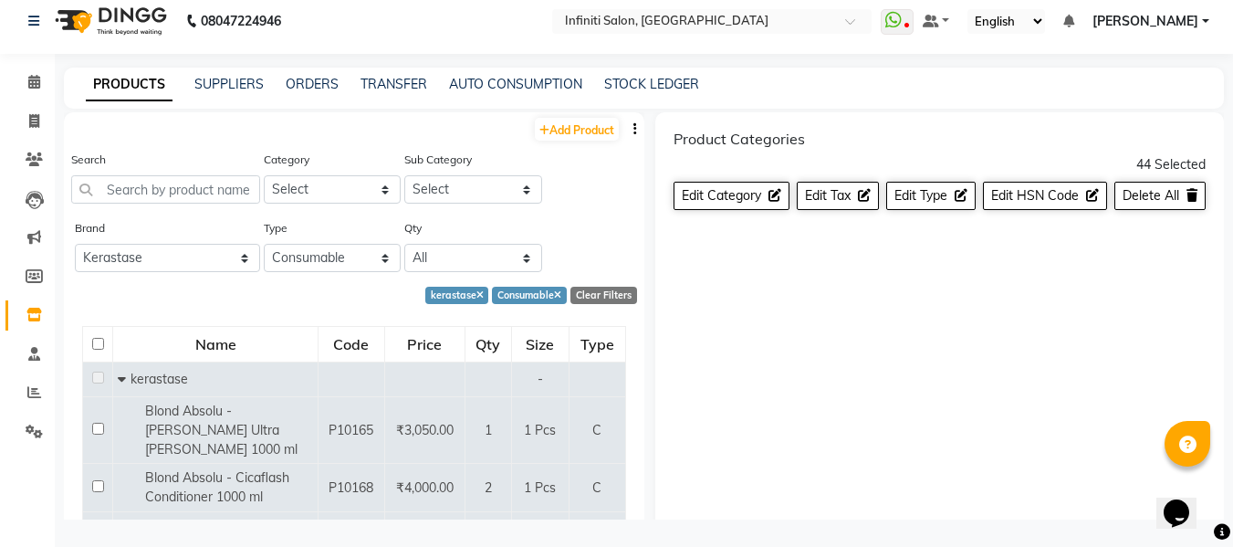
checkbox input "false"
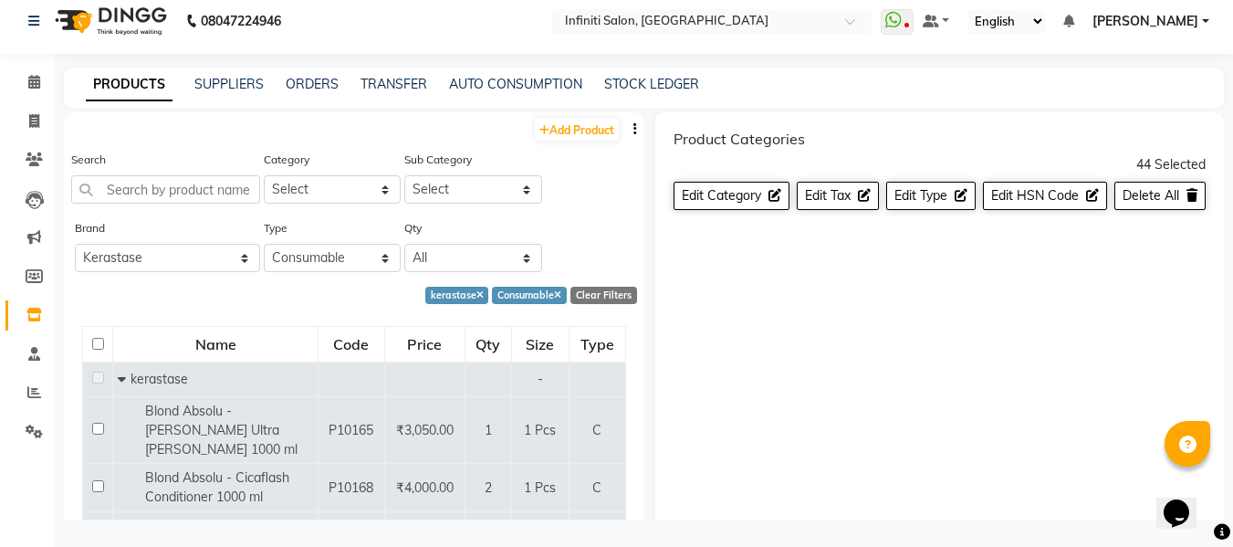
checkbox input "false"
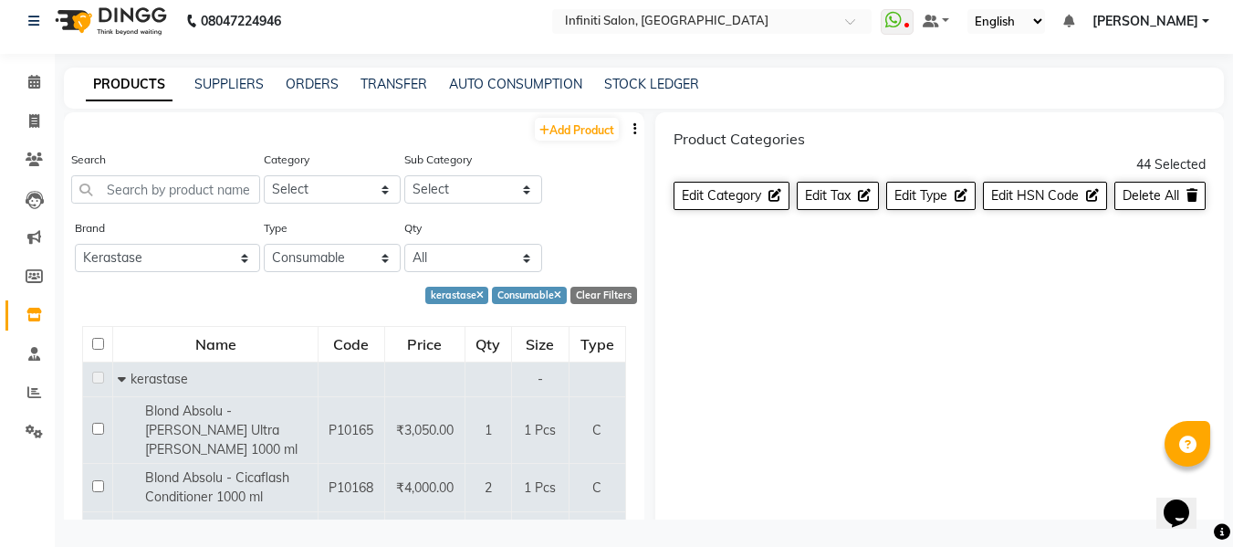
checkbox input "false"
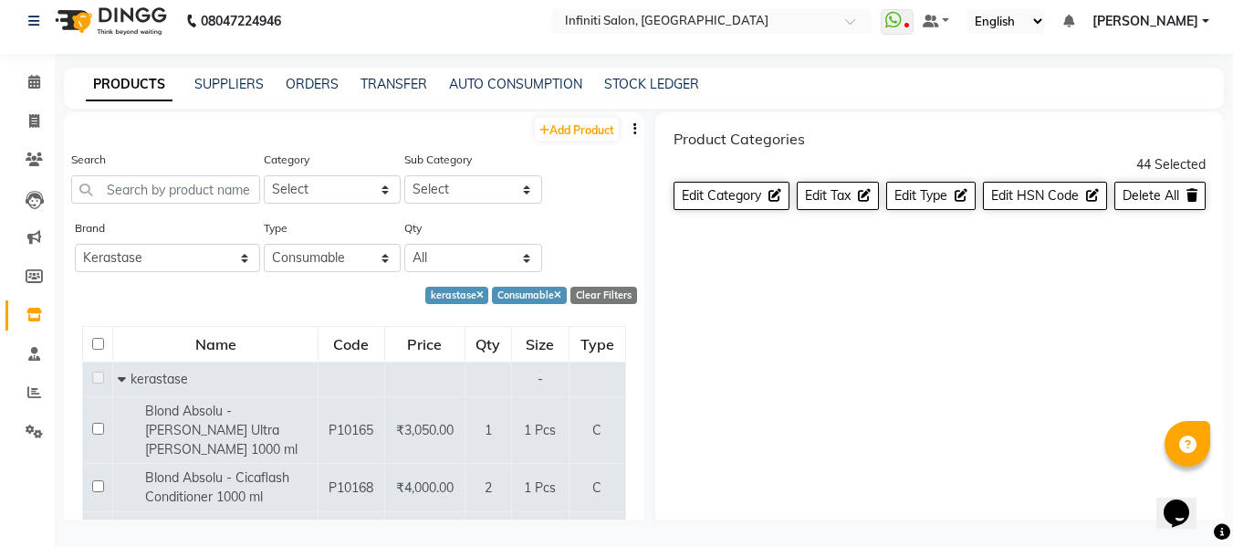
checkbox input "false"
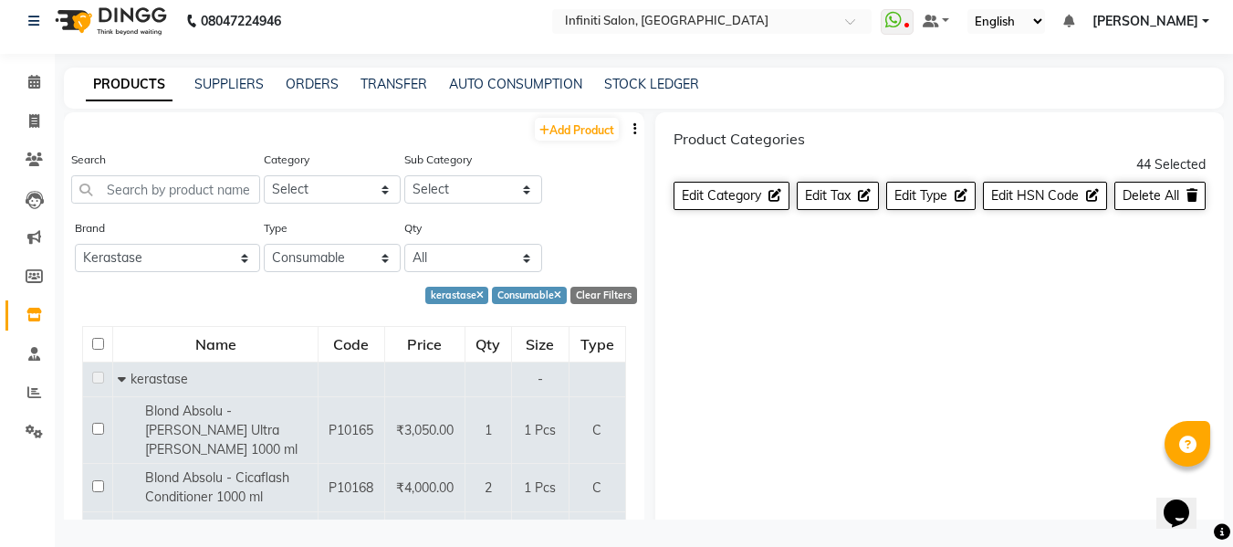
checkbox input "false"
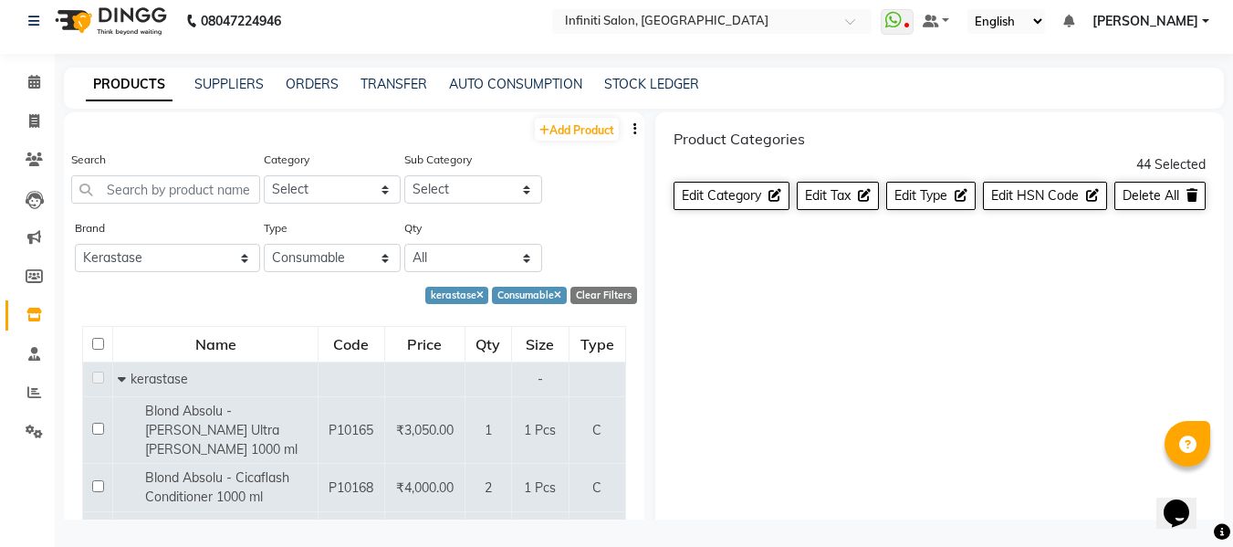
checkbox input "false"
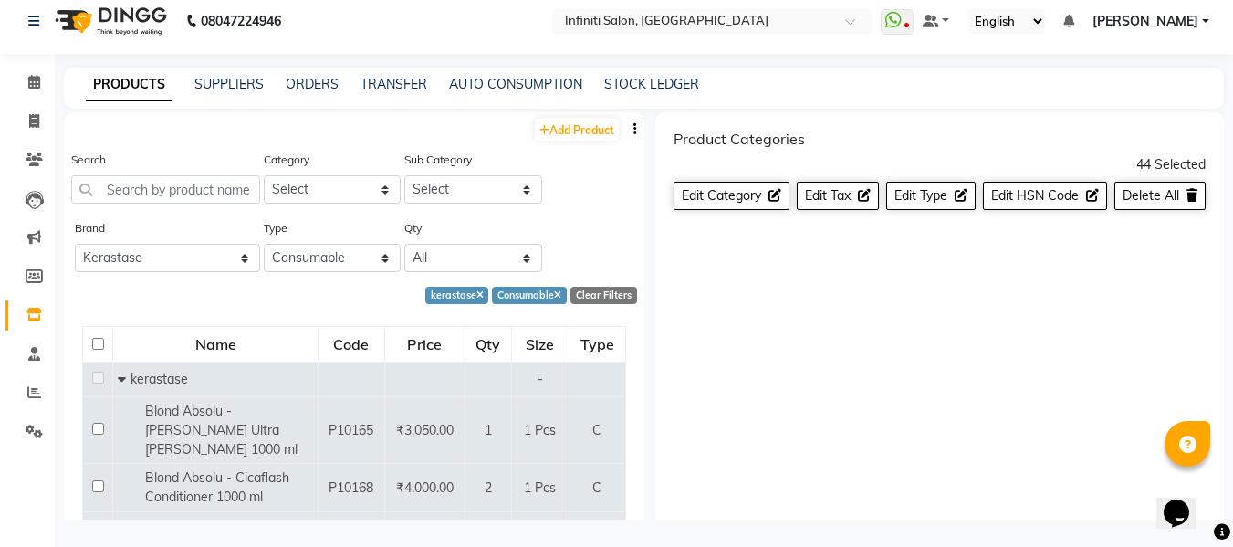
checkbox input "false"
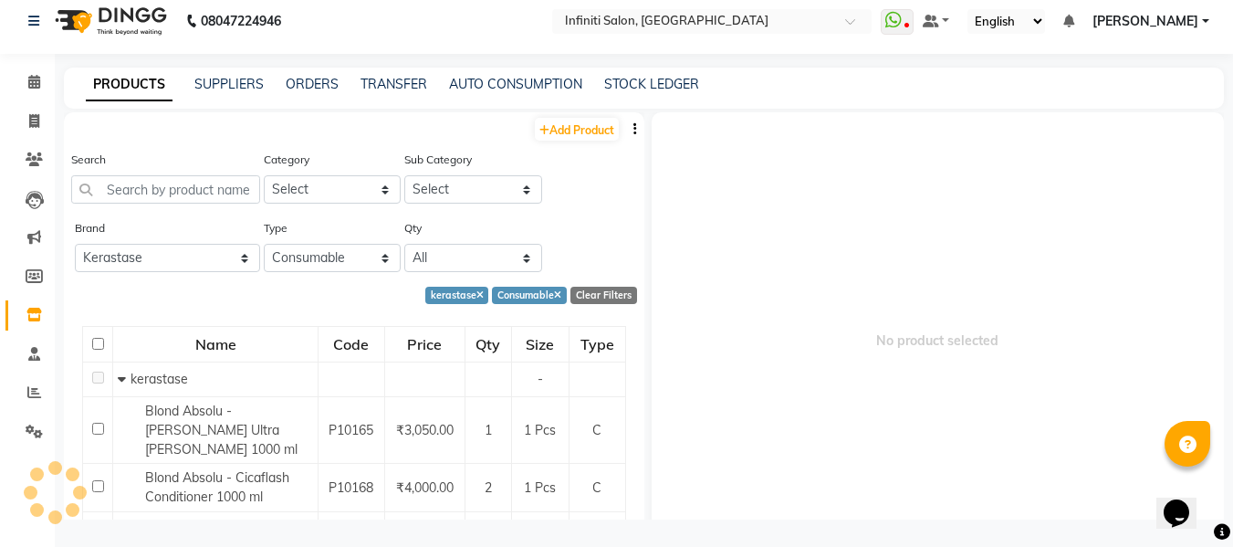
click at [626, 131] on button "button" at bounding box center [635, 129] width 18 height 19
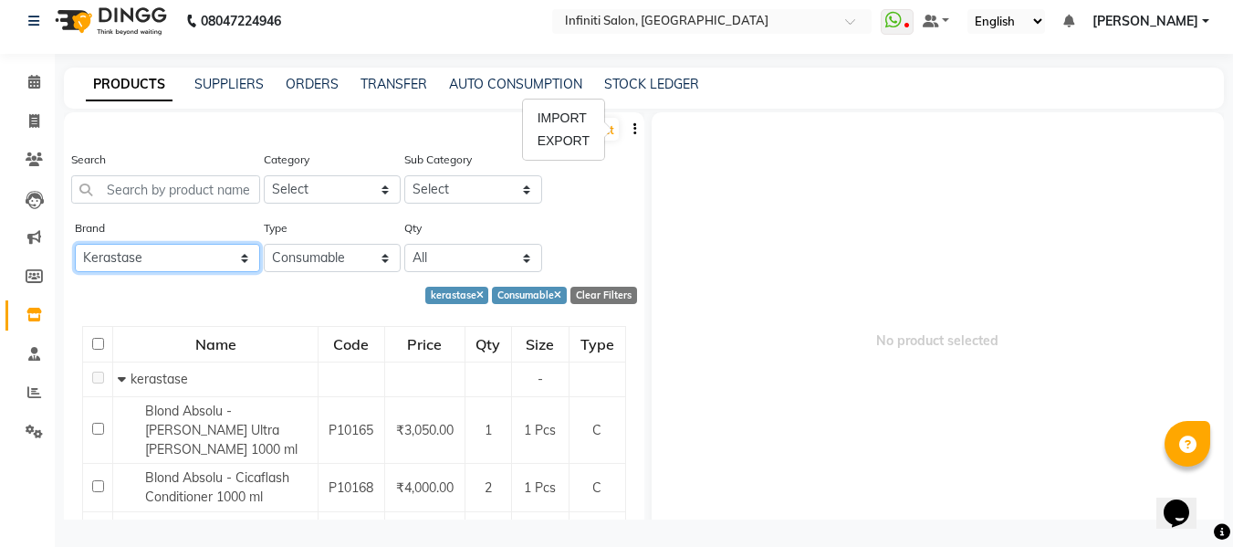
click at [213, 260] on select "All 8th Sense Alan Truman Avl Bcl Biolume Biosoft Cheryls D Fabulous Dr Rashel …" at bounding box center [167, 258] width 185 height 28
select select
click at [75, 244] on select "All 8th Sense Alan Truman Avl Bcl Biolume Biosoft Cheryls D Fabulous Dr Rashel …" at bounding box center [167, 258] width 185 height 28
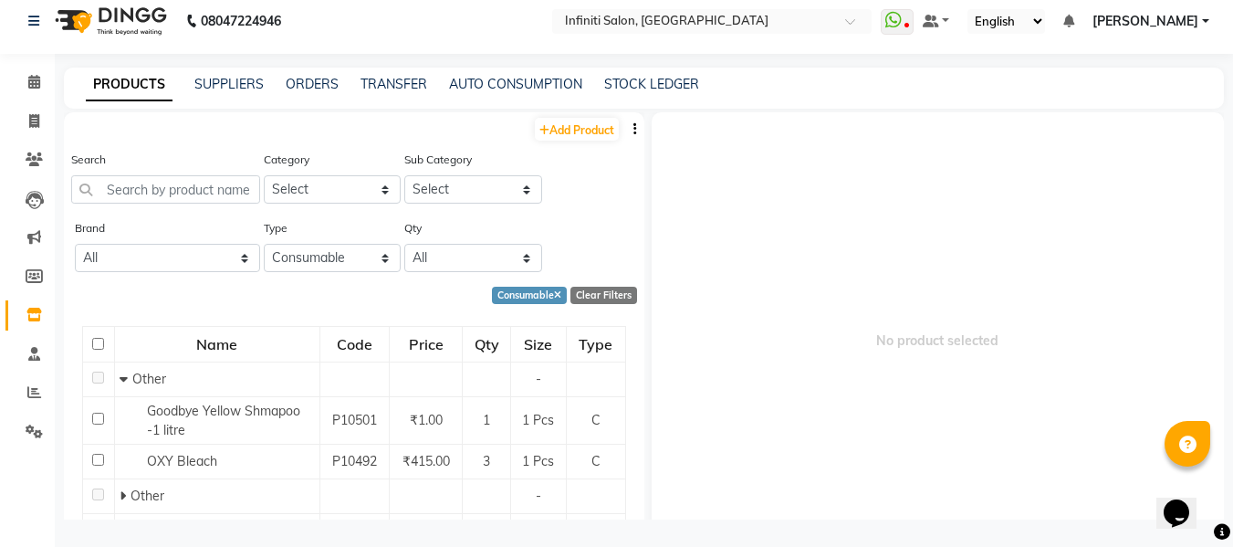
click at [626, 128] on button "button" at bounding box center [635, 129] width 18 height 19
click at [634, 125] on icon "button" at bounding box center [636, 128] width 4 height 13
click at [576, 140] on div "EXPORT" at bounding box center [563, 141] width 59 height 23
click at [39, 277] on icon at bounding box center [34, 276] width 17 height 14
select select
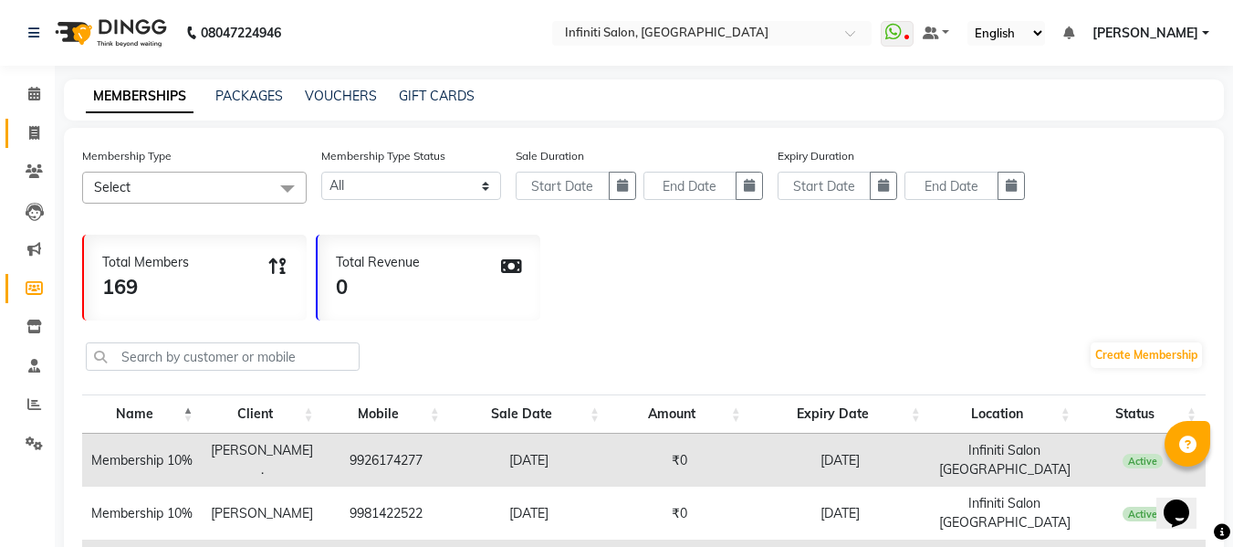
click at [29, 136] on icon at bounding box center [34, 133] width 10 height 14
select select "5804"
select select "service"
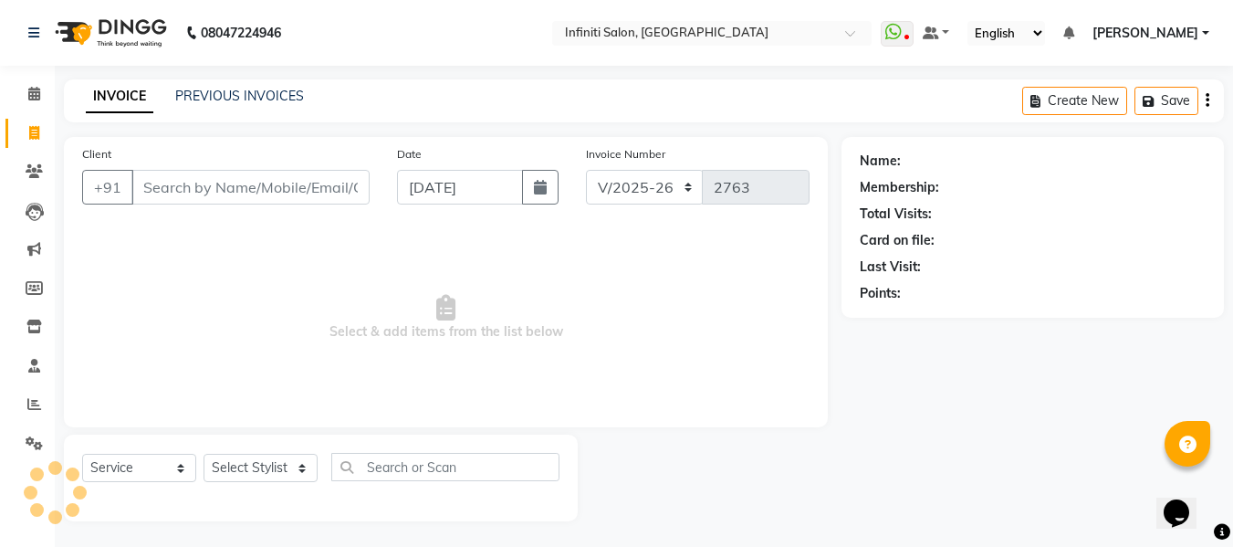
scroll to position [2, 0]
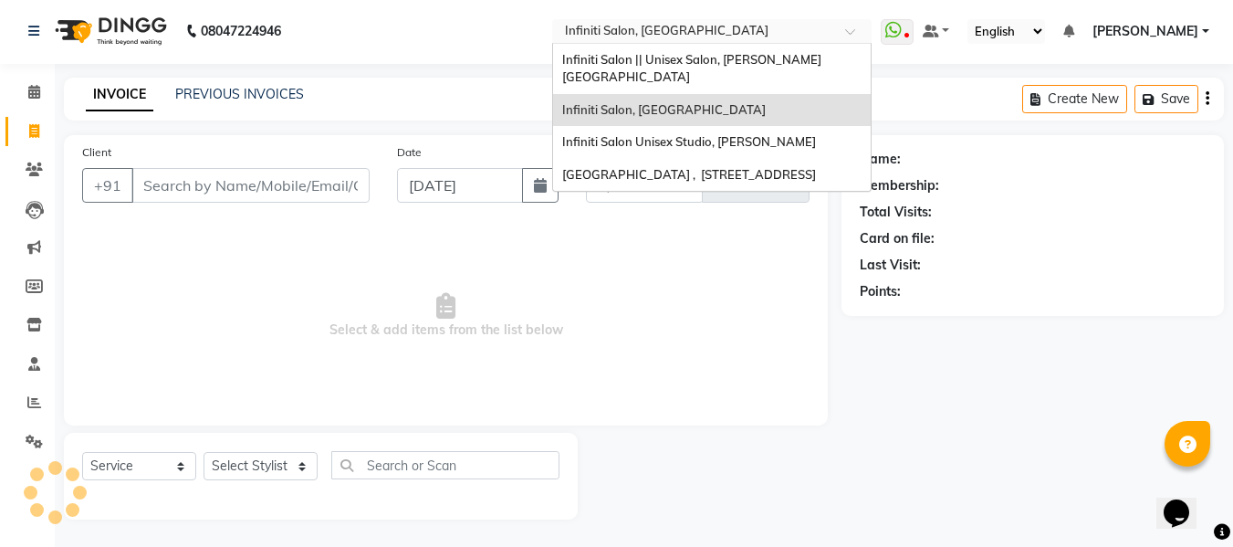
click at [690, 41] on div "Select Location × Infiniti Salon, Shankar Nagar" at bounding box center [711, 31] width 319 height 25
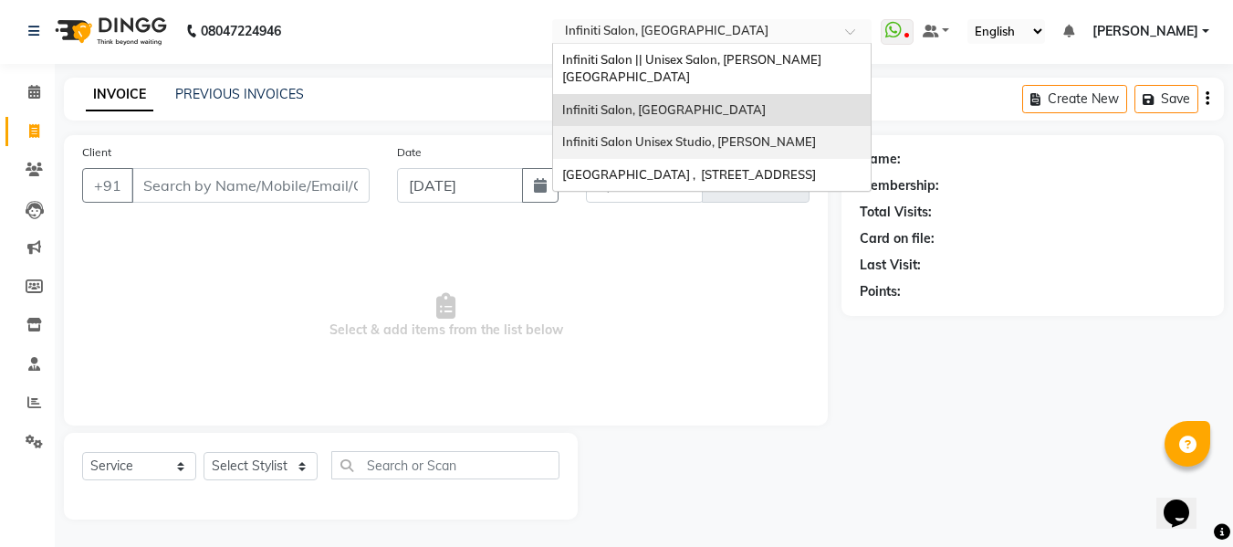
click at [681, 134] on span "Infiniti Salon Unisex Studio, [PERSON_NAME]" at bounding box center [689, 141] width 254 height 15
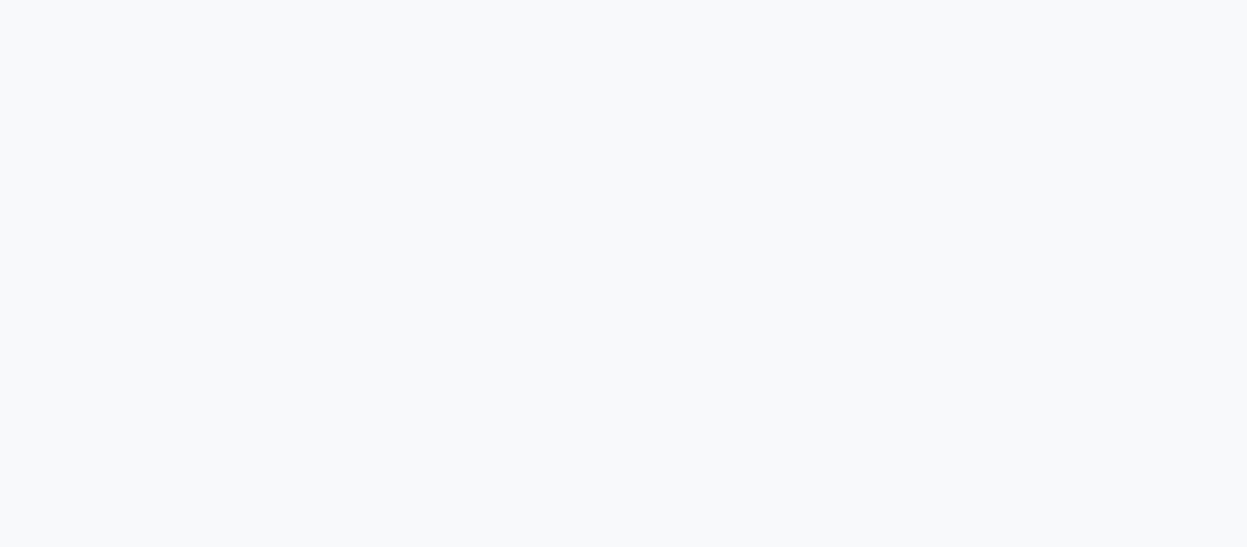
select select "6511"
select select "service"
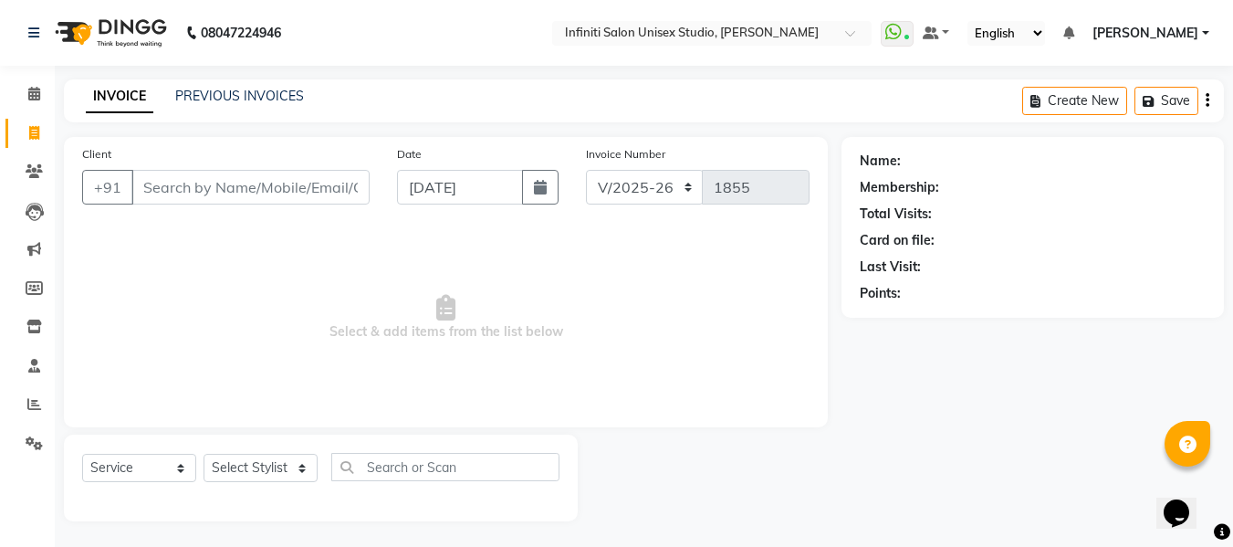
click at [256, 180] on input "Client" at bounding box center [250, 187] width 238 height 35
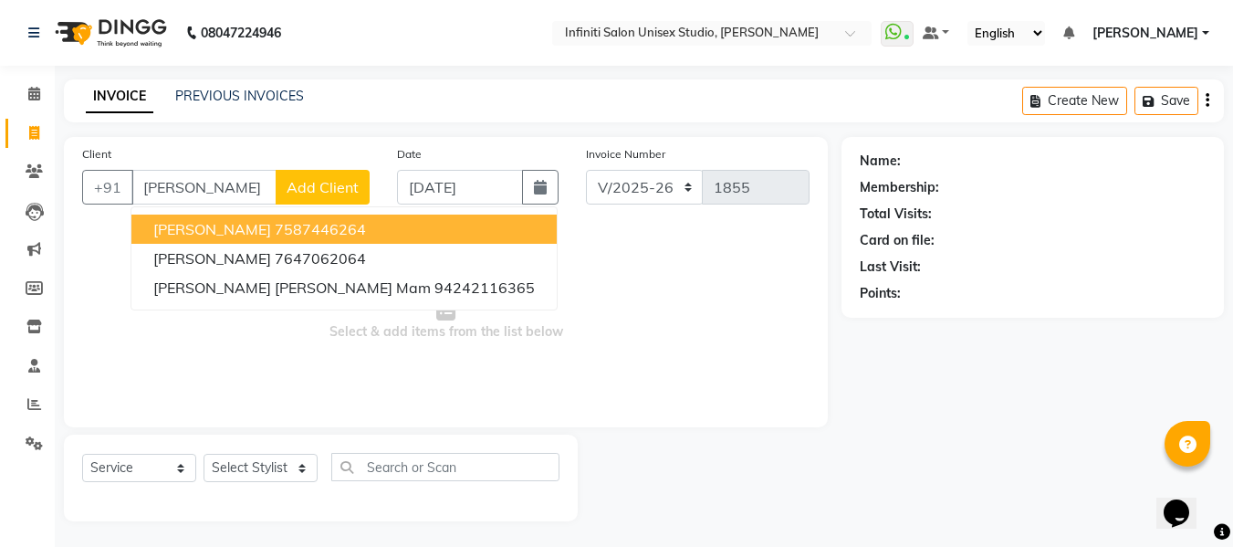
click at [263, 238] on button "[PERSON_NAME] 7587446264" at bounding box center [343, 229] width 425 height 29
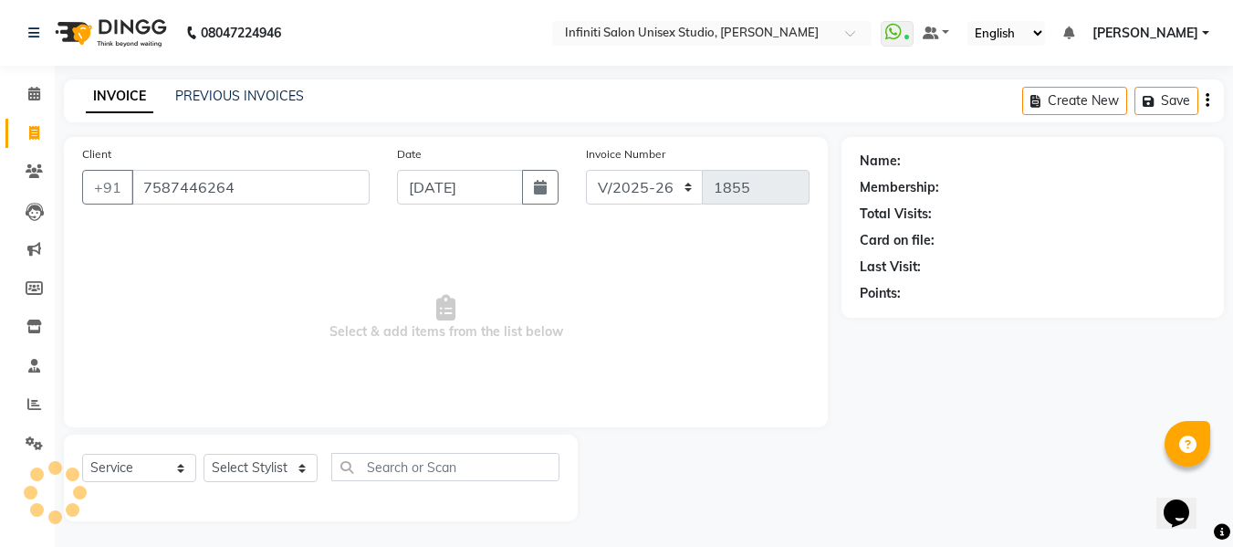
type input "7587446264"
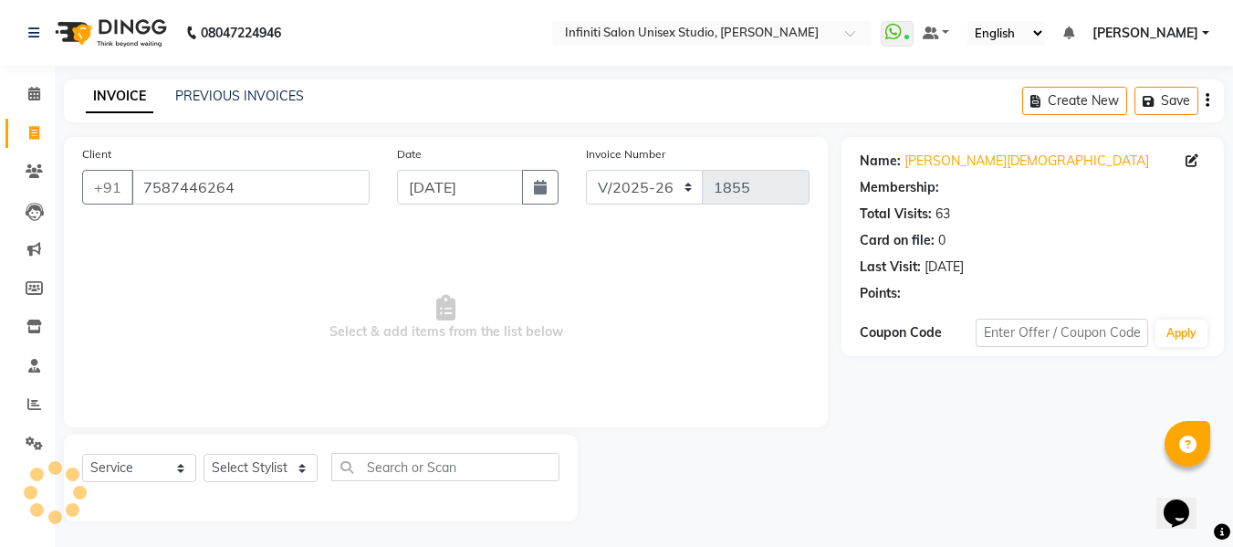
select select "2: Object"
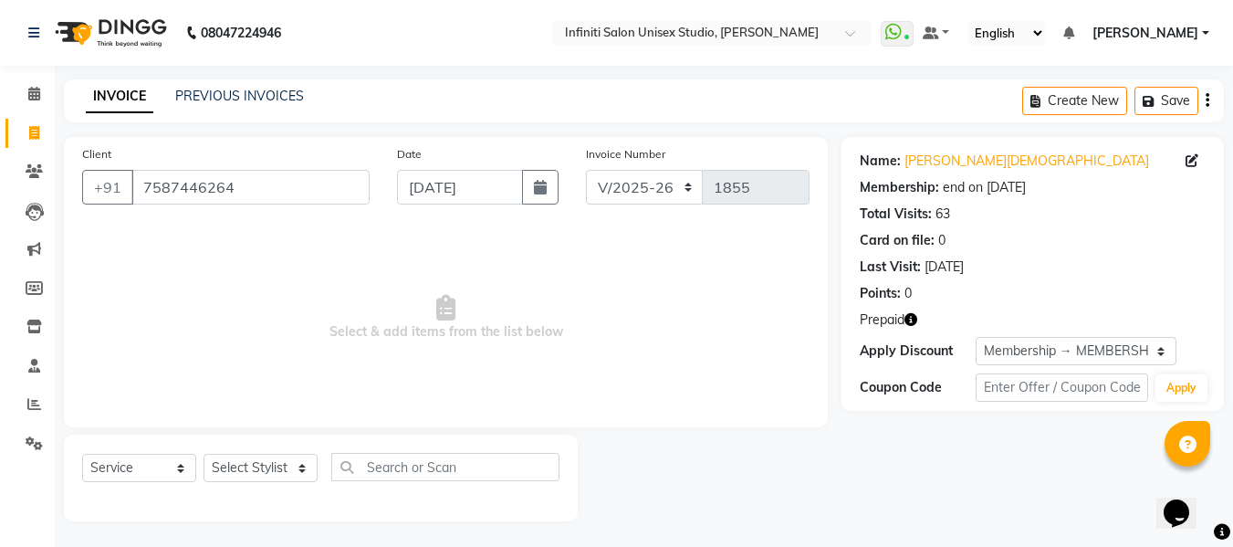
click at [916, 321] on icon "button" at bounding box center [911, 319] width 13 height 13
click at [1027, 285] on div "Points: 0" at bounding box center [1033, 293] width 346 height 19
click at [910, 321] on icon "button" at bounding box center [911, 319] width 13 height 13
click at [790, 262] on span "Select & add items from the list below" at bounding box center [446, 317] width 728 height 183
click at [246, 465] on select "Select Stylist Alka Amrita Arun DN Bharti [PERSON_NAME] Owner [PERSON_NAME] DN …" at bounding box center [261, 468] width 114 height 28
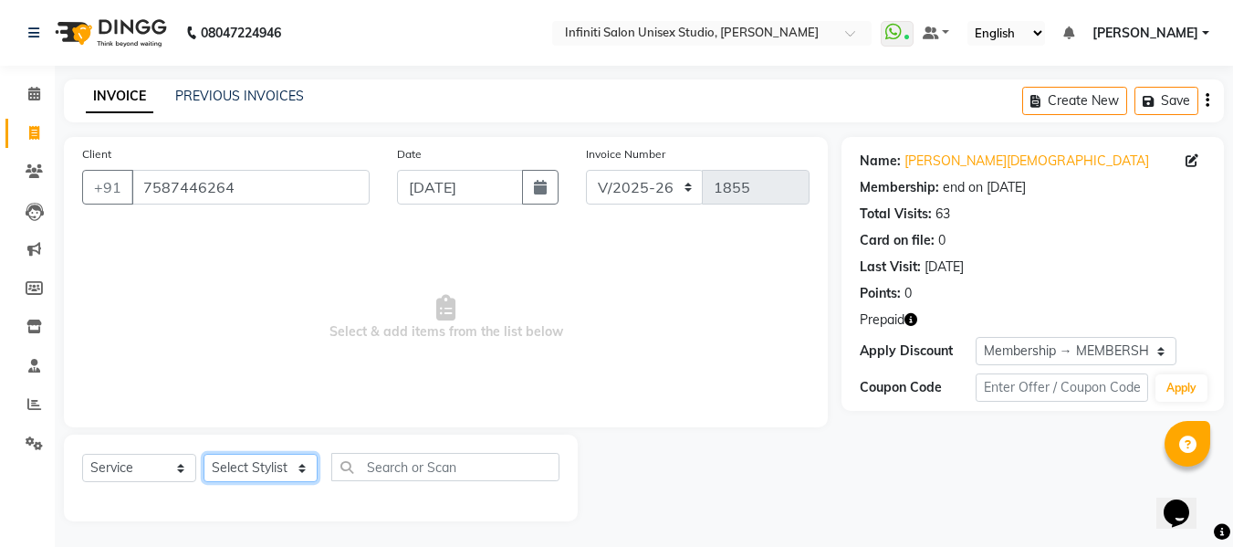
select select "78873"
click at [204, 454] on select "Select Stylist Alka Amrita Arun DN Bharti [PERSON_NAME] Owner [PERSON_NAME] DN …" at bounding box center [261, 468] width 114 height 28
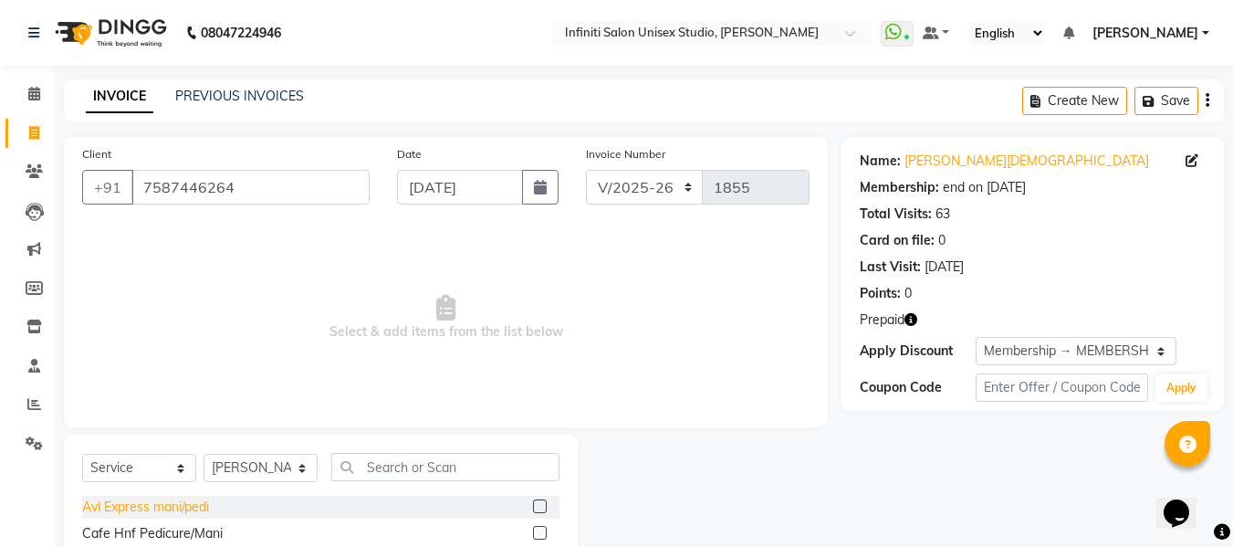
click at [164, 501] on div "Avl Express mani/pedi" at bounding box center [145, 506] width 127 height 19
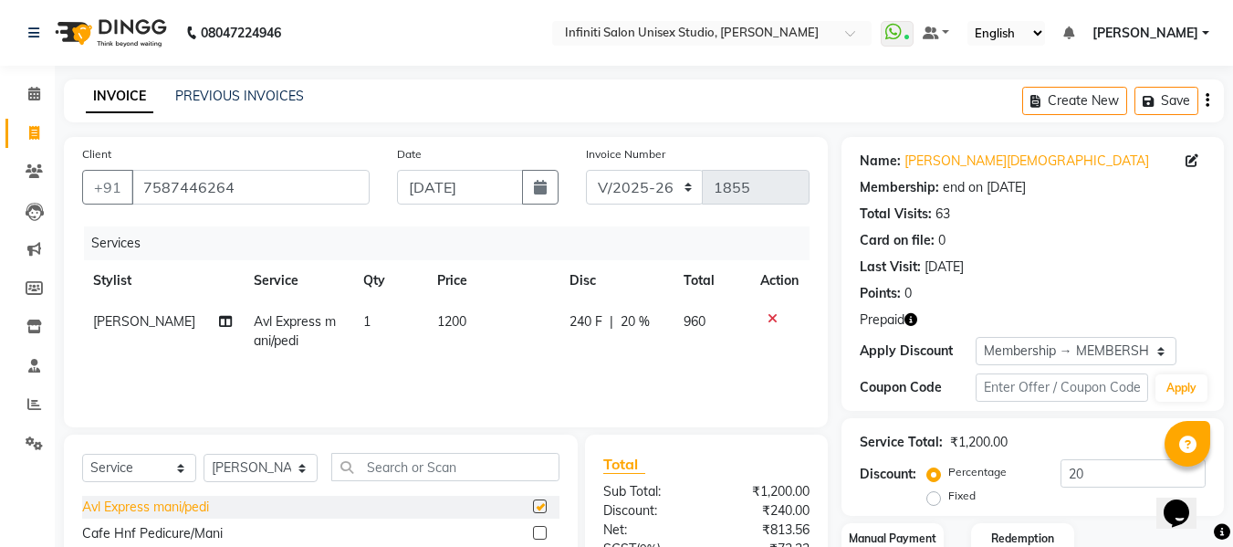
checkbox input "false"
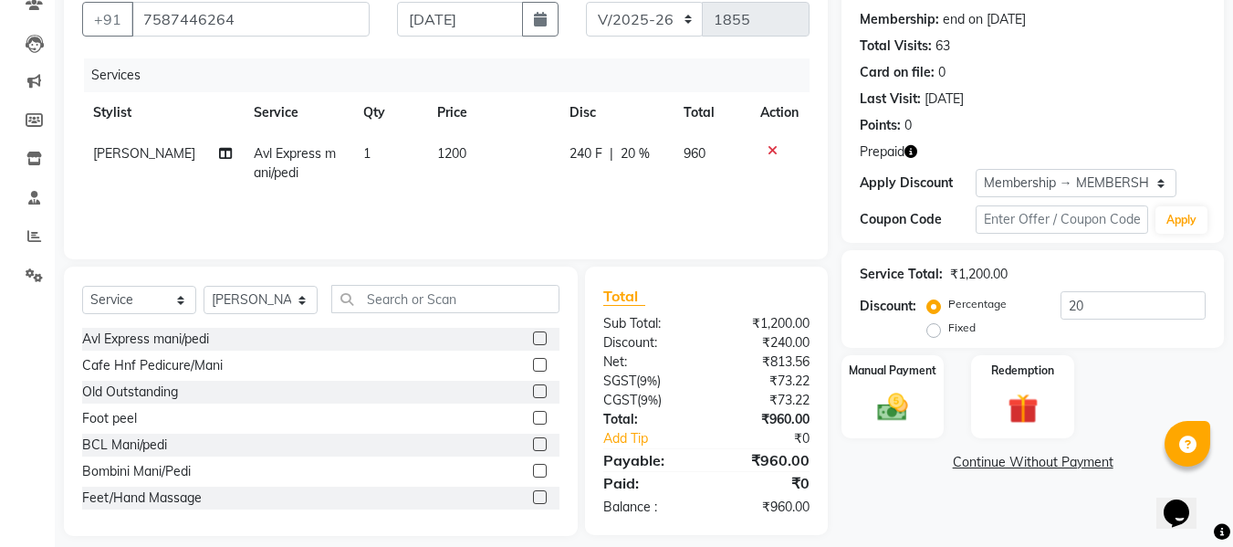
scroll to position [184, 0]
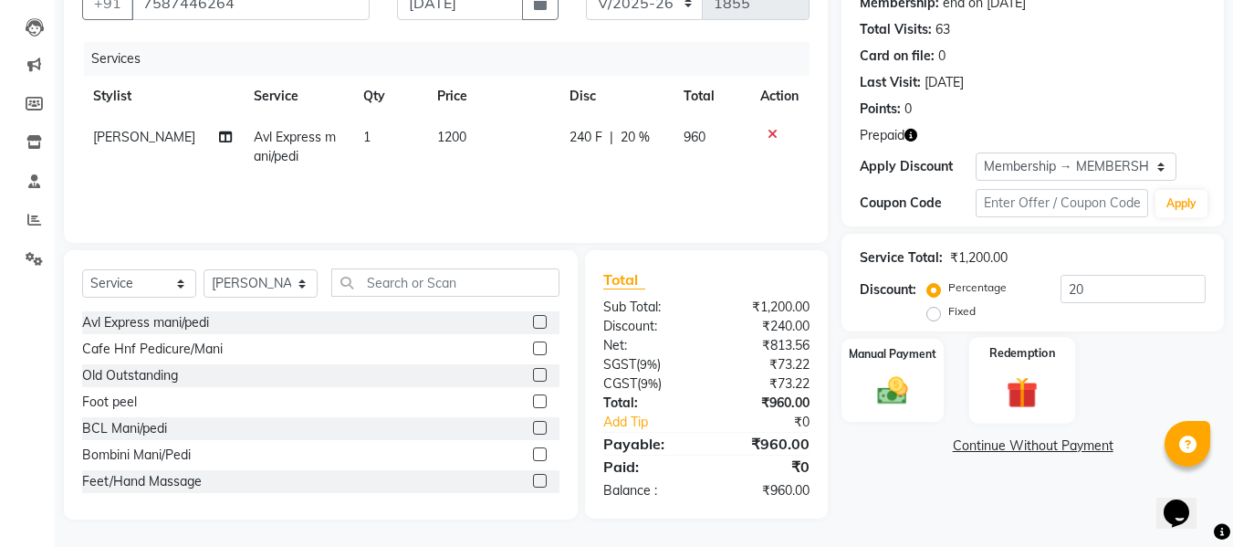
click at [1006, 385] on img at bounding box center [1022, 391] width 51 height 39
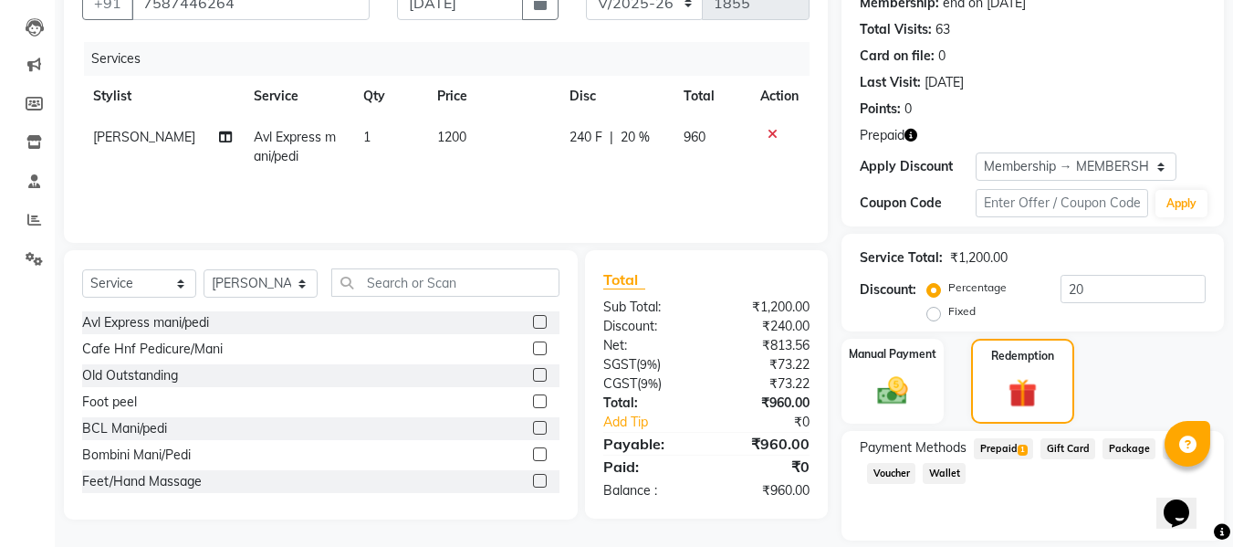
click at [1010, 447] on span "Prepaid 1" at bounding box center [1003, 448] width 59 height 21
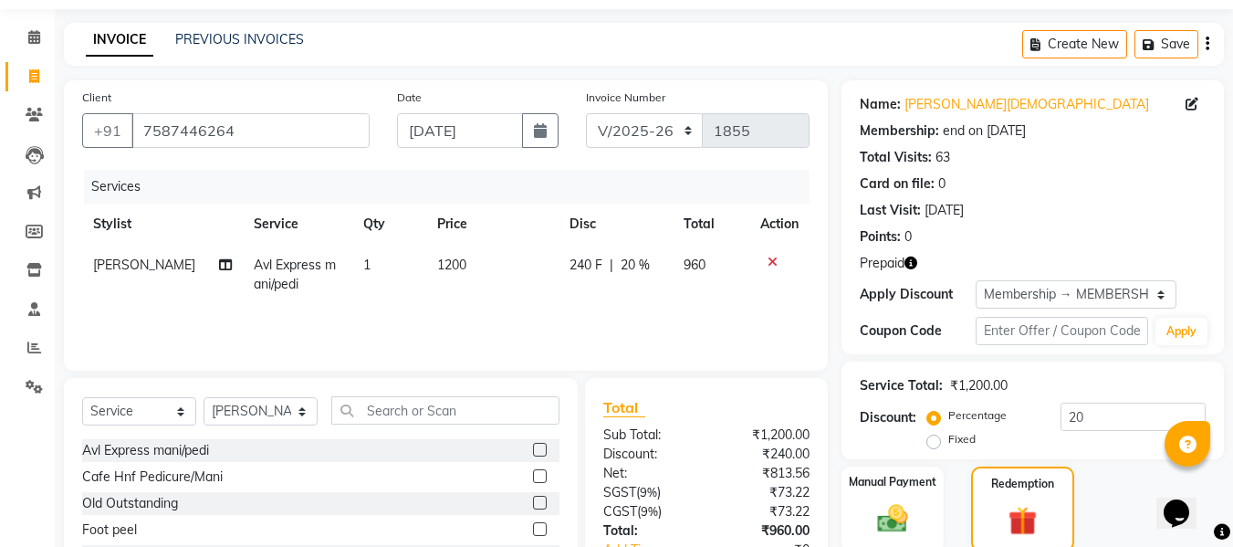
scroll to position [0, 0]
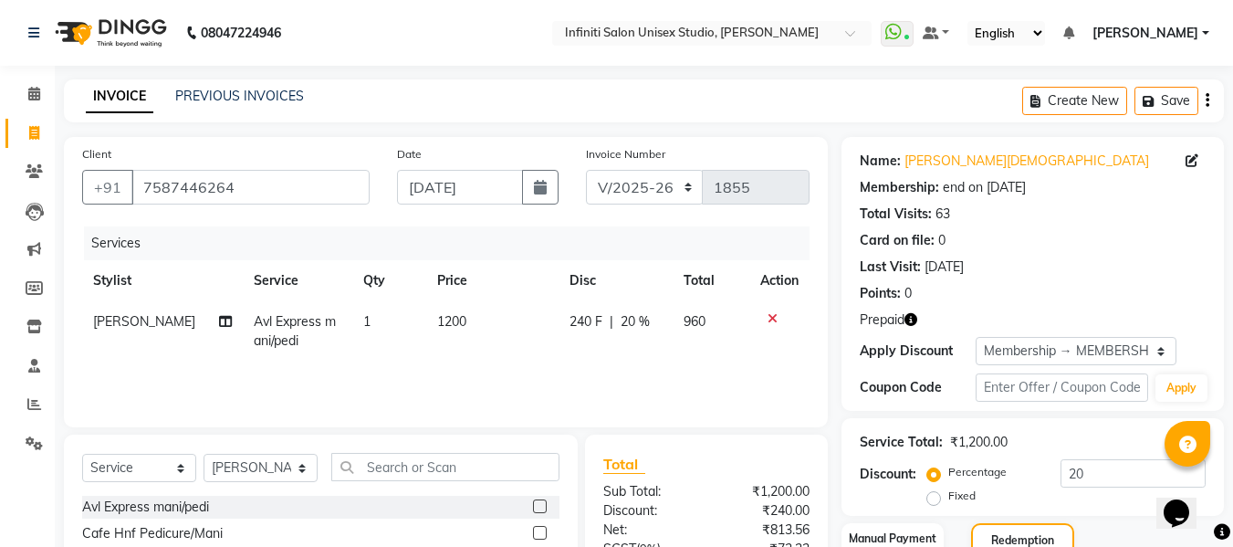
click at [770, 317] on icon at bounding box center [773, 318] width 10 height 13
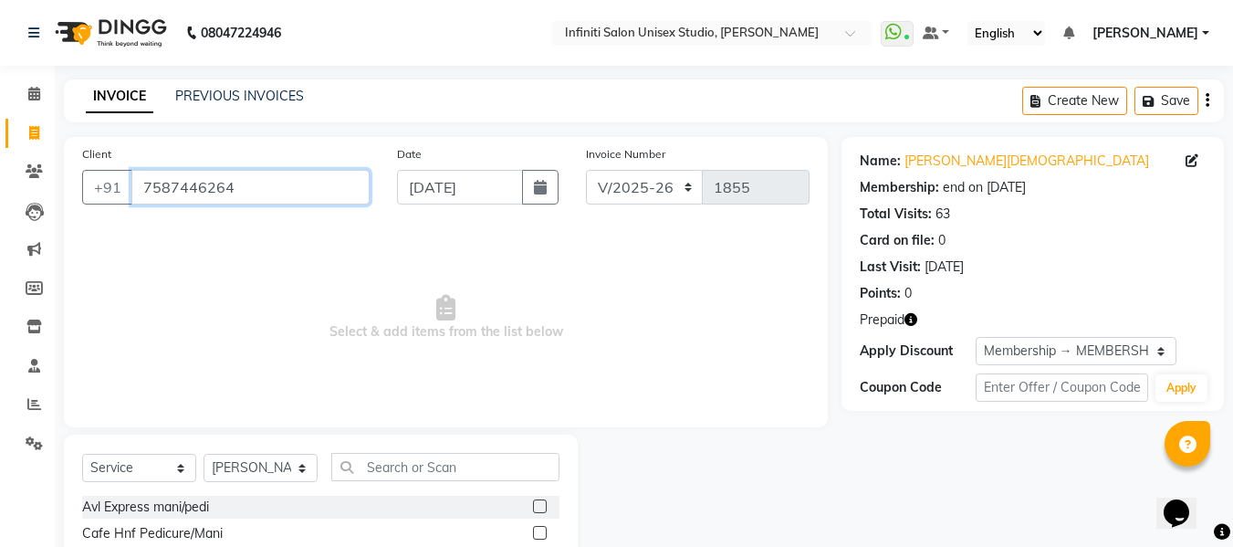
click at [267, 181] on input "7587446264" at bounding box center [250, 187] width 238 height 35
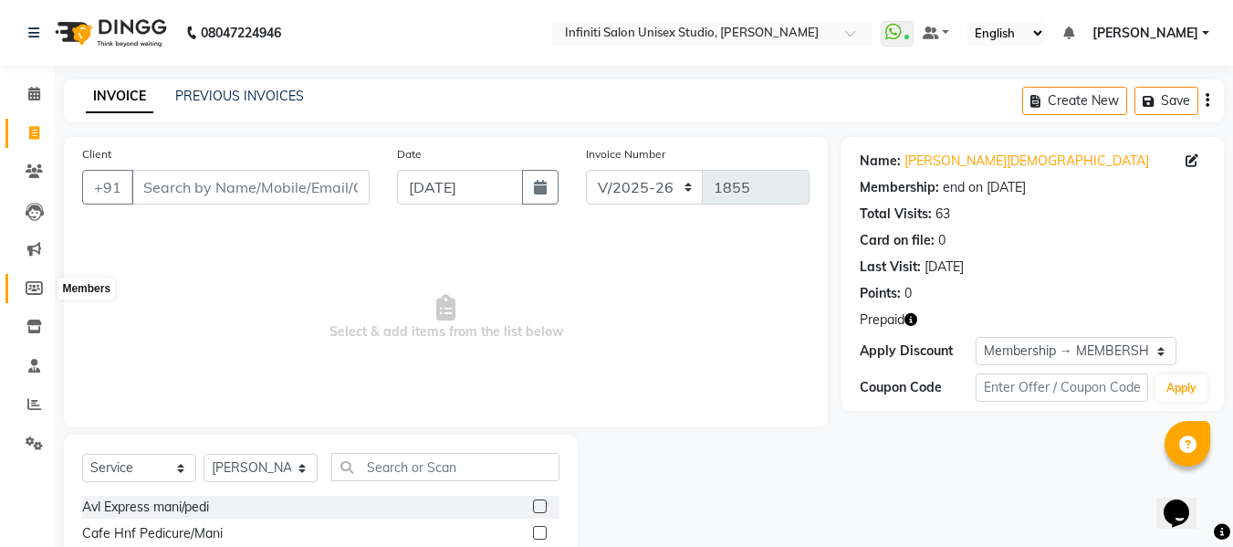
click at [37, 278] on span at bounding box center [34, 288] width 32 height 21
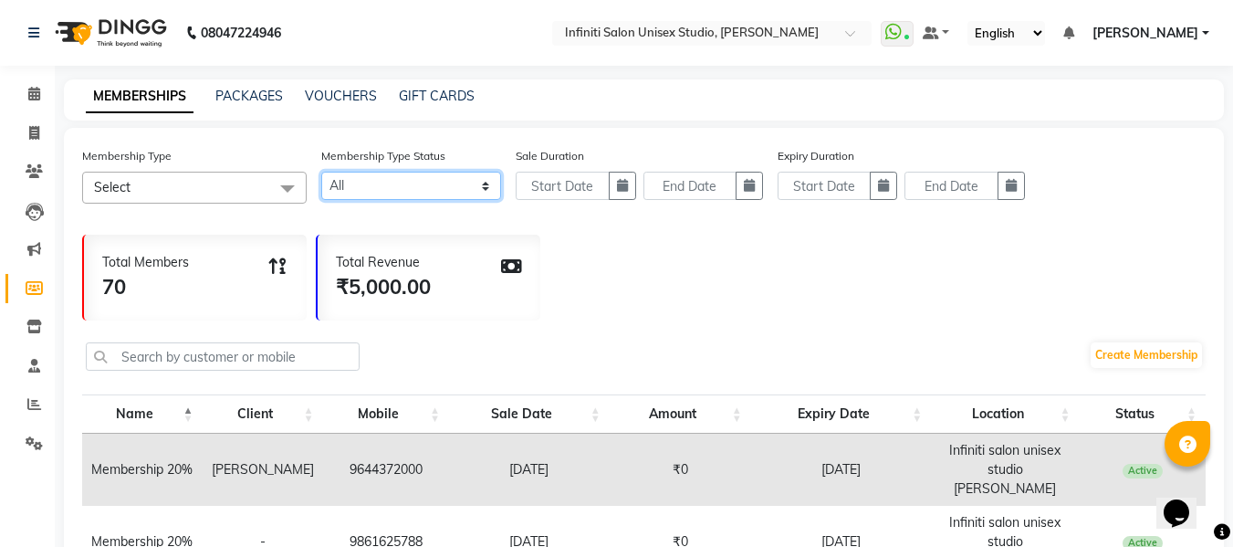
click at [414, 189] on select "Active Expired All" at bounding box center [411, 186] width 180 height 28
select select "true"
click at [321, 172] on select "Active Expired All" at bounding box center [411, 186] width 180 height 28
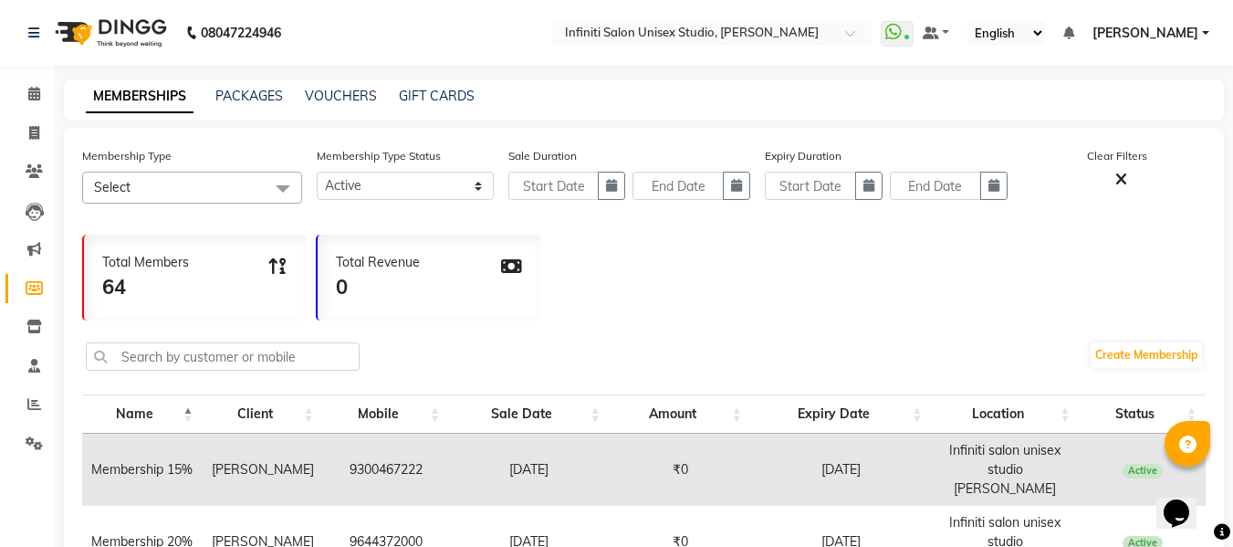
click at [255, 182] on span "Select" at bounding box center [192, 188] width 220 height 32
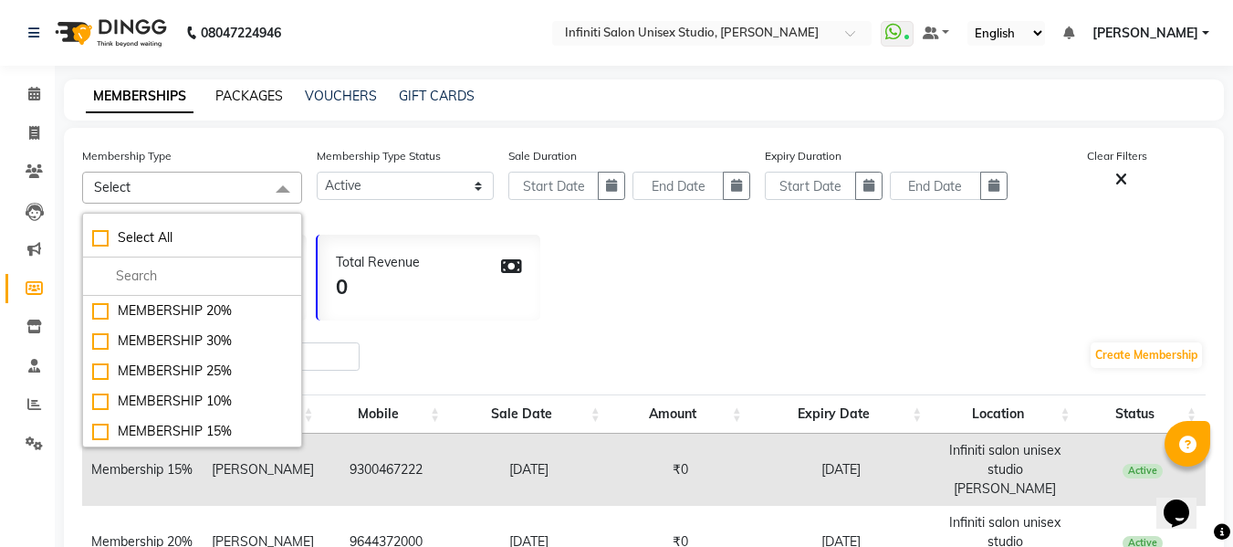
click at [222, 98] on link "PACKAGES" at bounding box center [249, 96] width 68 height 16
select select
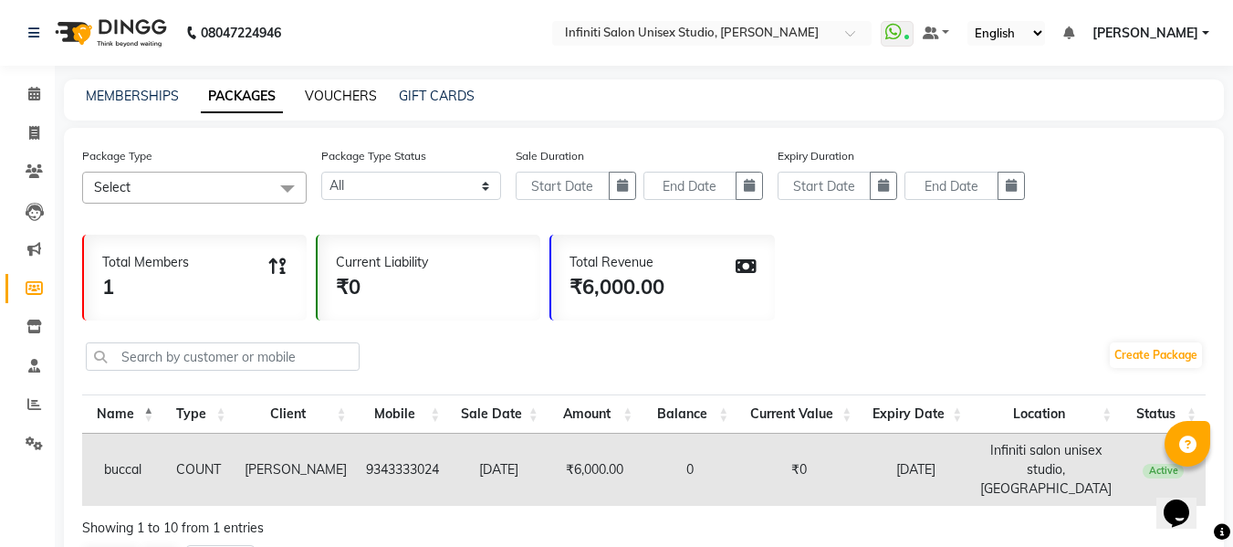
click at [339, 98] on link "VOUCHERS" at bounding box center [341, 96] width 72 height 16
select select
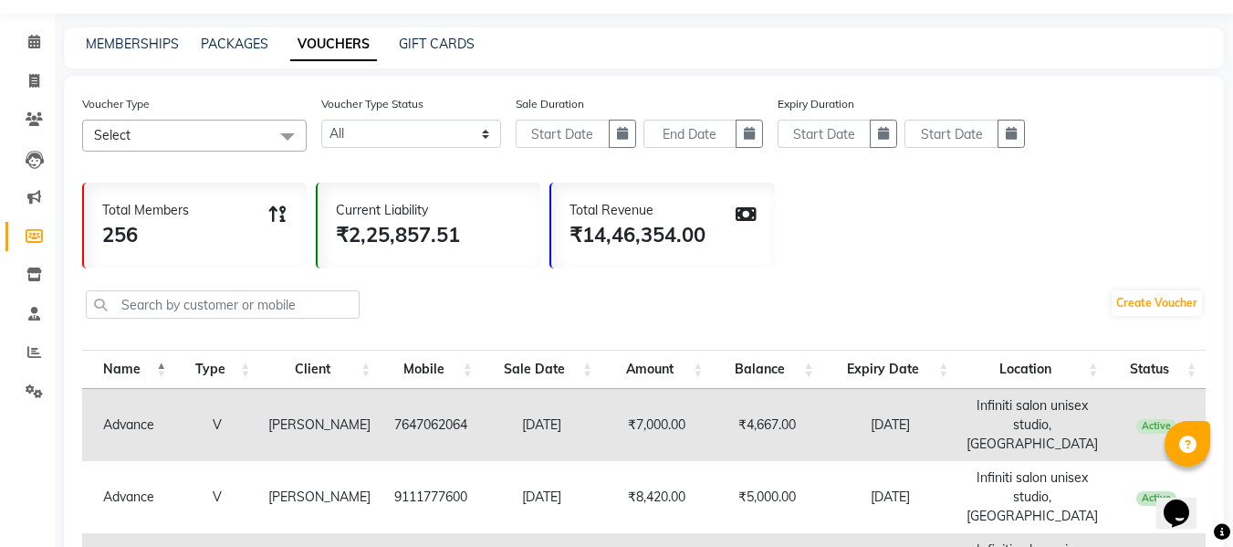
scroll to position [50, 0]
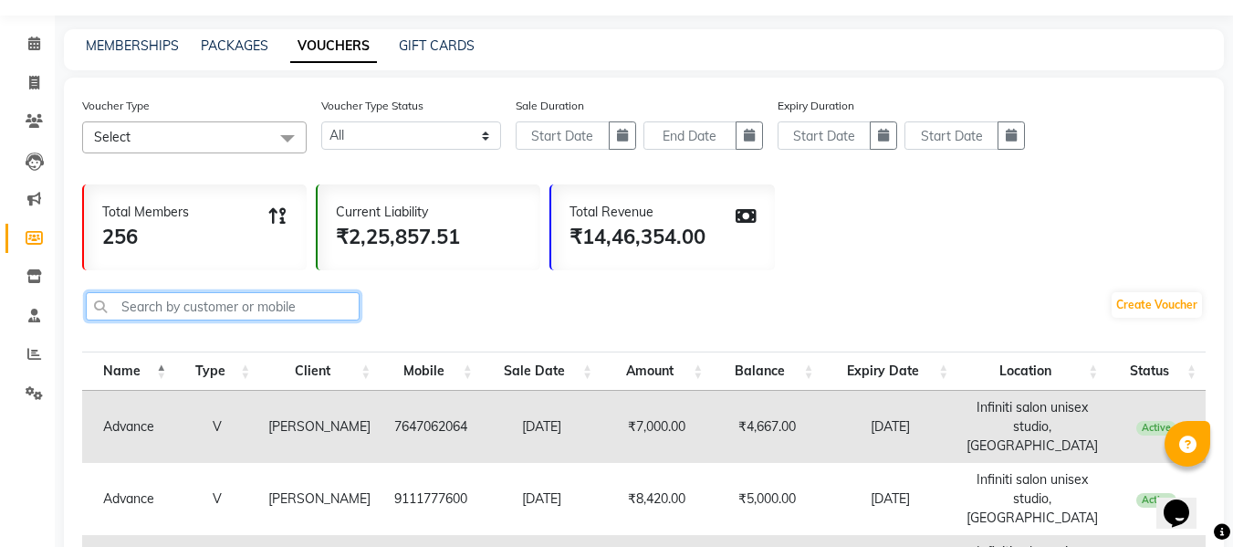
click at [332, 302] on input "text" at bounding box center [223, 306] width 274 height 28
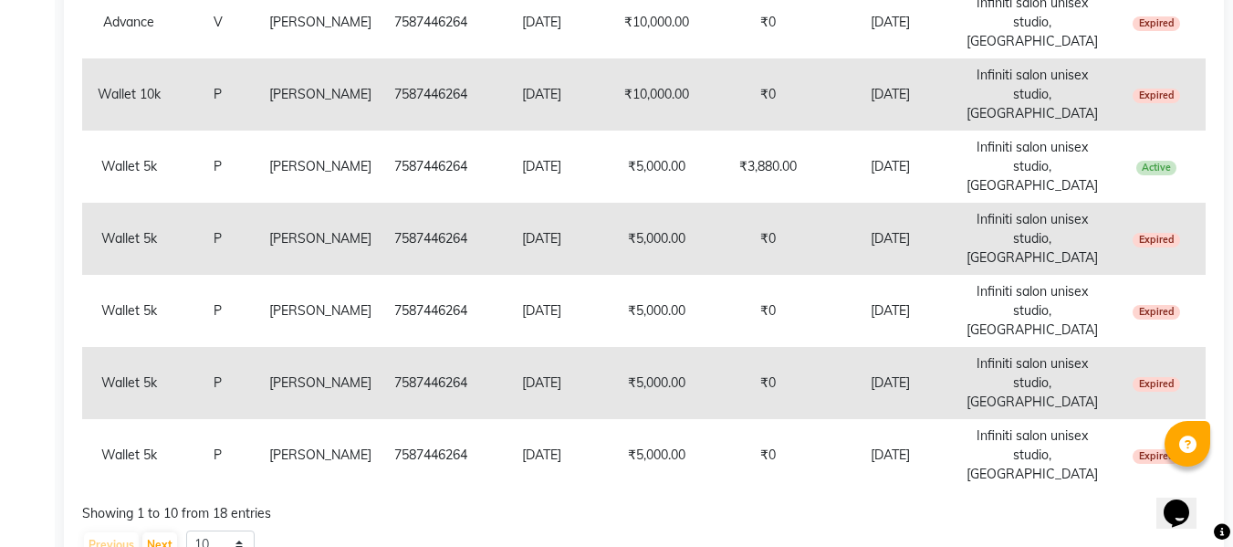
scroll to position [696, 0]
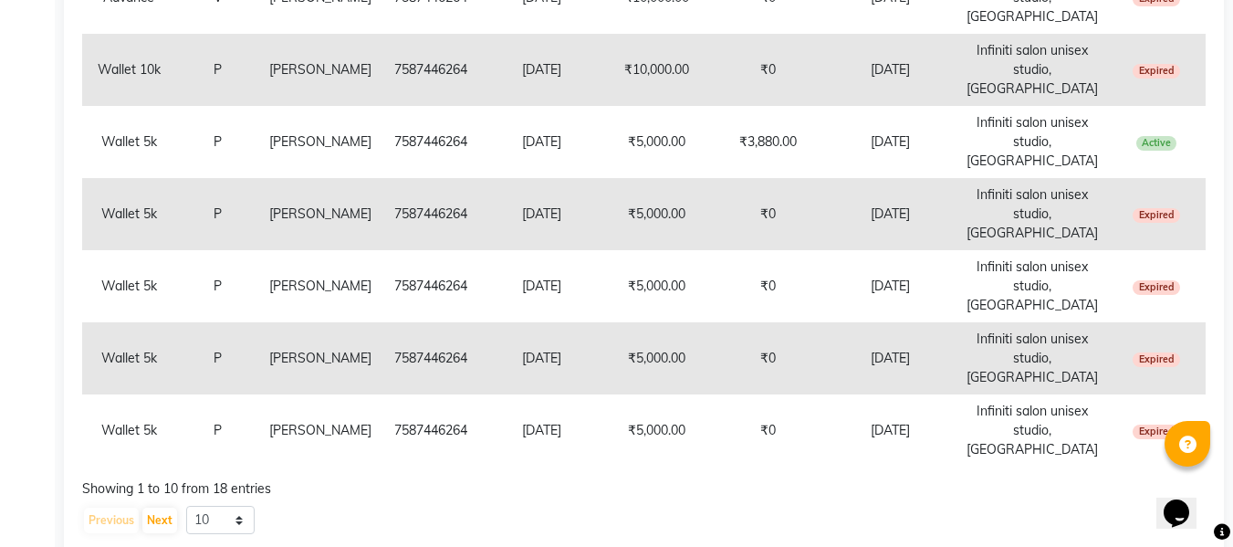
type input "sumit"
click at [288, 281] on td "[PERSON_NAME]" at bounding box center [320, 286] width 120 height 72
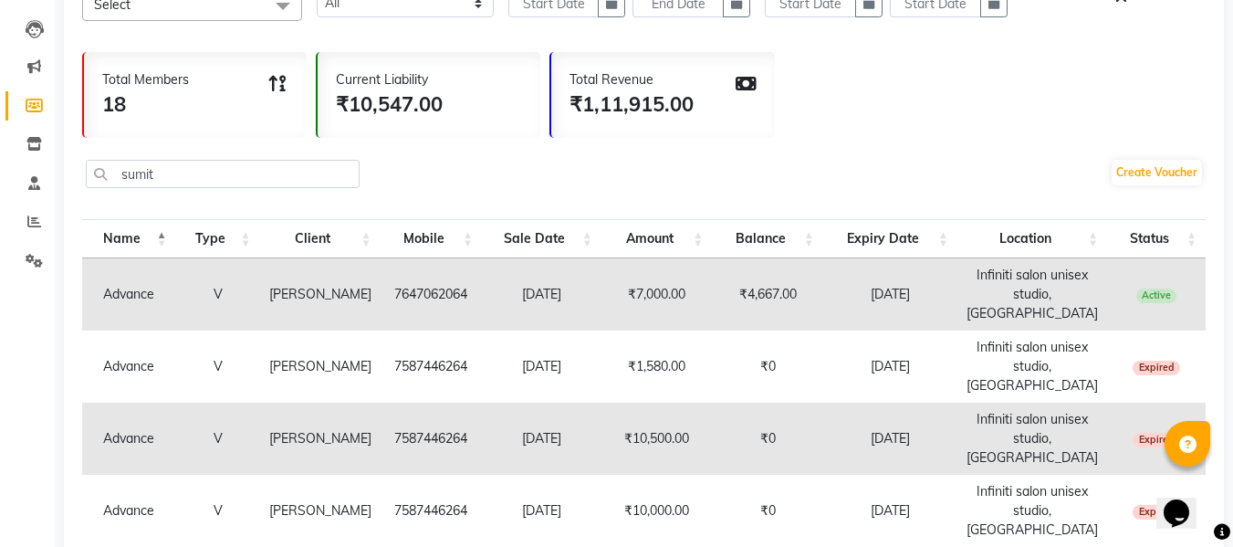
scroll to position [91, 0]
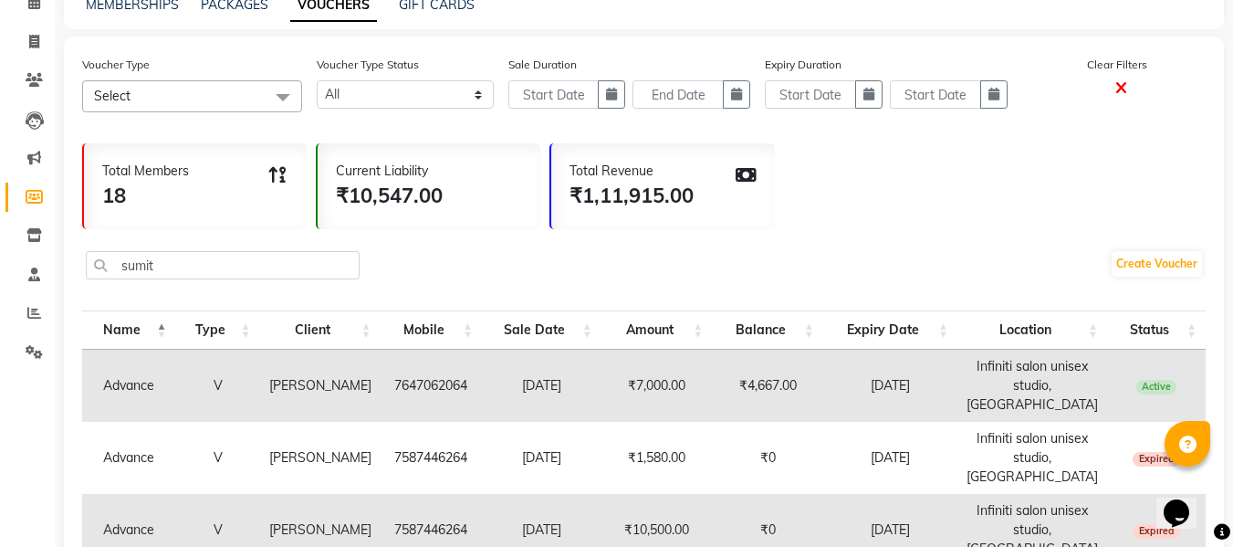
click at [1120, 87] on icon at bounding box center [1121, 88] width 12 height 16
click at [192, 97] on span "Select" at bounding box center [194, 96] width 225 height 32
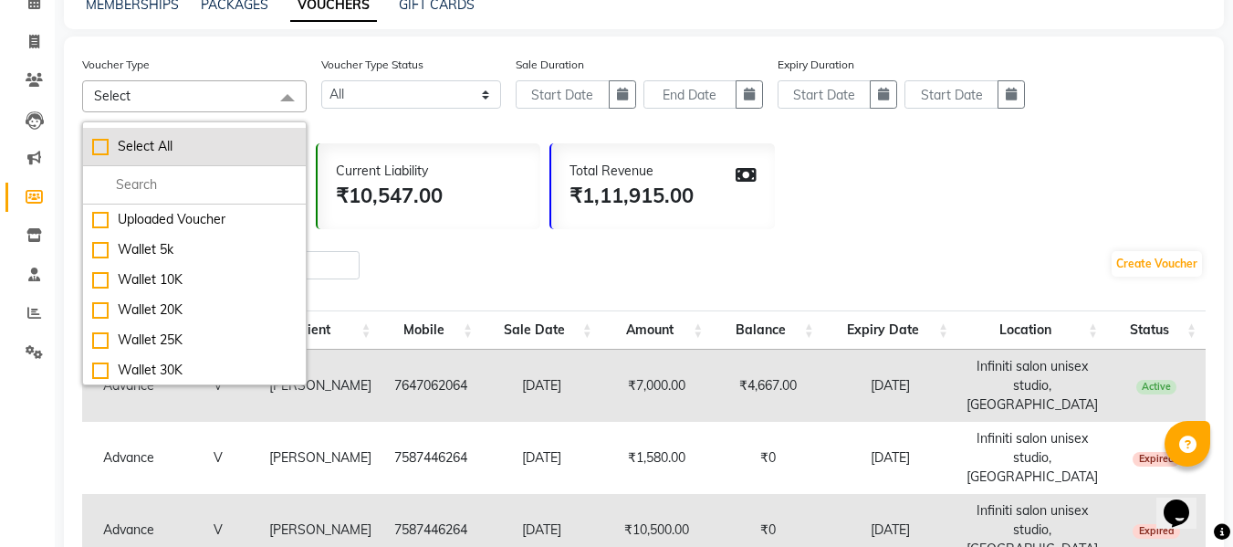
click at [137, 139] on div "Select All" at bounding box center [194, 146] width 204 height 19
checkbox input "true"
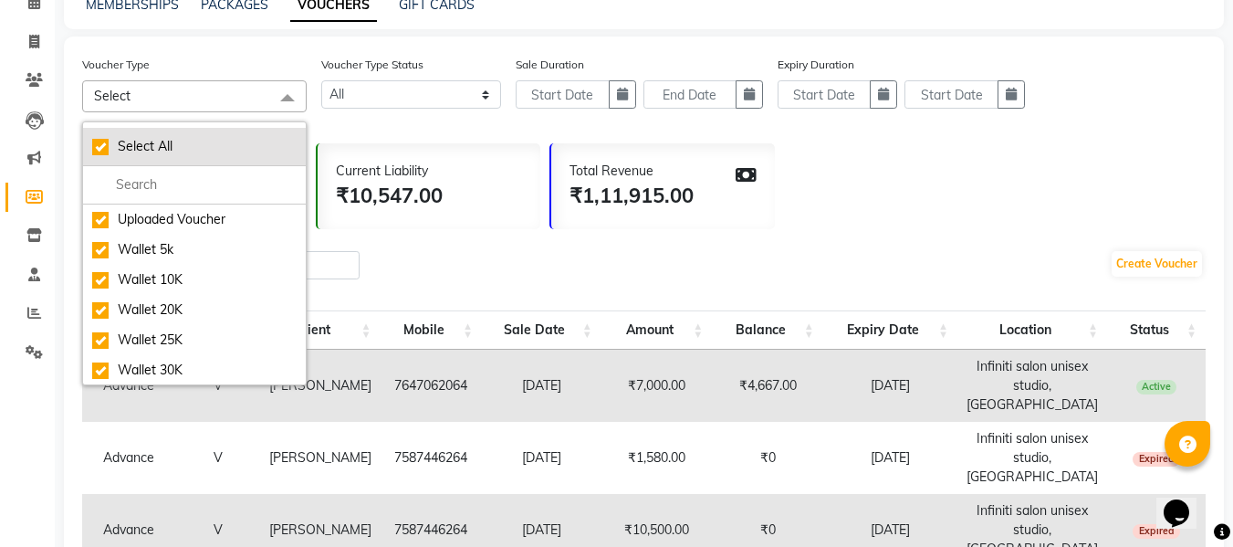
checkbox input "true"
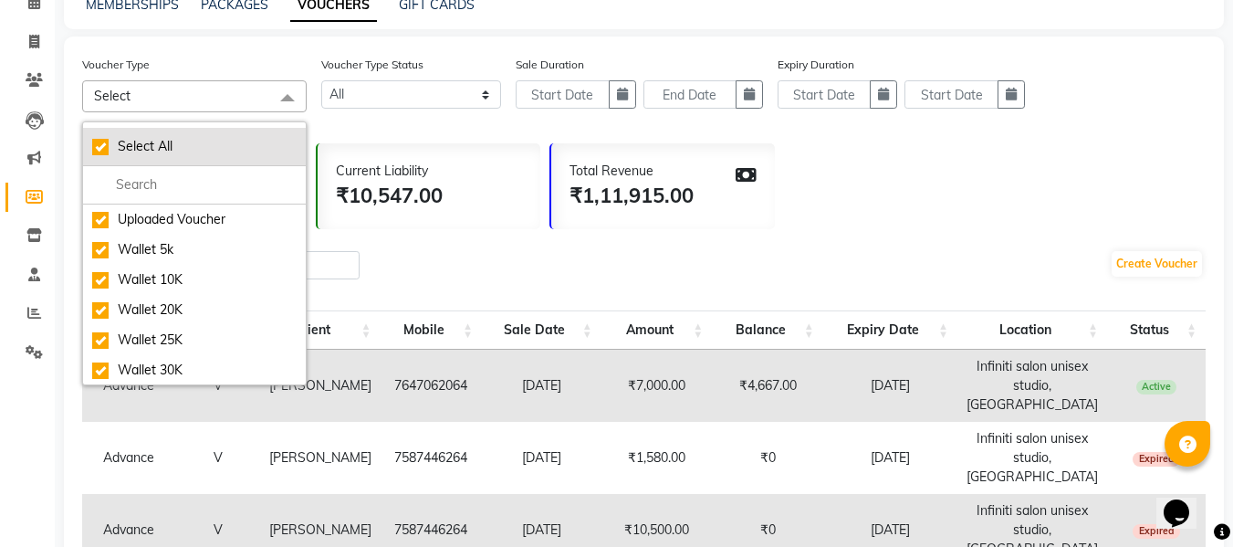
checkbox input "true"
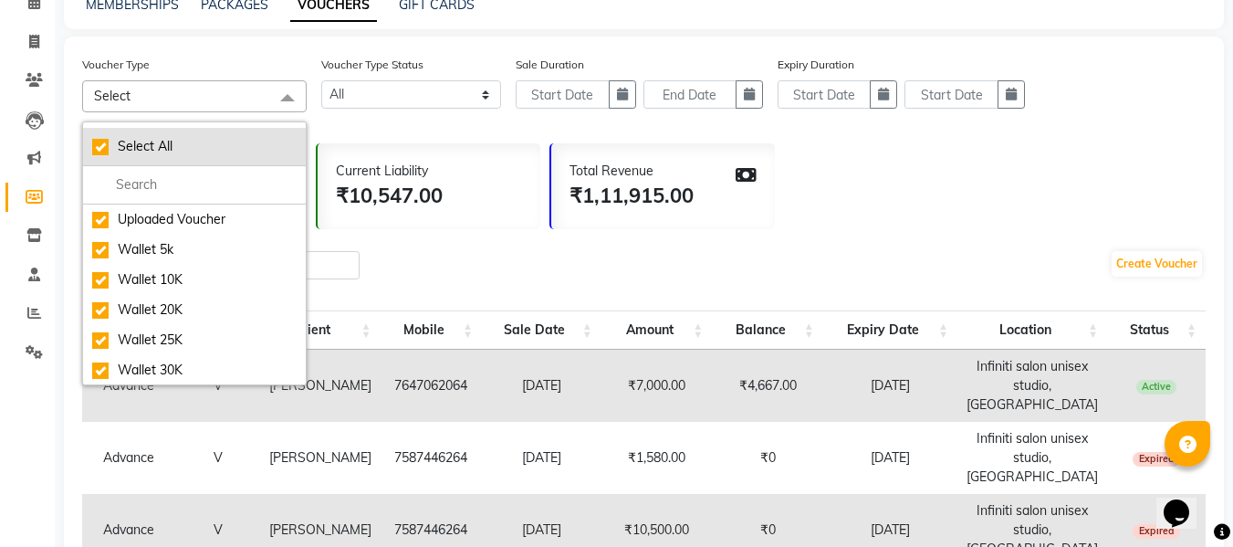
checkbox input "true"
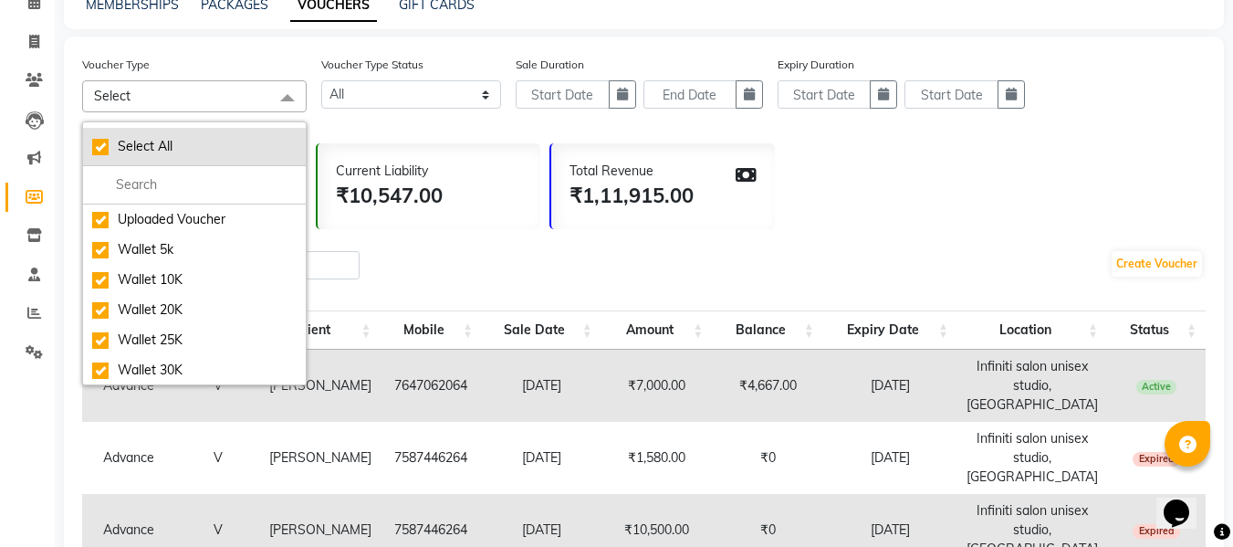
checkbox input "true"
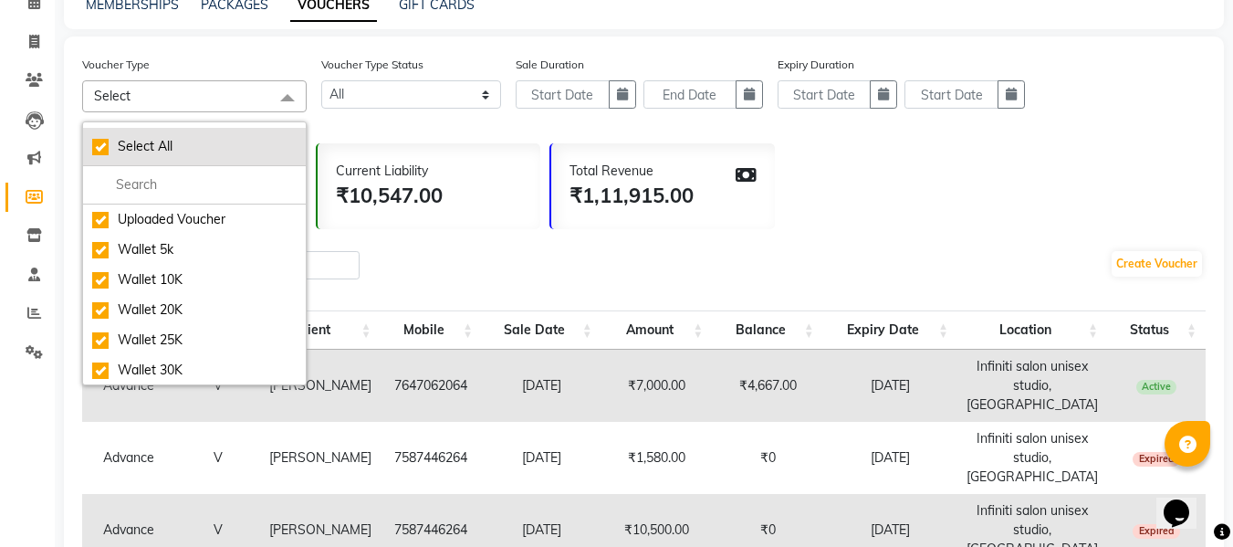
checkbox input "true"
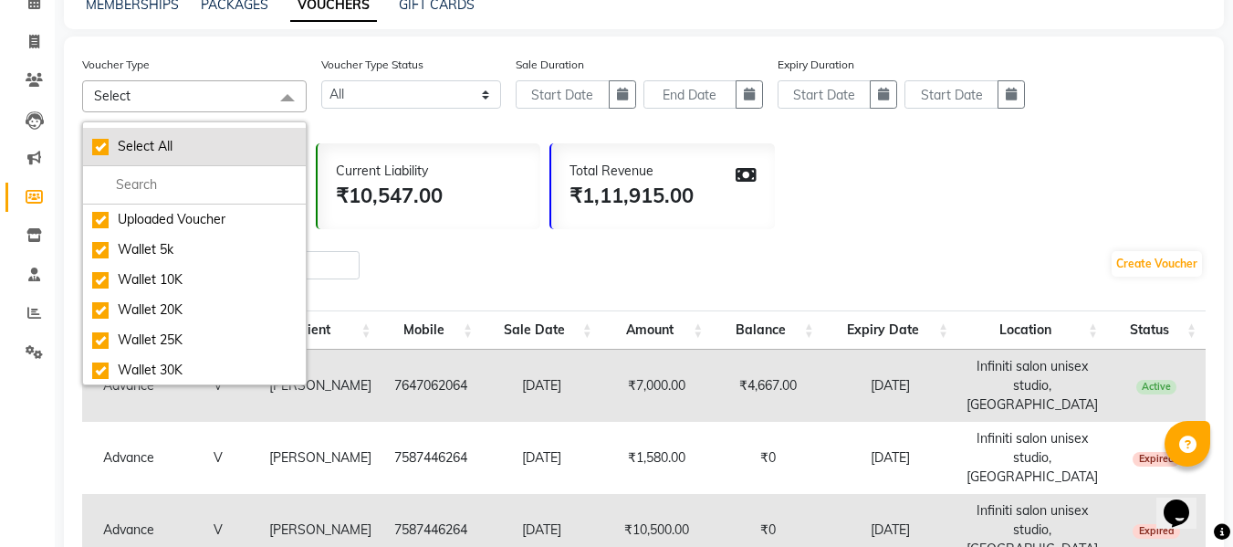
checkbox input "true"
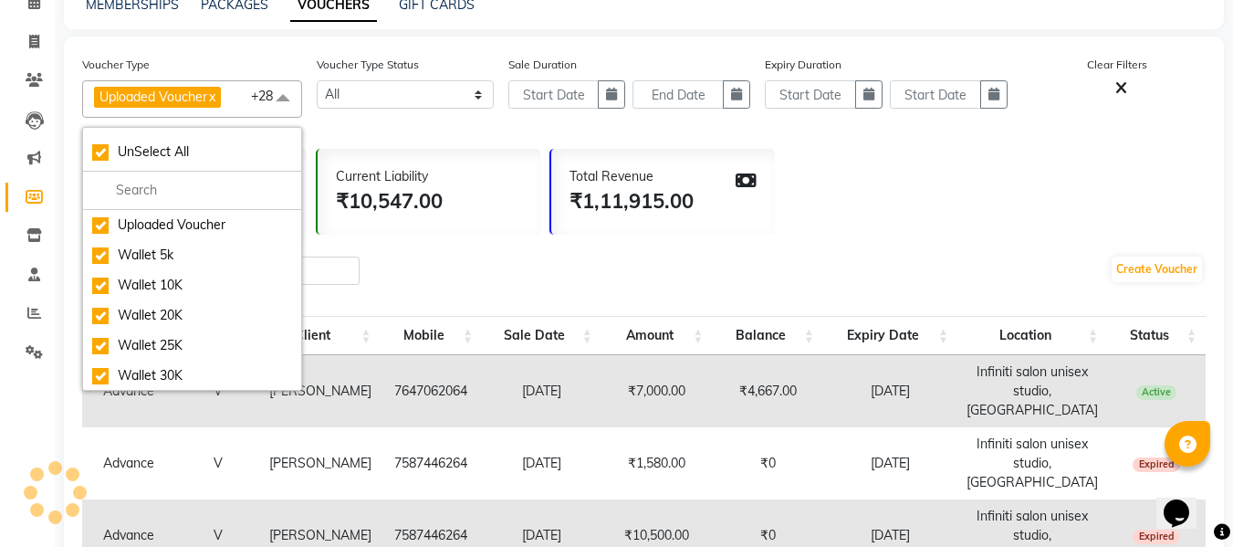
click at [908, 162] on div "Total Members 18 Current Liability ₹10,547.00 Total Revenue ₹1,11,915.00" at bounding box center [644, 187] width 1124 height 95
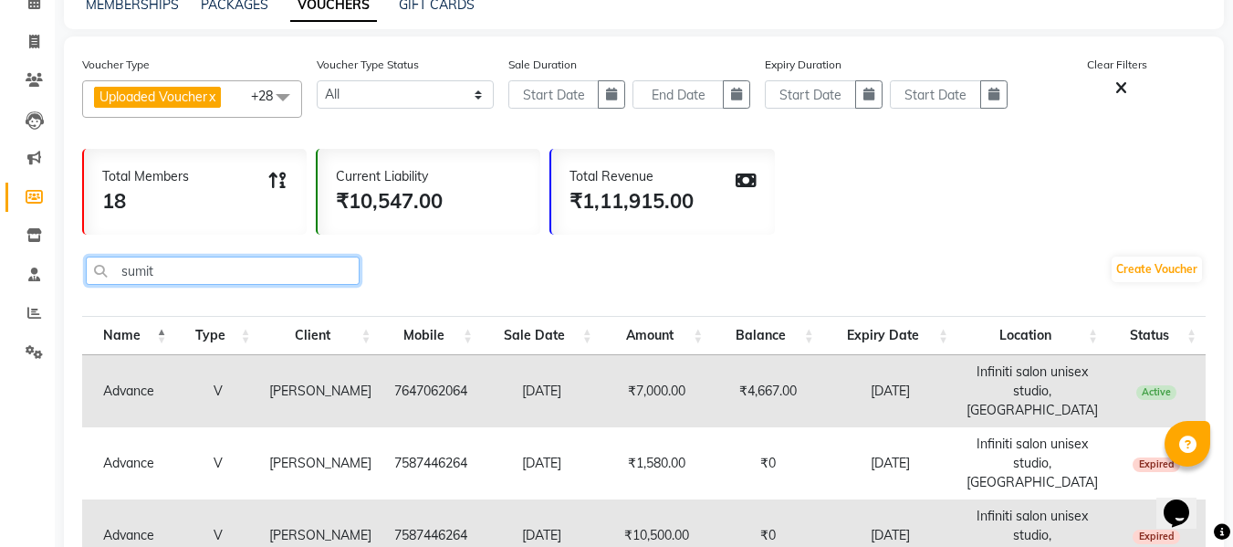
click at [268, 277] on input "sumit" at bounding box center [223, 271] width 274 height 28
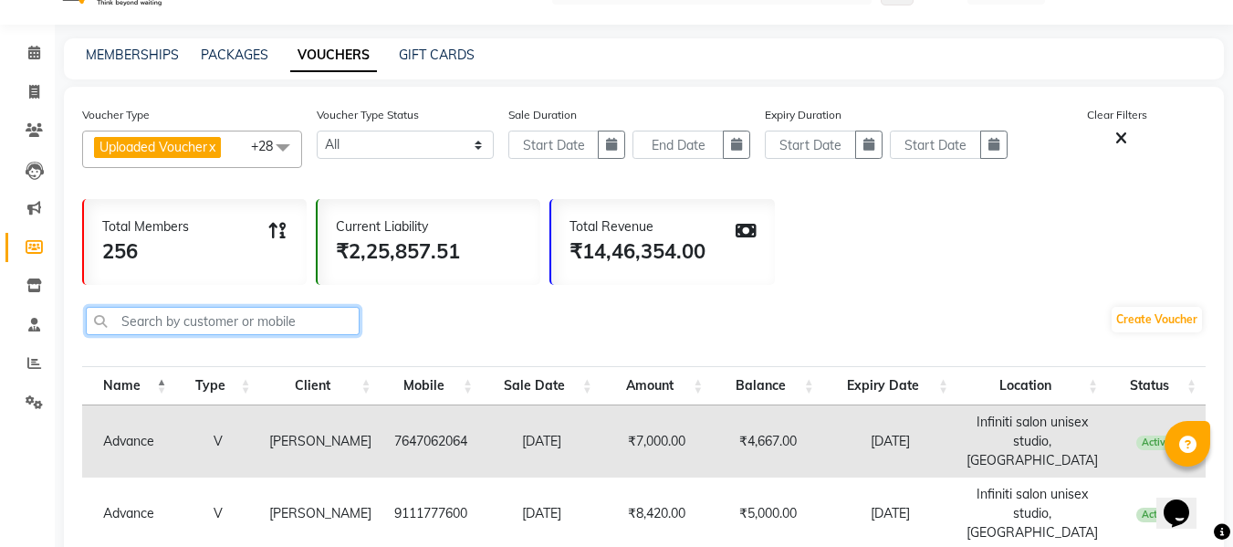
scroll to position [0, 0]
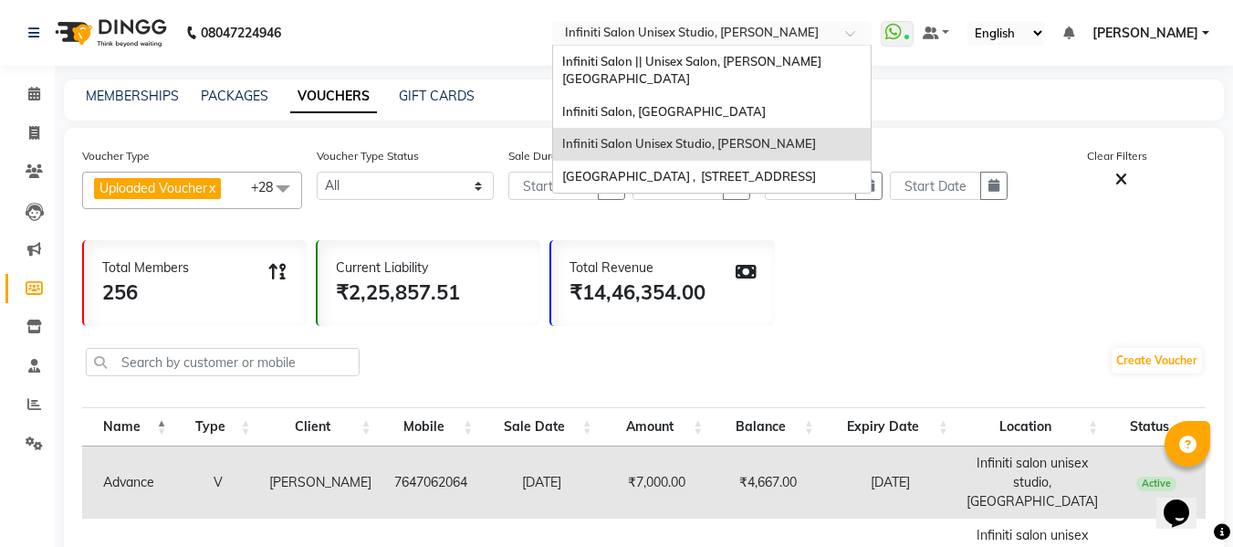
click at [826, 29] on input "text" at bounding box center [693, 35] width 265 height 18
click at [725, 104] on span "Infiniti Salon, [GEOGRAPHIC_DATA]" at bounding box center [664, 111] width 204 height 15
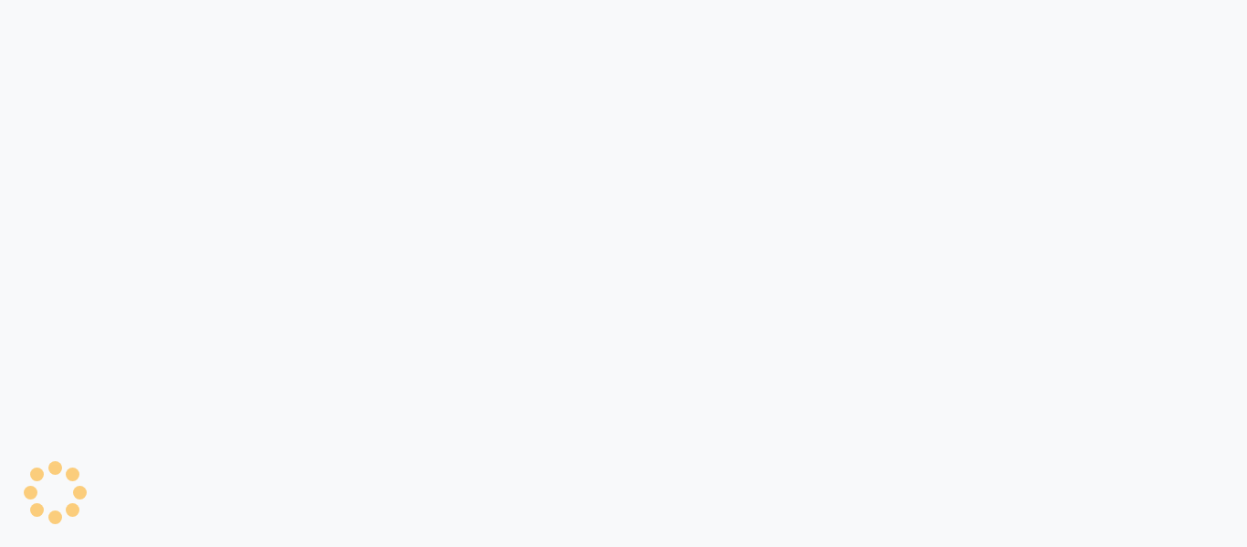
select select
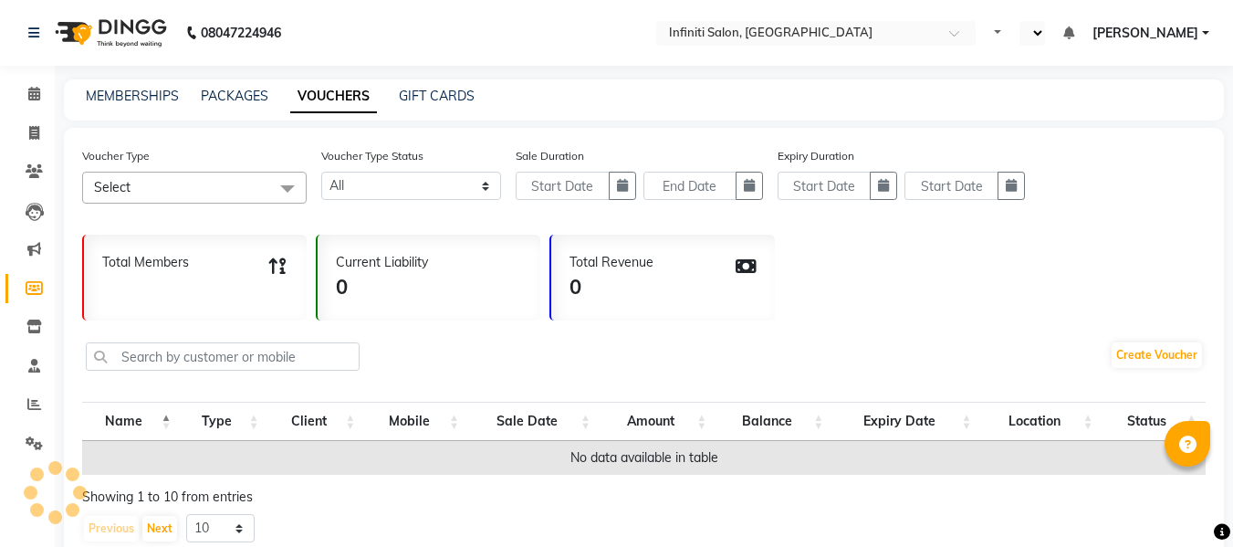
select select "en"
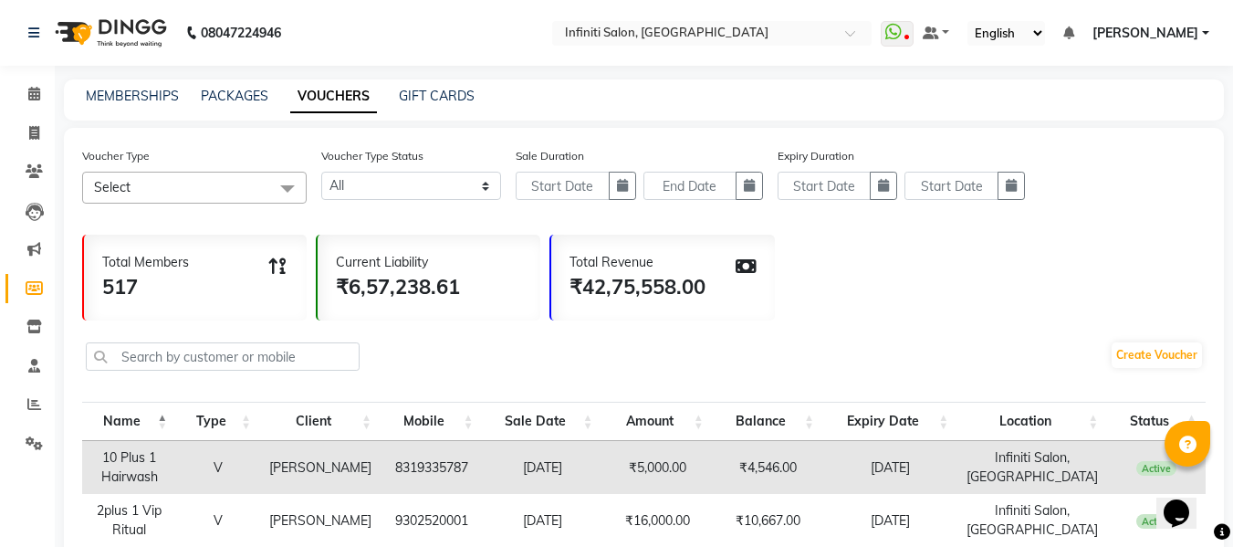
click at [277, 191] on span at bounding box center [287, 189] width 37 height 35
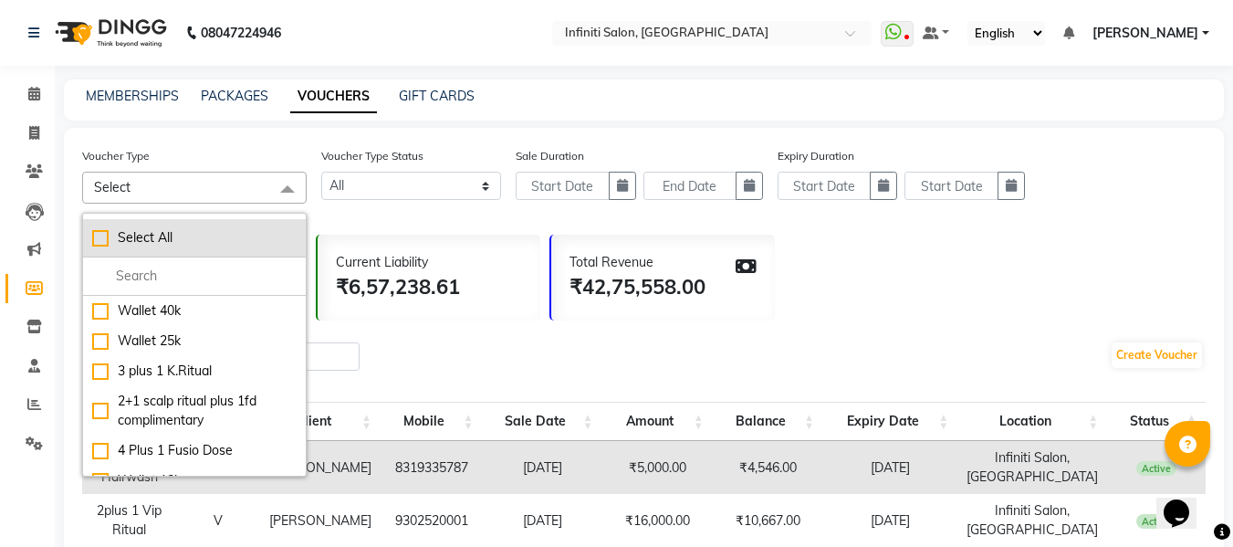
click at [98, 242] on div "Select All" at bounding box center [194, 237] width 204 height 19
checkbox input "true"
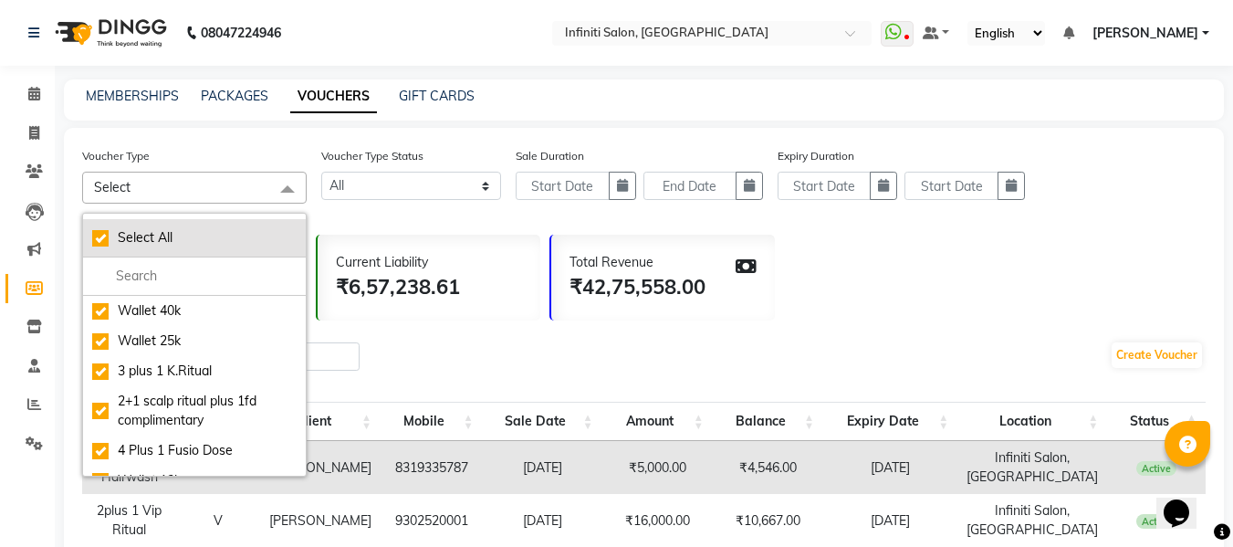
checkbox input "true"
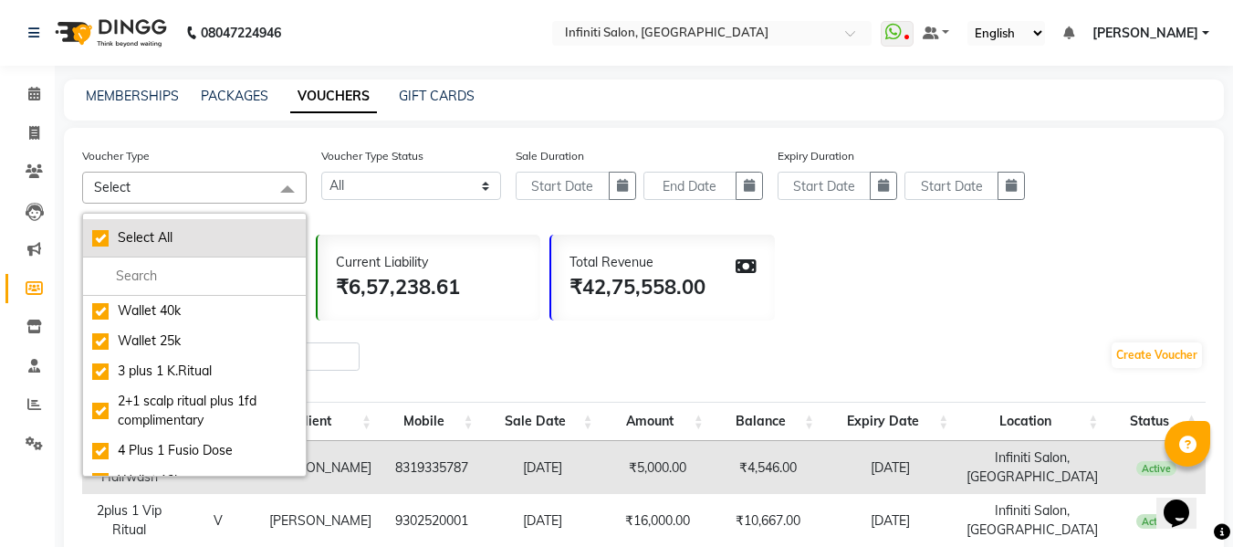
checkbox input "true"
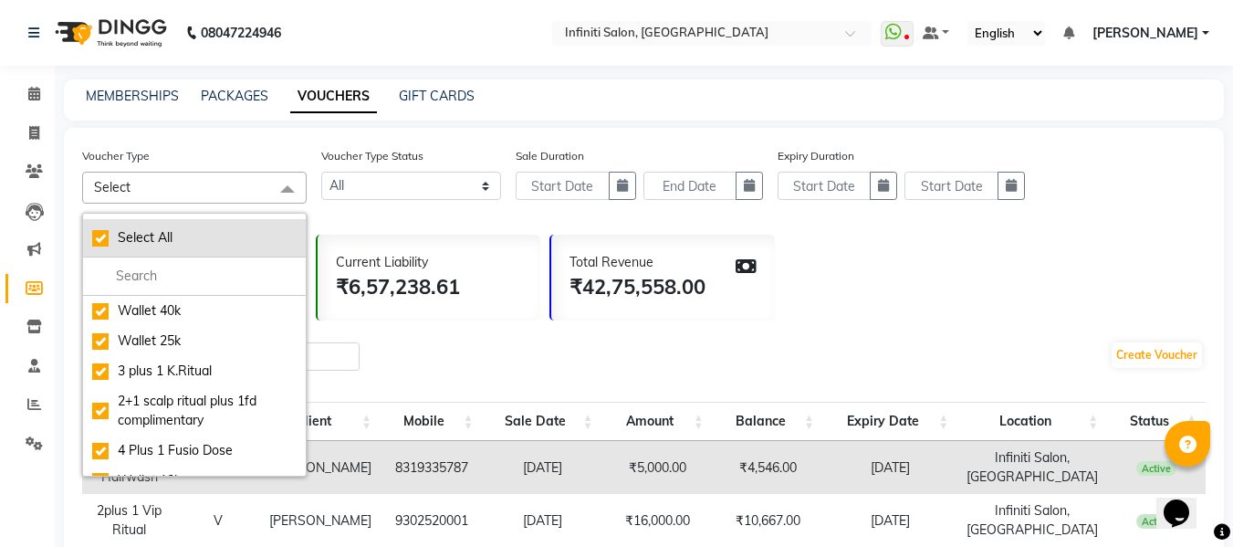
checkbox input "true"
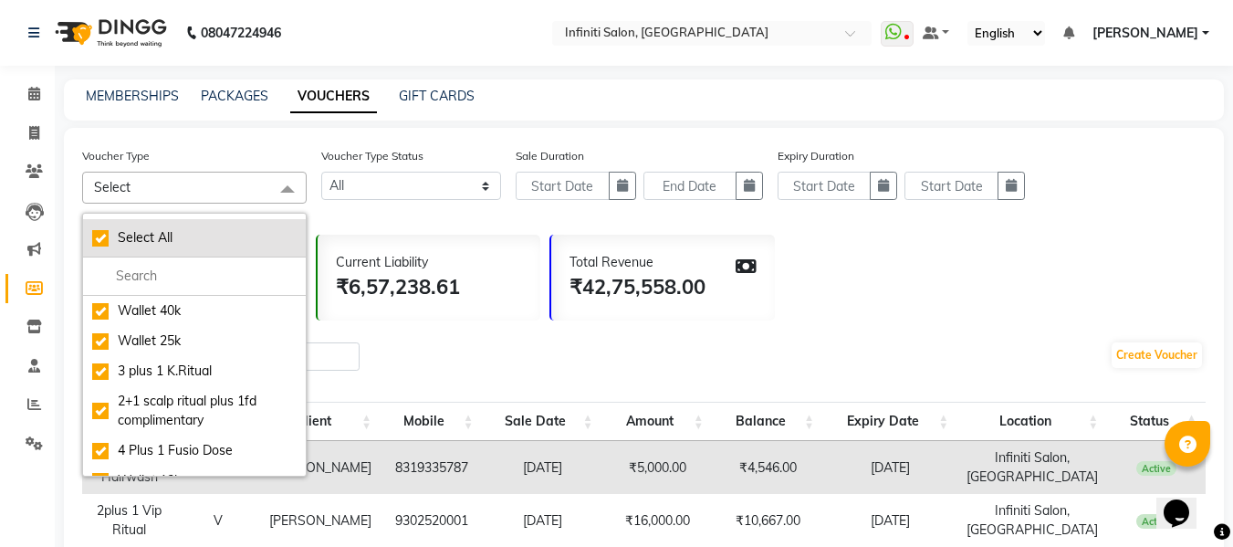
checkbox input "true"
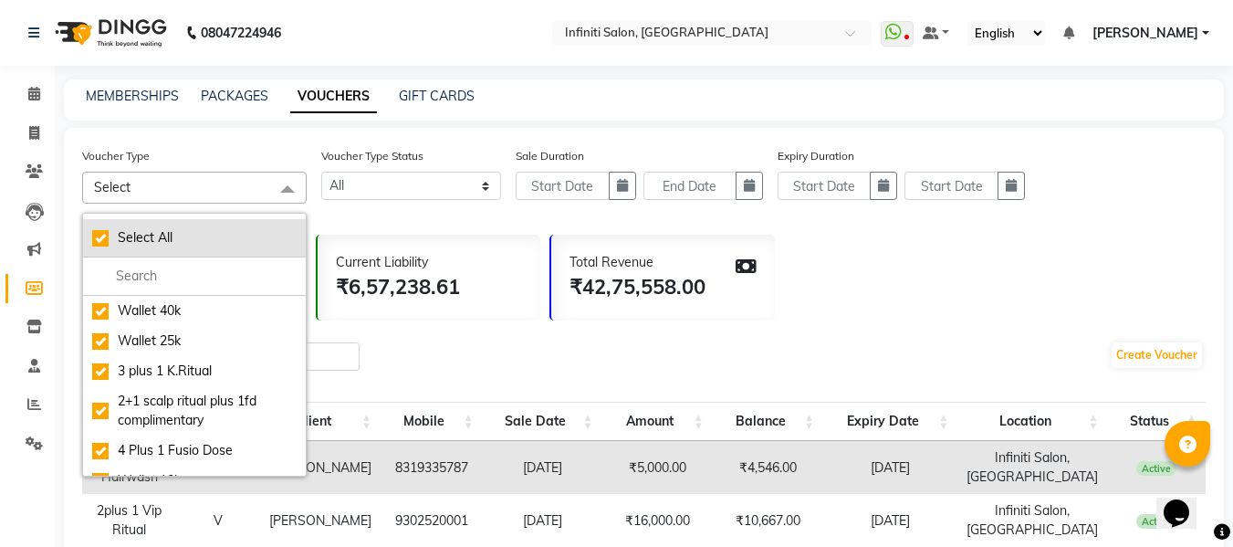
checkbox input "true"
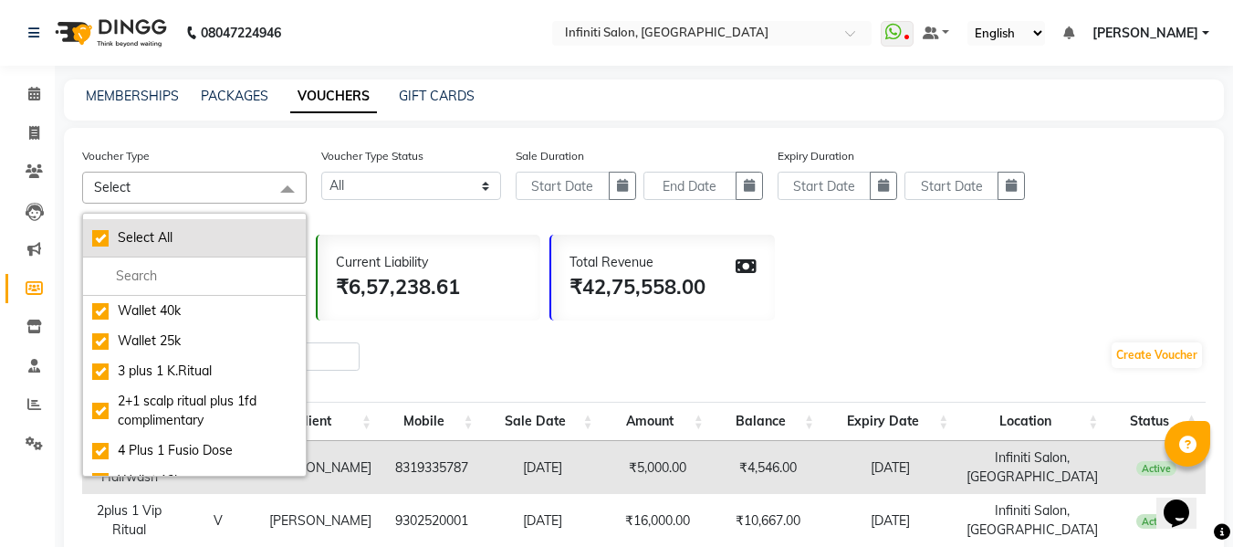
checkbox input "true"
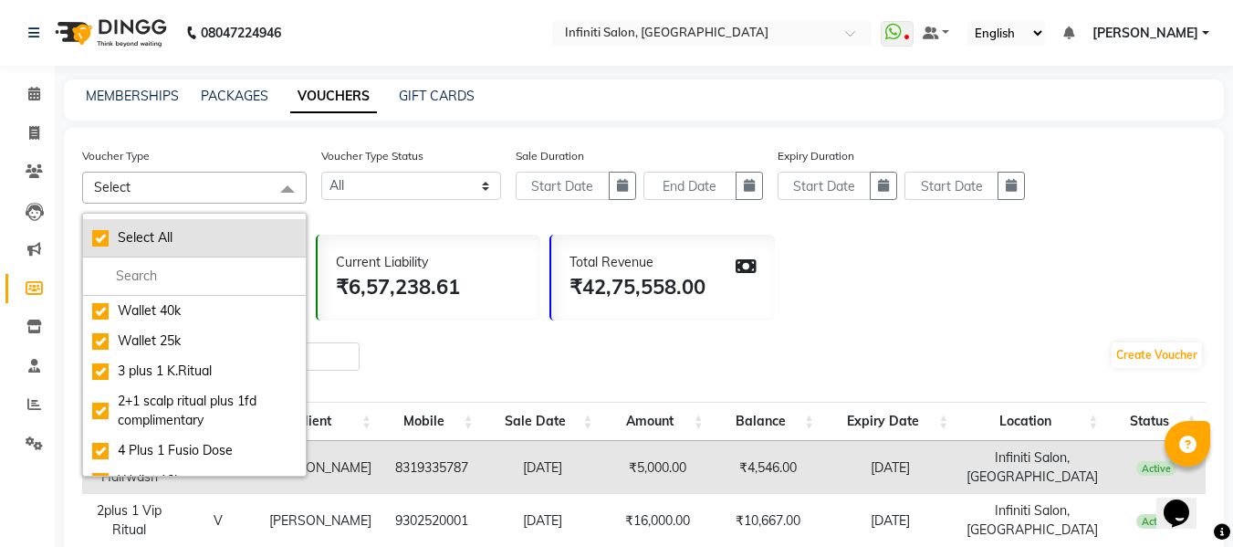
checkbox input "true"
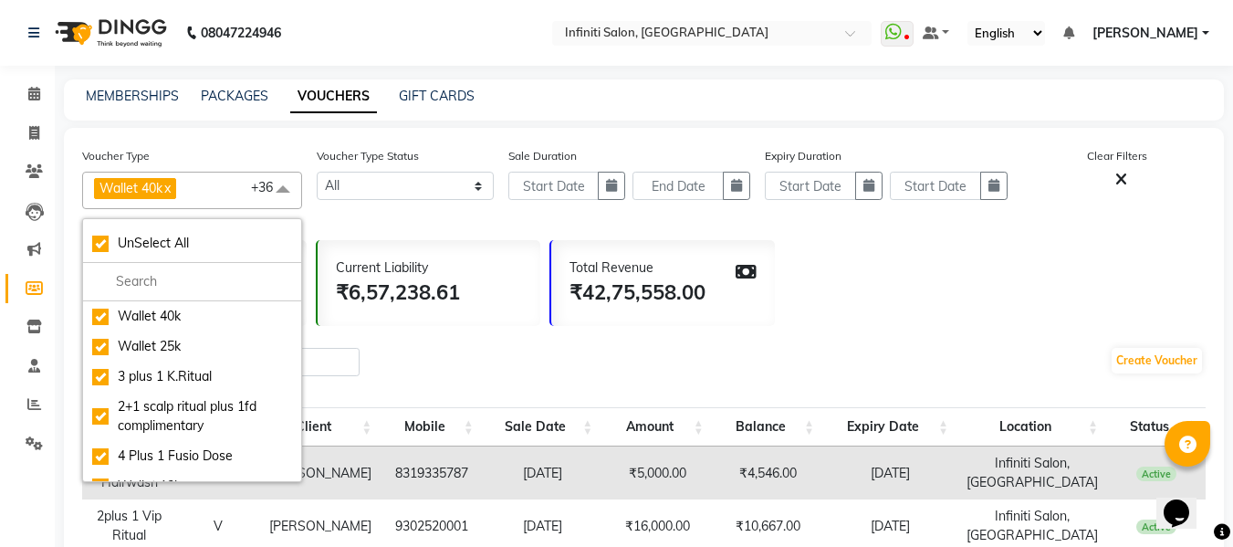
click at [970, 254] on div "Total Members 517 Current Liability ₹6,57,238.61 Total Revenue ₹42,75,558.00" at bounding box center [644, 278] width 1124 height 95
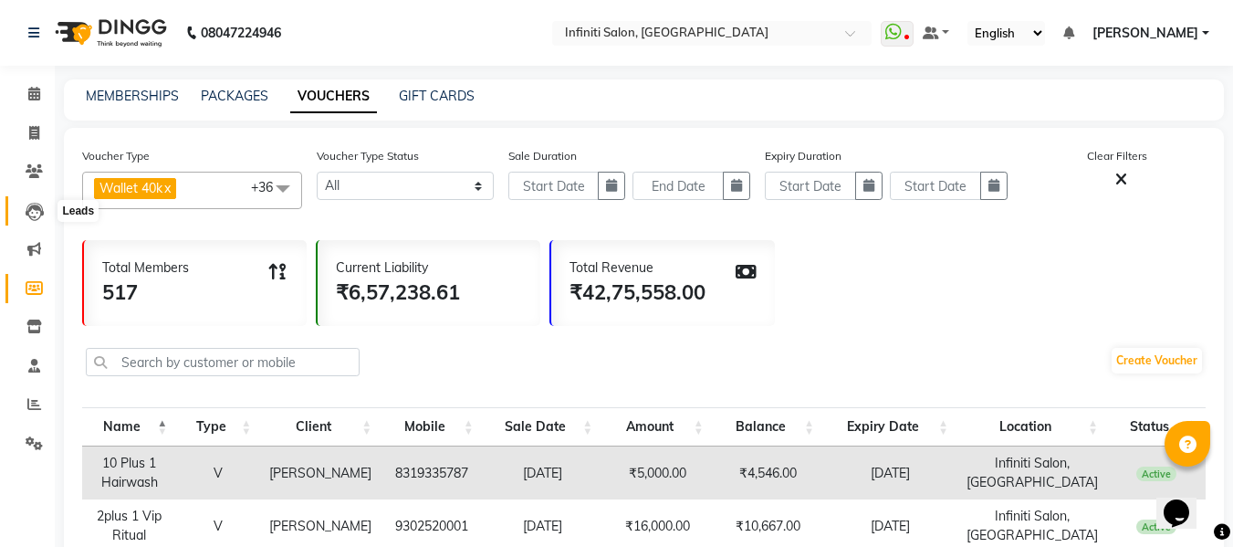
click at [36, 210] on icon at bounding box center [35, 212] width 18 height 18
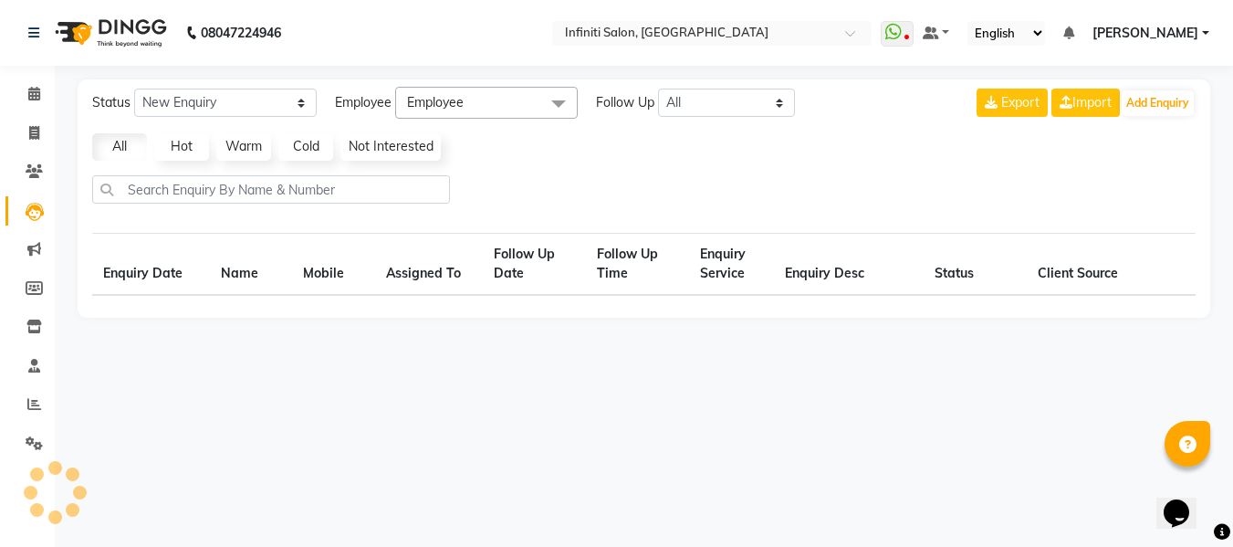
select select "10"
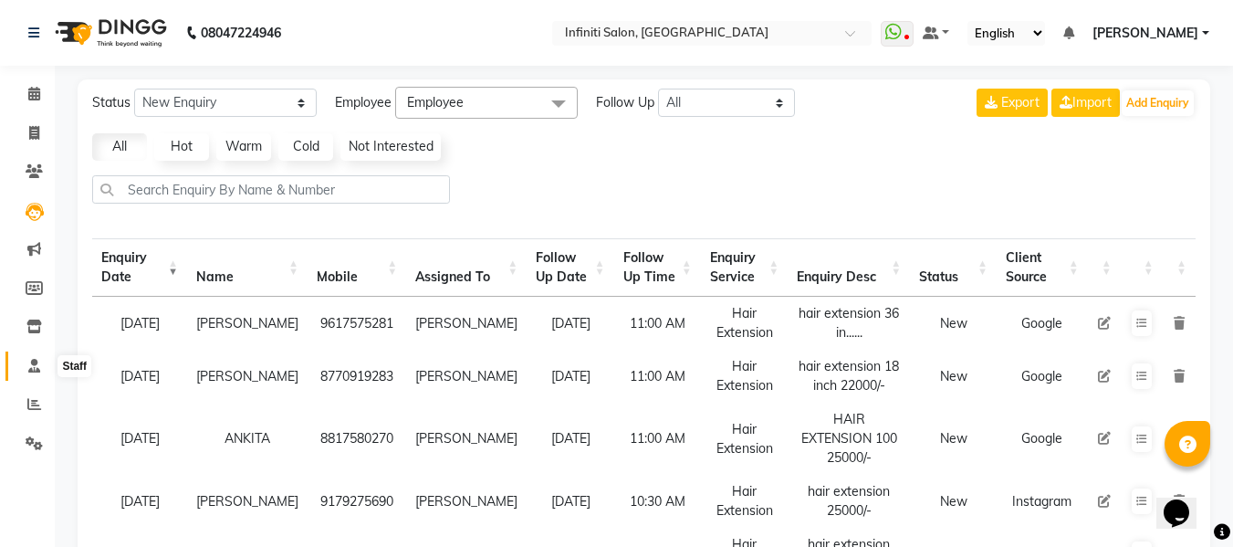
click at [37, 370] on icon at bounding box center [34, 366] width 12 height 14
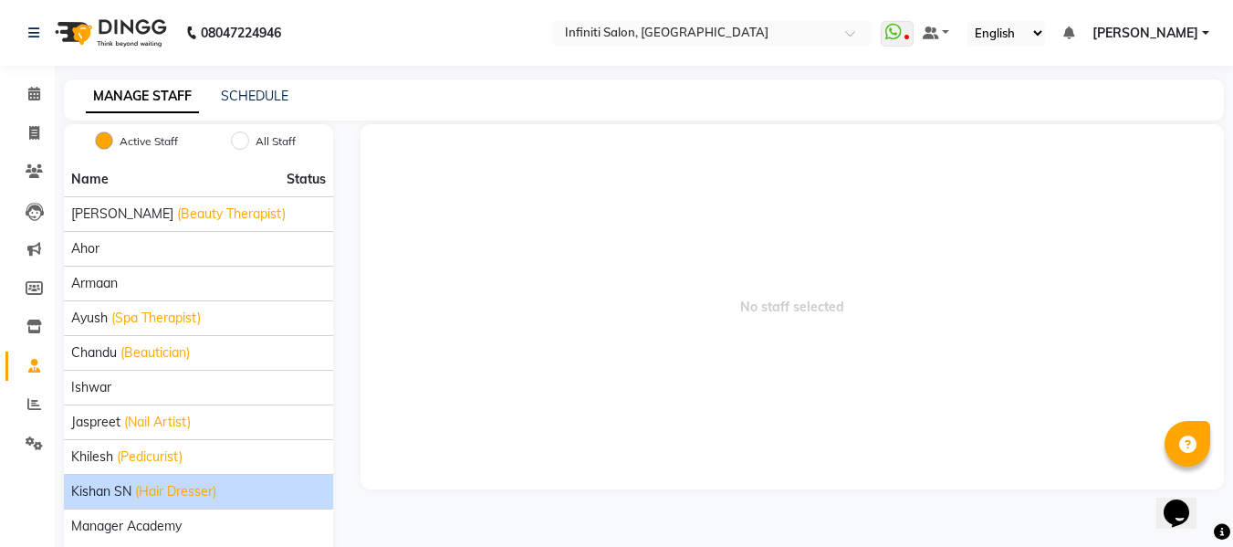
click at [102, 496] on span "Kishan SN" at bounding box center [101, 491] width 60 height 19
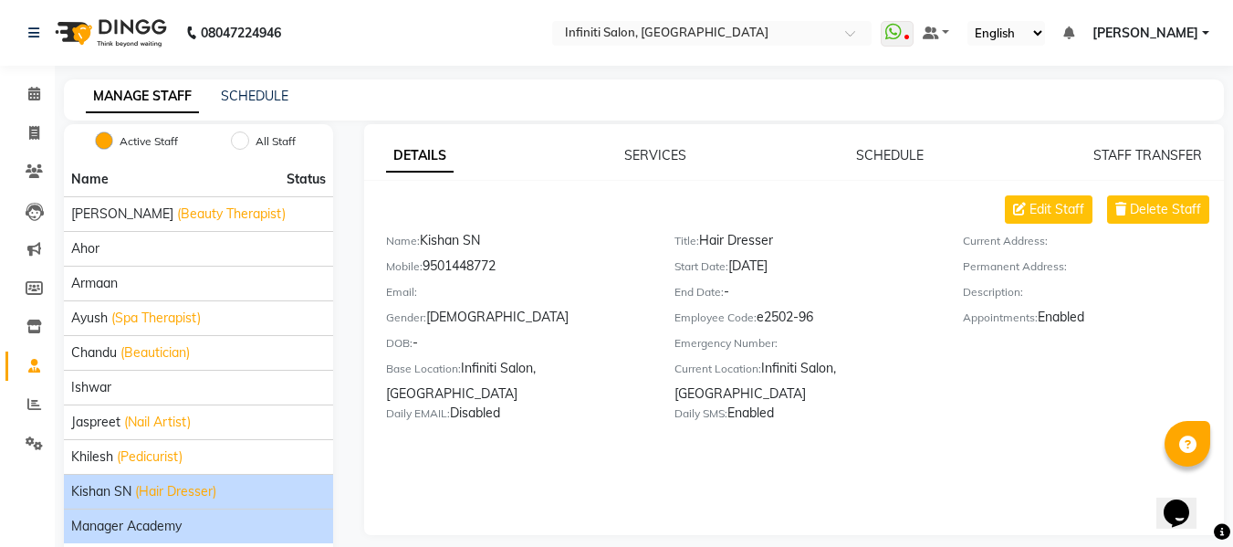
click at [112, 514] on li "Manager Academy" at bounding box center [198, 525] width 269 height 35
click at [110, 521] on span "Manager Academy" at bounding box center [126, 526] width 110 height 19
click at [117, 497] on span "Kishan SN" at bounding box center [101, 491] width 60 height 19
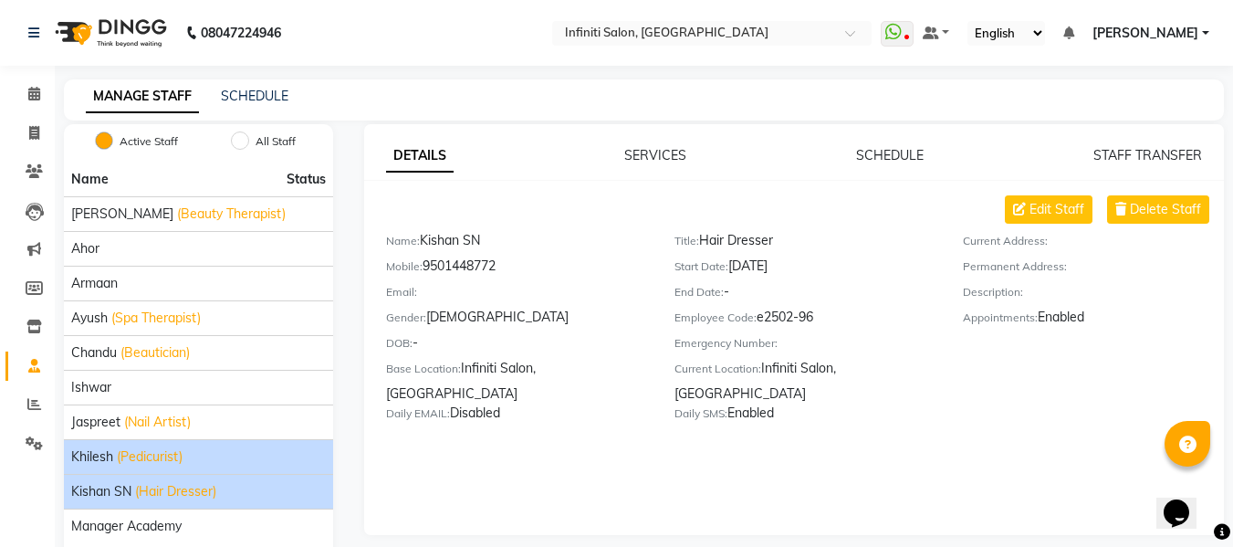
click at [120, 461] on span "(Pedicurist)" at bounding box center [150, 456] width 66 height 19
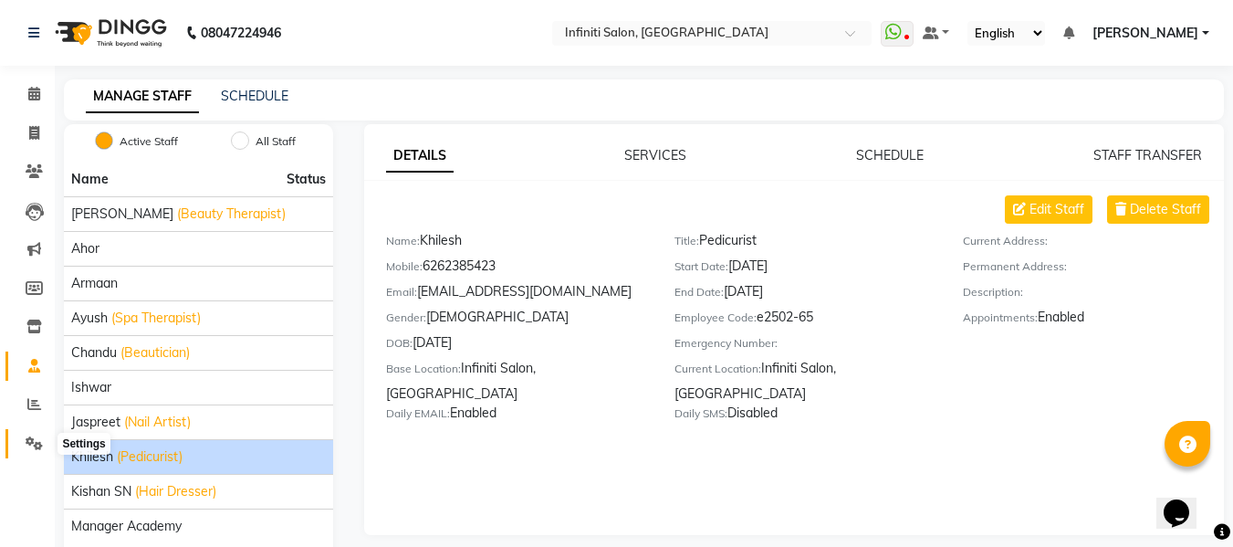
click at [44, 435] on span at bounding box center [34, 444] width 32 height 21
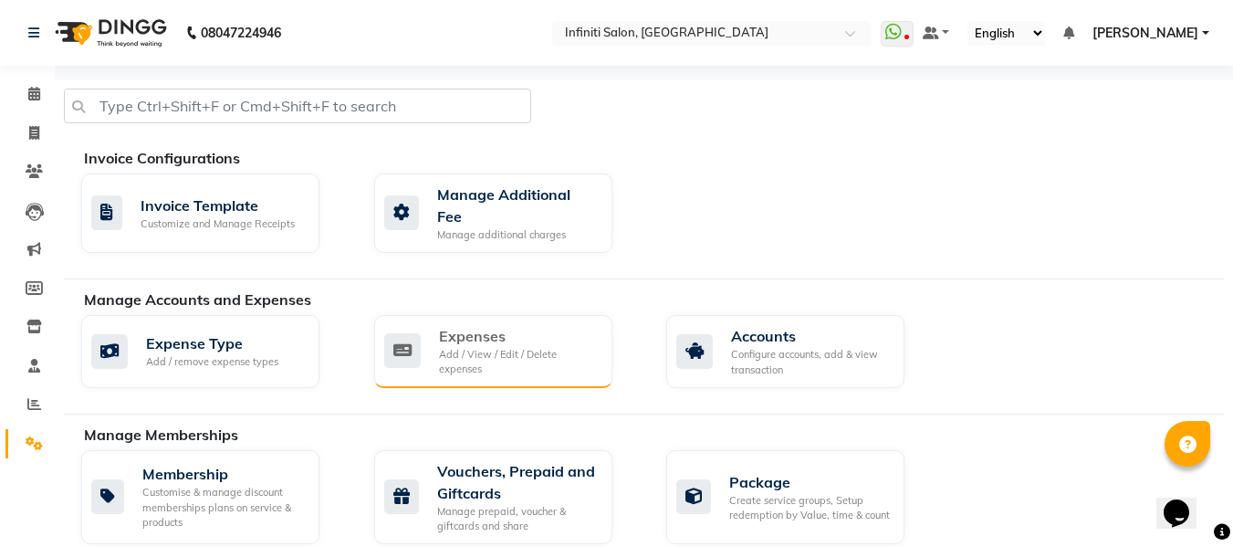
click at [462, 347] on div "Add / View / Edit / Delete expenses" at bounding box center [518, 362] width 159 height 30
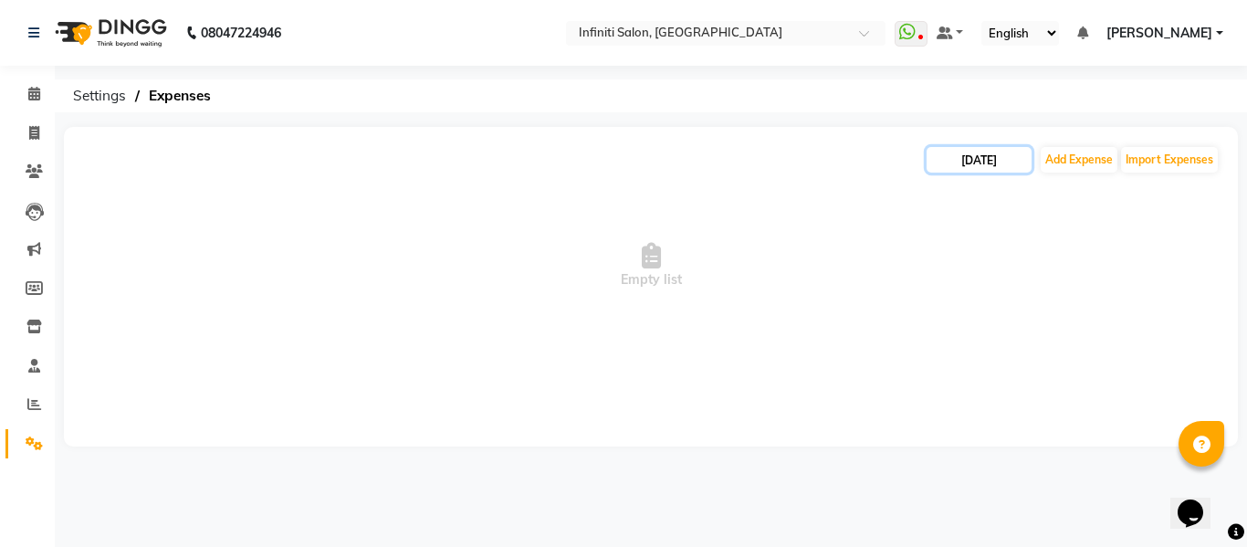
click at [984, 155] on input "[DATE]" at bounding box center [979, 160] width 105 height 26
select select "9"
select select "2025"
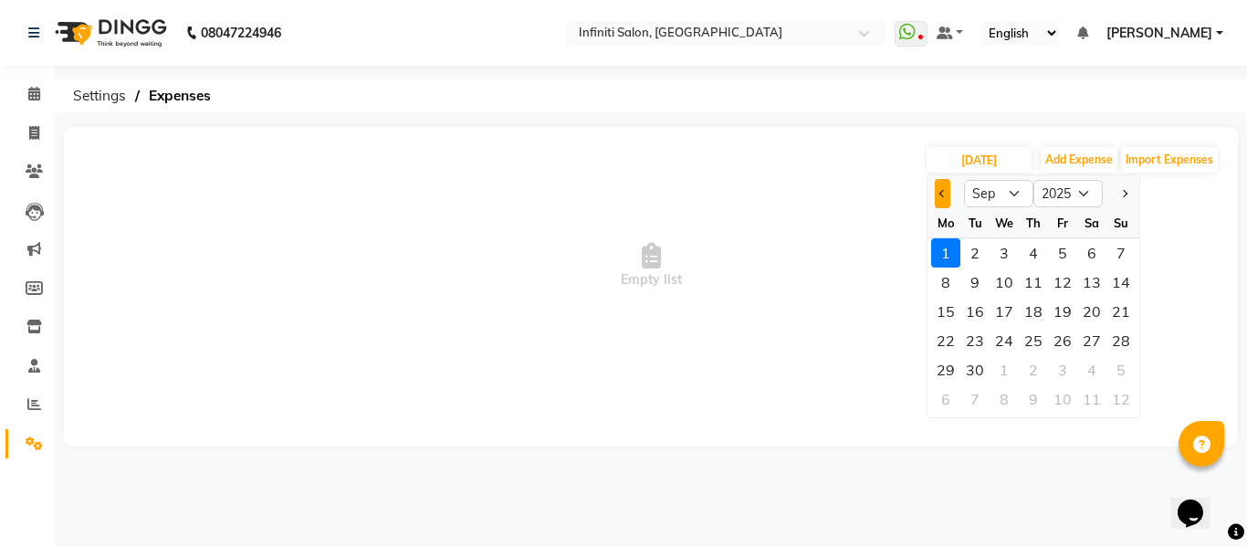
click at [947, 191] on button "Previous month" at bounding box center [943, 193] width 16 height 29
select select "8"
click at [1063, 251] on div "1" at bounding box center [1062, 252] width 29 height 29
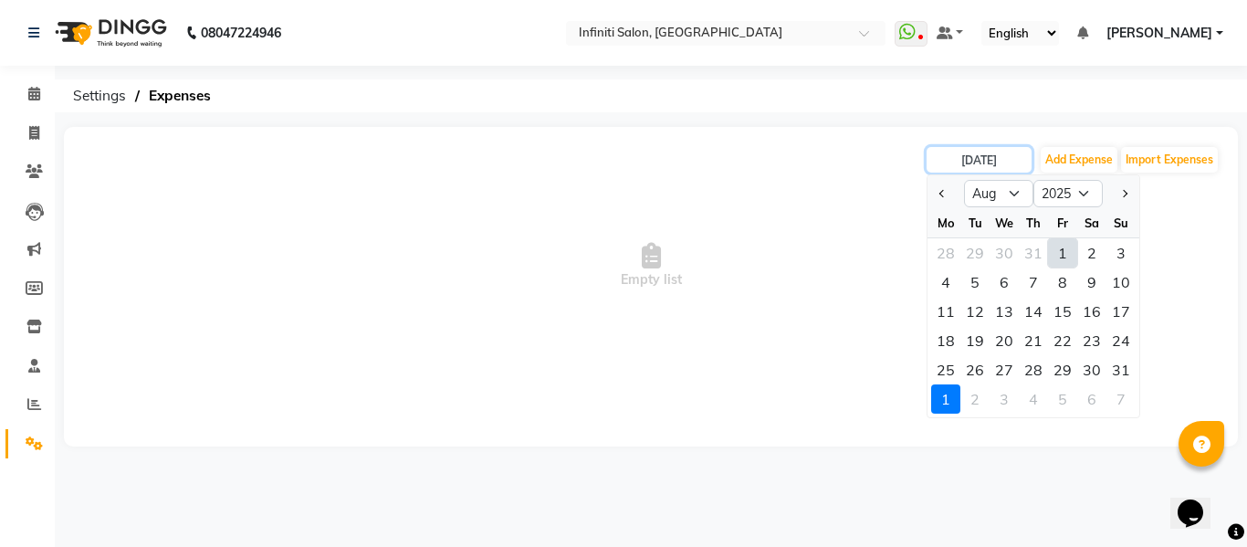
type input "01-08-2025"
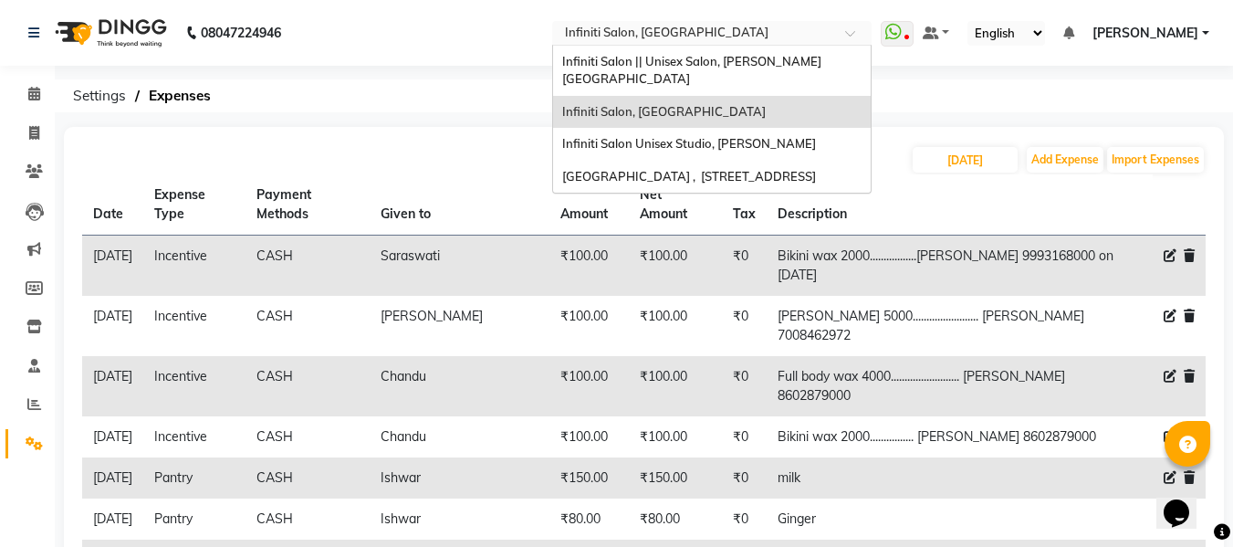
click at [786, 40] on input "text" at bounding box center [693, 35] width 265 height 18
click at [770, 136] on span "Infiniti Salon Unisex Studio, [PERSON_NAME]" at bounding box center [689, 143] width 254 height 15
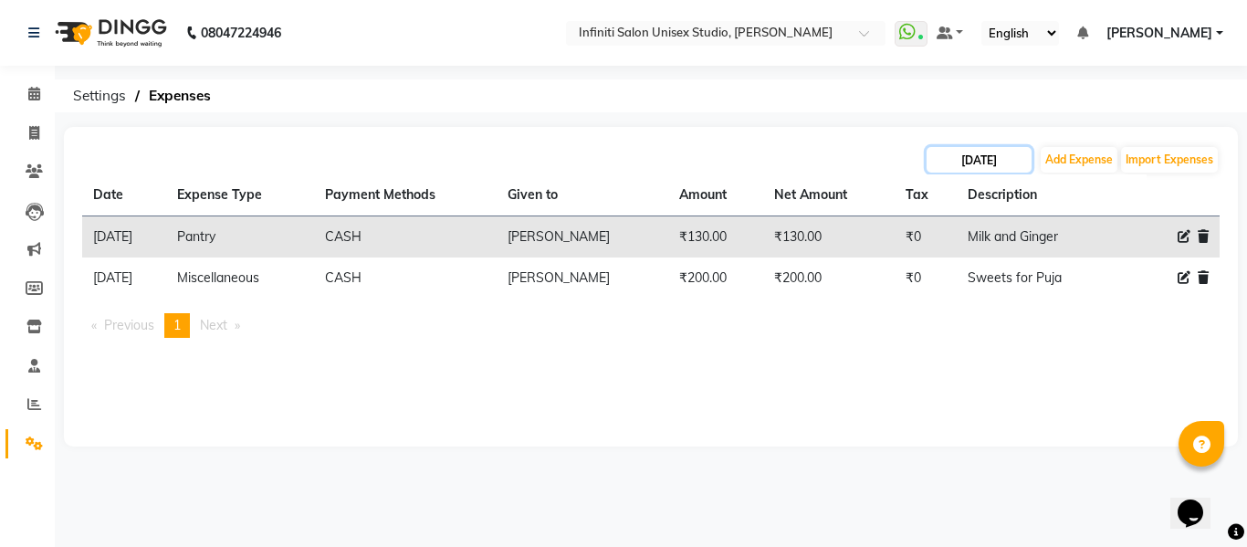
click at [985, 152] on input "[DATE]" at bounding box center [979, 160] width 105 height 26
select select "9"
select select "2025"
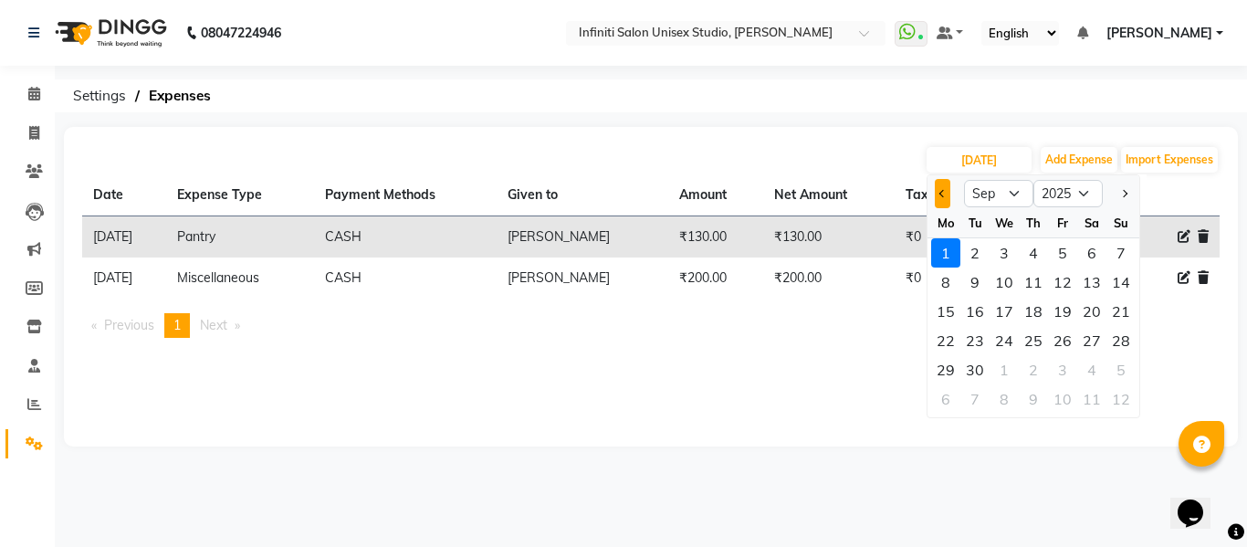
click at [938, 191] on button "Previous month" at bounding box center [943, 193] width 16 height 29
select select "8"
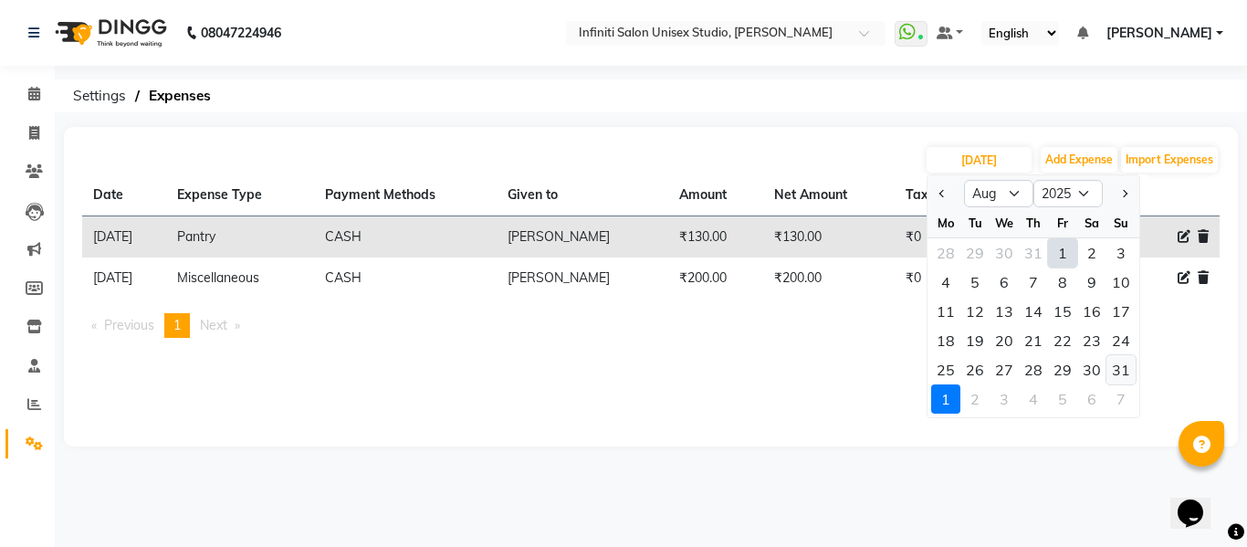
click at [1114, 365] on div "31" at bounding box center [1120, 369] width 29 height 29
type input "[DATE]"
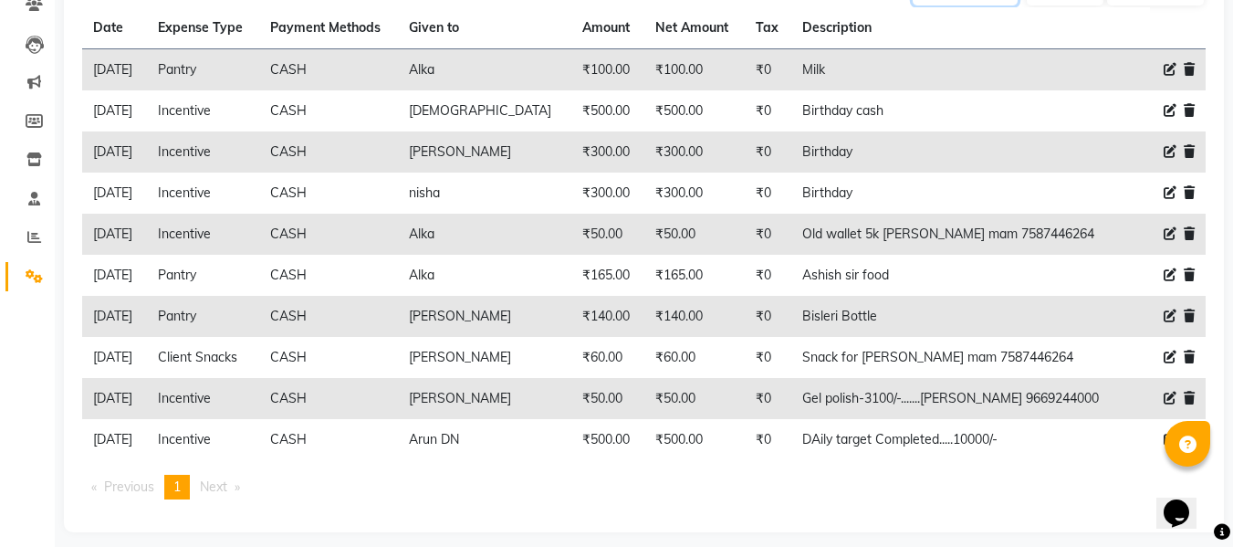
scroll to position [170, 0]
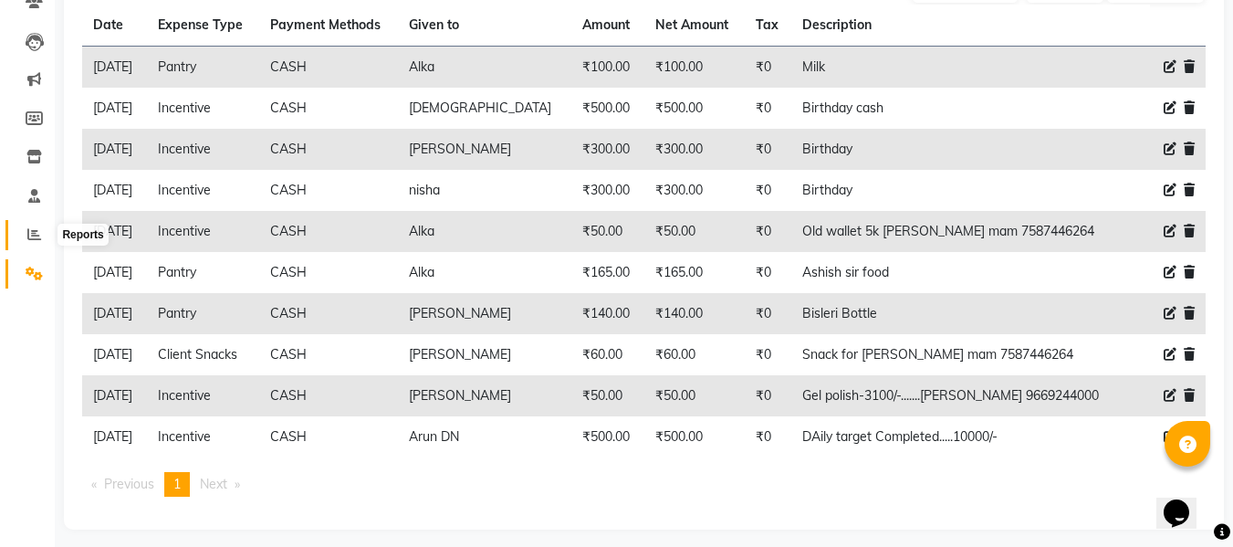
click at [47, 238] on span at bounding box center [34, 235] width 32 height 21
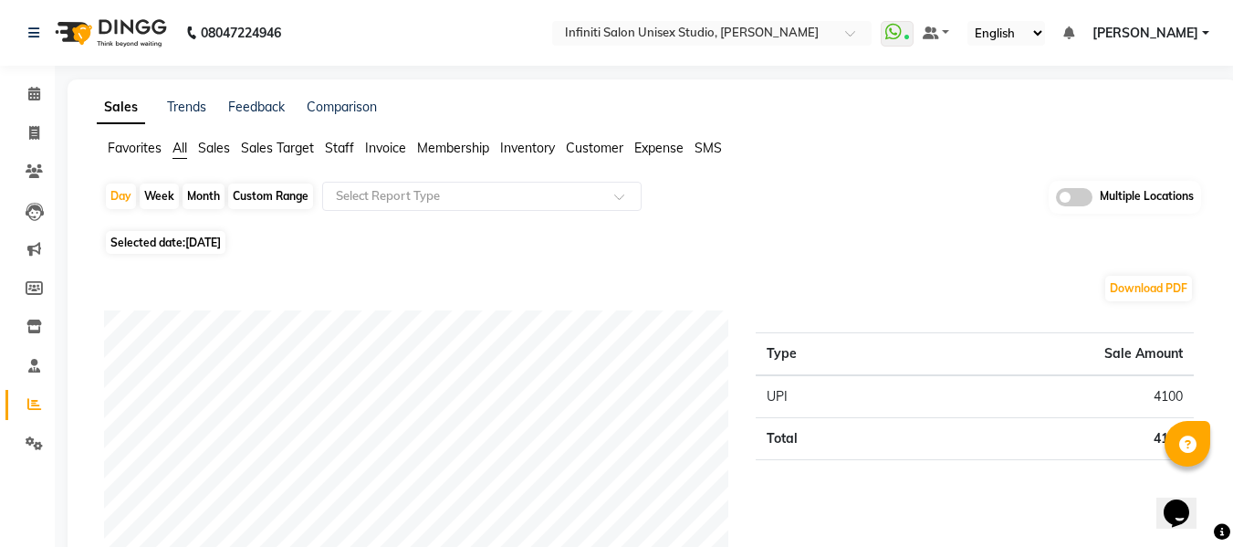
click at [536, 143] on span "Inventory" at bounding box center [527, 148] width 55 height 16
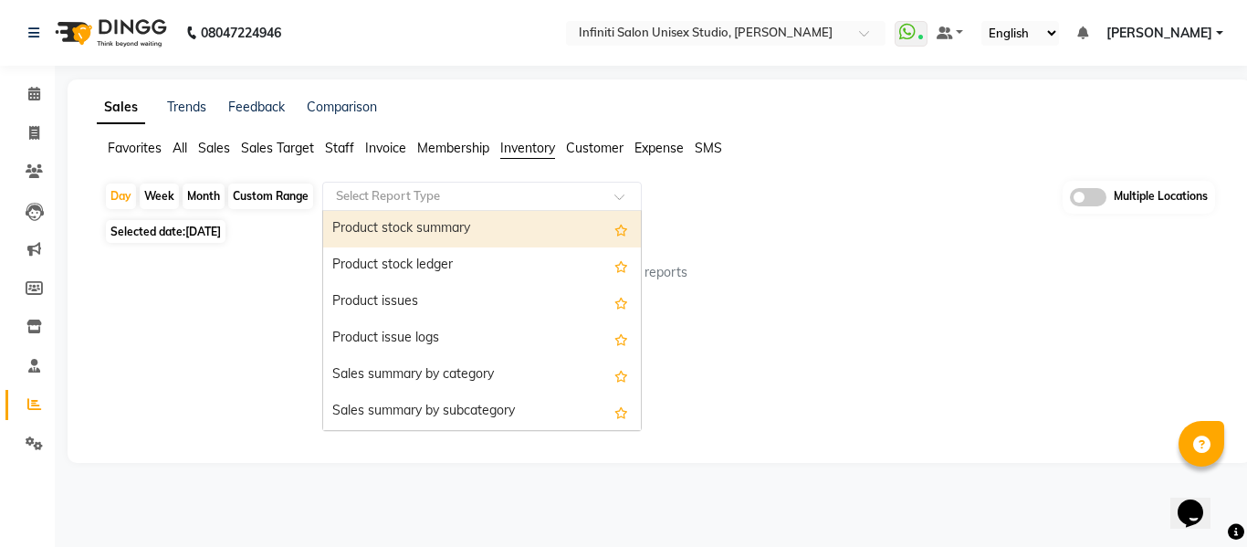
click at [422, 204] on input "text" at bounding box center [463, 196] width 263 height 18
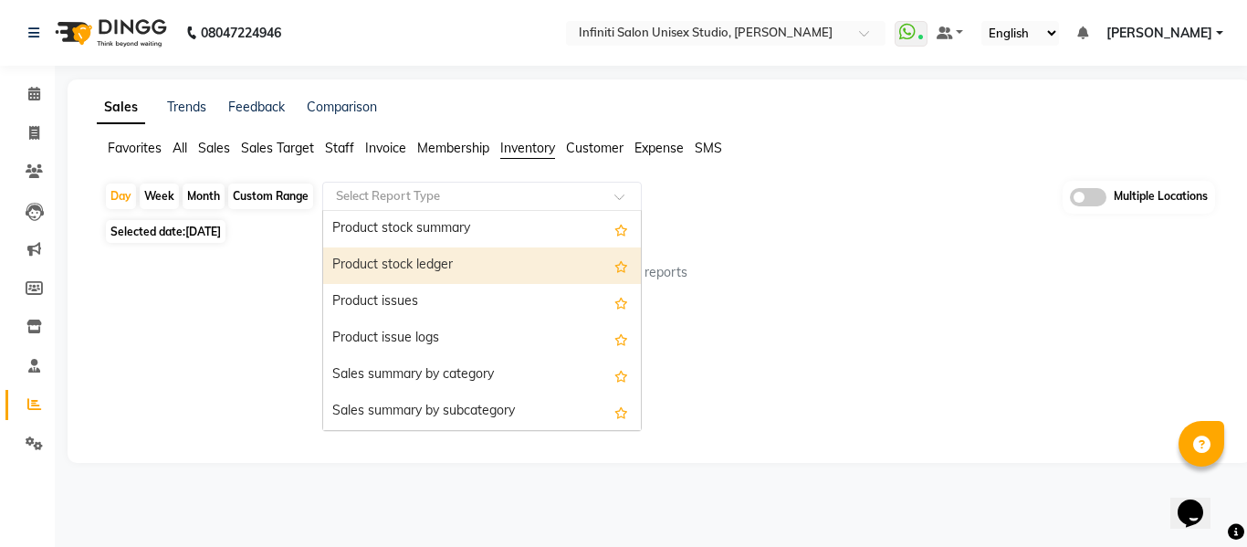
click at [413, 264] on div "Product stock ledger" at bounding box center [482, 265] width 318 height 37
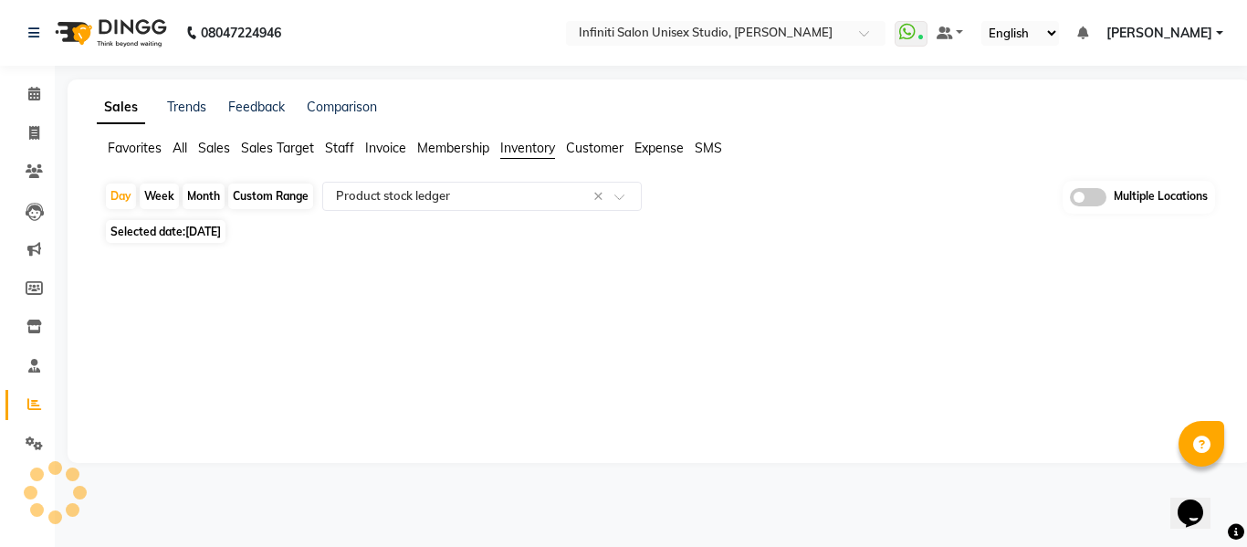
click at [201, 197] on div "Month" at bounding box center [204, 196] width 42 height 26
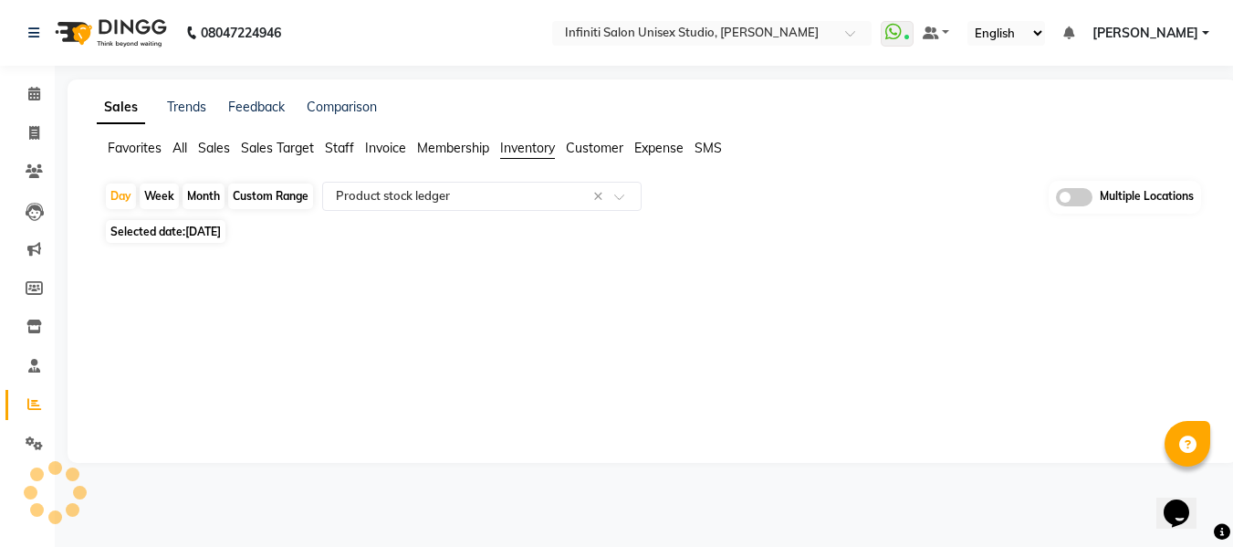
select select "9"
select select "2025"
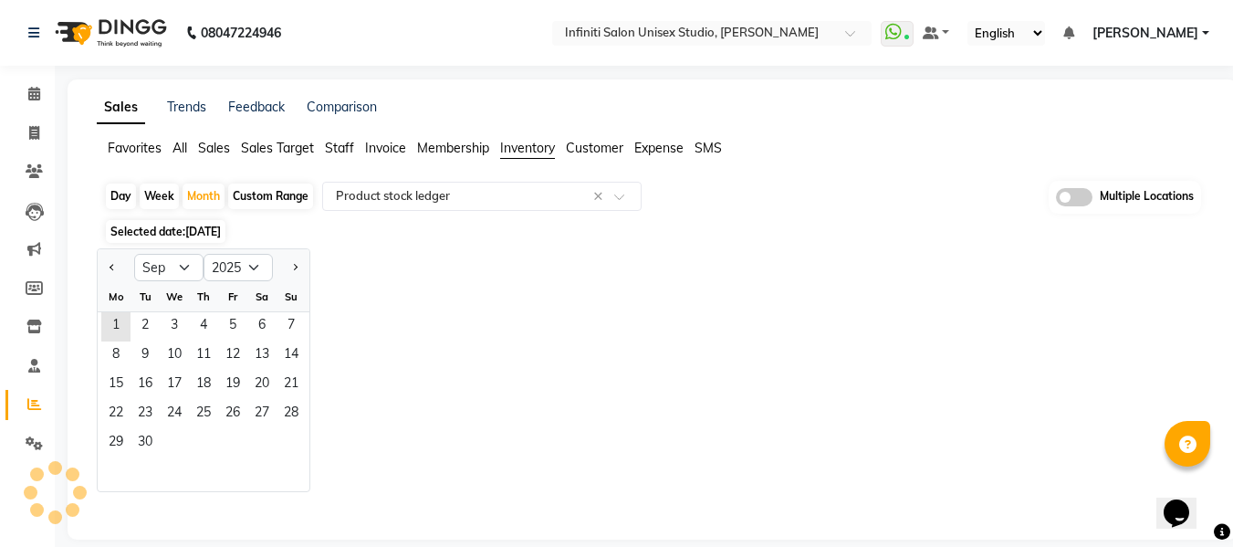
select select "full_report"
select select "csv"
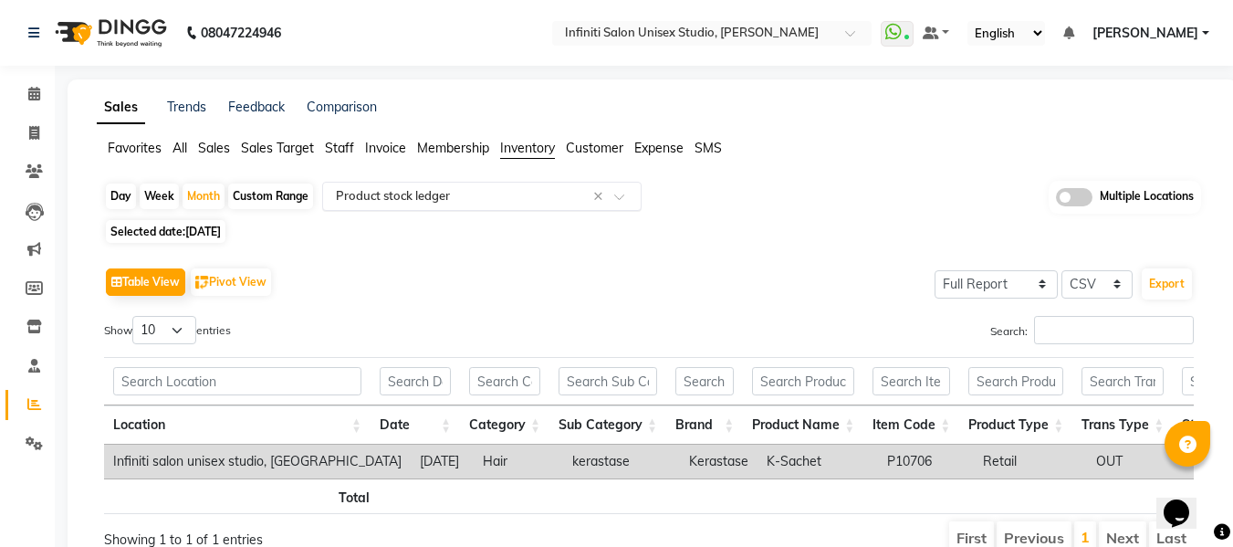
click at [436, 194] on input "text" at bounding box center [463, 196] width 263 height 18
click at [720, 192] on div "Day Week Month Custom Range Select Report Type × Product stock ledger × Multipl…" at bounding box center [652, 198] width 1097 height 34
click at [196, 200] on div "Month" at bounding box center [204, 196] width 42 height 26
select select "9"
select select "2025"
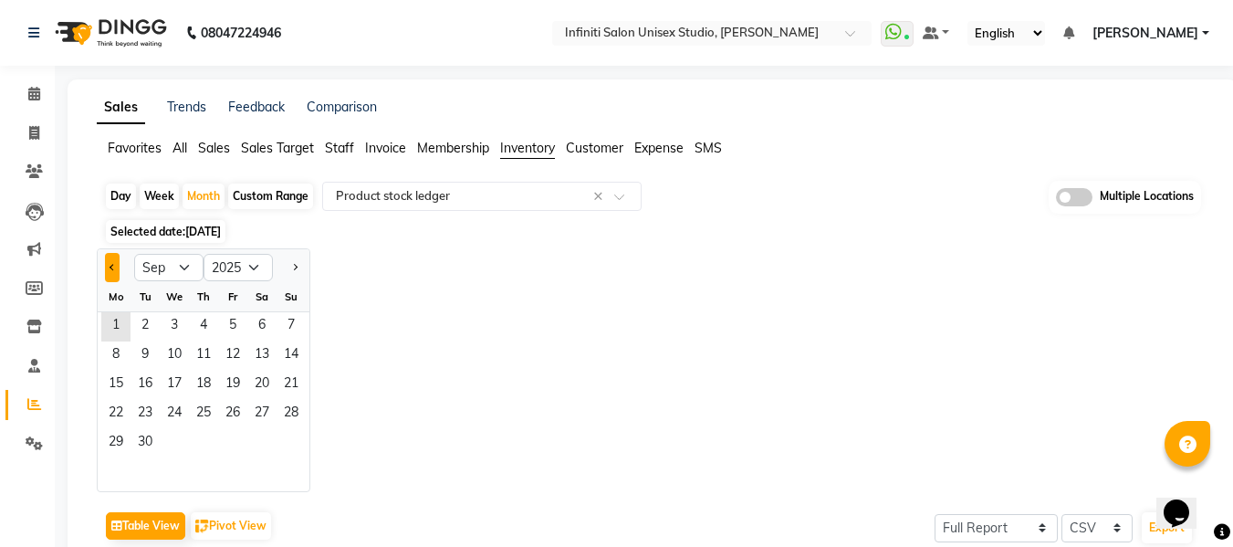
click at [118, 271] on button "Previous month" at bounding box center [112, 267] width 15 height 29
select select "8"
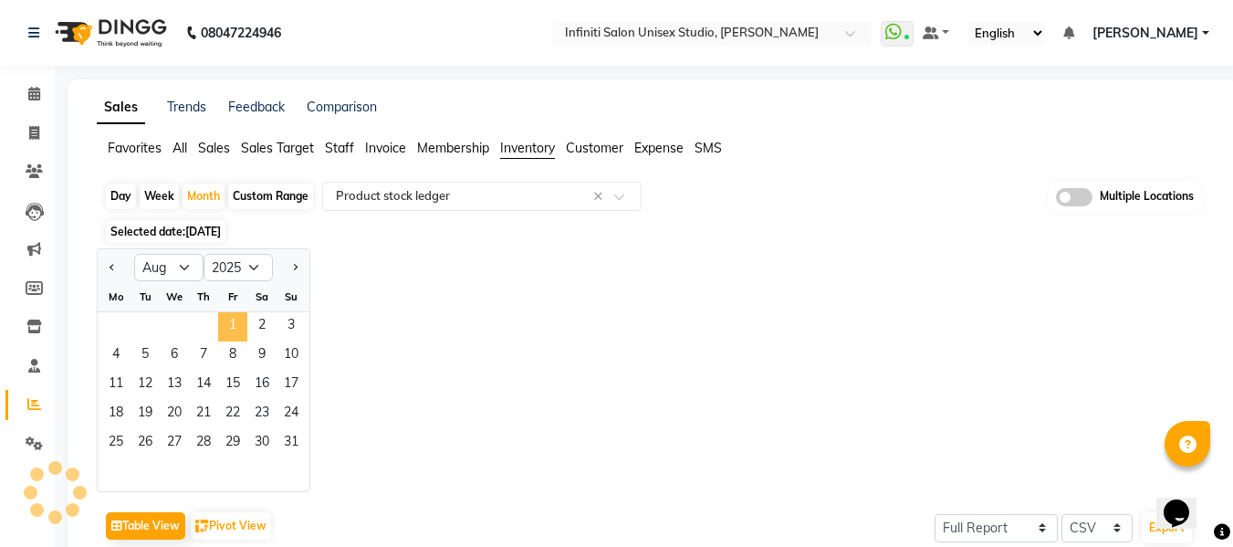
click at [238, 316] on span "1" at bounding box center [232, 326] width 29 height 29
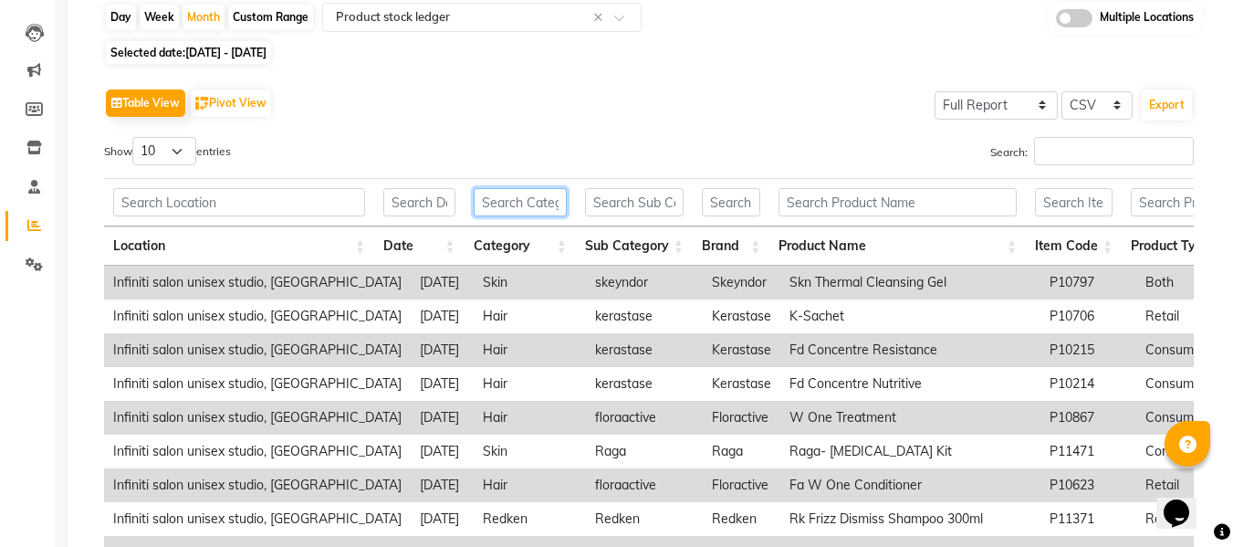
click at [529, 205] on input "text" at bounding box center [520, 202] width 93 height 28
click at [724, 200] on input "text" at bounding box center [731, 202] width 58 height 28
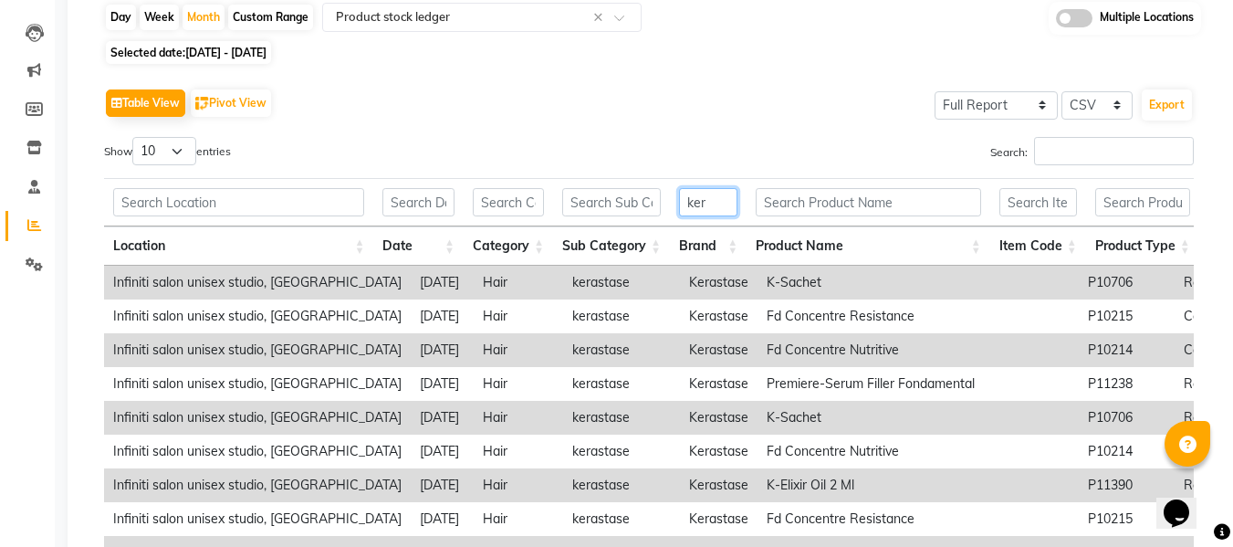
type input "ker"
click at [732, 147] on div "Search:" at bounding box center [928, 155] width 531 height 36
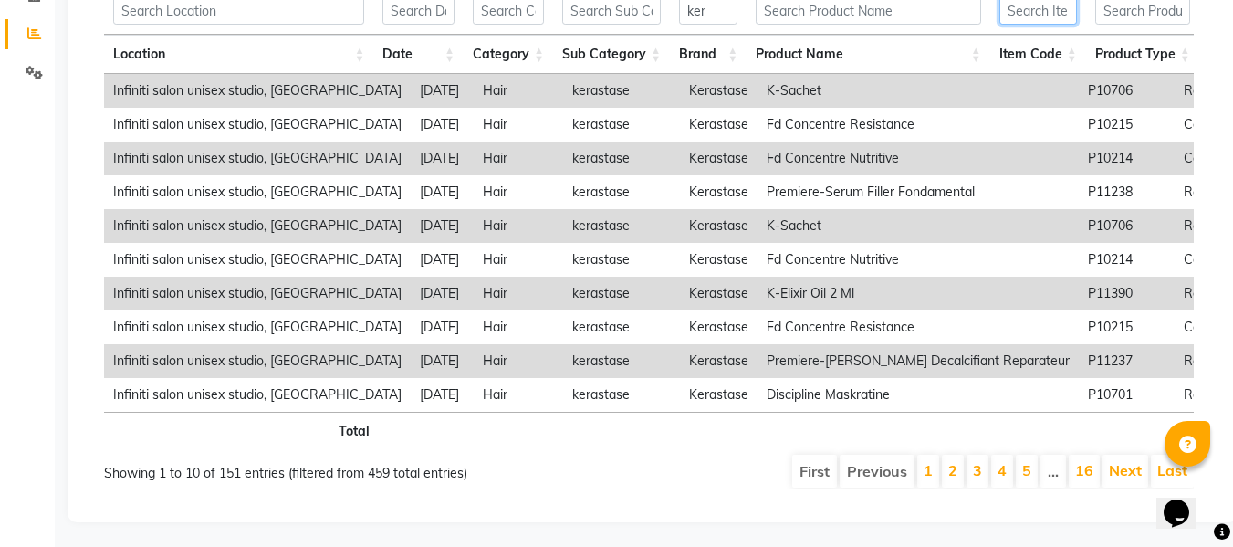
click at [1036, 16] on input "text" at bounding box center [1039, 10] width 78 height 28
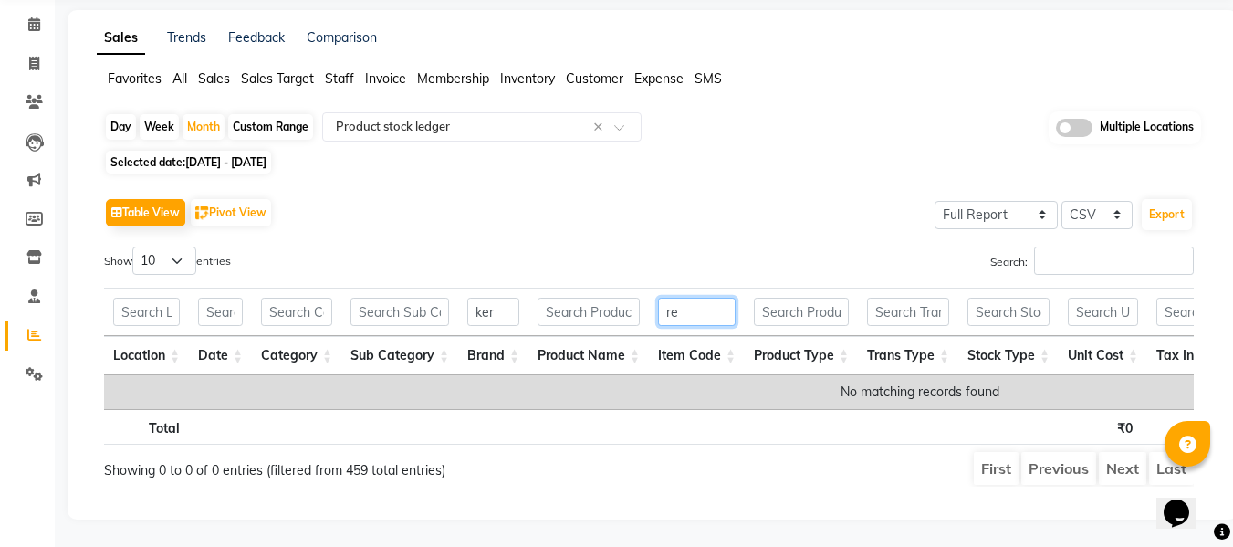
type input "r"
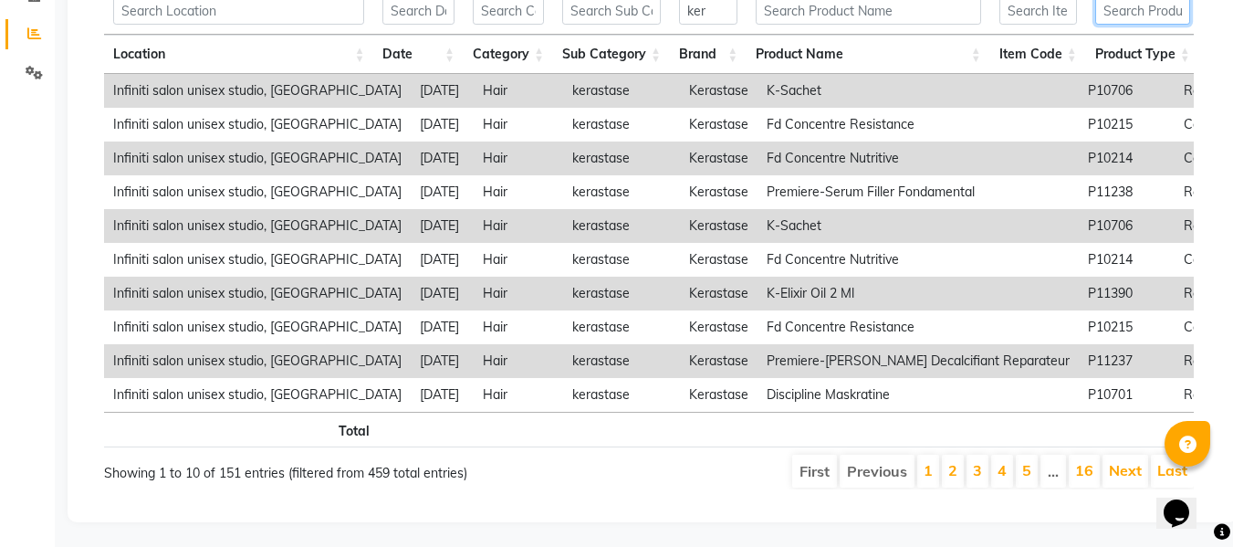
click at [1125, 10] on input "text" at bounding box center [1142, 10] width 95 height 28
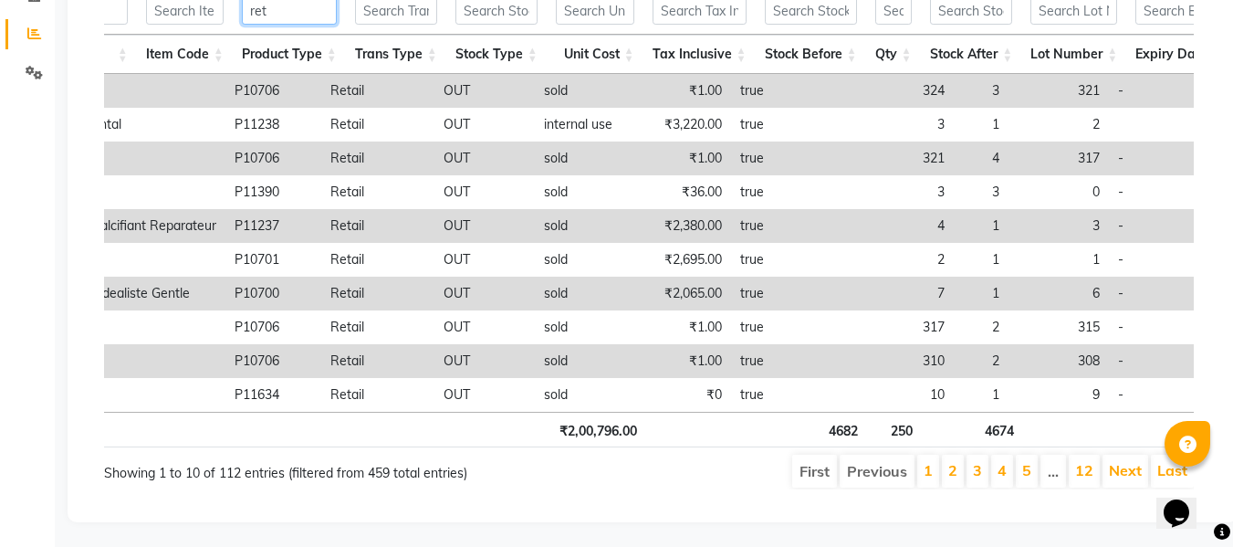
type input "ret"
click at [420, 9] on input "text" at bounding box center [396, 10] width 82 height 28
type input "out"
click at [391, 447] on th at bounding box center [400, 430] width 99 height 36
